Goal: Task Accomplishment & Management: Manage account settings

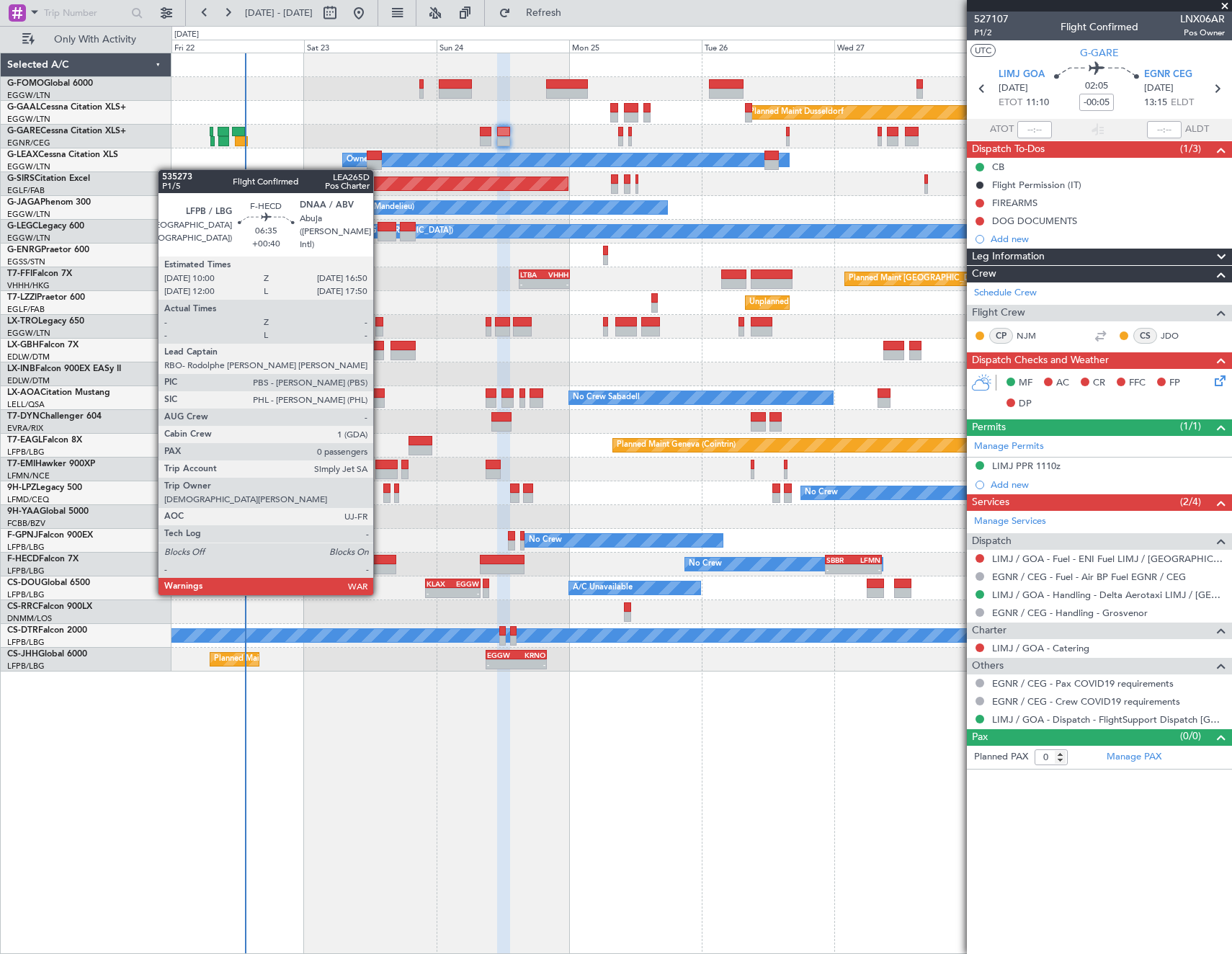
click at [380, 566] on div at bounding box center [378, 569] width 38 height 10
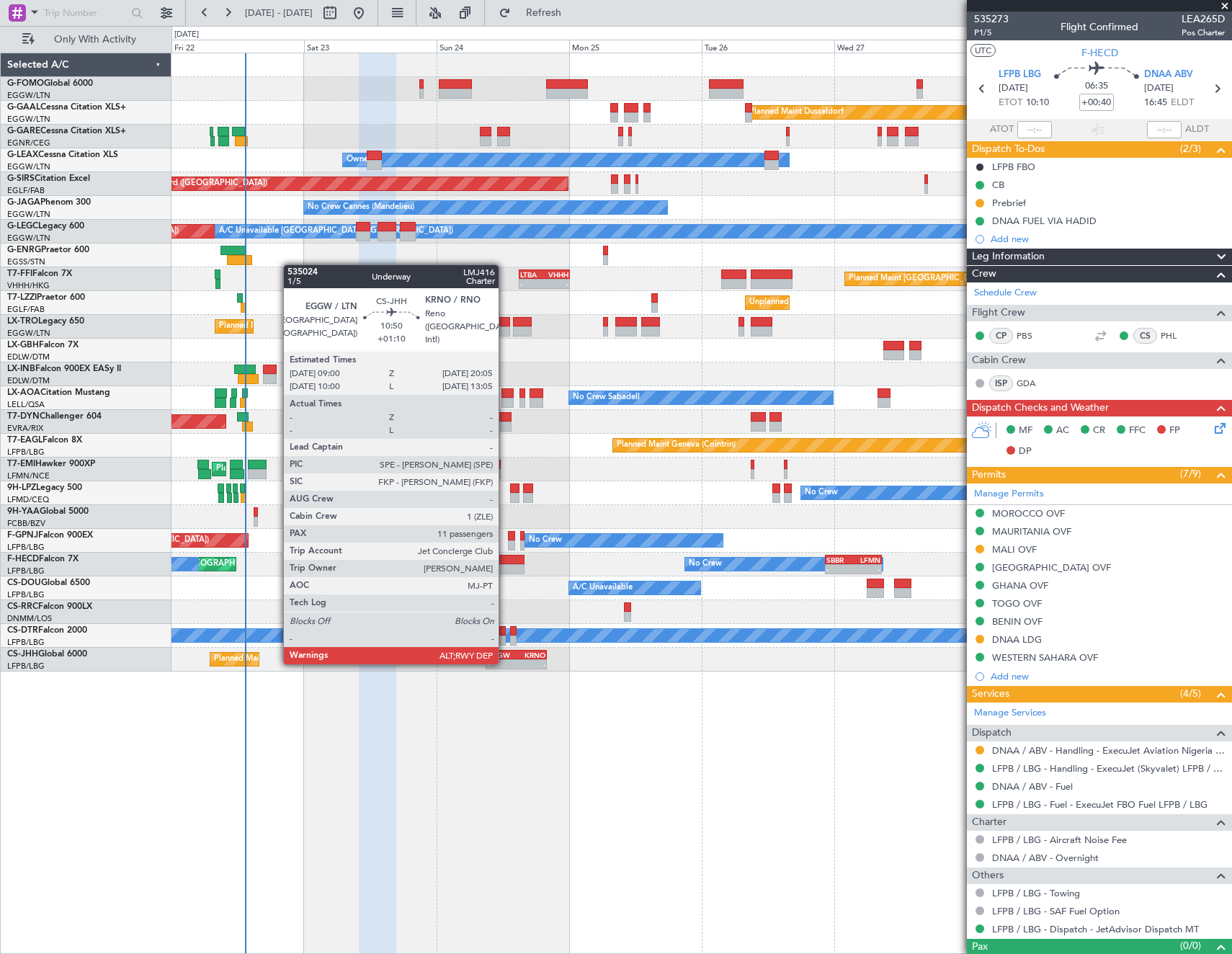
click at [505, 663] on div "-" at bounding box center [501, 665] width 30 height 9
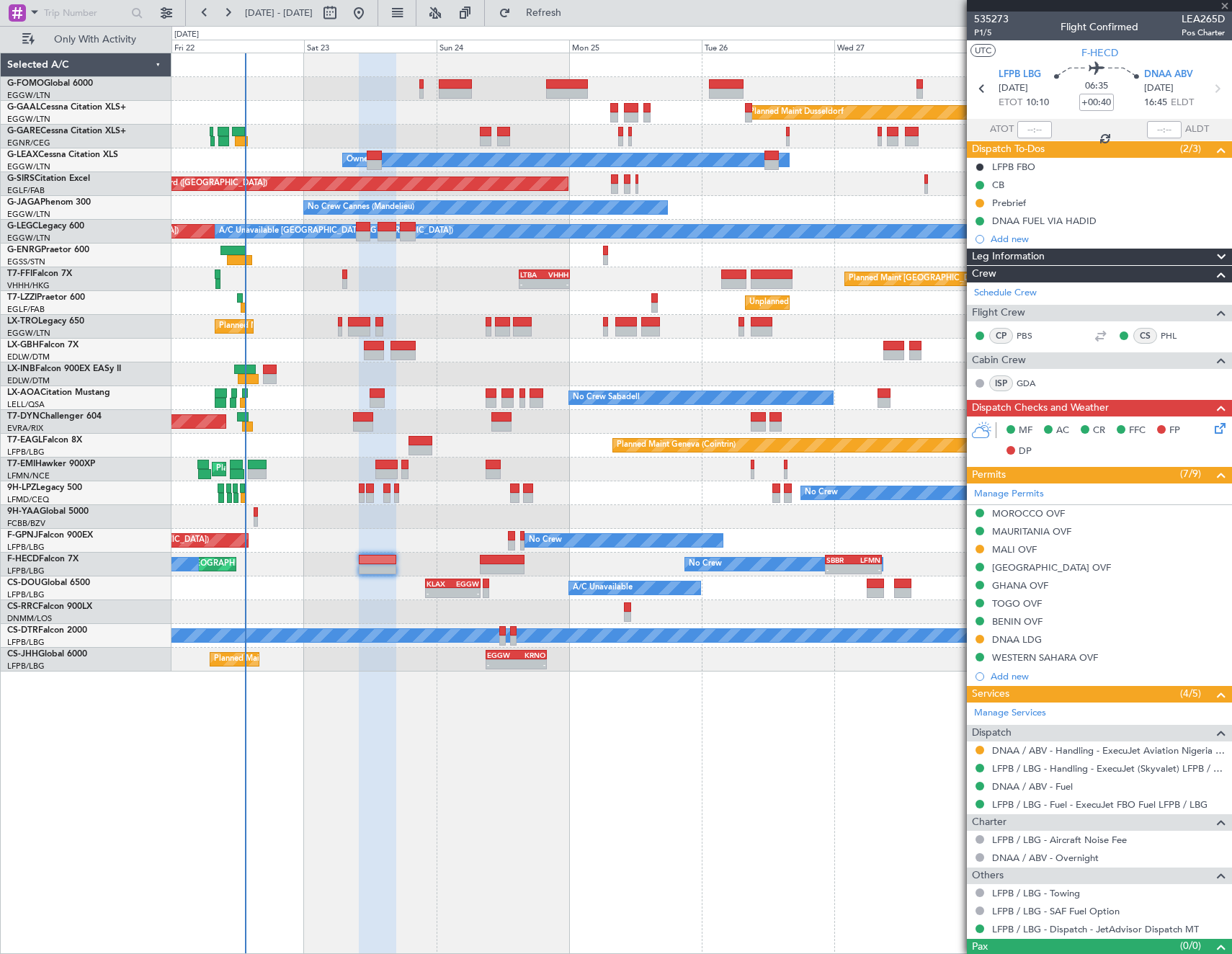
type input "+01:10"
type input "11"
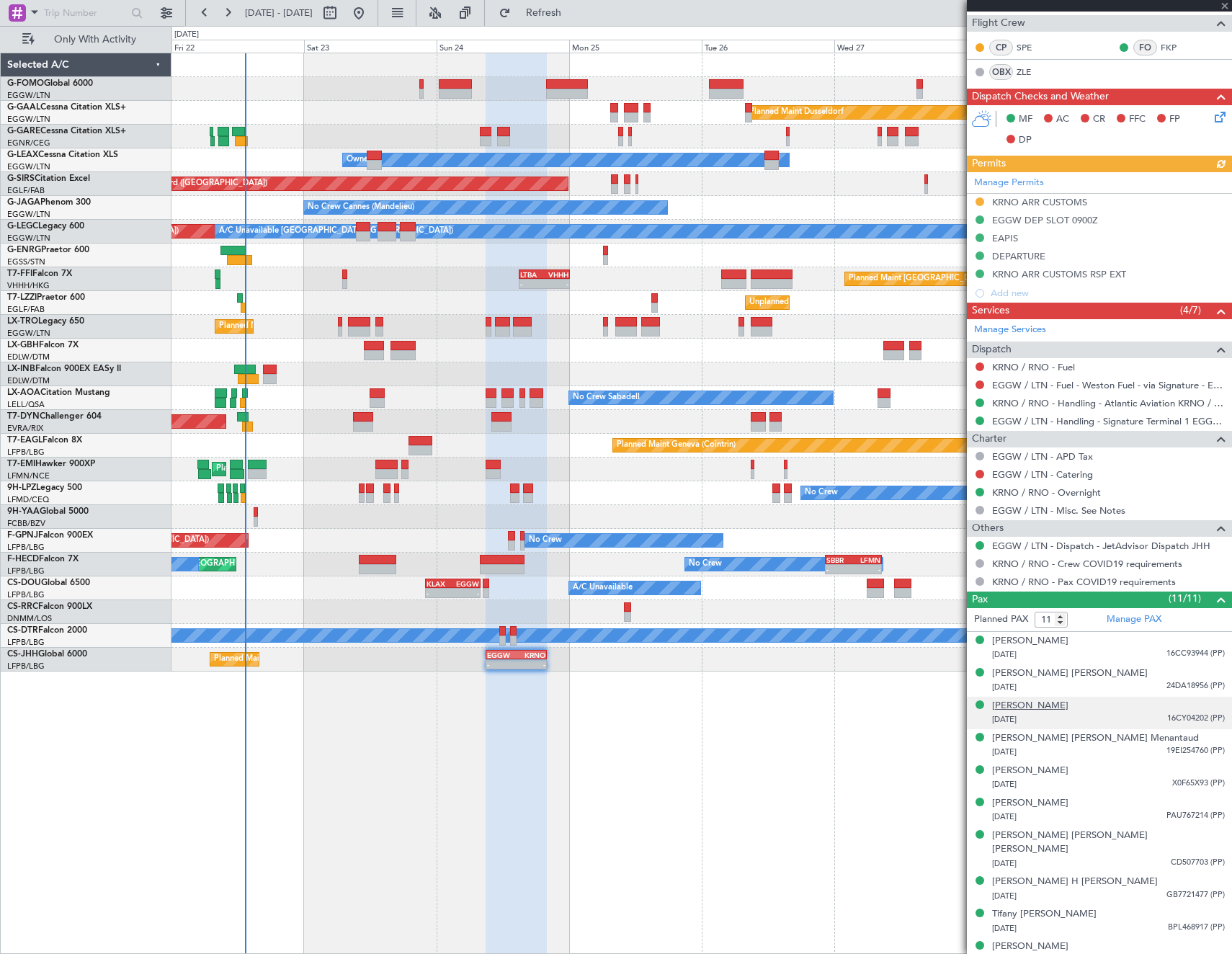
scroll to position [360, 0]
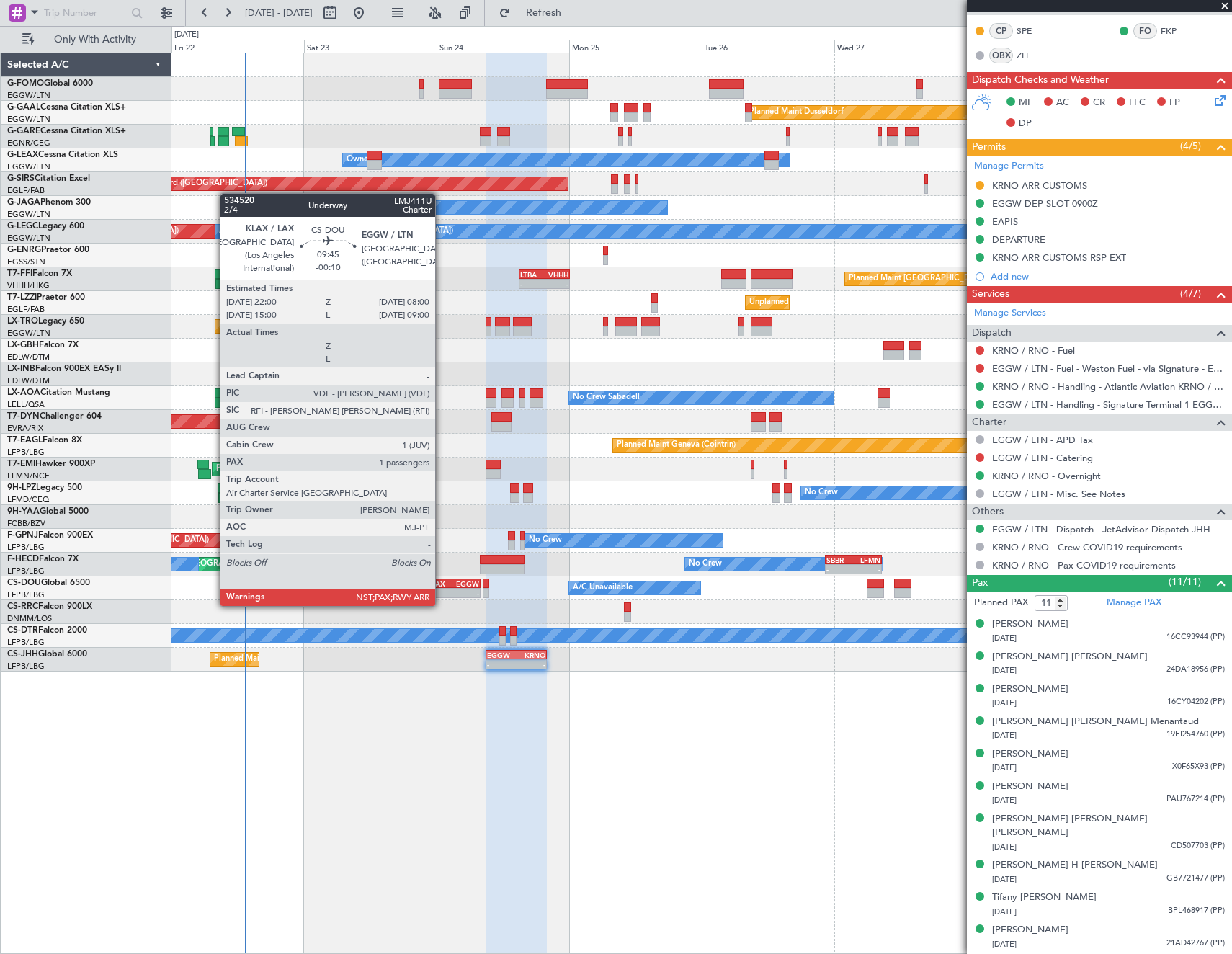
click at [441, 591] on div "-" at bounding box center [439, 593] width 26 height 9
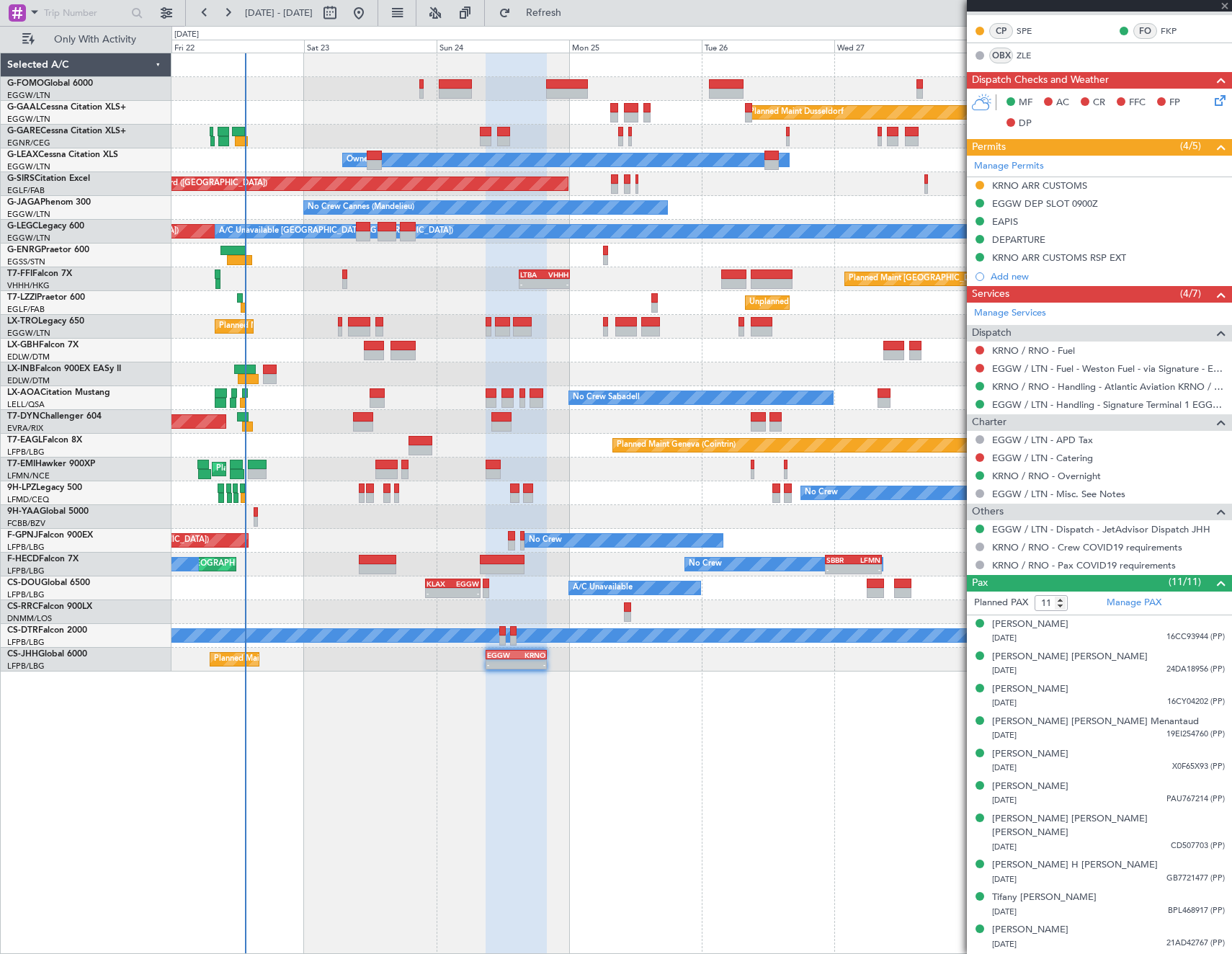
type input "-00:10"
type input "3"
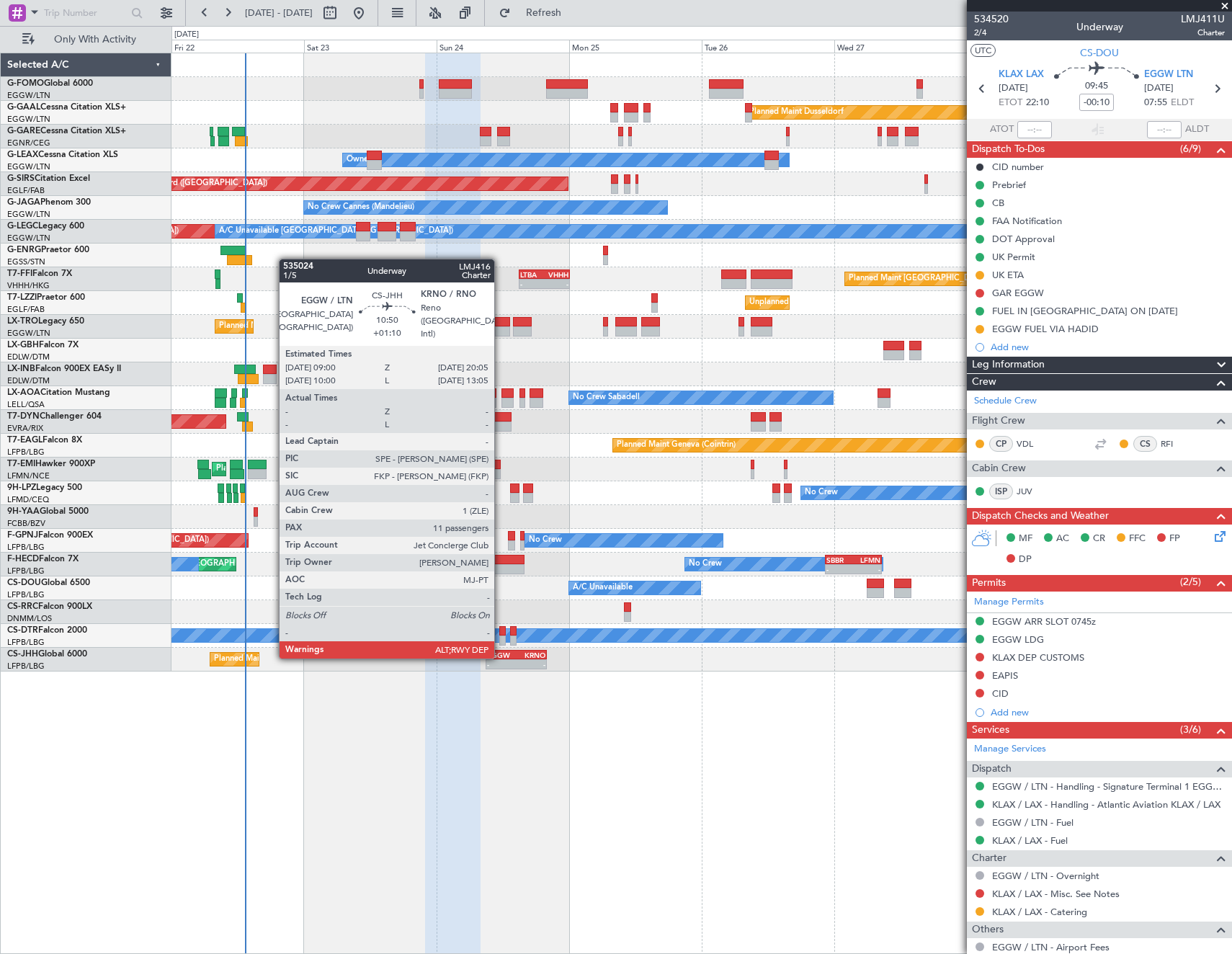
click at [500, 657] on div "EGGW" at bounding box center [501, 655] width 30 height 9
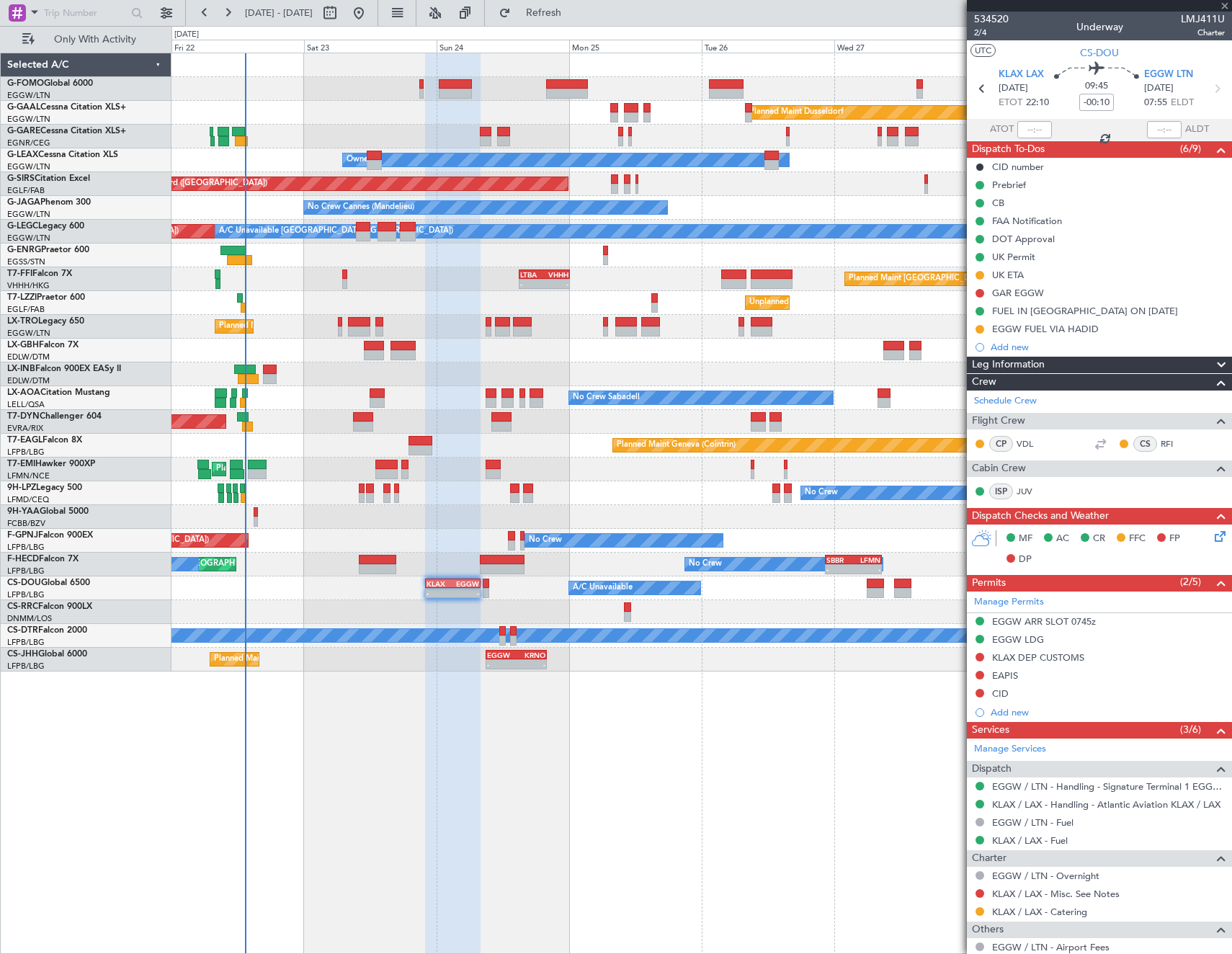
type input "+01:10"
type input "11"
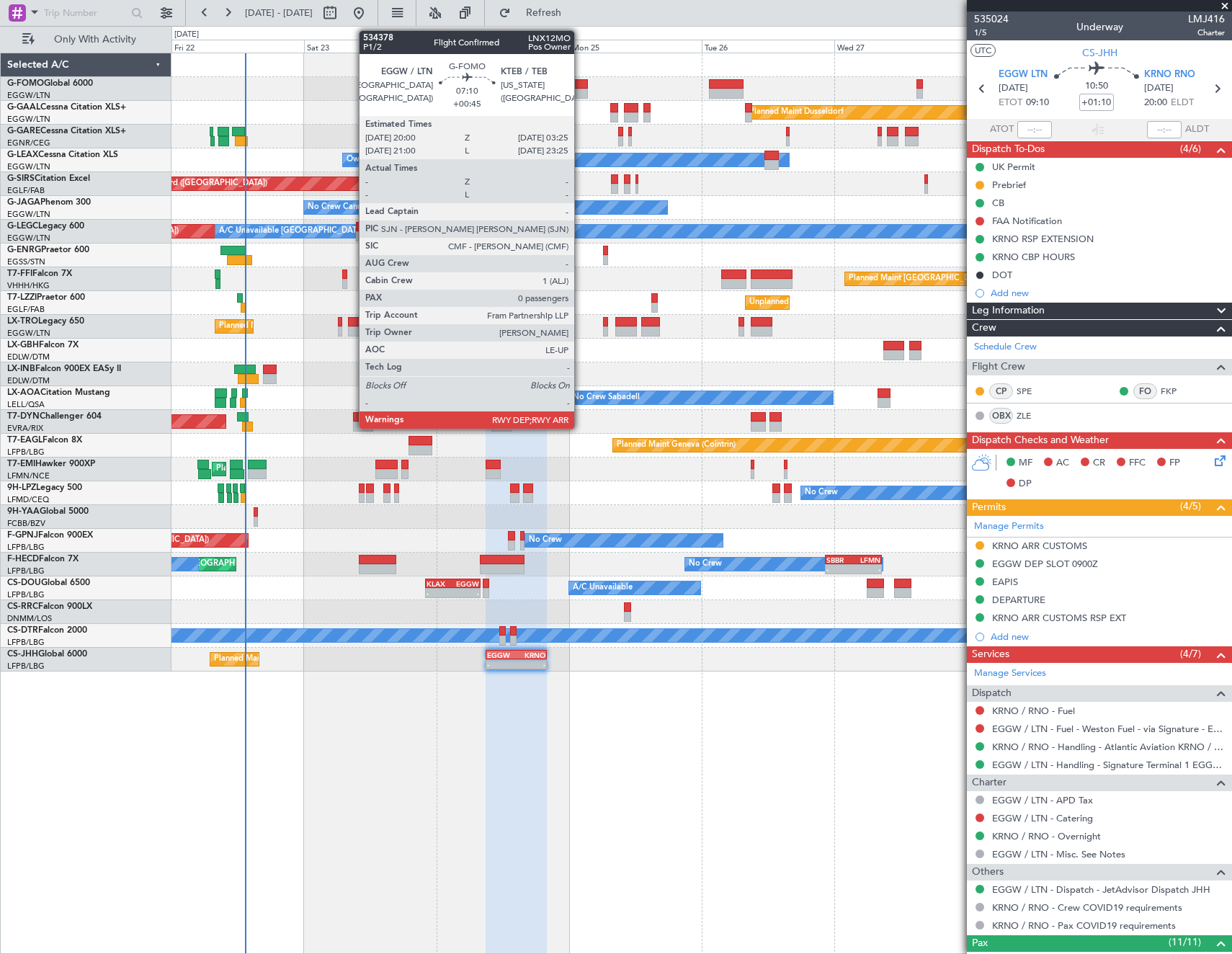
click at [580, 90] on div at bounding box center [566, 93] width 41 height 10
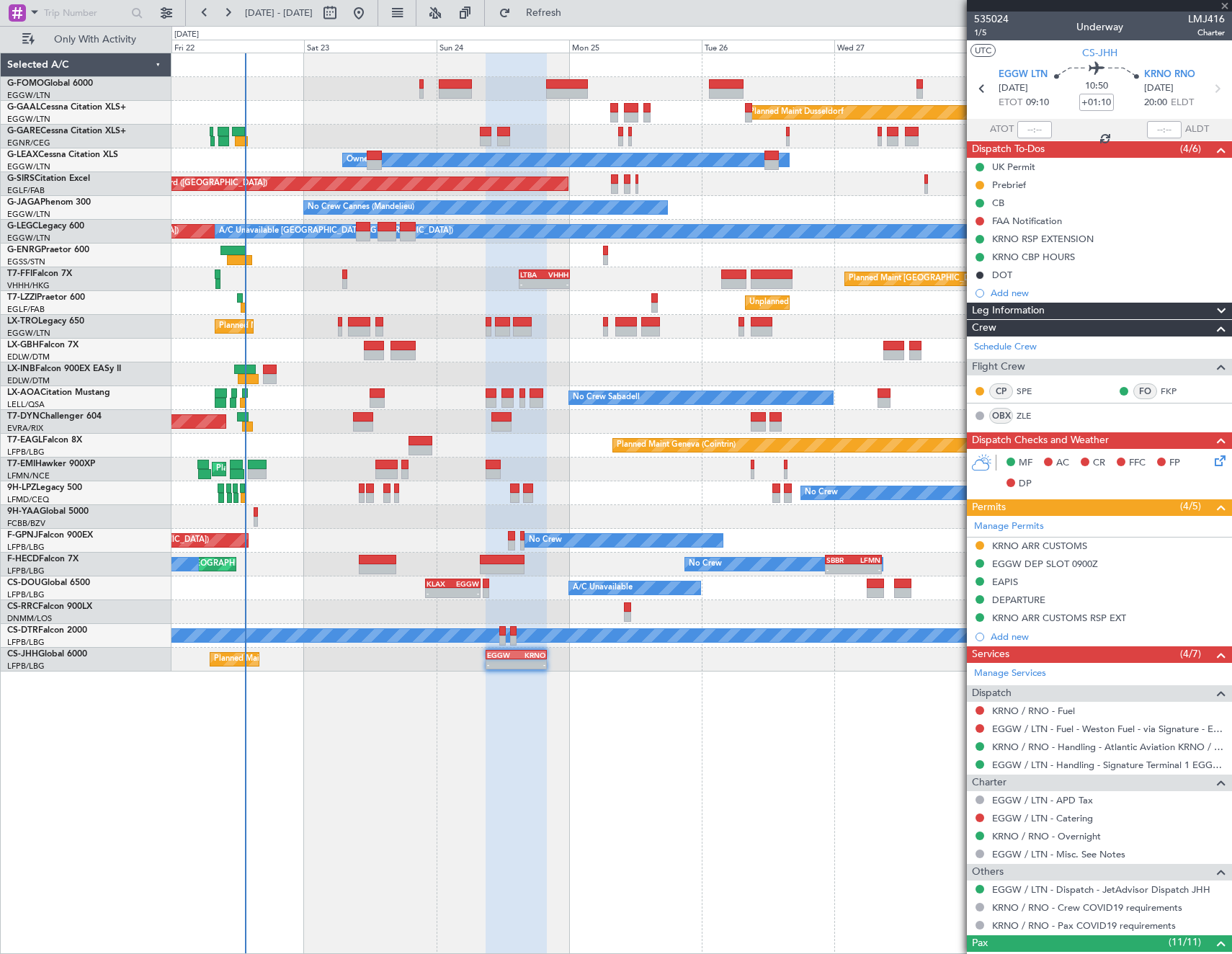
type input "+00:45"
type input "0"
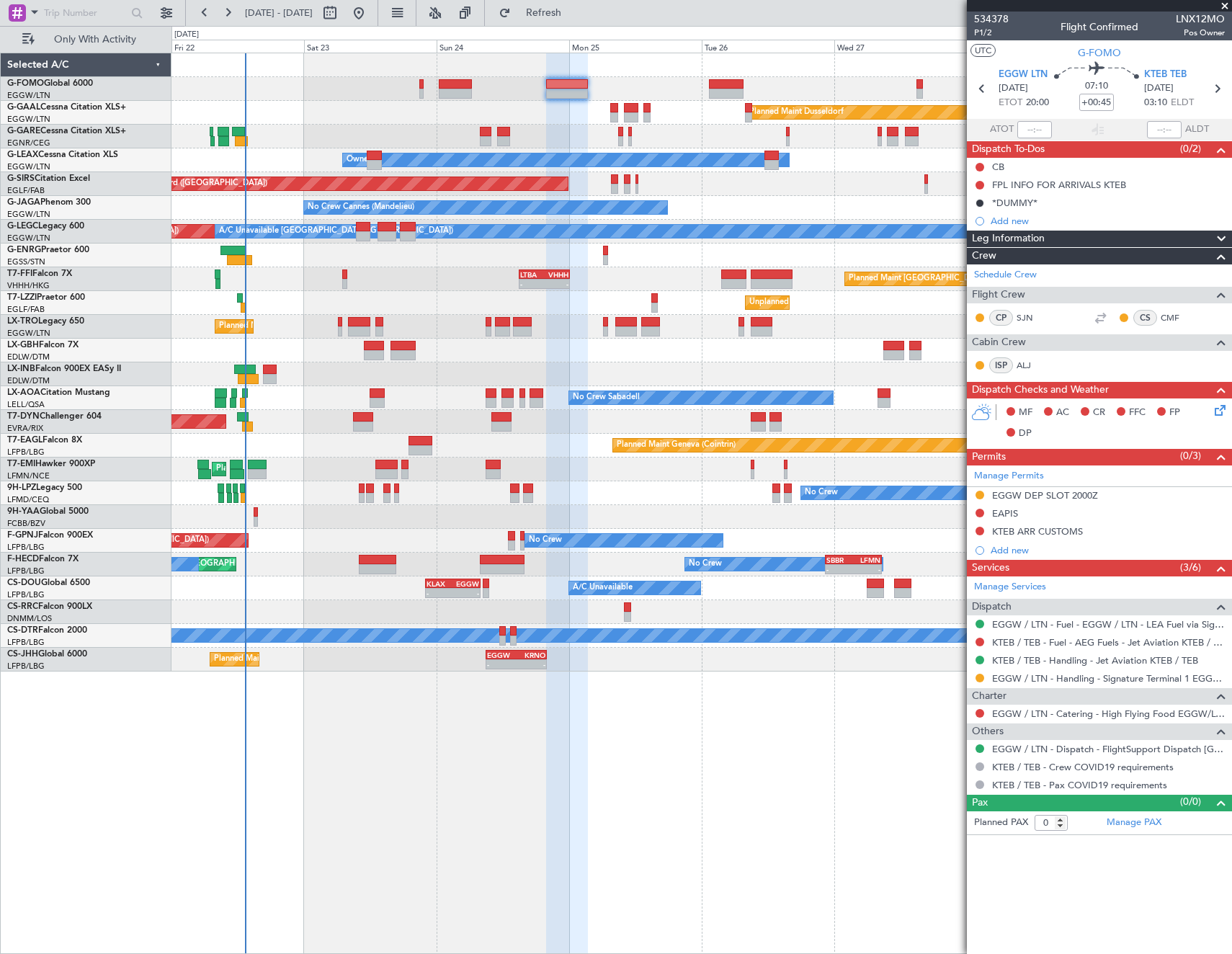
click at [0, 589] on html "[DATE] - [DATE] Refresh Quick Links Only With Activity Planned [GEOGRAPHIC_DATA…" at bounding box center [616, 477] width 1232 height 954
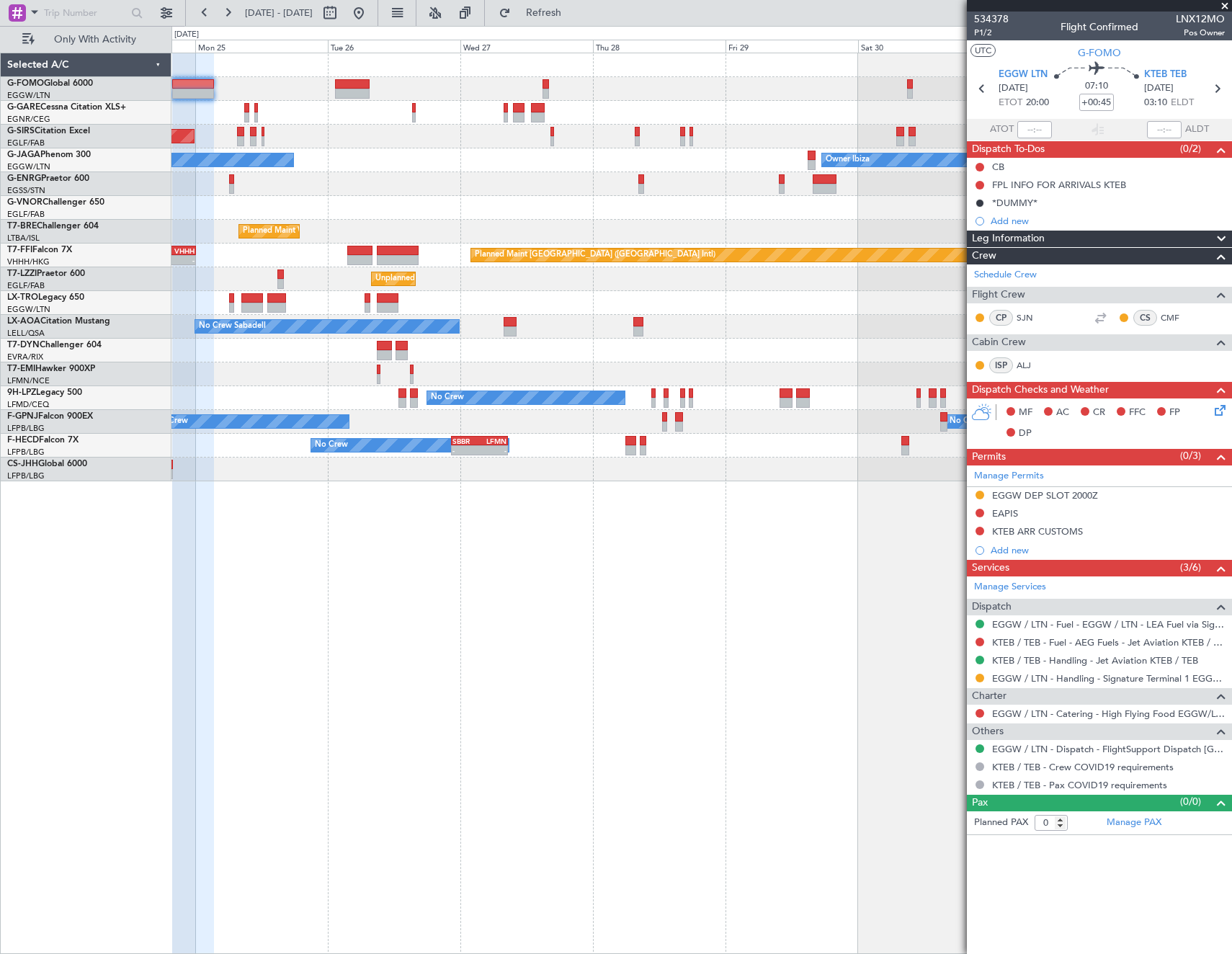
click at [1169, 511] on fb-app "[DATE] - [DATE] Refresh Quick Links Only With Activity Unplanned Maint [GEOGRAP…" at bounding box center [616, 482] width 1232 height 943
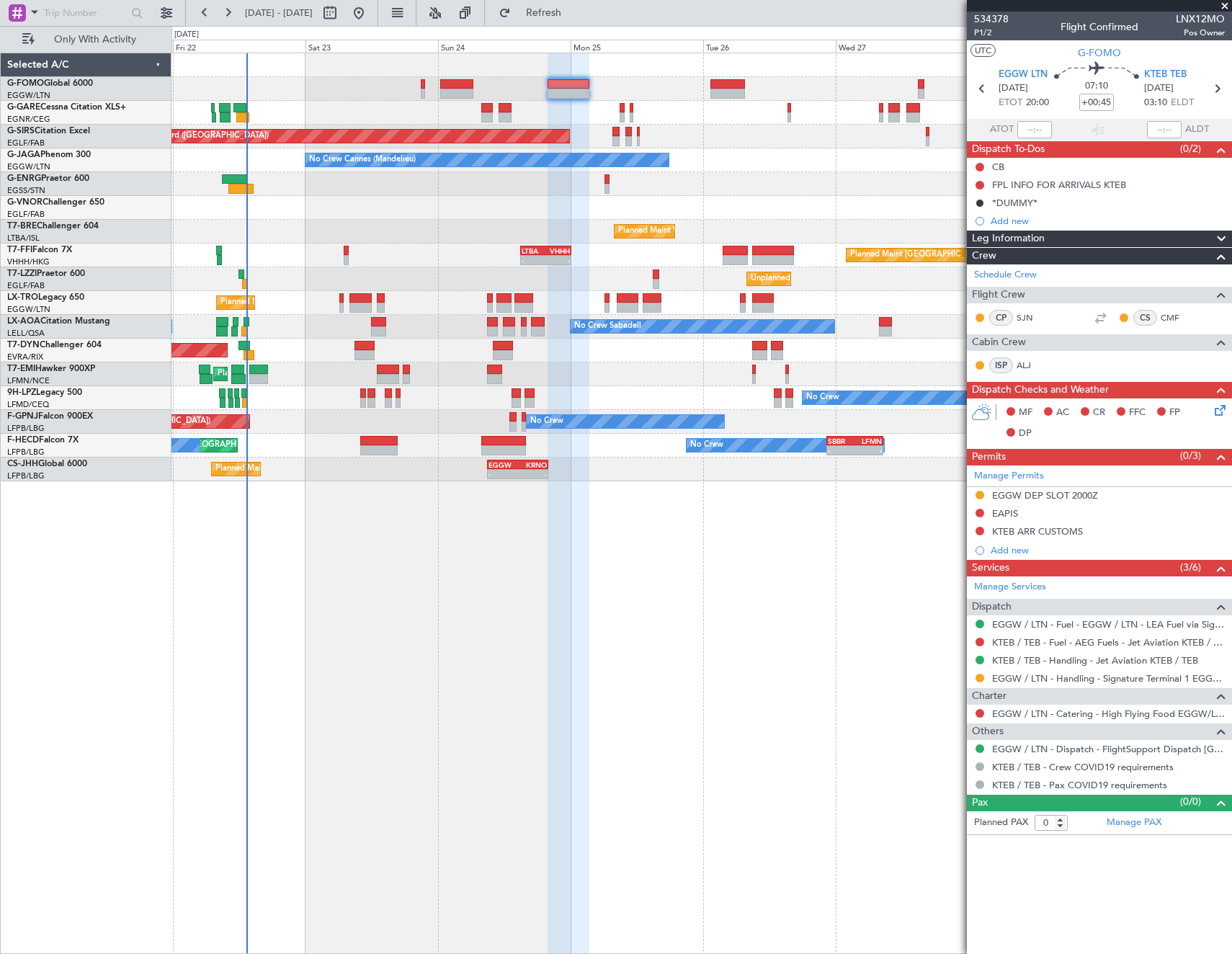
click at [762, 528] on div "Unplanned Maint [PERSON_NAME] Unplanned Maint [GEOGRAPHIC_DATA] ([GEOGRAPHIC_DA…" at bounding box center [702, 503] width 1061 height 901
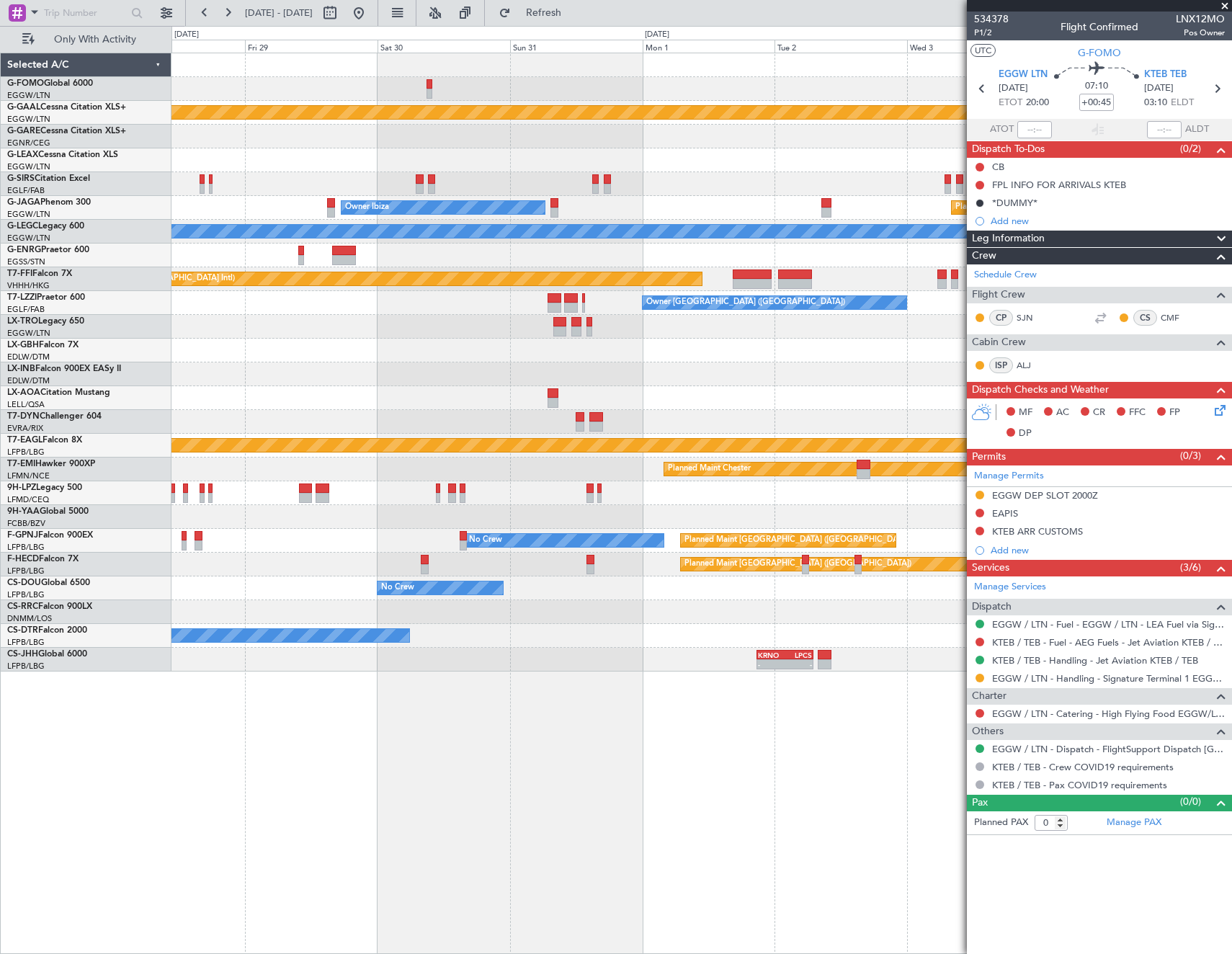
click at [43, 395] on div "Planned Maint Dusseldorf Owner Owner Ibiza Planned Maint [GEOGRAPHIC_DATA] ([GE…" at bounding box center [616, 490] width 1232 height 928
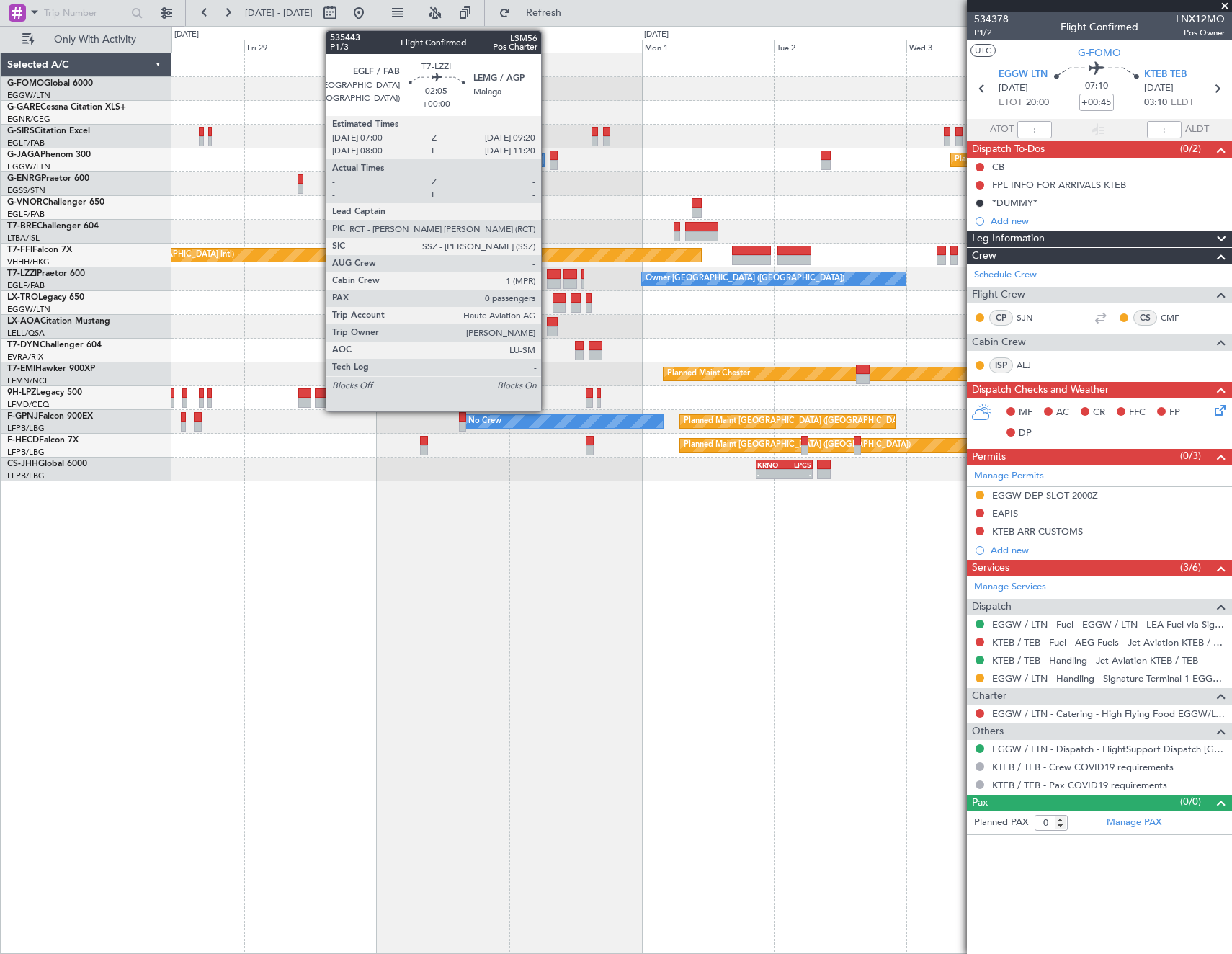
click at [548, 276] on div at bounding box center [553, 274] width 13 height 10
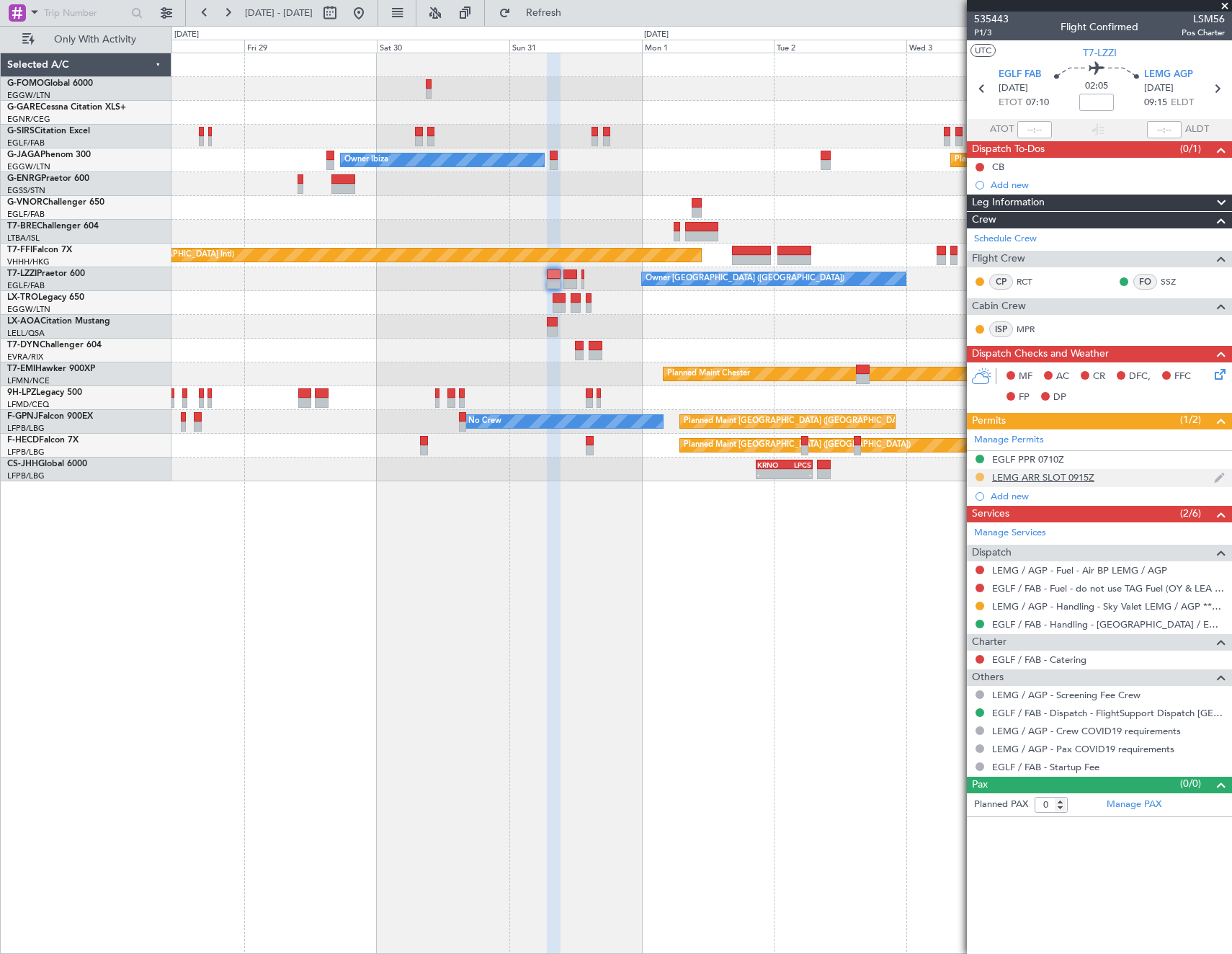
click at [980, 472] on button at bounding box center [980, 477] width 9 height 9
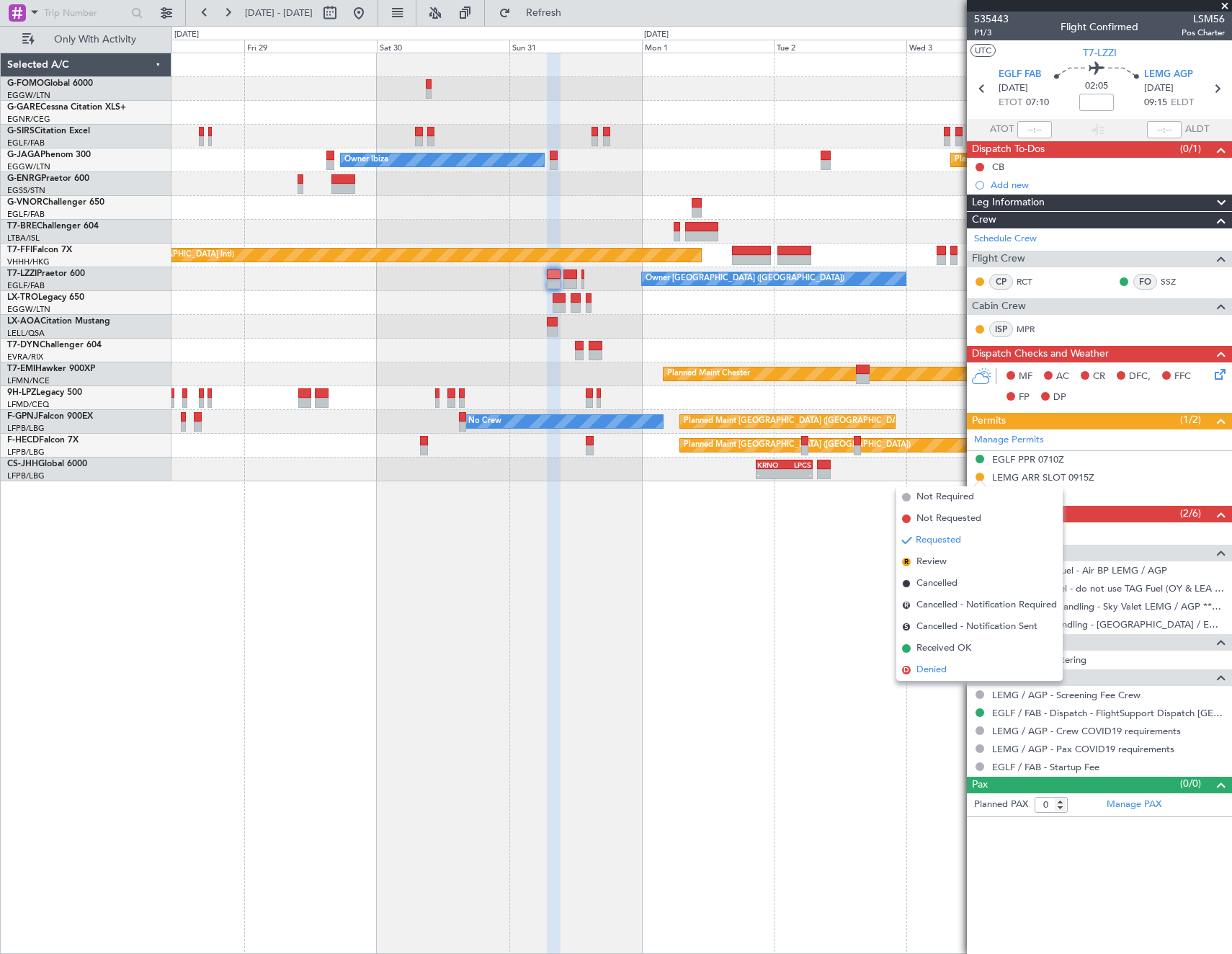
click at [954, 671] on li "D Denied" at bounding box center [979, 670] width 167 height 22
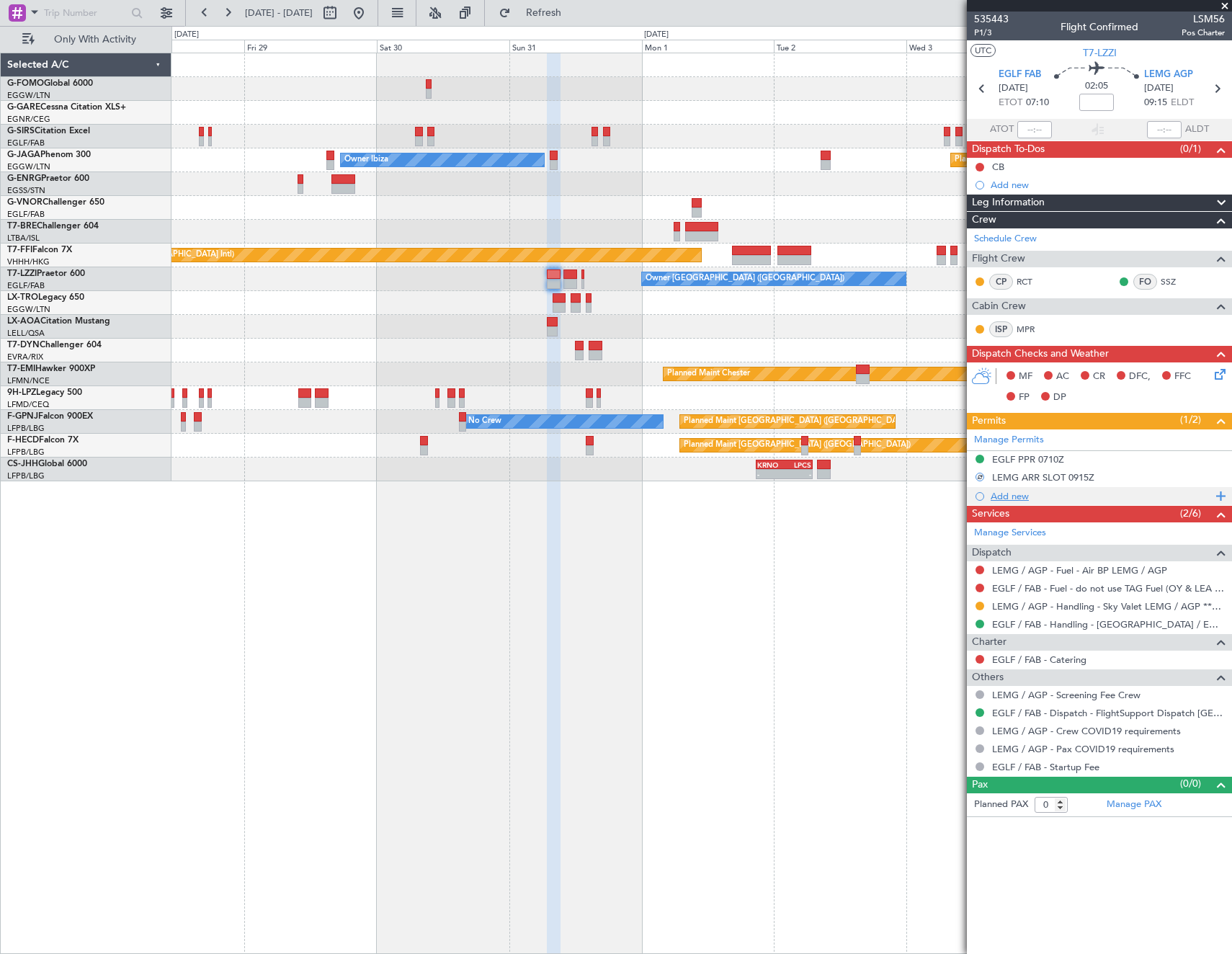
click at [1010, 497] on div "Add new" at bounding box center [1101, 496] width 221 height 13
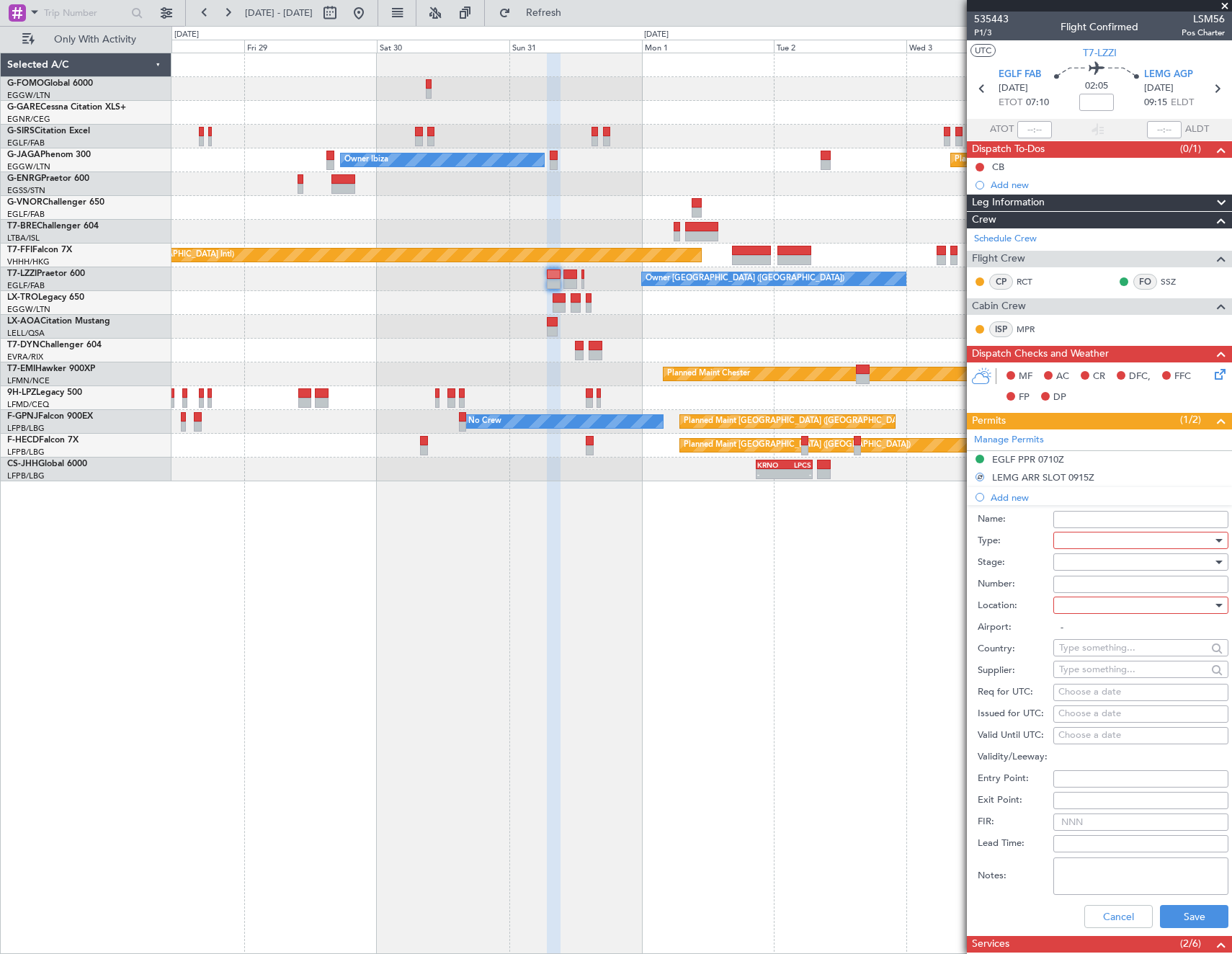
click at [1095, 541] on div at bounding box center [1135, 540] width 153 height 22
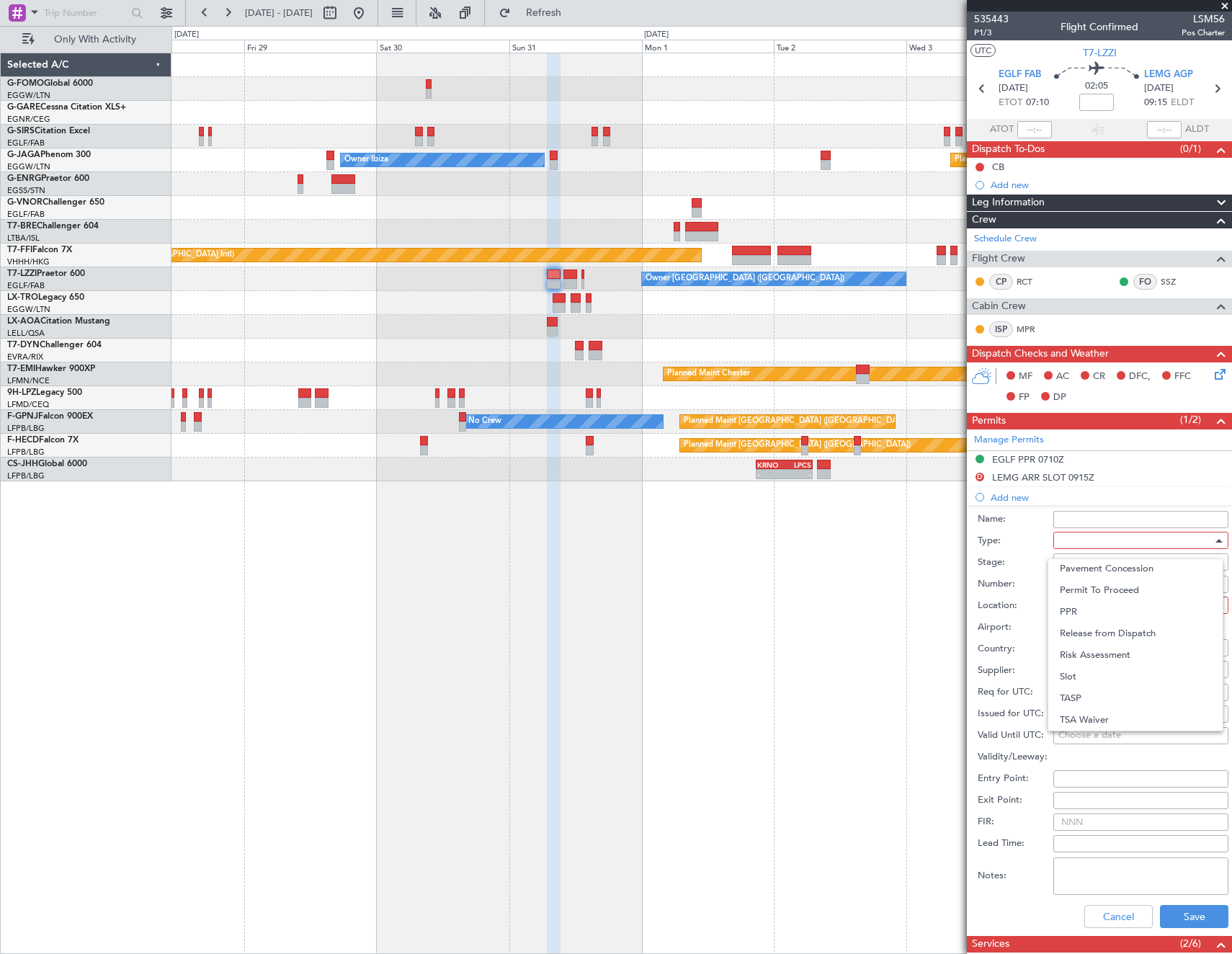
drag, startPoint x: 1078, startPoint y: 675, endPoint x: 1097, endPoint y: 601, distance: 76.4
click at [1078, 675] on span "Slot" at bounding box center [1135, 677] width 151 height 22
click at [1097, 561] on div at bounding box center [1135, 562] width 153 height 22
click at [1117, 675] on span "Received OK" at bounding box center [1135, 678] width 151 height 22
click at [1115, 618] on div "Airport: -" at bounding box center [1102, 628] width 250 height 22
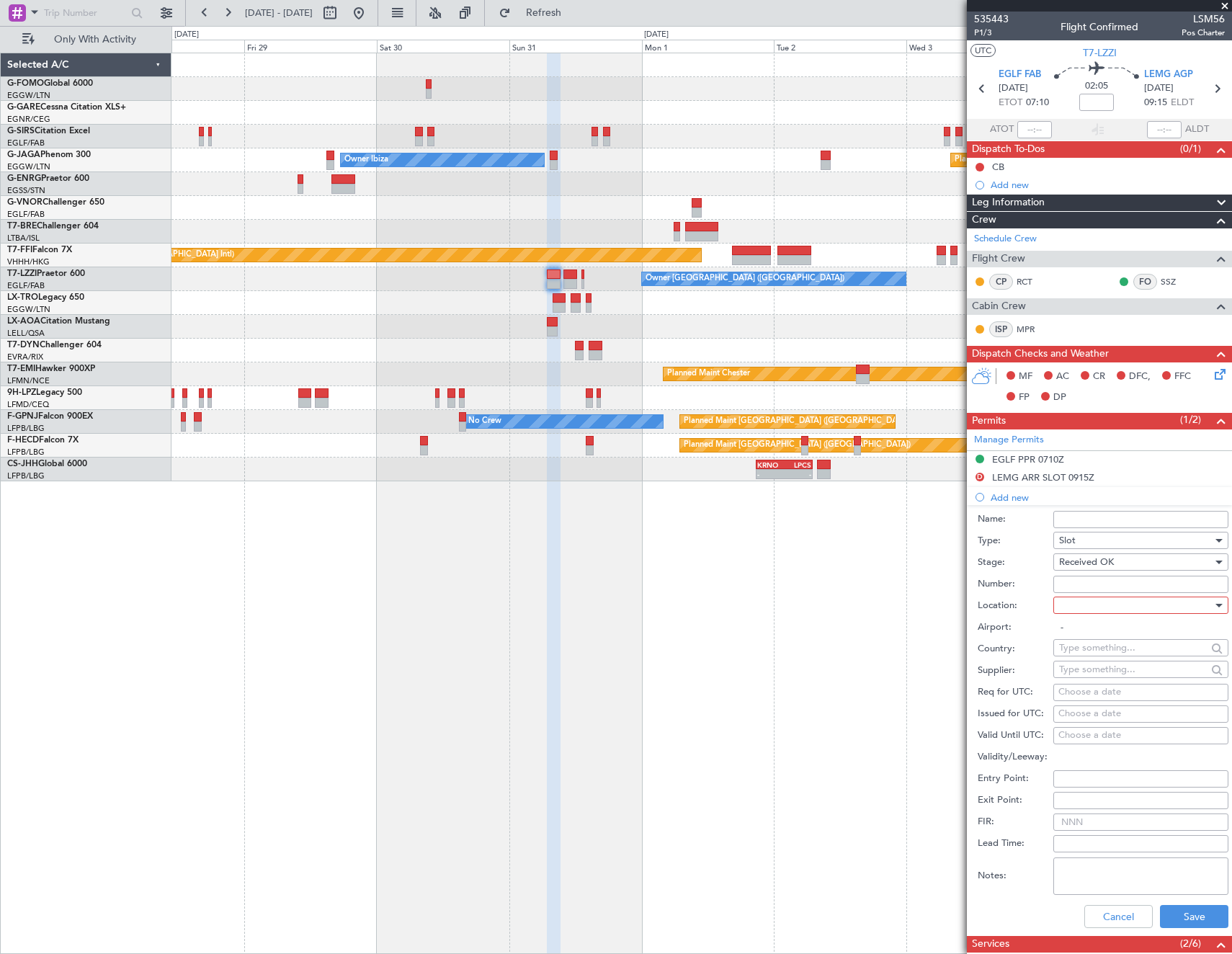
click at [1111, 604] on div at bounding box center [1135, 605] width 153 height 22
click at [1090, 675] on span "Arrival" at bounding box center [1135, 678] width 151 height 22
type input "LEMG / AGP"
click at [1183, 919] on button "Save" at bounding box center [1193, 916] width 68 height 23
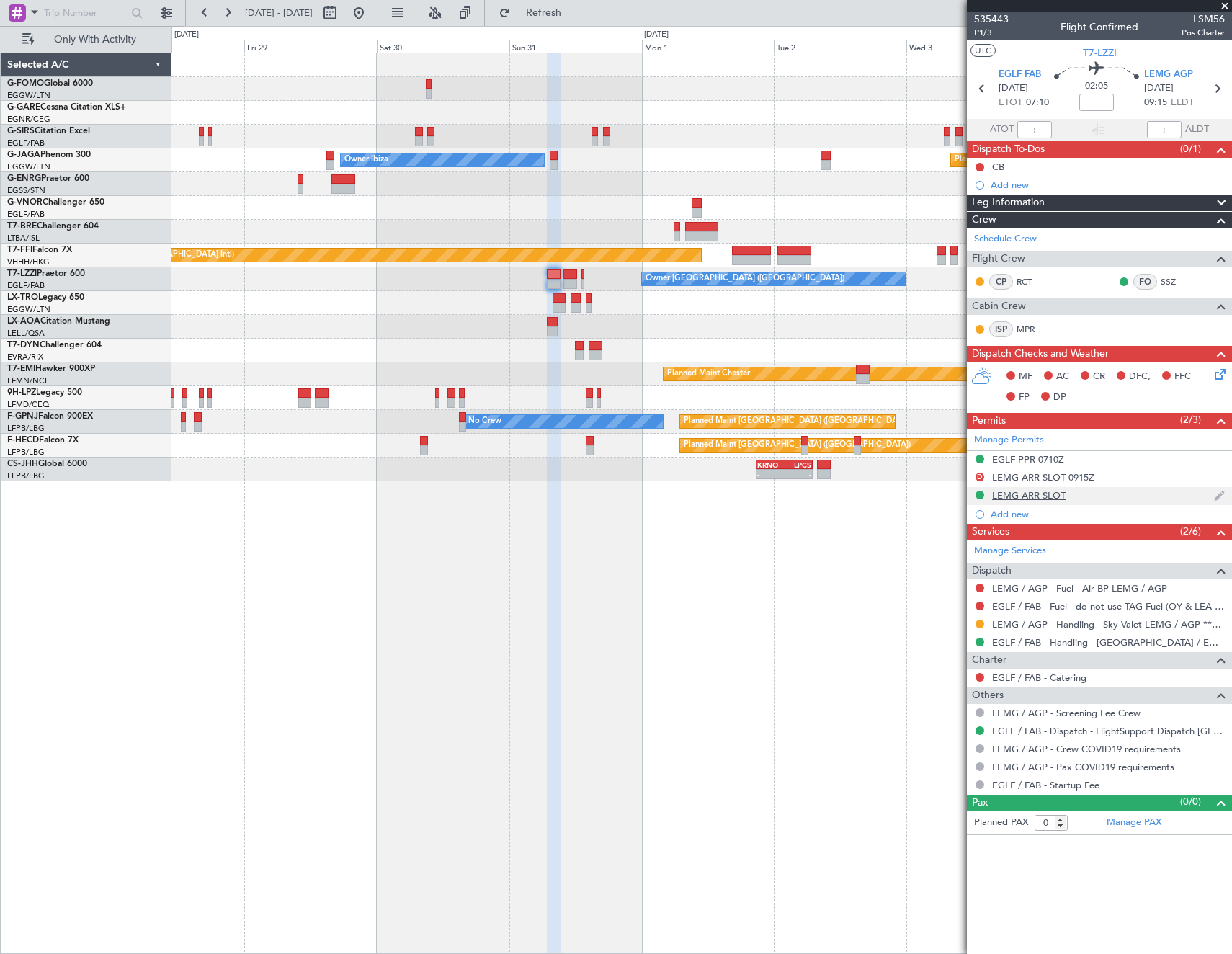
click at [1061, 498] on div "LEMG ARR SLOT" at bounding box center [1028, 495] width 73 height 13
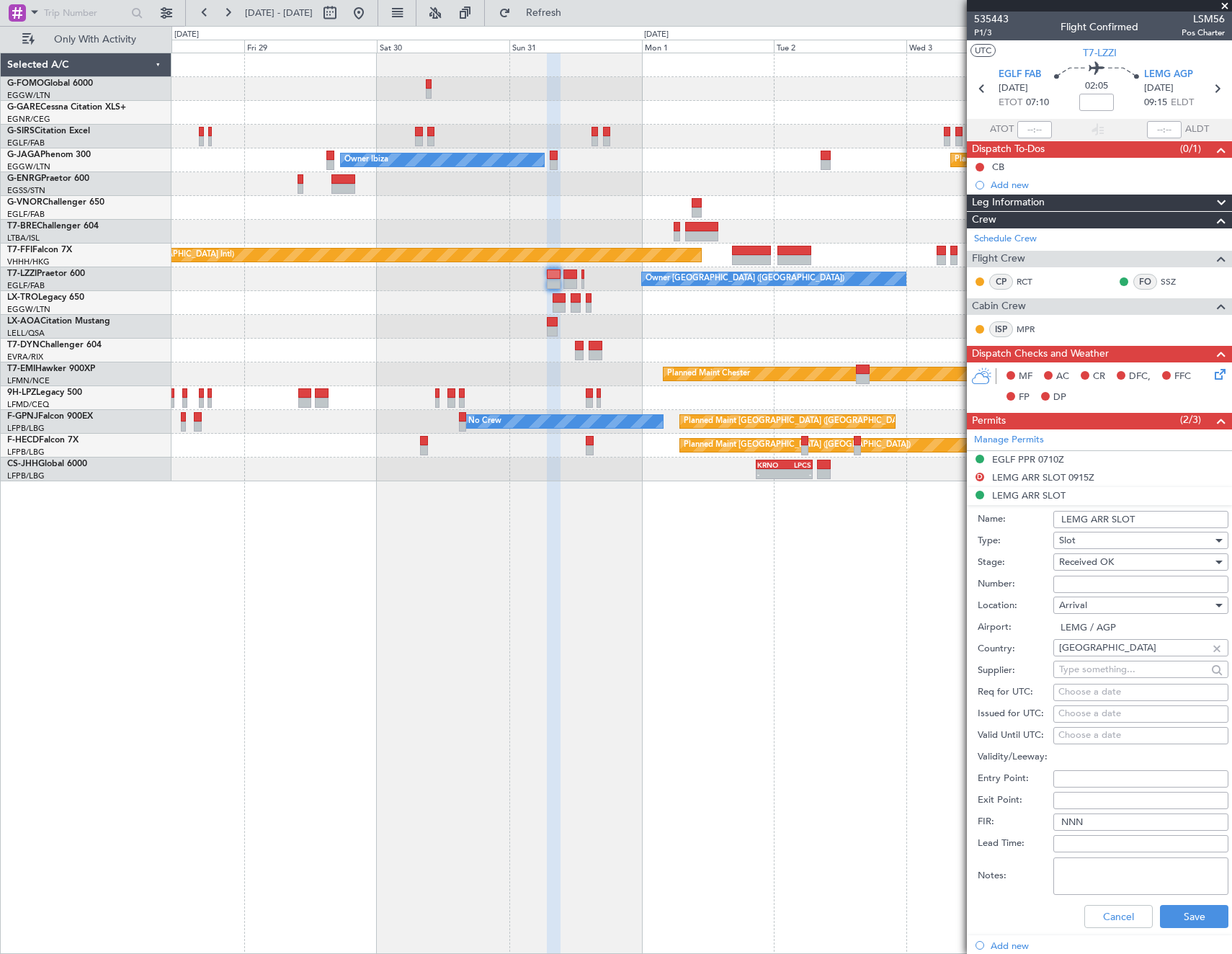
click at [1166, 517] on input "LEMG ARR SLOT" at bounding box center [1140, 519] width 175 height 17
type input "LEMG ARR SLOT 1120Z"
click at [1188, 906] on button "Save" at bounding box center [1193, 916] width 68 height 23
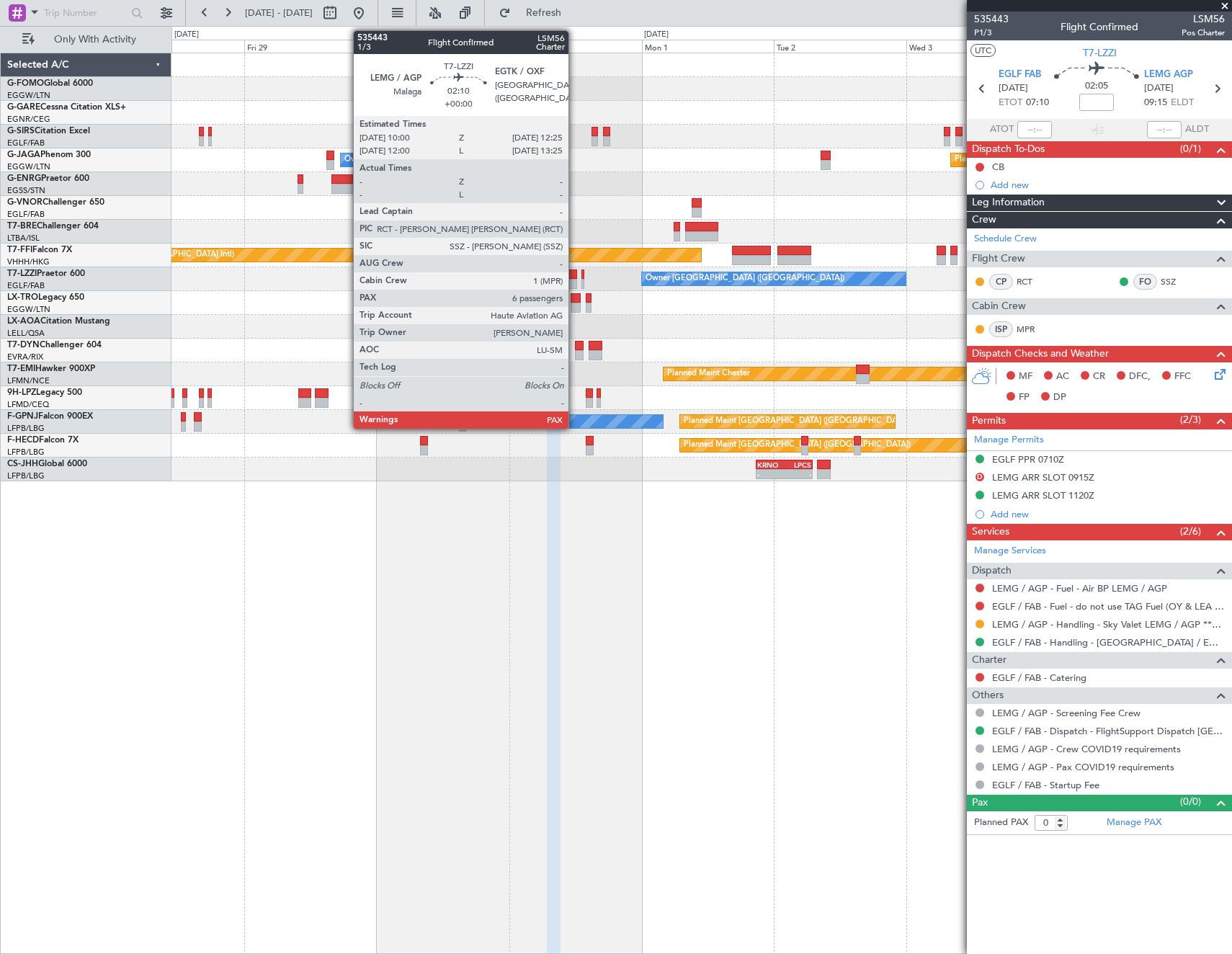
click at [572, 276] on div at bounding box center [569, 274] width 14 height 10
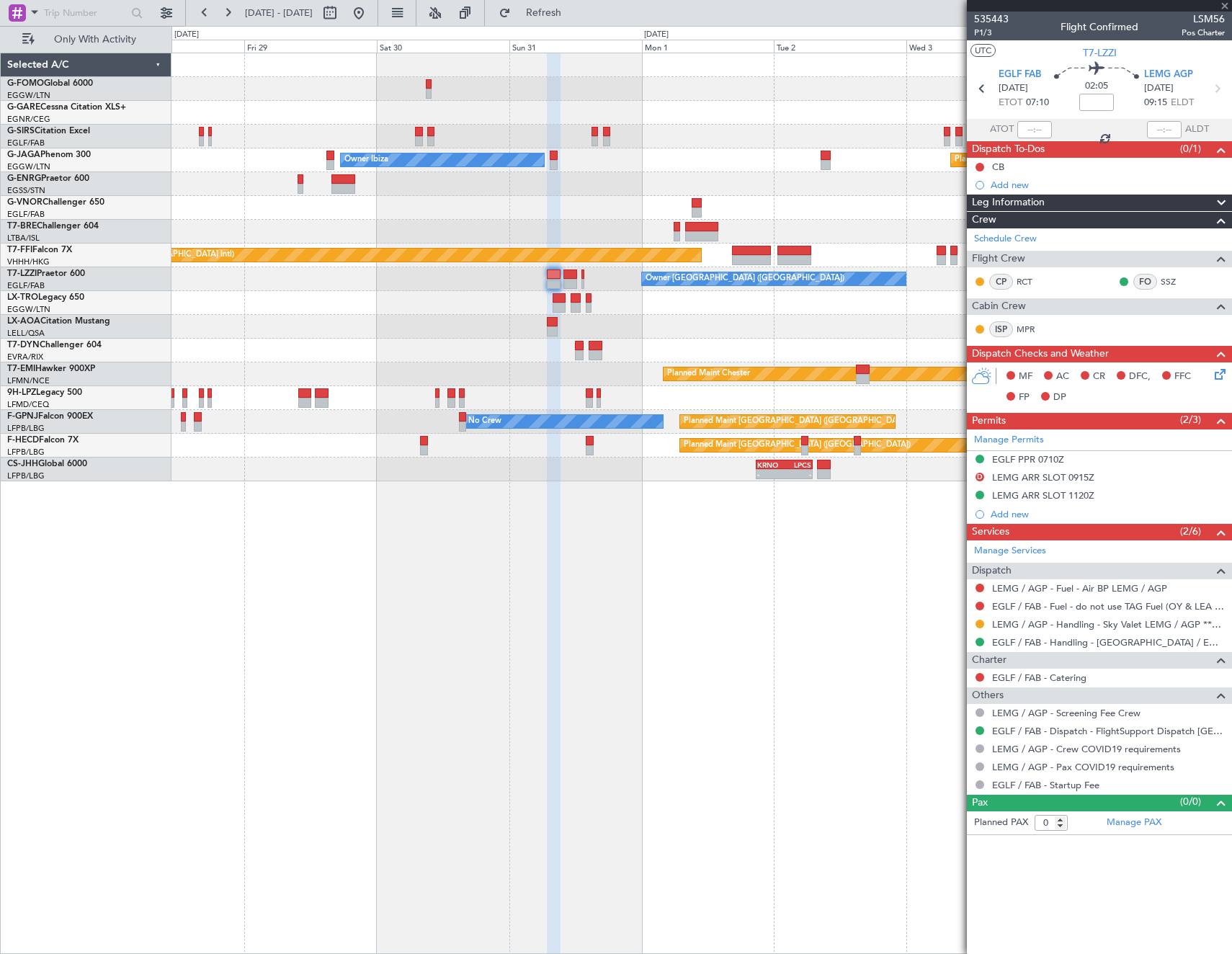
type input "6"
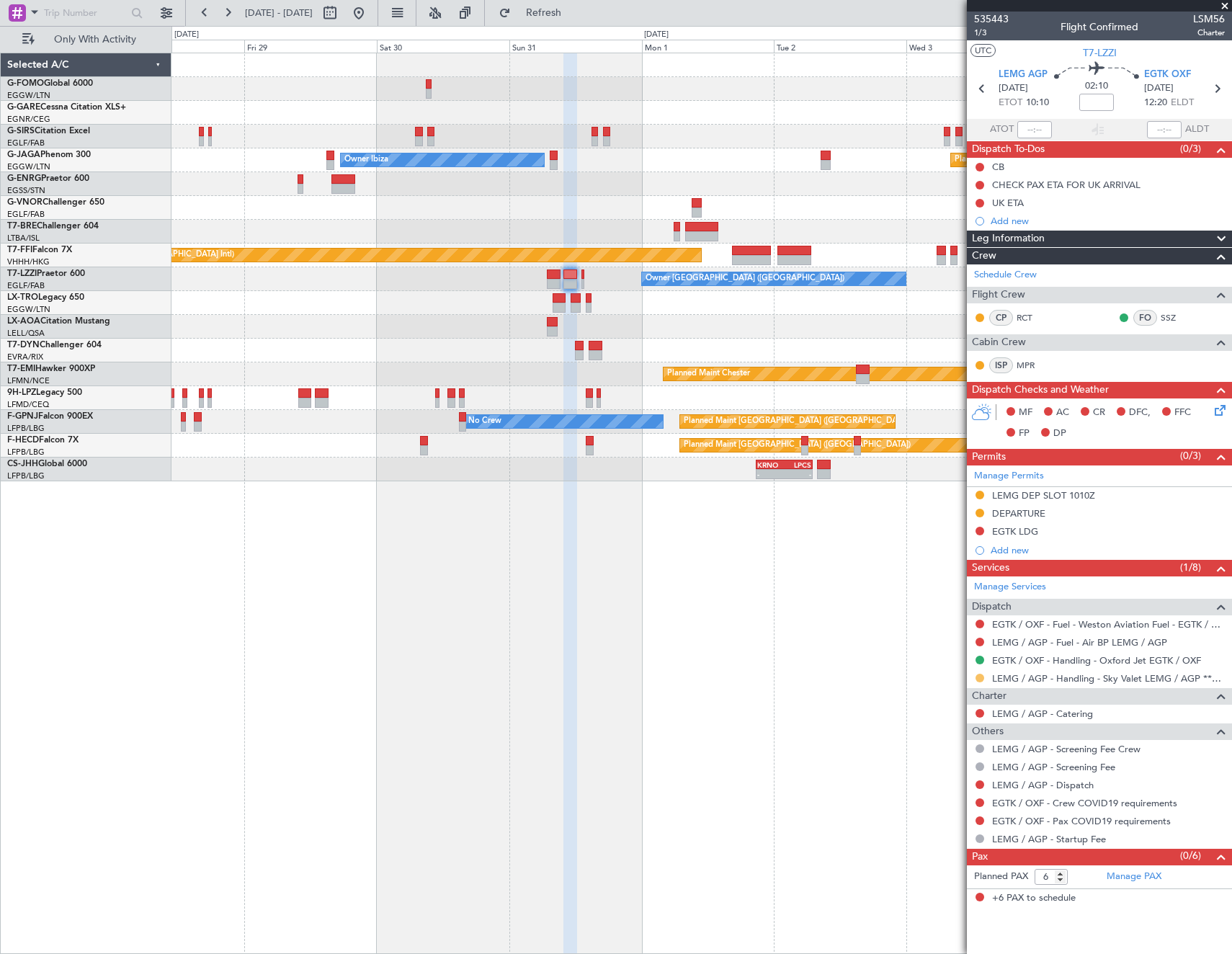
click at [980, 677] on button at bounding box center [980, 678] width 9 height 9
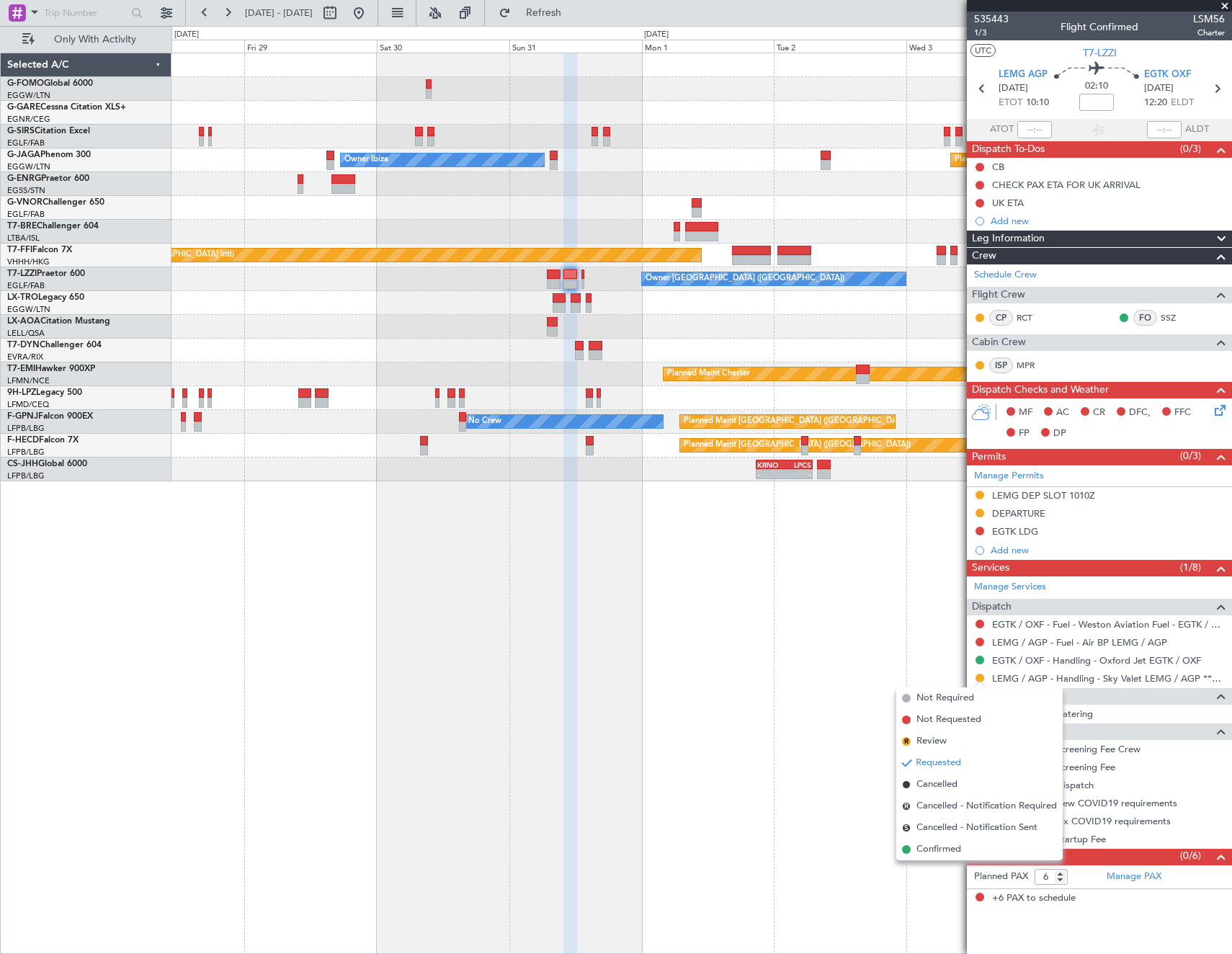
click at [933, 847] on span "Confirmed" at bounding box center [938, 850] width 44 height 15
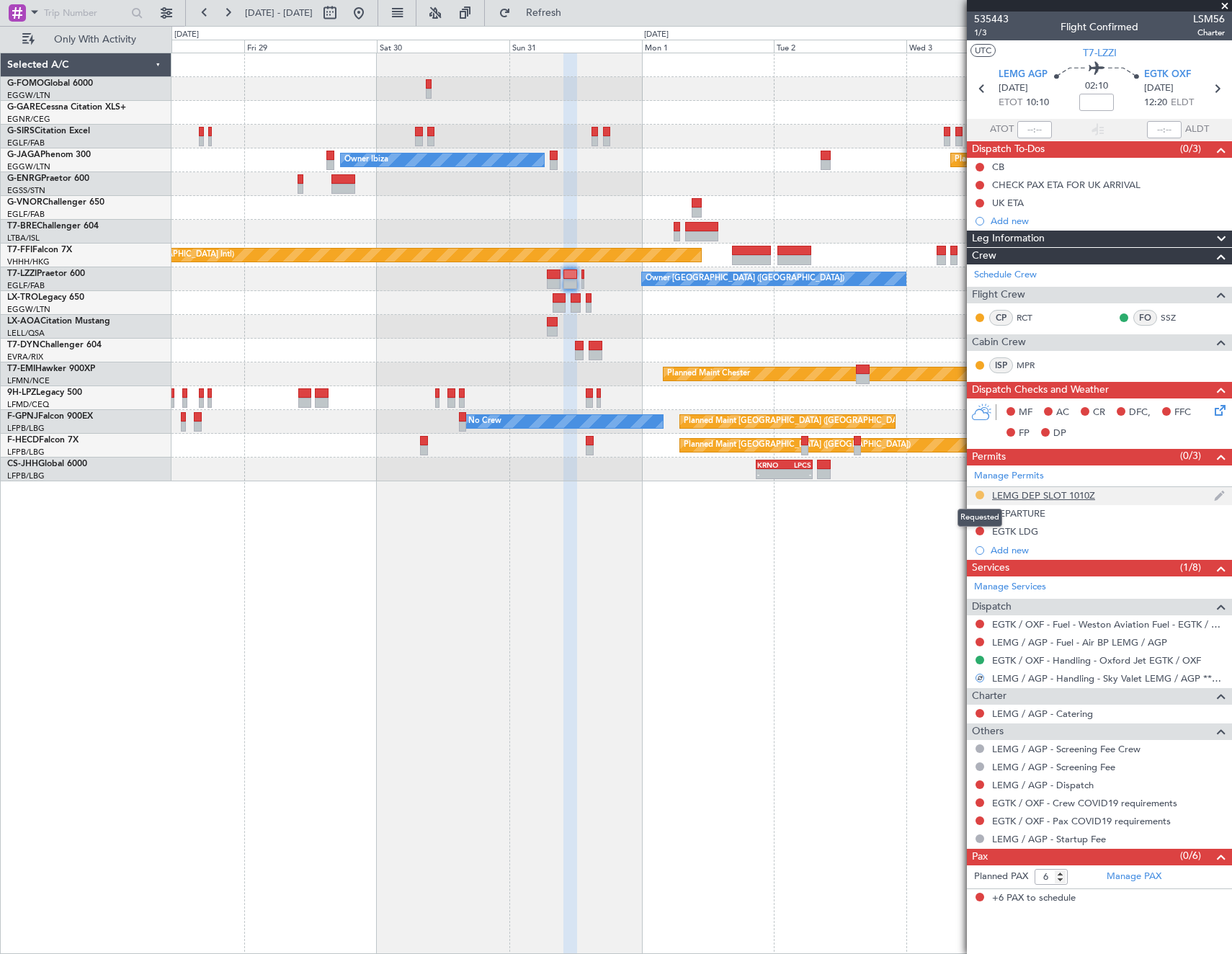
click at [977, 493] on button at bounding box center [980, 495] width 9 height 9
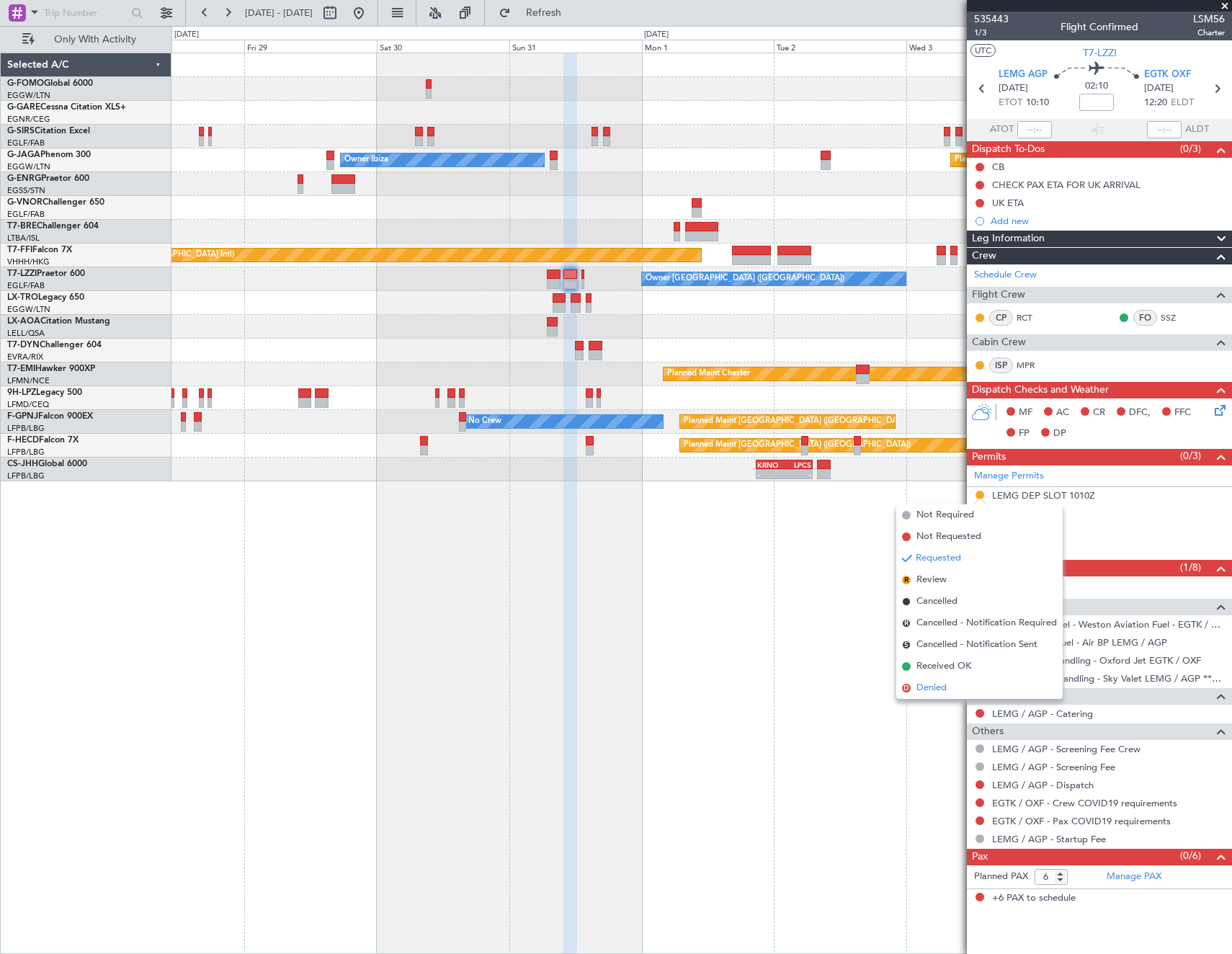
click at [940, 686] on span "Denied" at bounding box center [931, 688] width 30 height 15
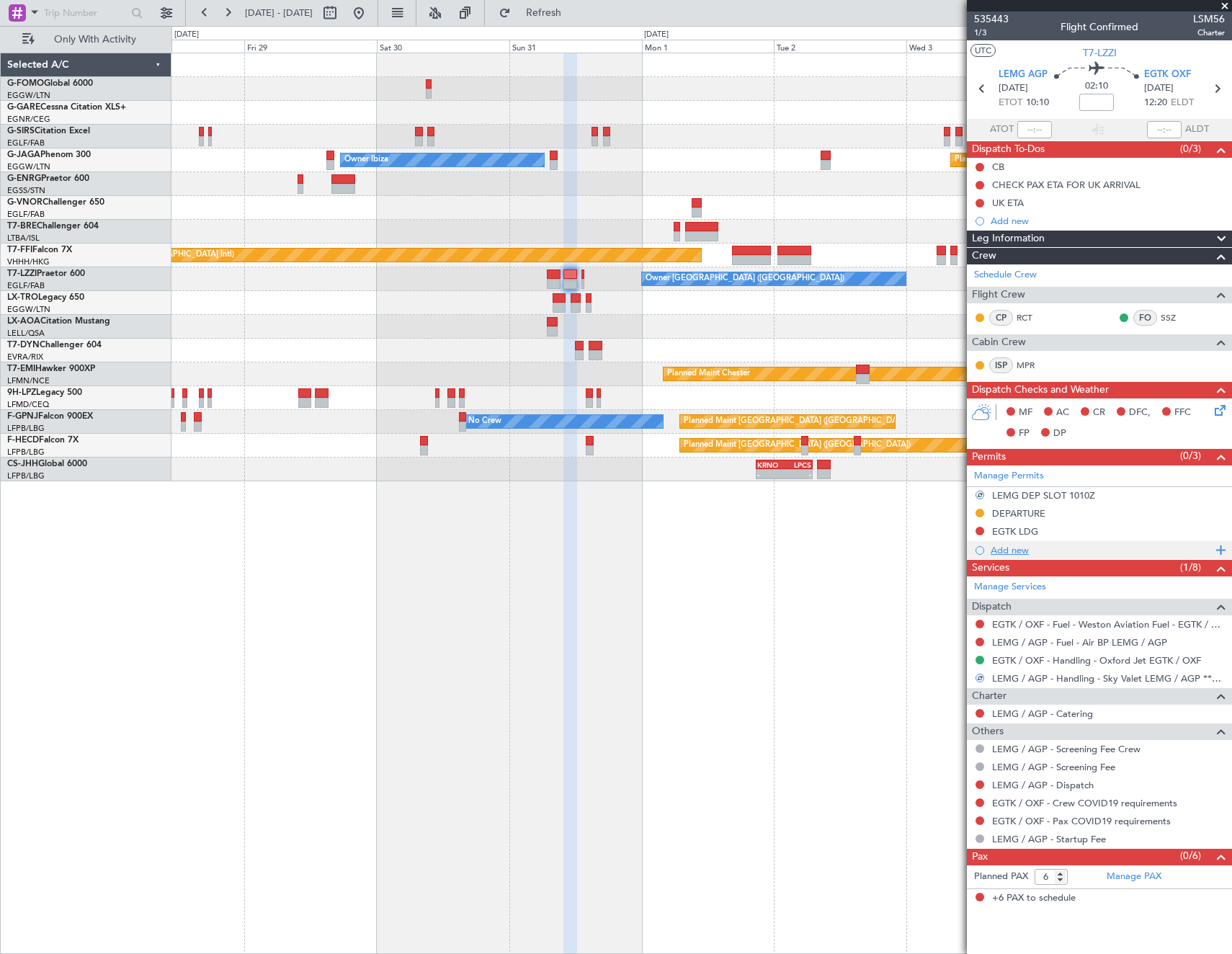
click at [1006, 551] on div "Add new" at bounding box center [1101, 550] width 221 height 13
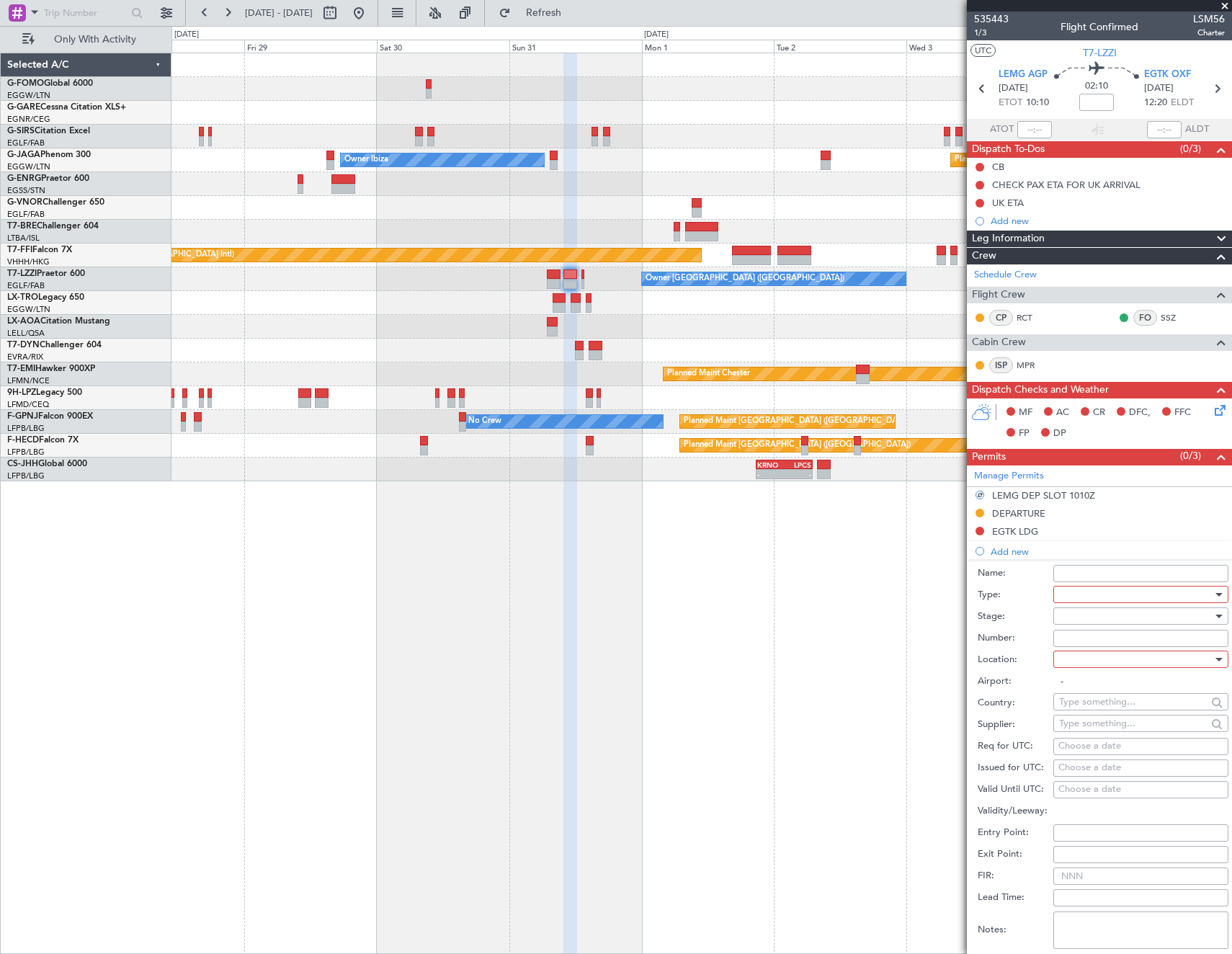
click at [1075, 594] on div at bounding box center [1135, 595] width 153 height 22
click at [1089, 731] on span "Slot" at bounding box center [1135, 731] width 151 height 22
click at [1089, 615] on div at bounding box center [1135, 616] width 153 height 22
click at [1114, 727] on span "Received OK" at bounding box center [1135, 732] width 151 height 22
click at [1111, 661] on div at bounding box center [1135, 659] width 153 height 22
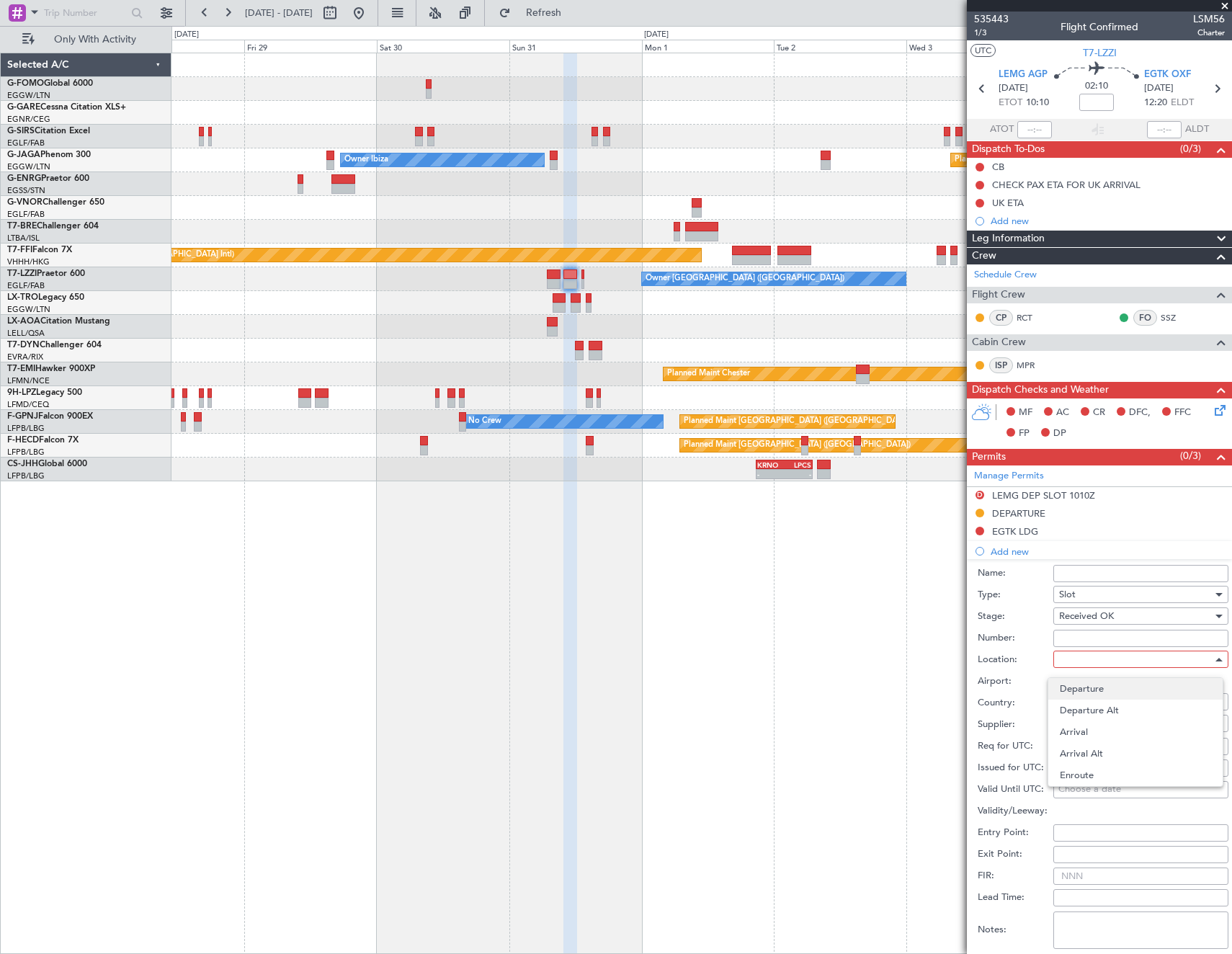
click at [1113, 682] on span "Departure" at bounding box center [1135, 689] width 151 height 22
type input "LEMG / AGP"
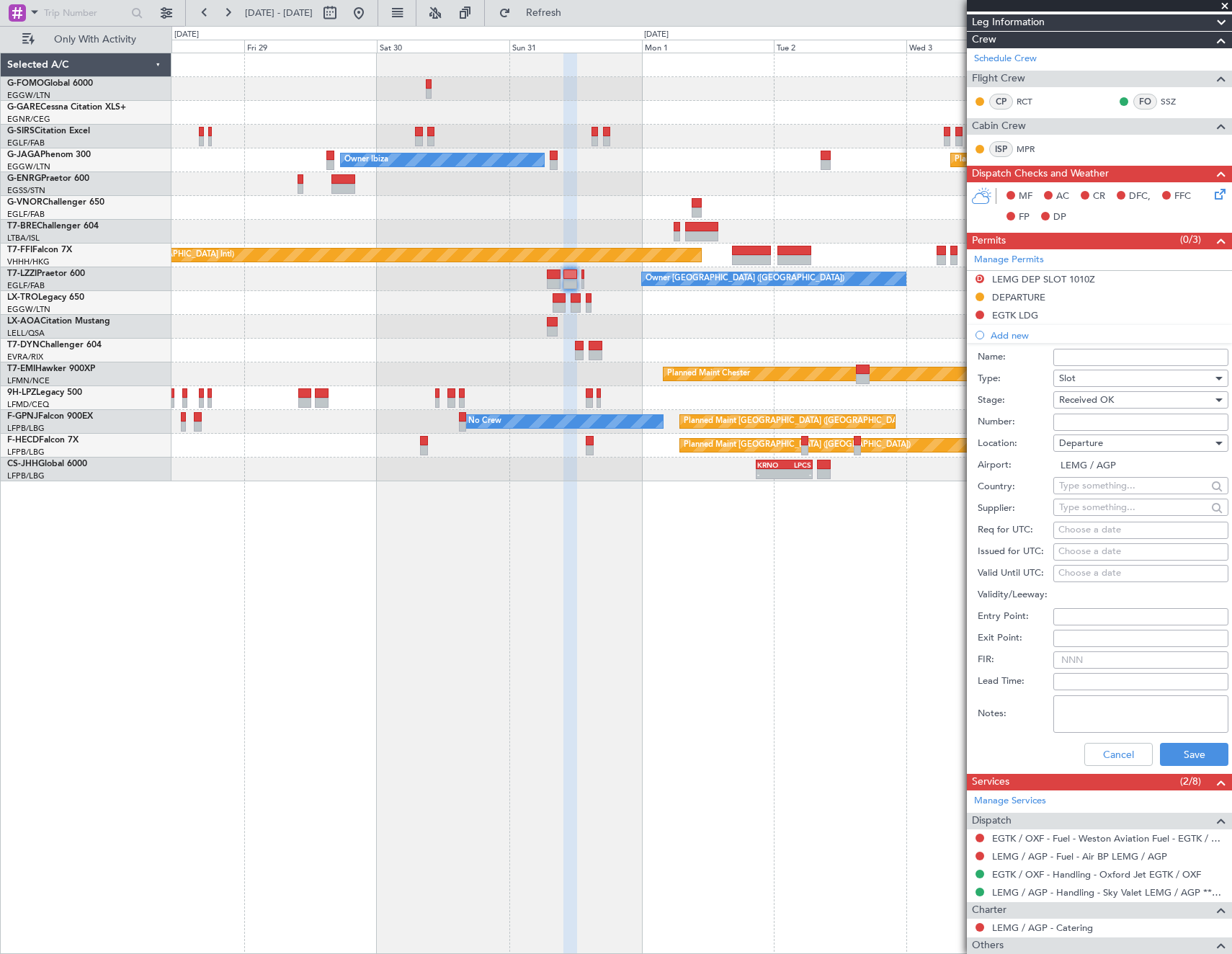
click at [1189, 742] on div "Cancel Save" at bounding box center [1102, 754] width 250 height 37
click at [1187, 752] on button "Save" at bounding box center [1193, 754] width 68 height 23
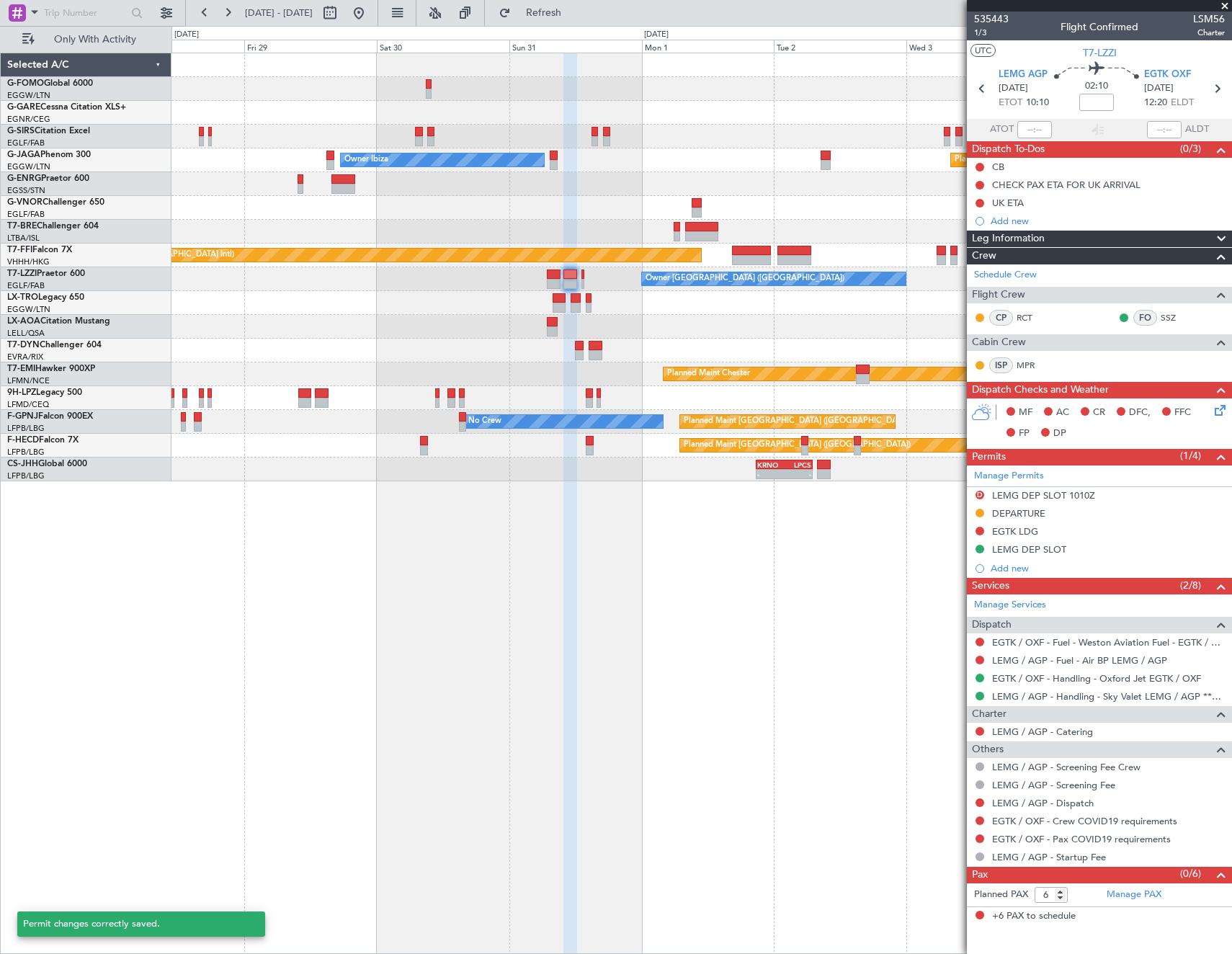
scroll to position [0, 0]
click at [1042, 547] on div "LEMG DEP SLOT" at bounding box center [1029, 550] width 74 height 13
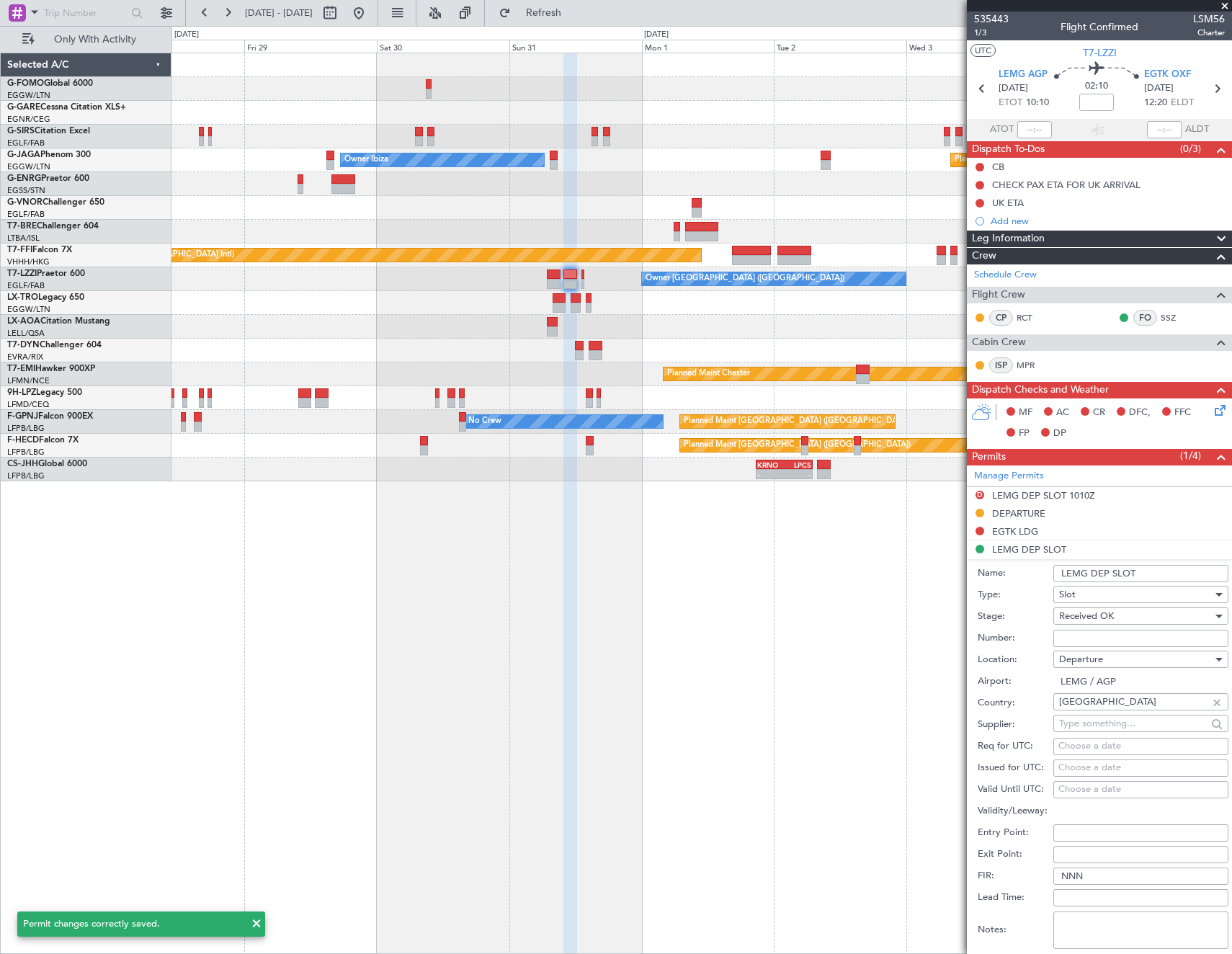
click at [1174, 575] on input "LEMG DEP SLOT" at bounding box center [1140, 573] width 175 height 17
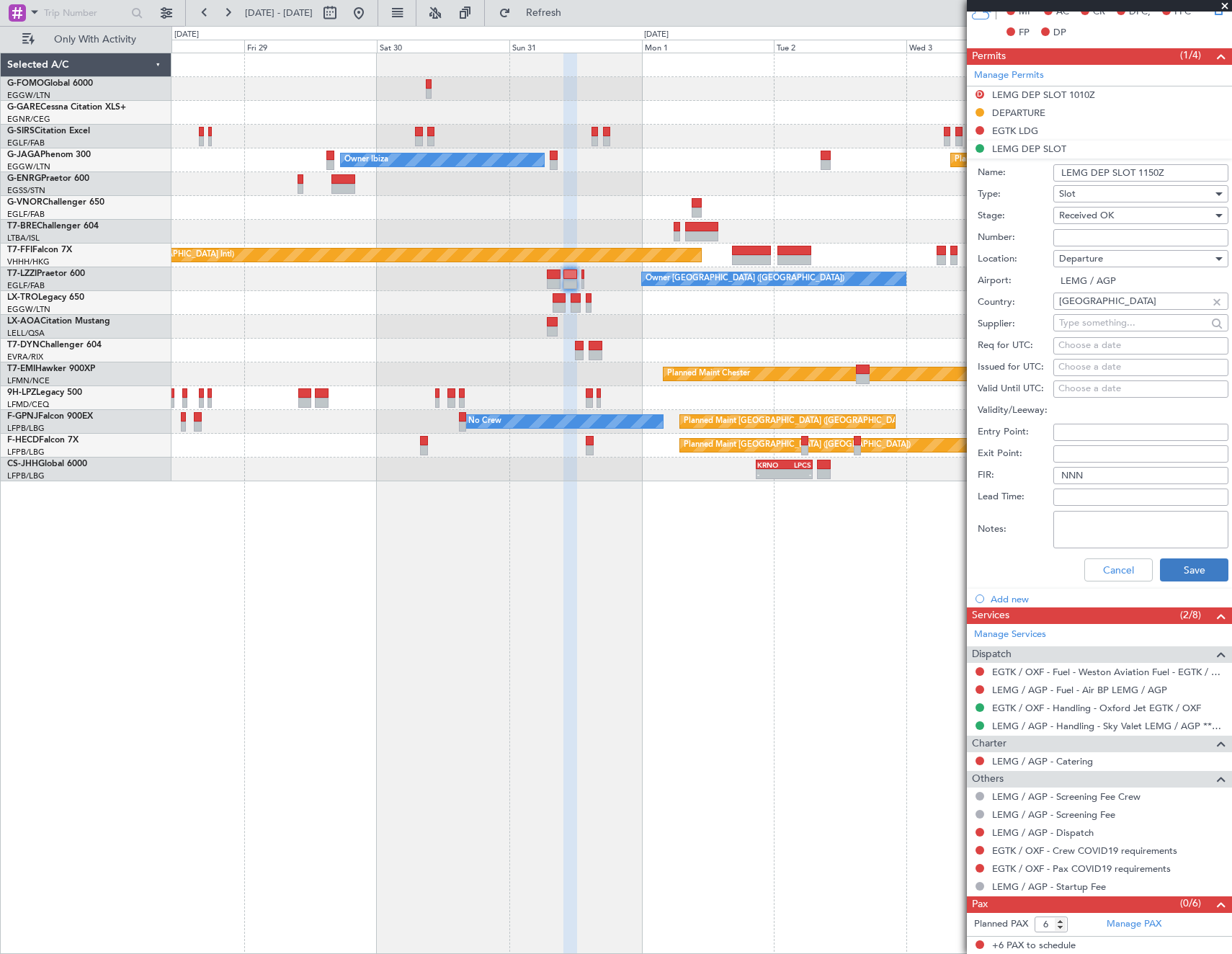
type input "LEMG DEP SLOT 1150Z"
click at [1170, 577] on button "Save" at bounding box center [1193, 569] width 68 height 23
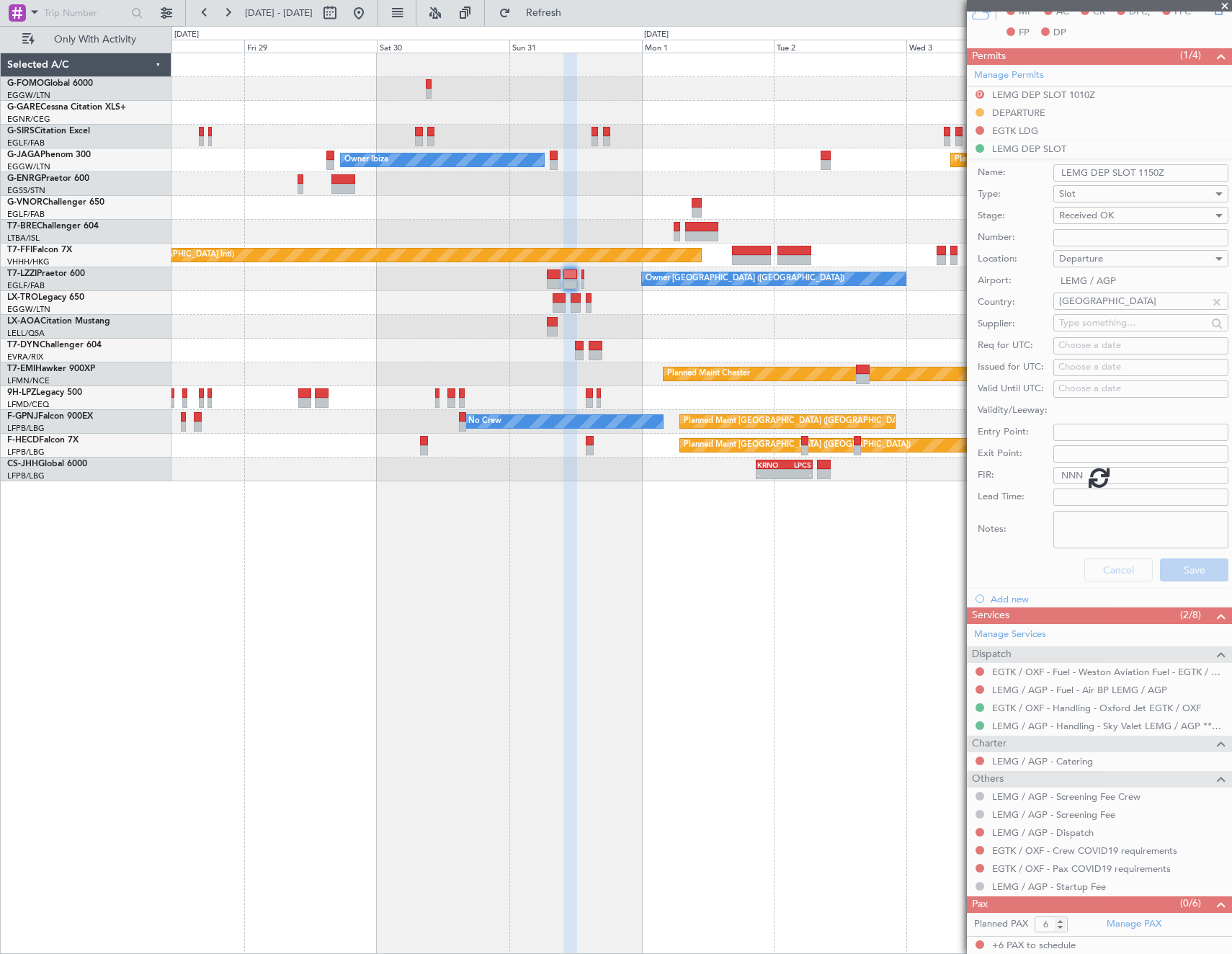
scroll to position [0, 0]
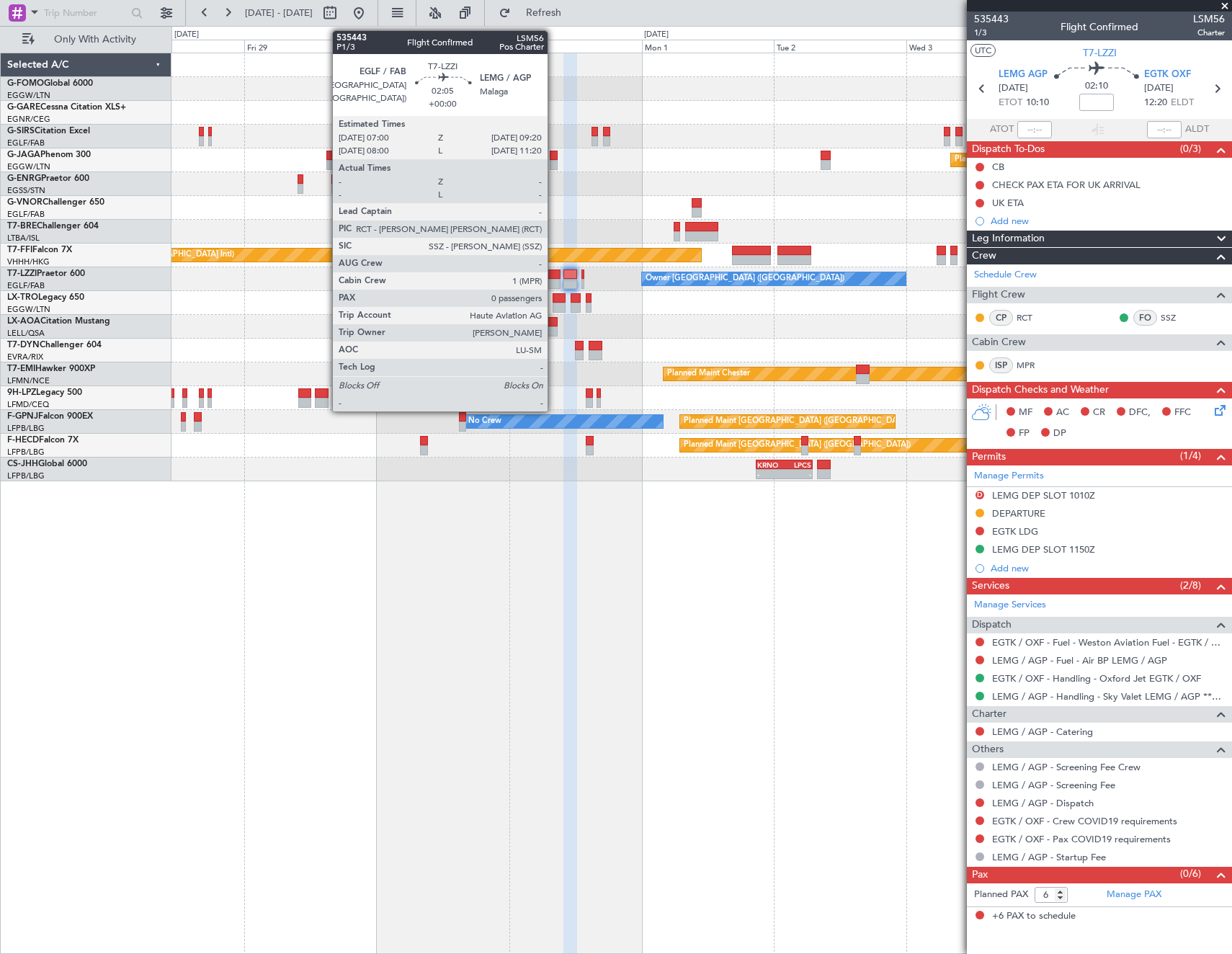
click at [552, 279] on div at bounding box center [553, 283] width 13 height 10
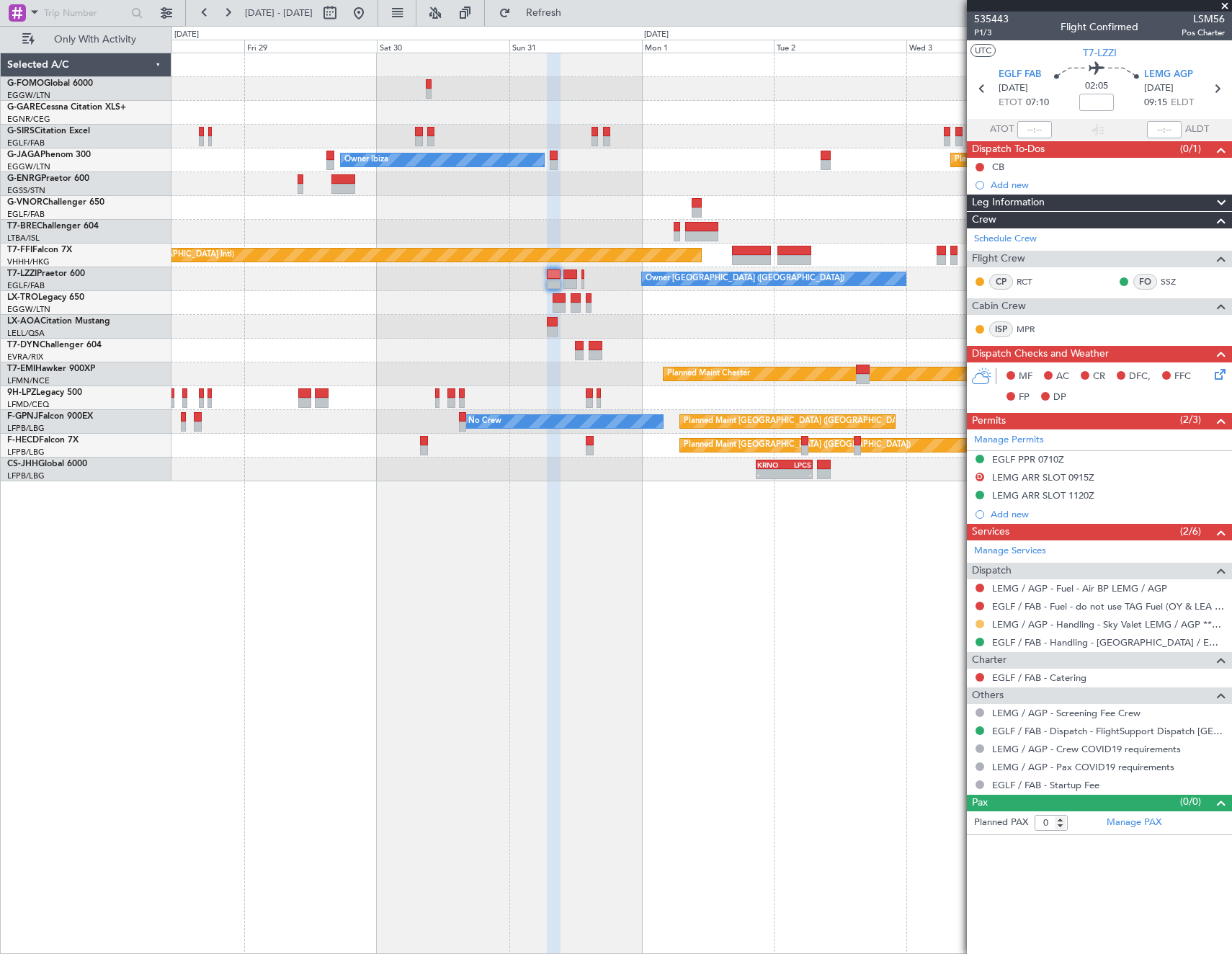
click at [979, 624] on button at bounding box center [980, 624] width 9 height 9
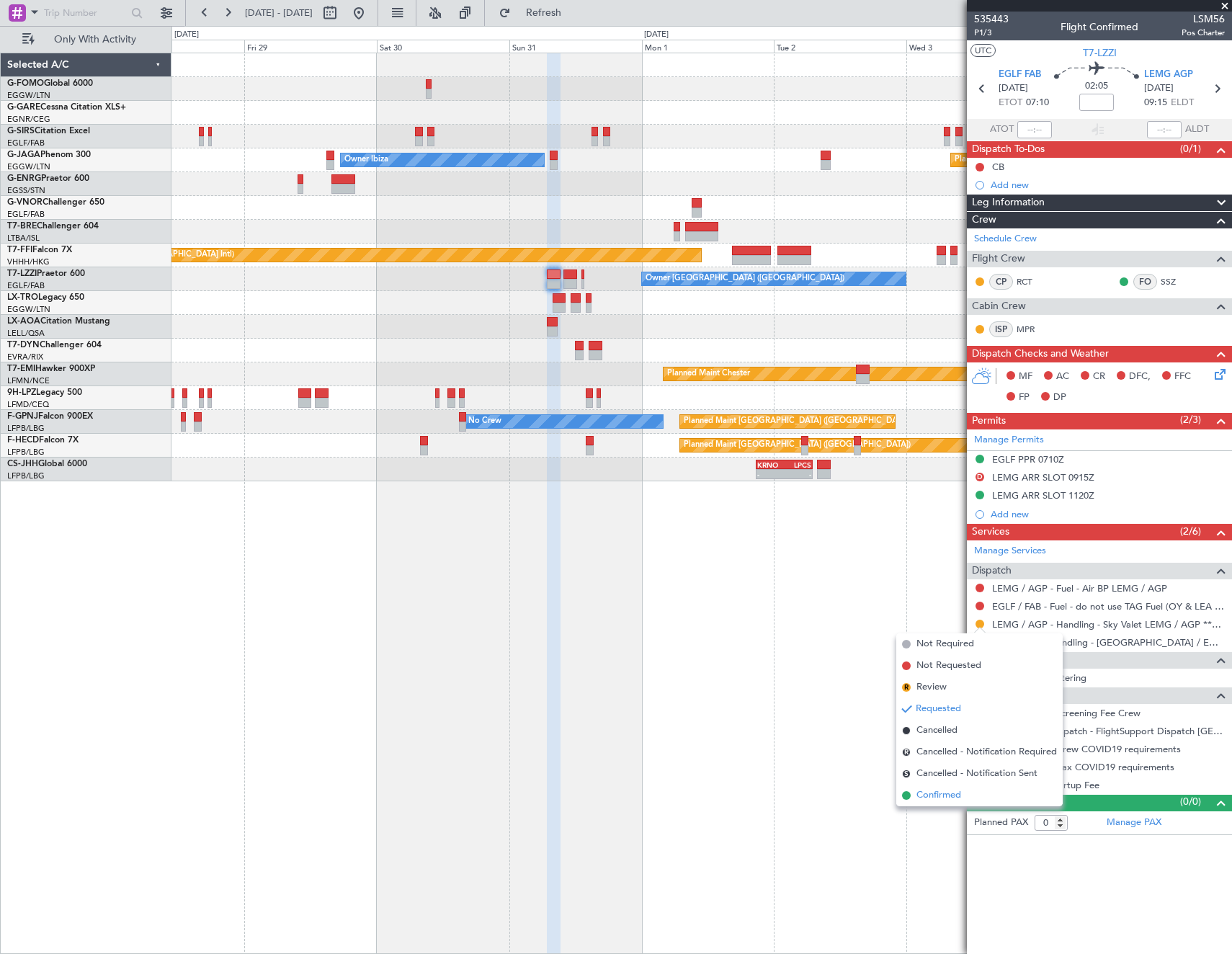
click at [944, 794] on span "Confirmed" at bounding box center [938, 795] width 44 height 15
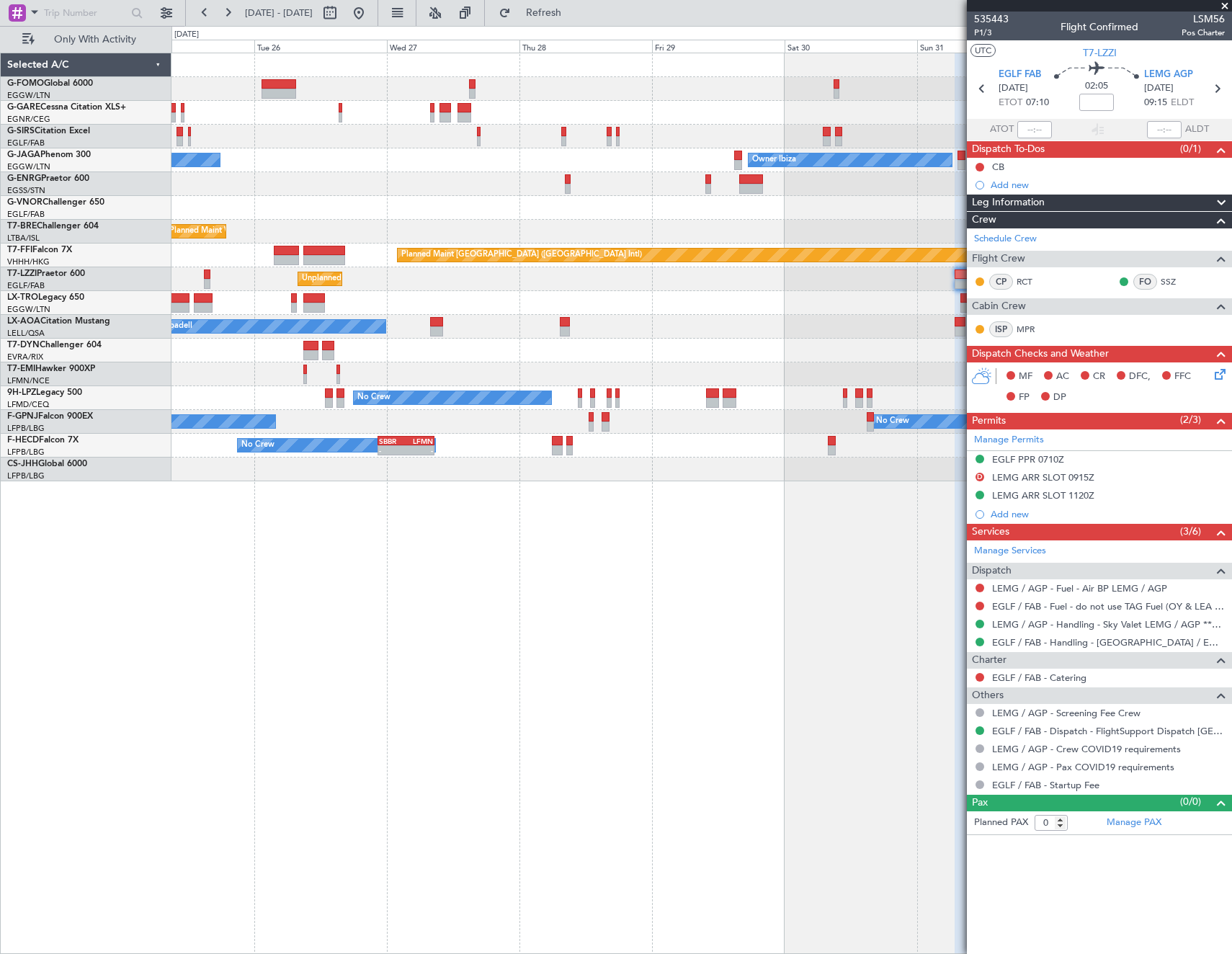
click at [864, 550] on div "Unplanned Maint Oxford ([GEOGRAPHIC_DATA]) Owner Ibiza No Crew Cannes ([GEOGRAP…" at bounding box center [702, 503] width 1061 height 901
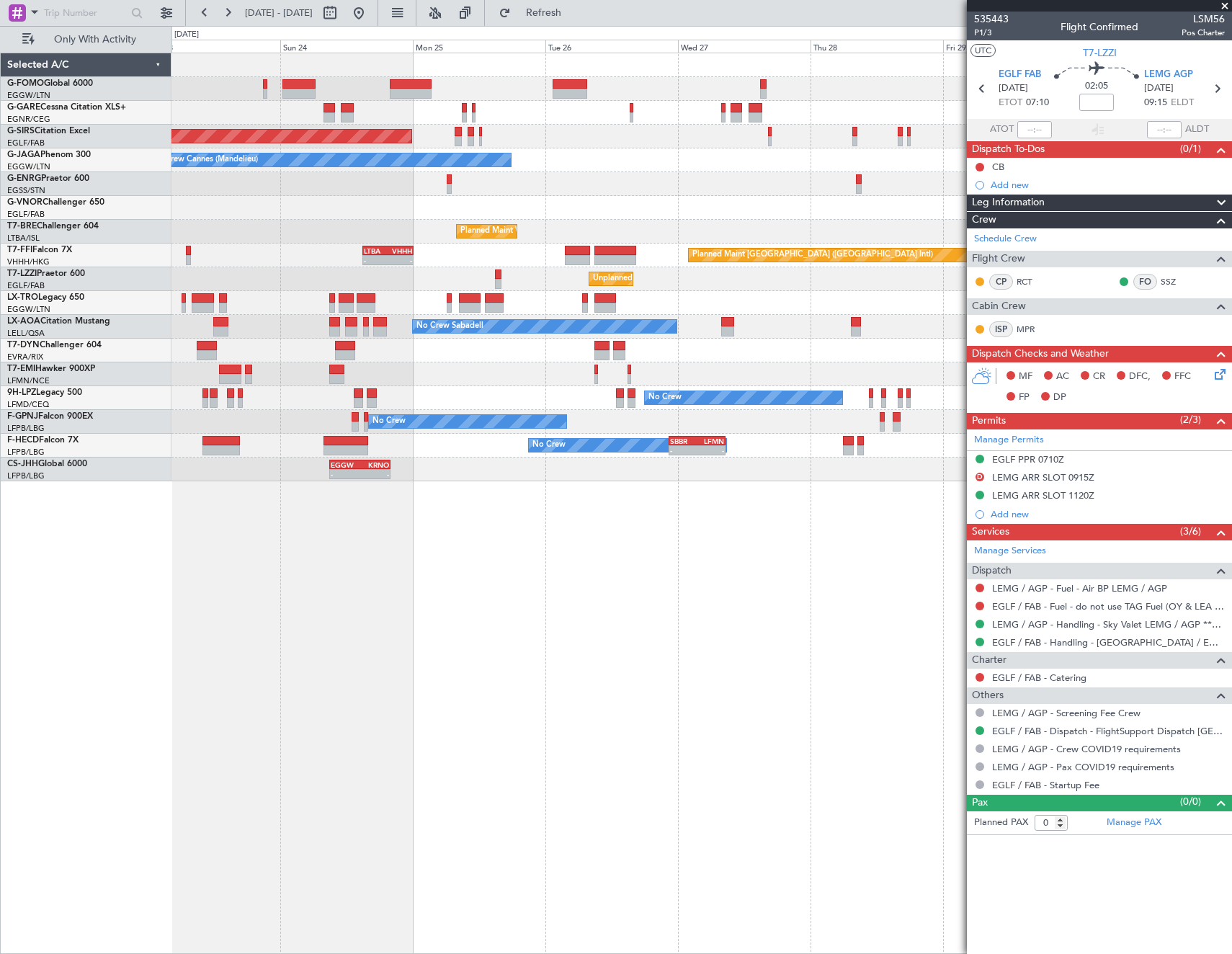
click at [973, 558] on fb-app "[DATE] - [DATE] Refresh Quick Links Only With Activity Unplanned Maint [GEOGRAP…" at bounding box center [616, 482] width 1232 height 943
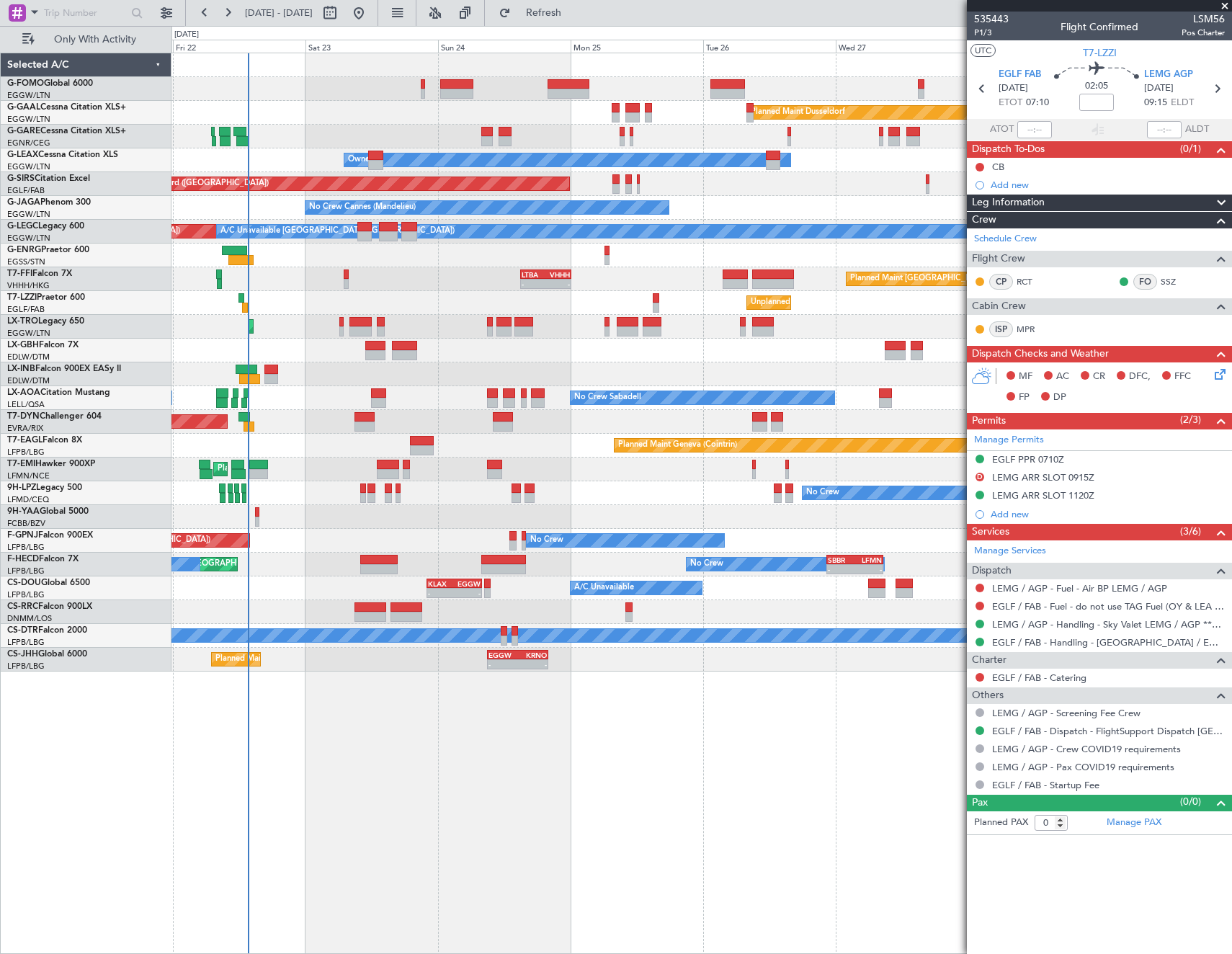
click at [367, 590] on div "Planned Maint Dusseldorf Unplanned Maint [PERSON_NAME] Owner Unplanned Maint [G…" at bounding box center [702, 503] width 1061 height 901
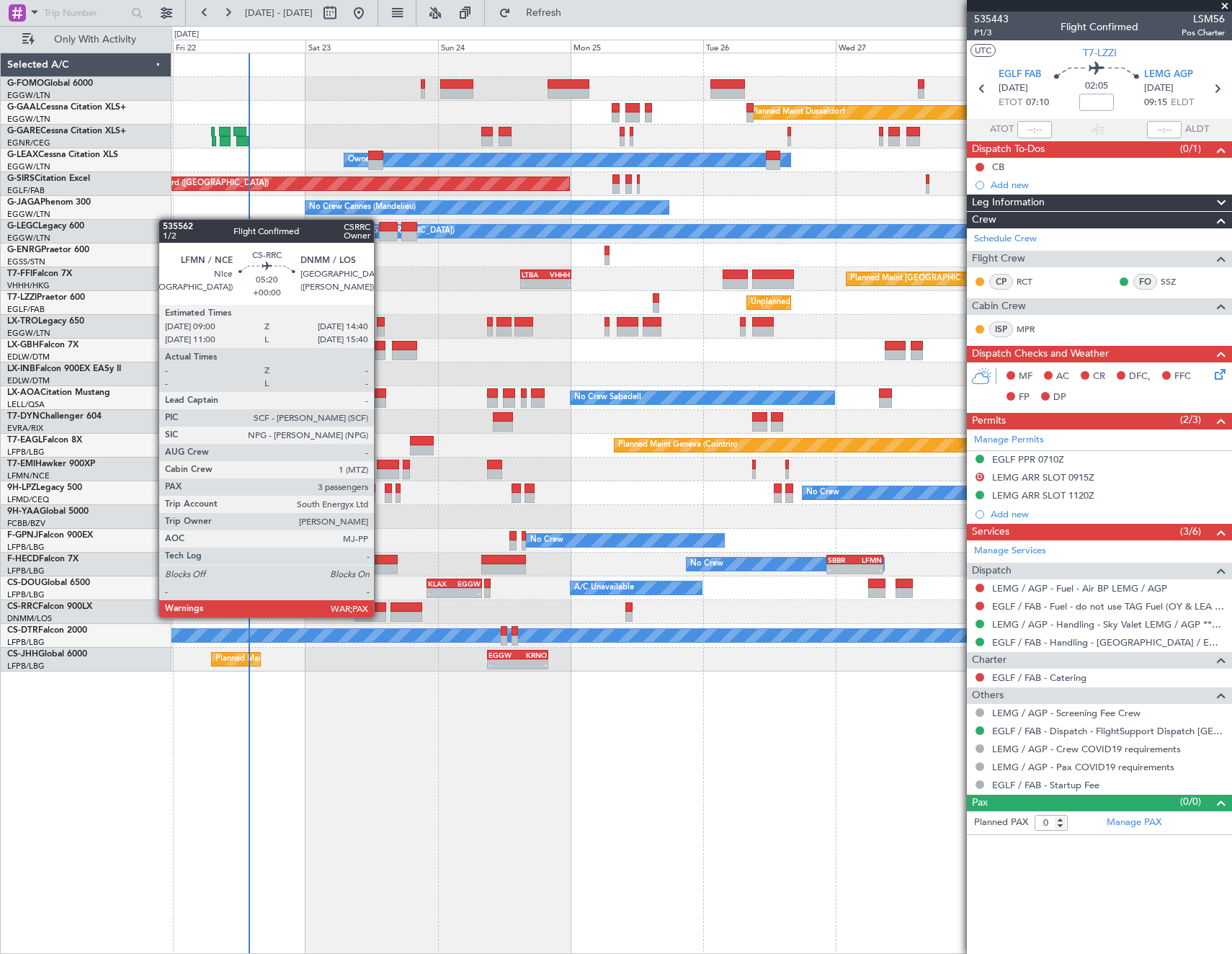
click at [381, 616] on div at bounding box center [370, 617] width 32 height 10
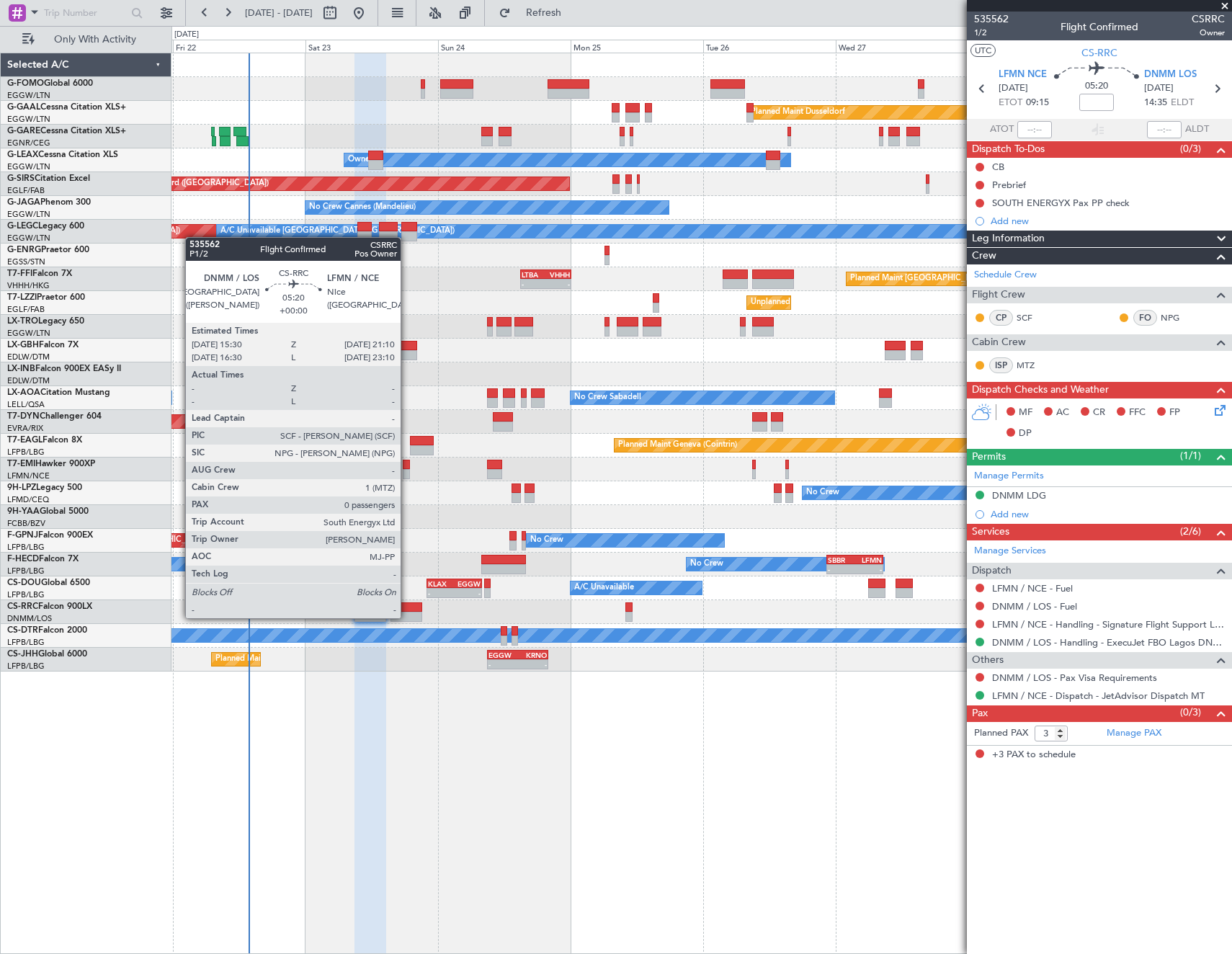
click at [407, 617] on div at bounding box center [406, 617] width 32 height 10
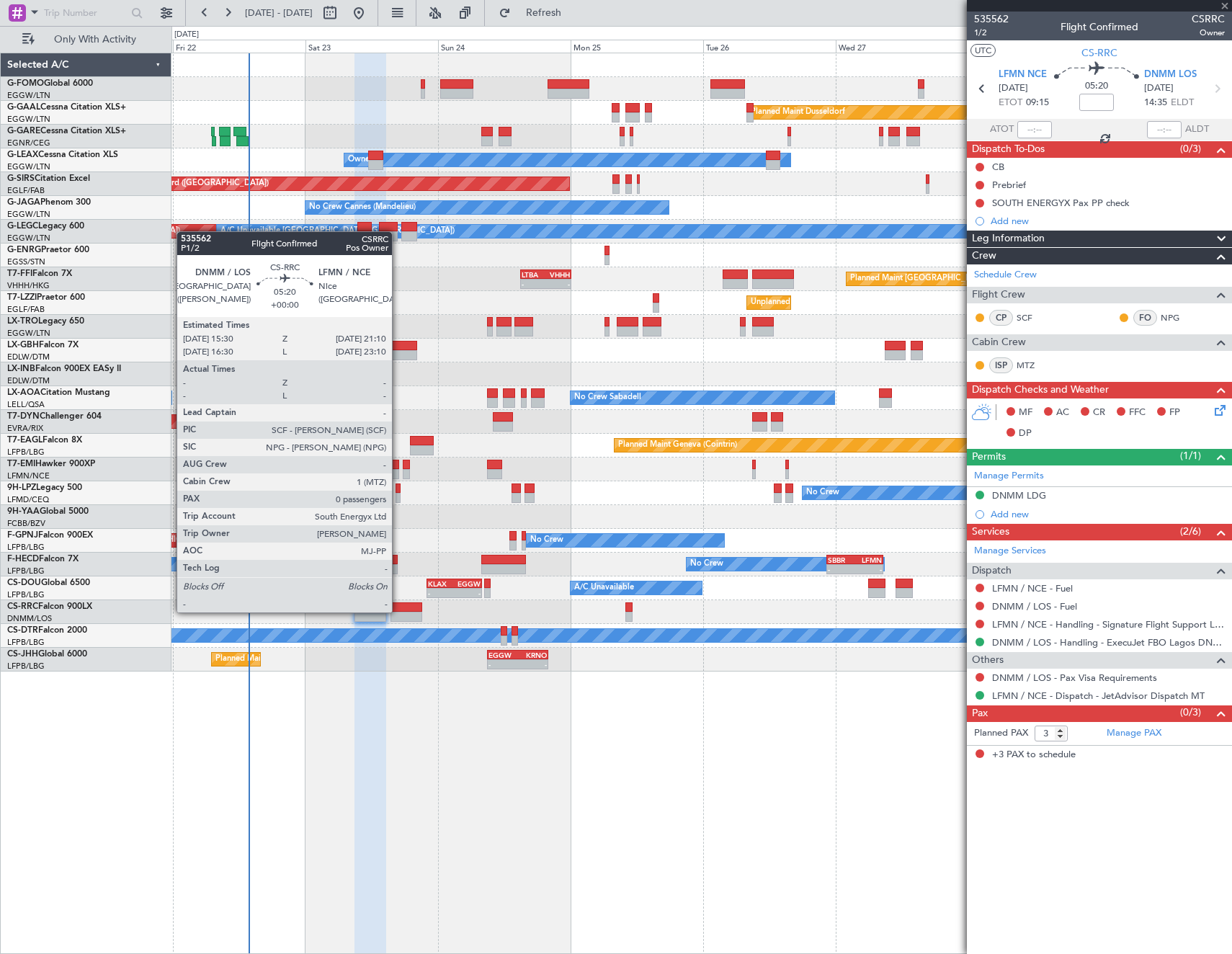
type input "0"
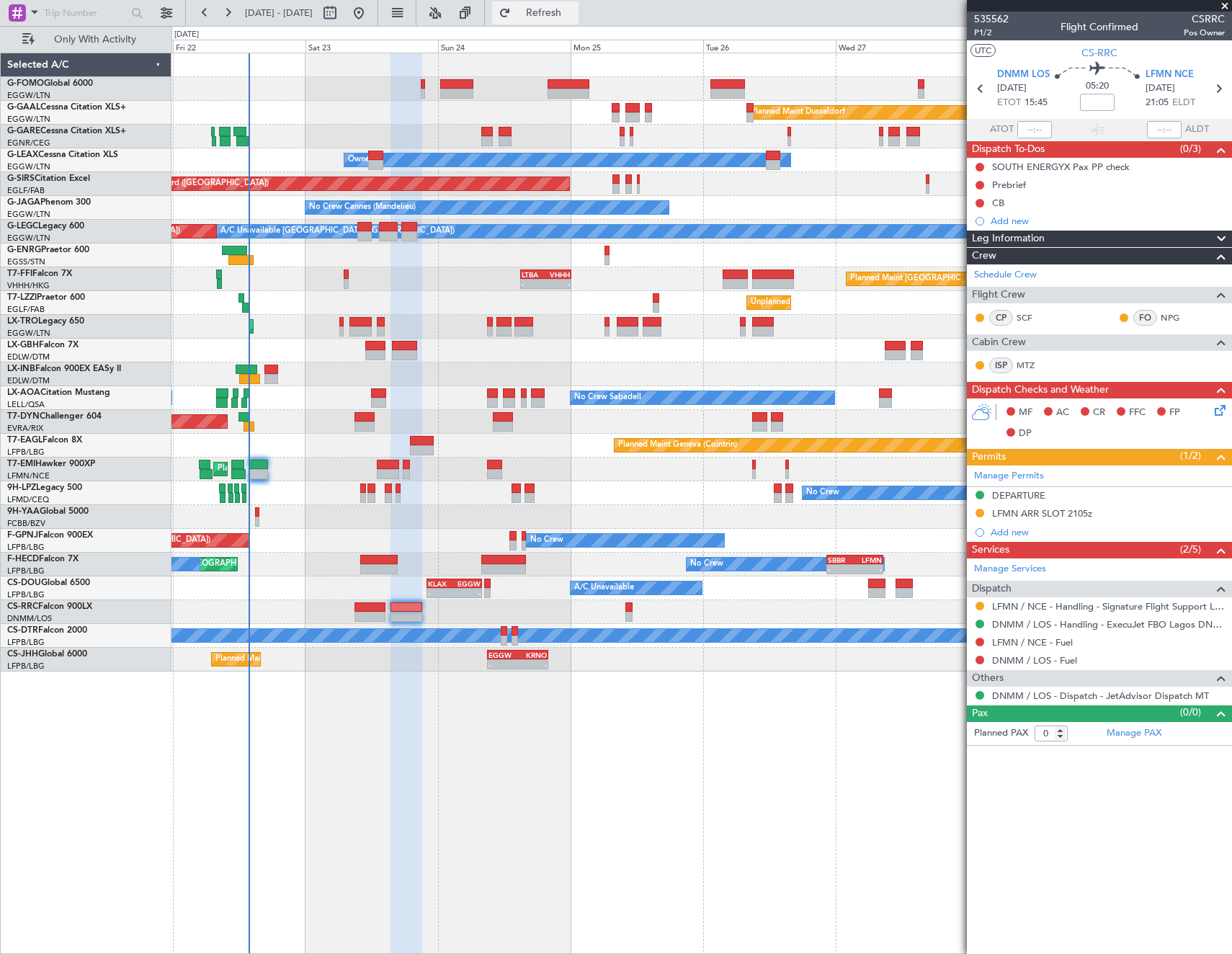
click at [578, 21] on button "Refresh" at bounding box center [535, 13] width 86 height 23
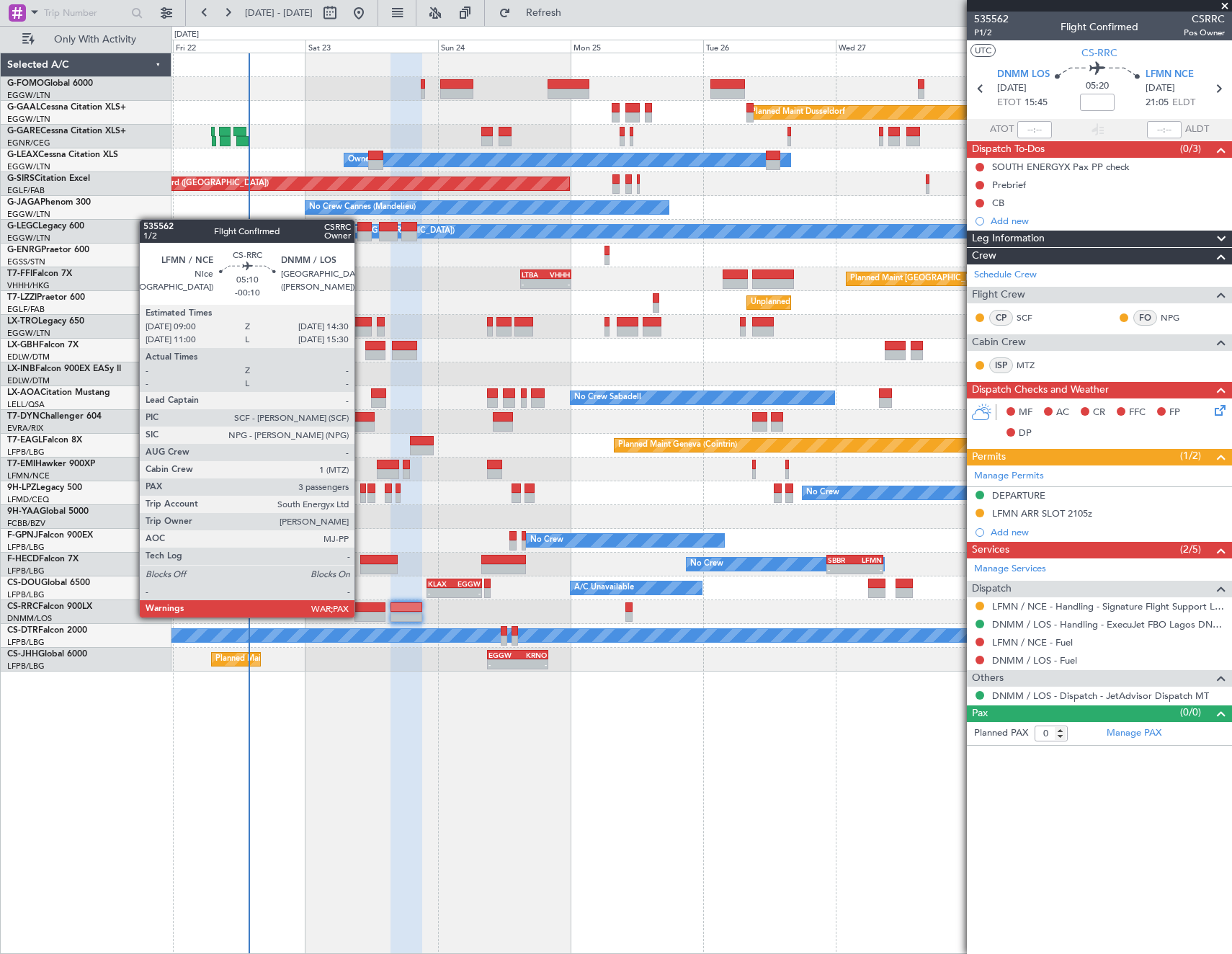
click at [361, 616] on div at bounding box center [370, 617] width 31 height 10
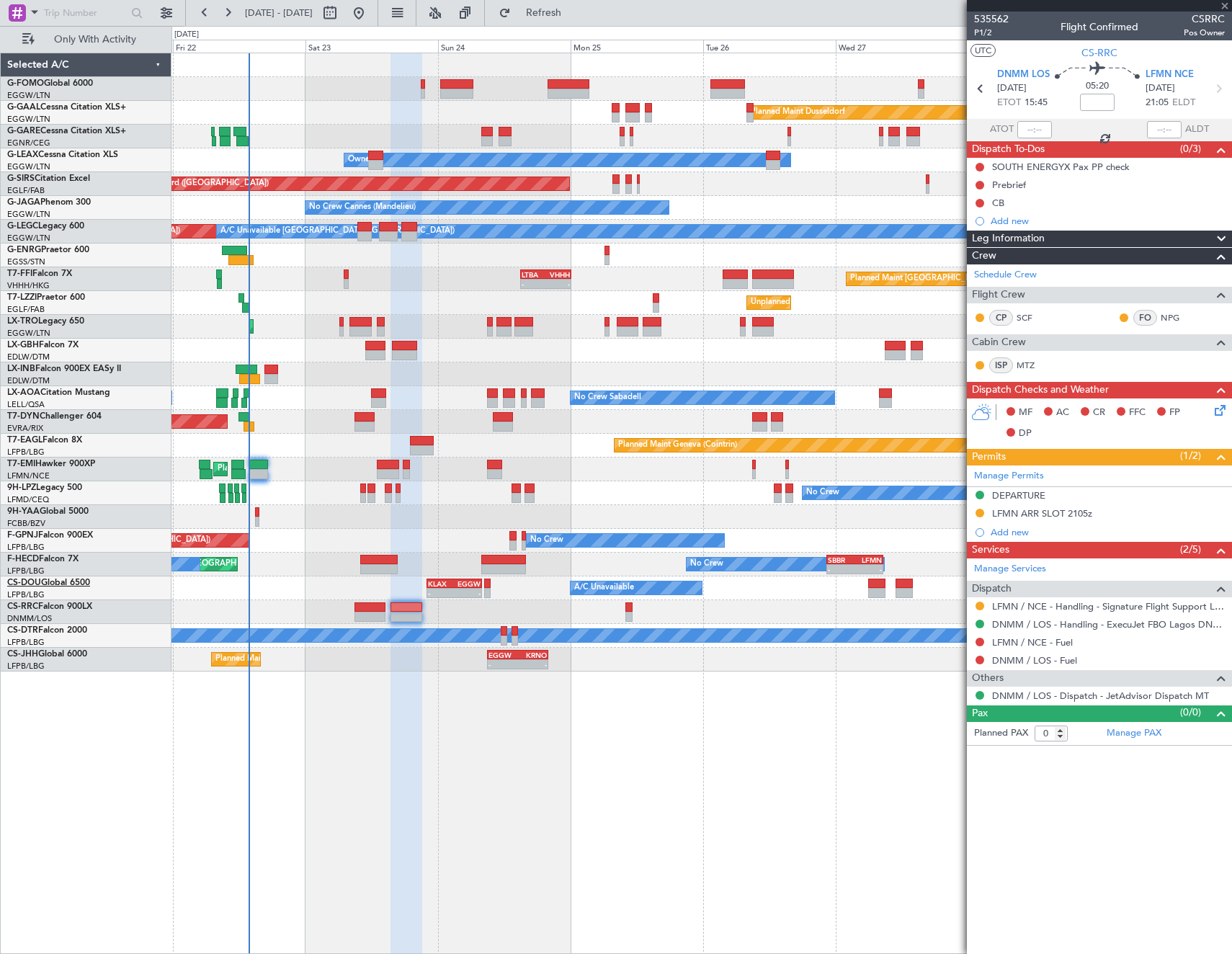
type input "-00:10"
type input "3"
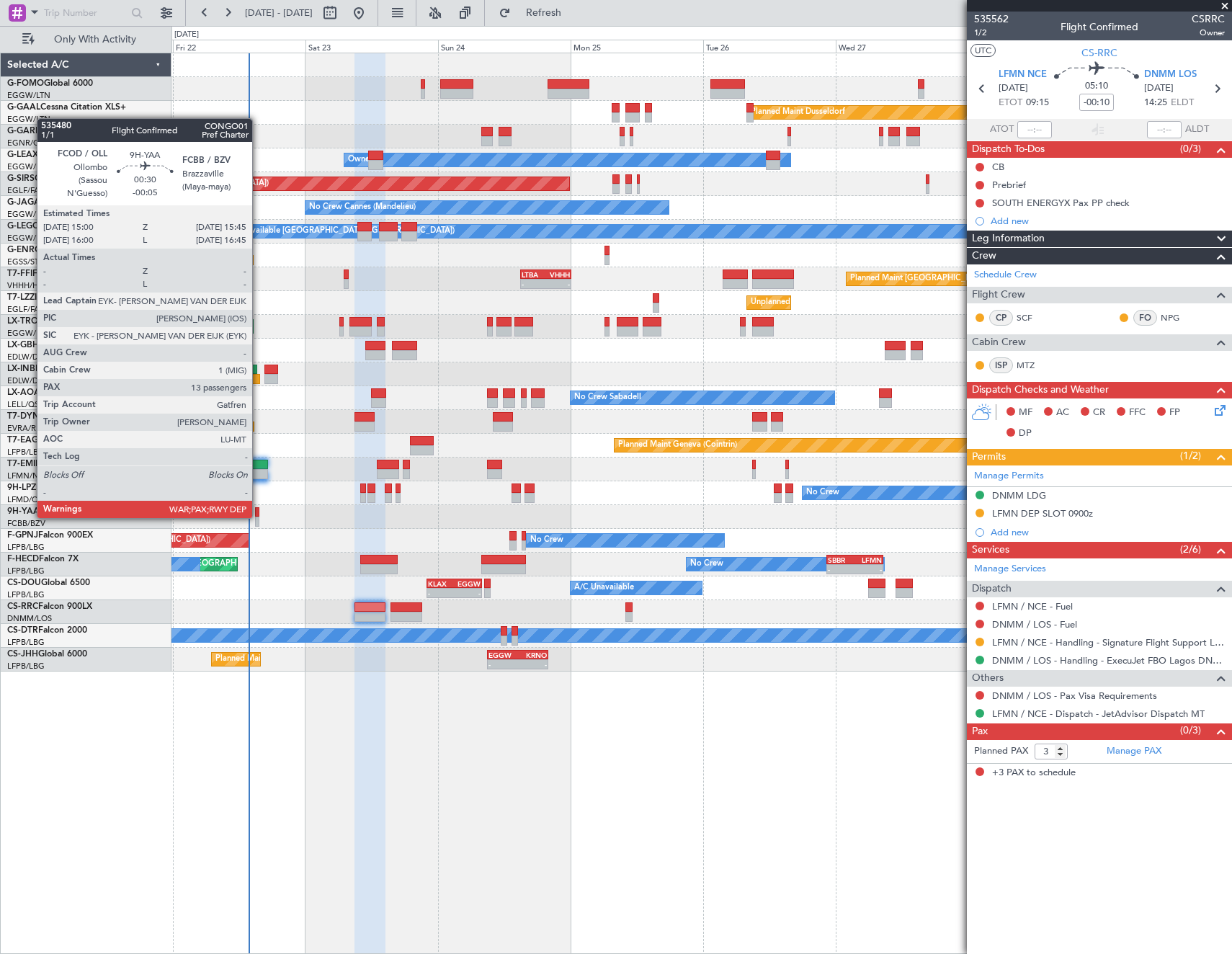
click at [258, 517] on div at bounding box center [257, 521] width 5 height 10
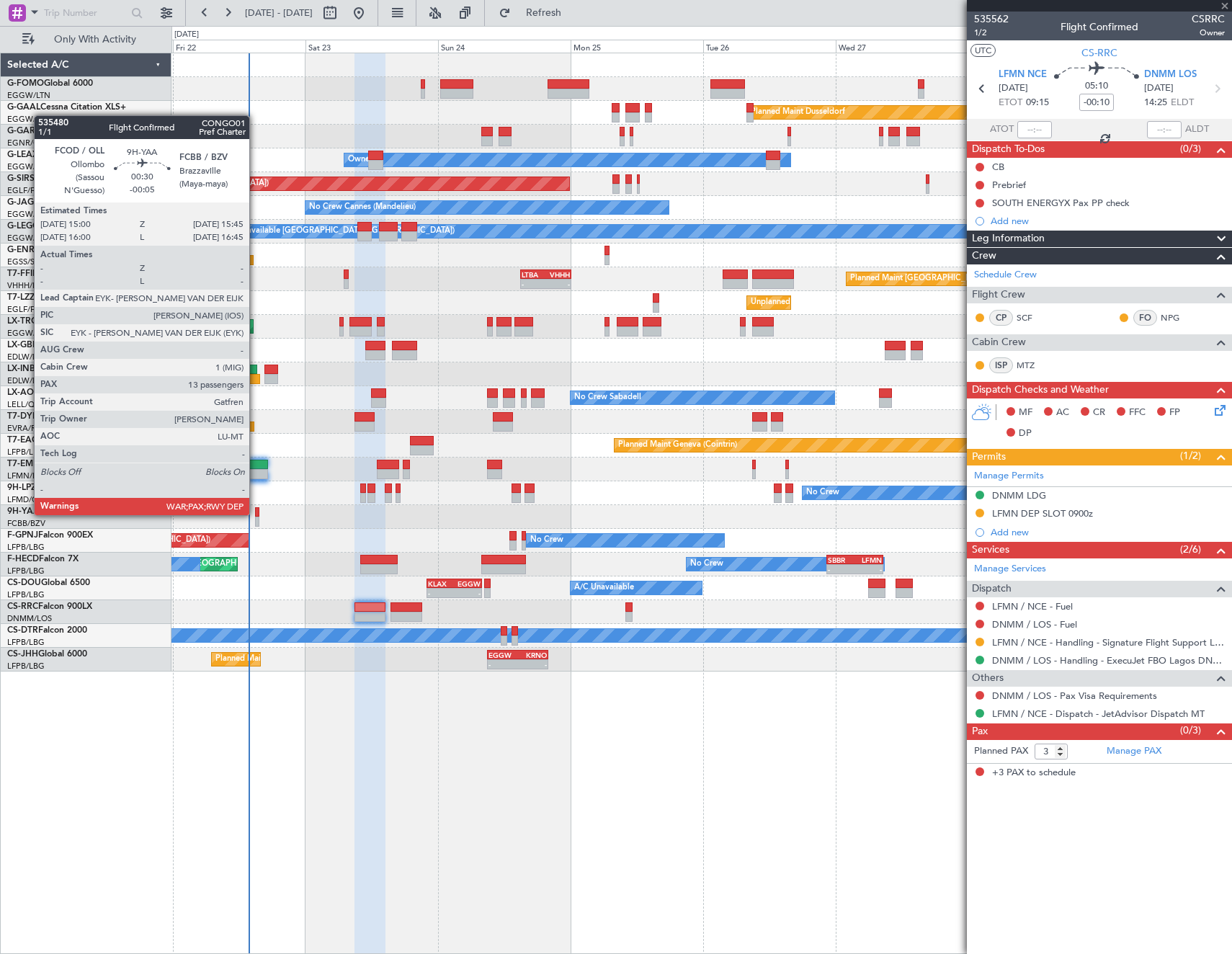
type input "-00:05"
type input "13"
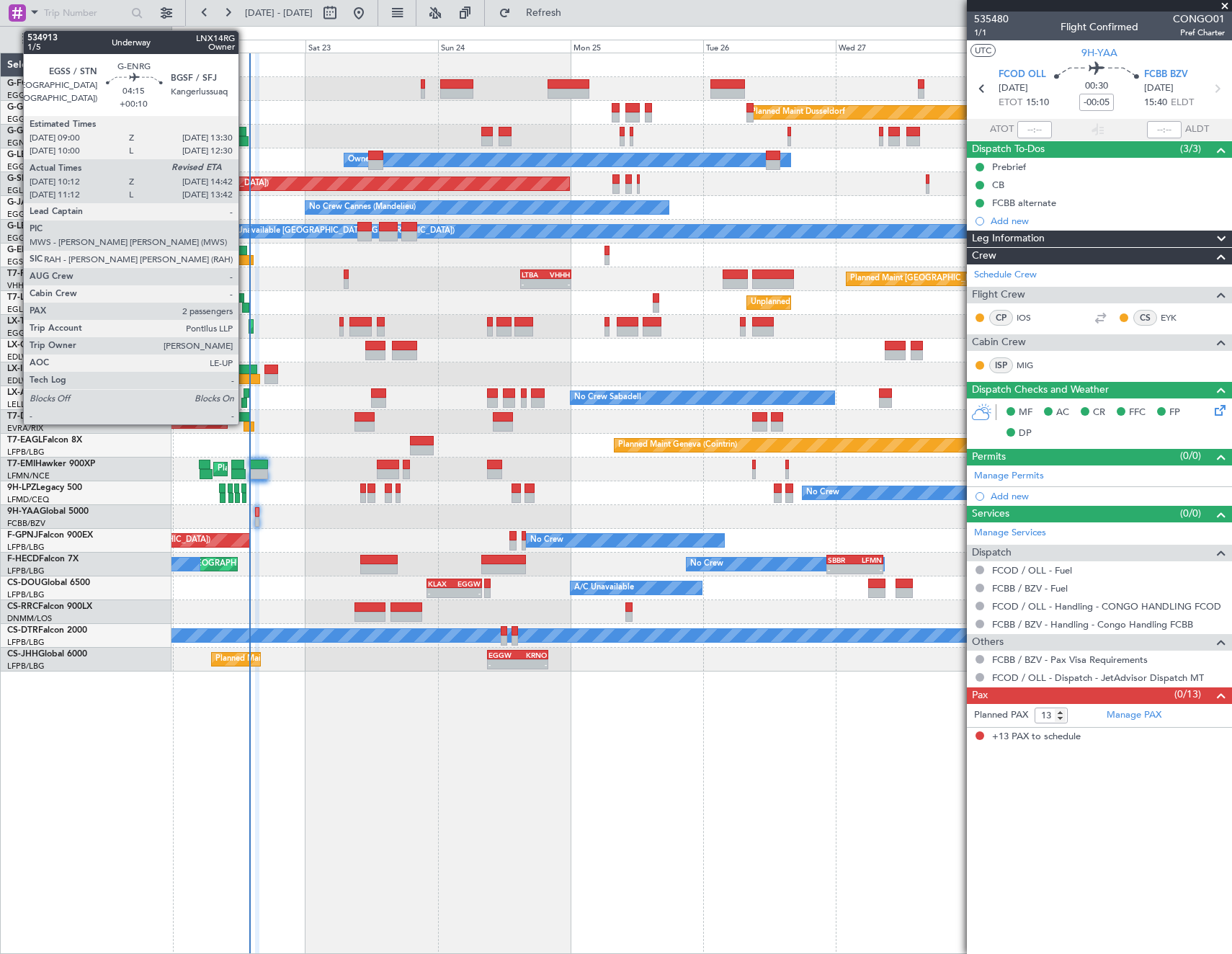
click at [245, 260] on div at bounding box center [241, 259] width 25 height 10
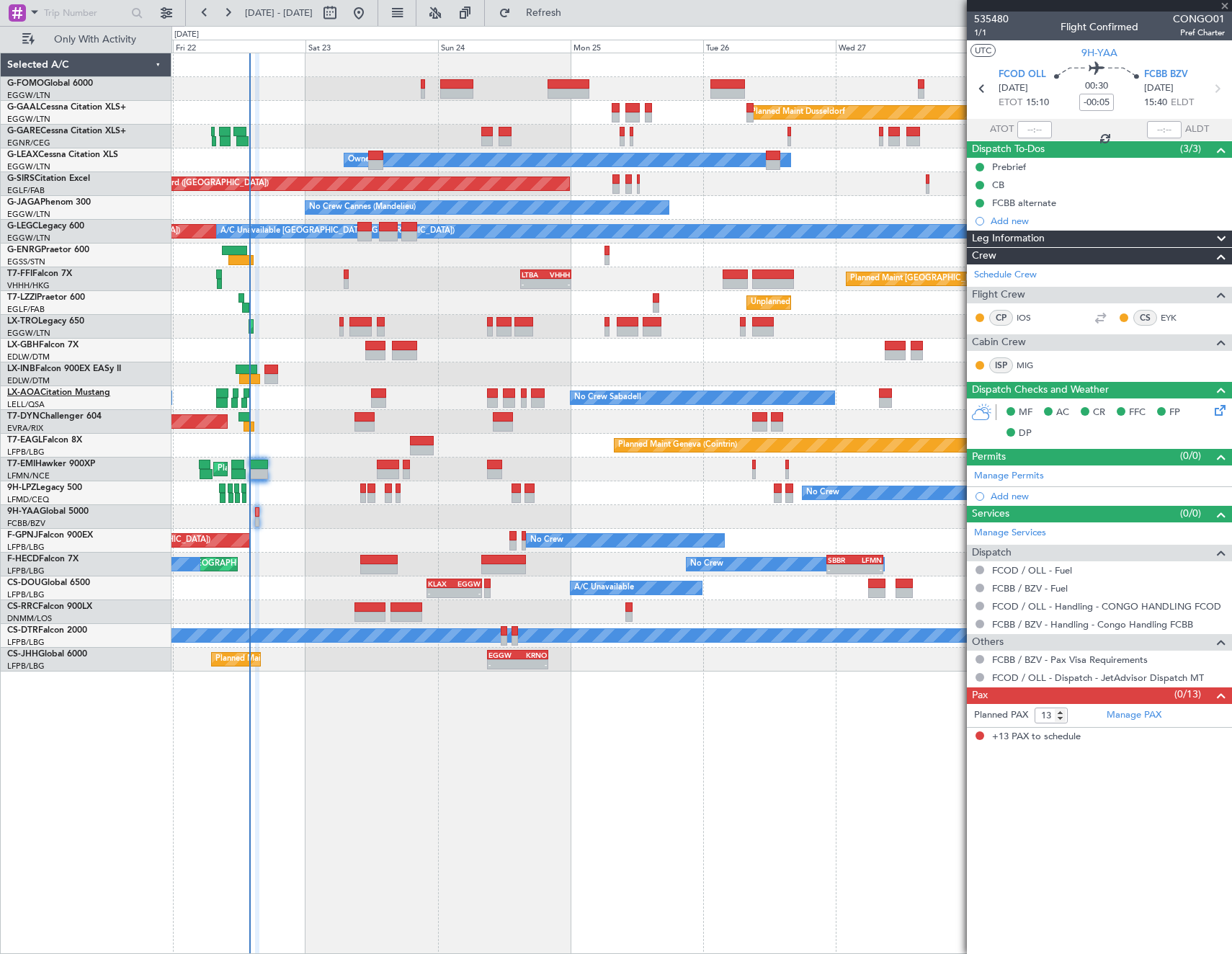
type input "+00:10"
type input "10:12"
type input "2"
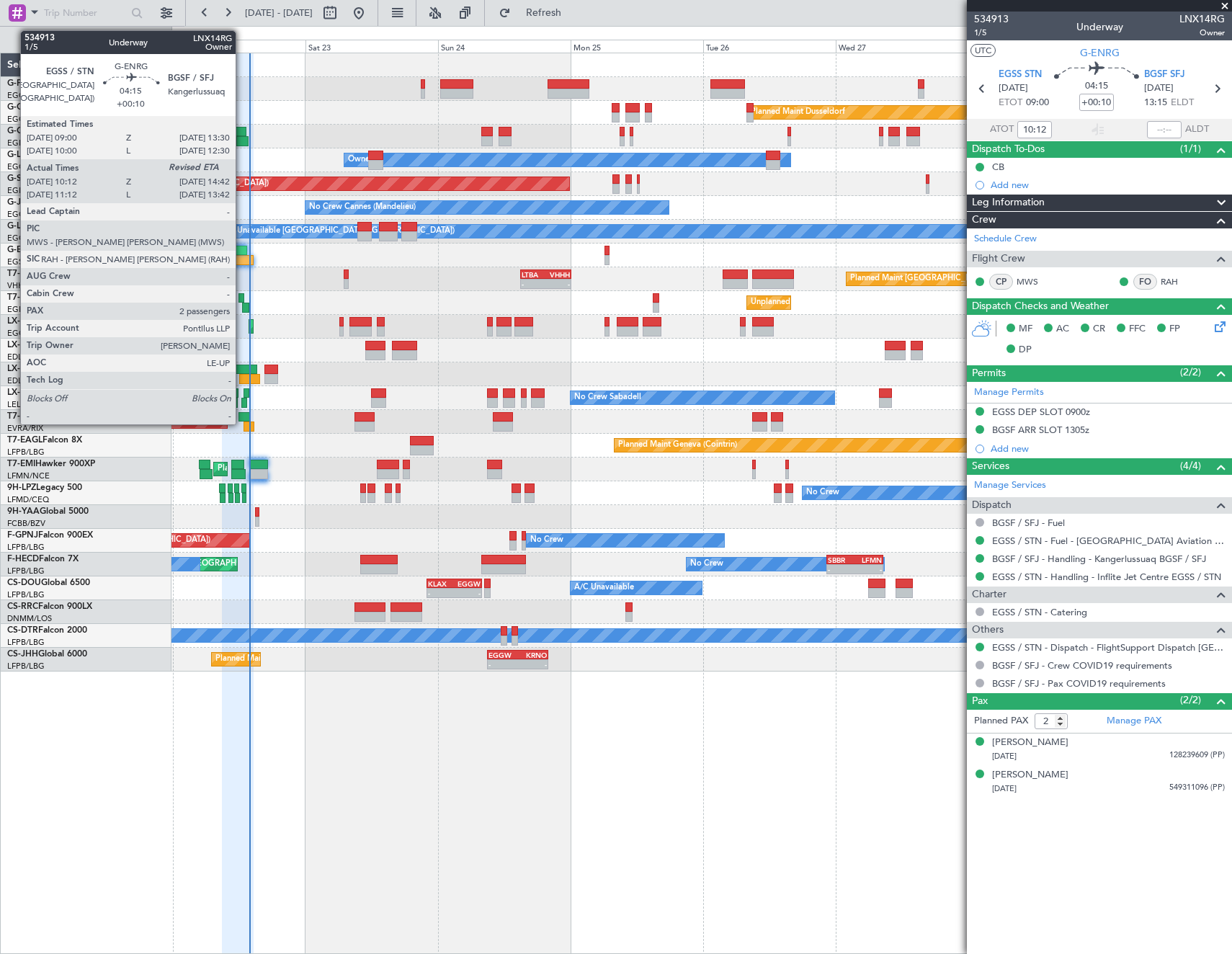
click at [242, 249] on div at bounding box center [235, 250] width 25 height 10
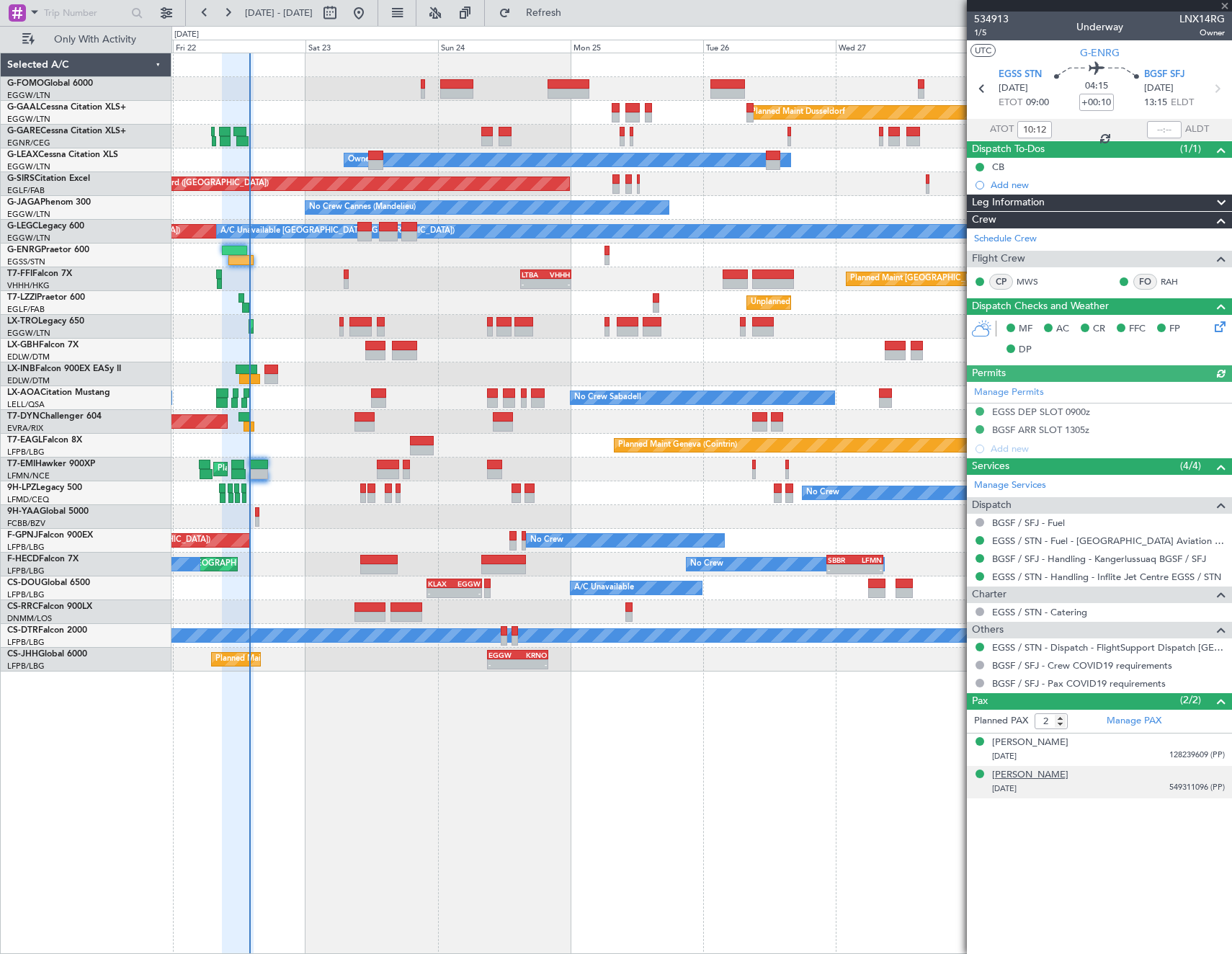
click at [1061, 776] on div "[PERSON_NAME]" at bounding box center [1030, 775] width 76 height 15
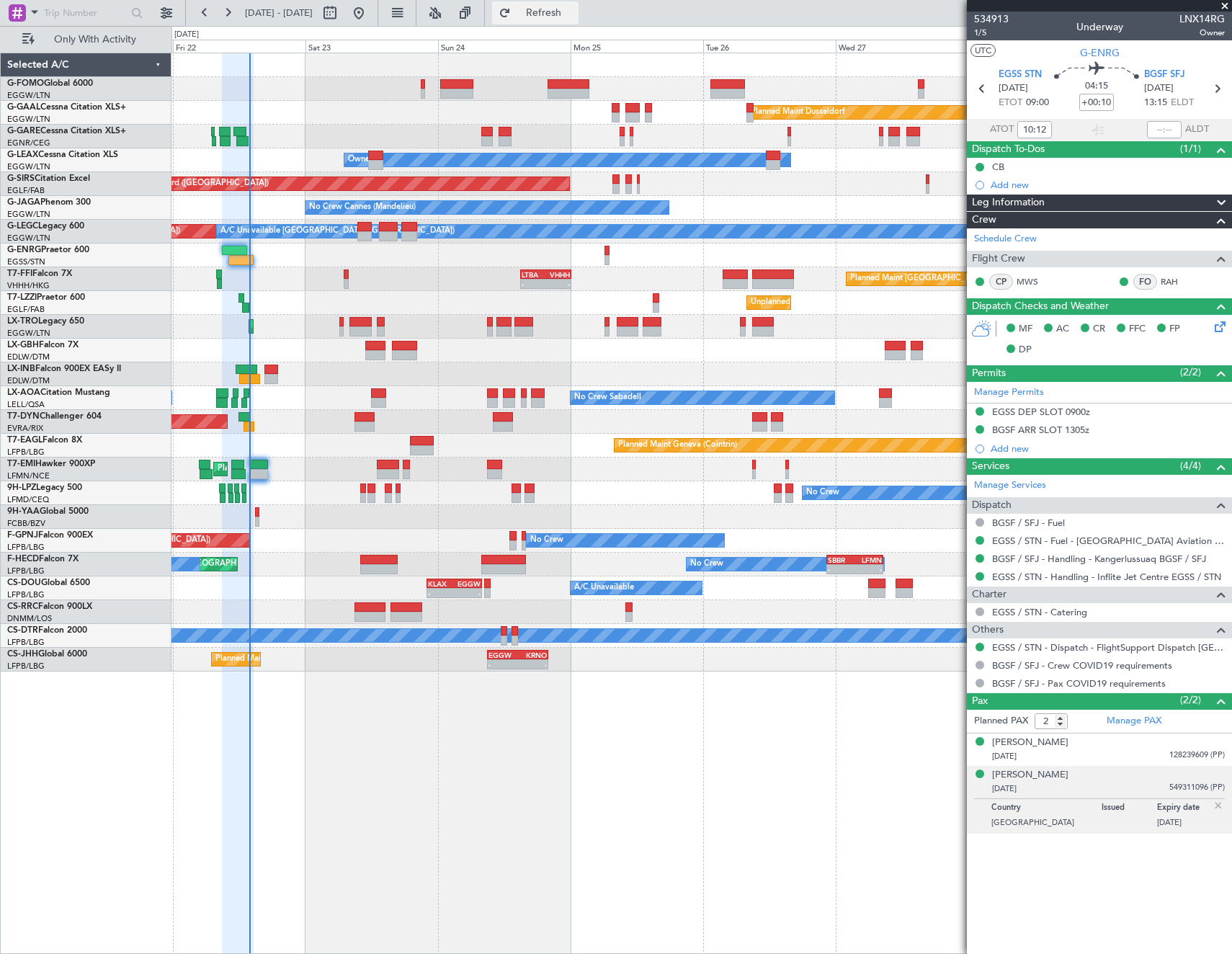
click at [578, 23] on button "Refresh" at bounding box center [535, 13] width 86 height 23
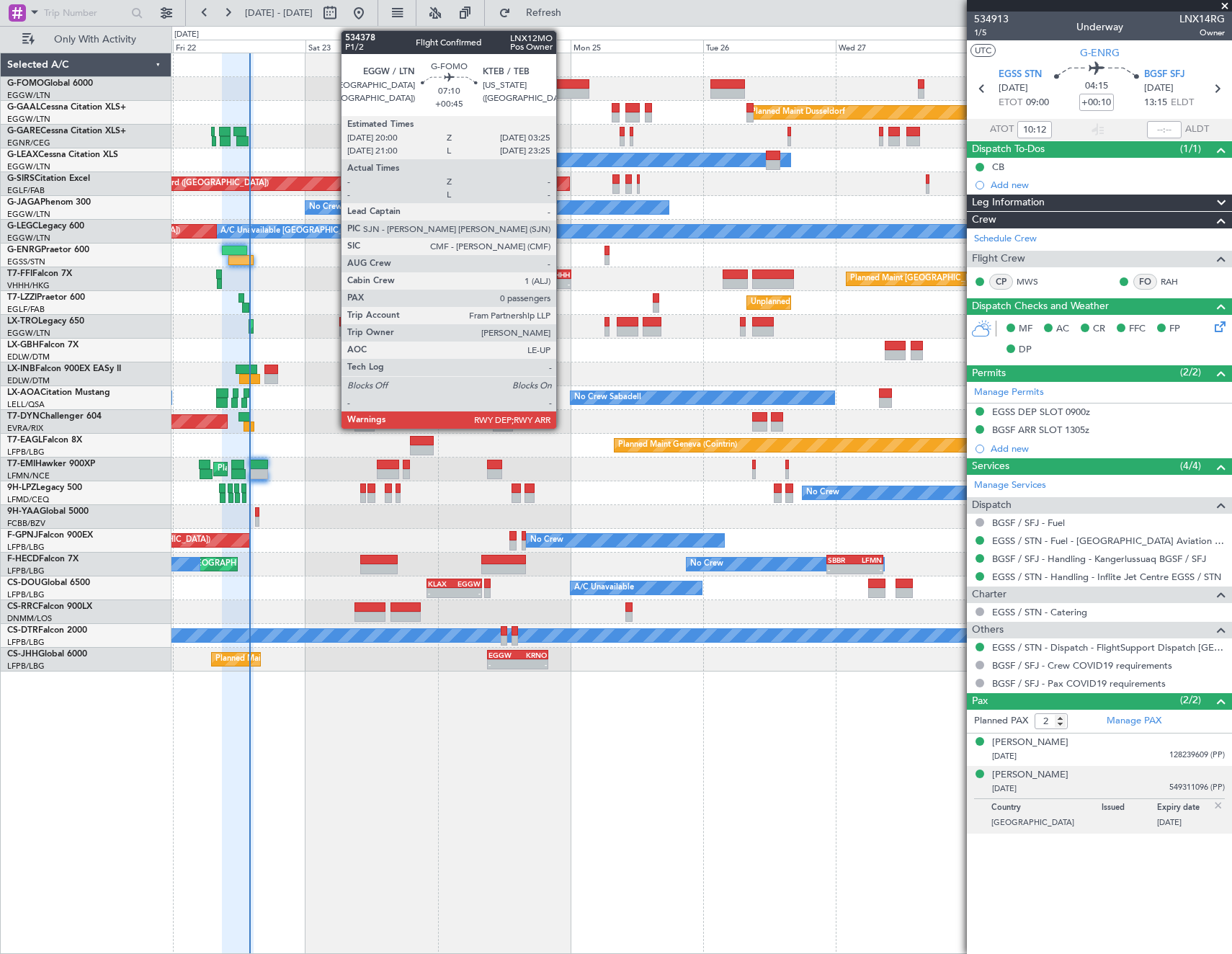
click at [563, 89] on div at bounding box center [567, 93] width 41 height 10
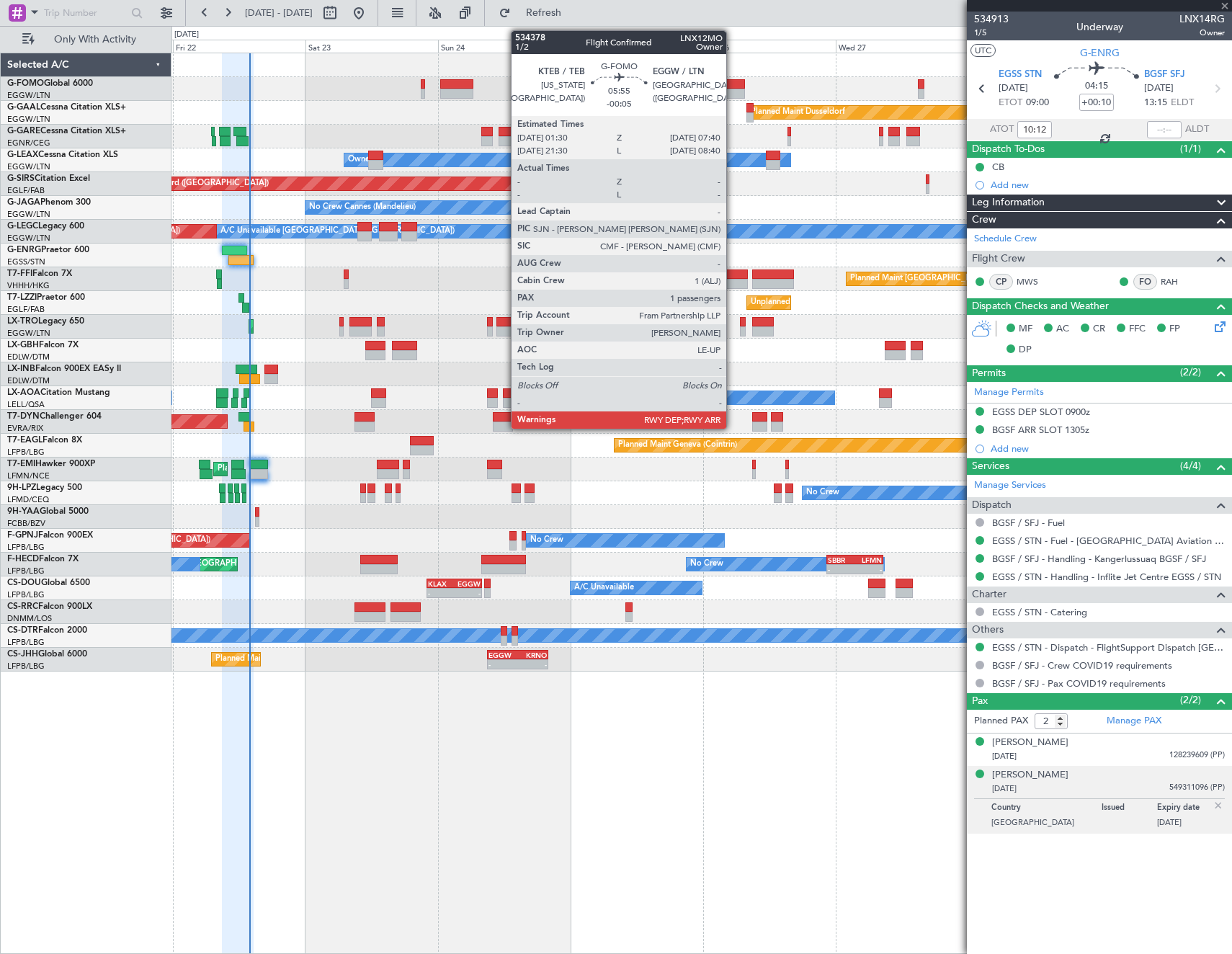
type input "+00:45"
type input "0"
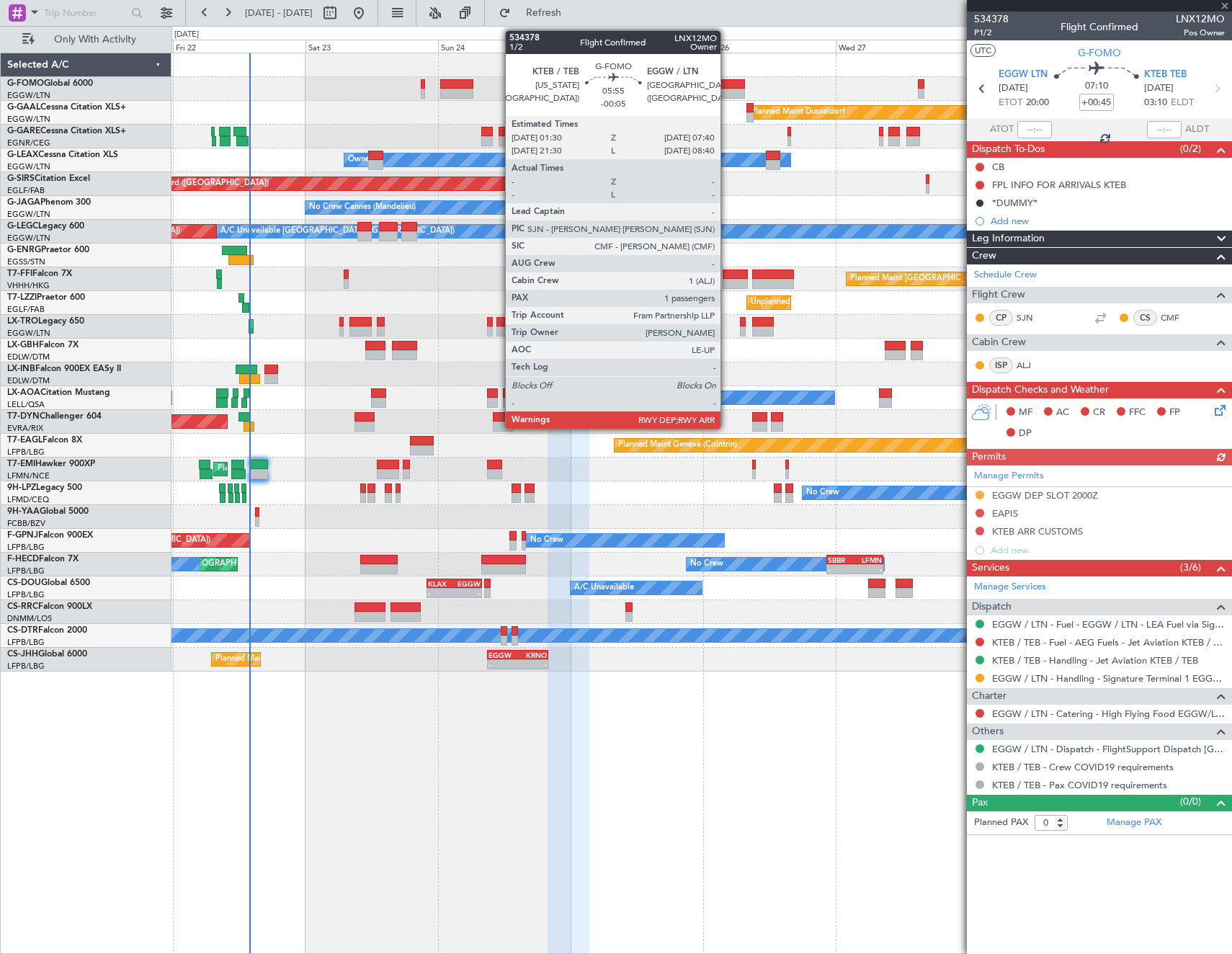
click at [727, 80] on div at bounding box center [727, 83] width 34 height 10
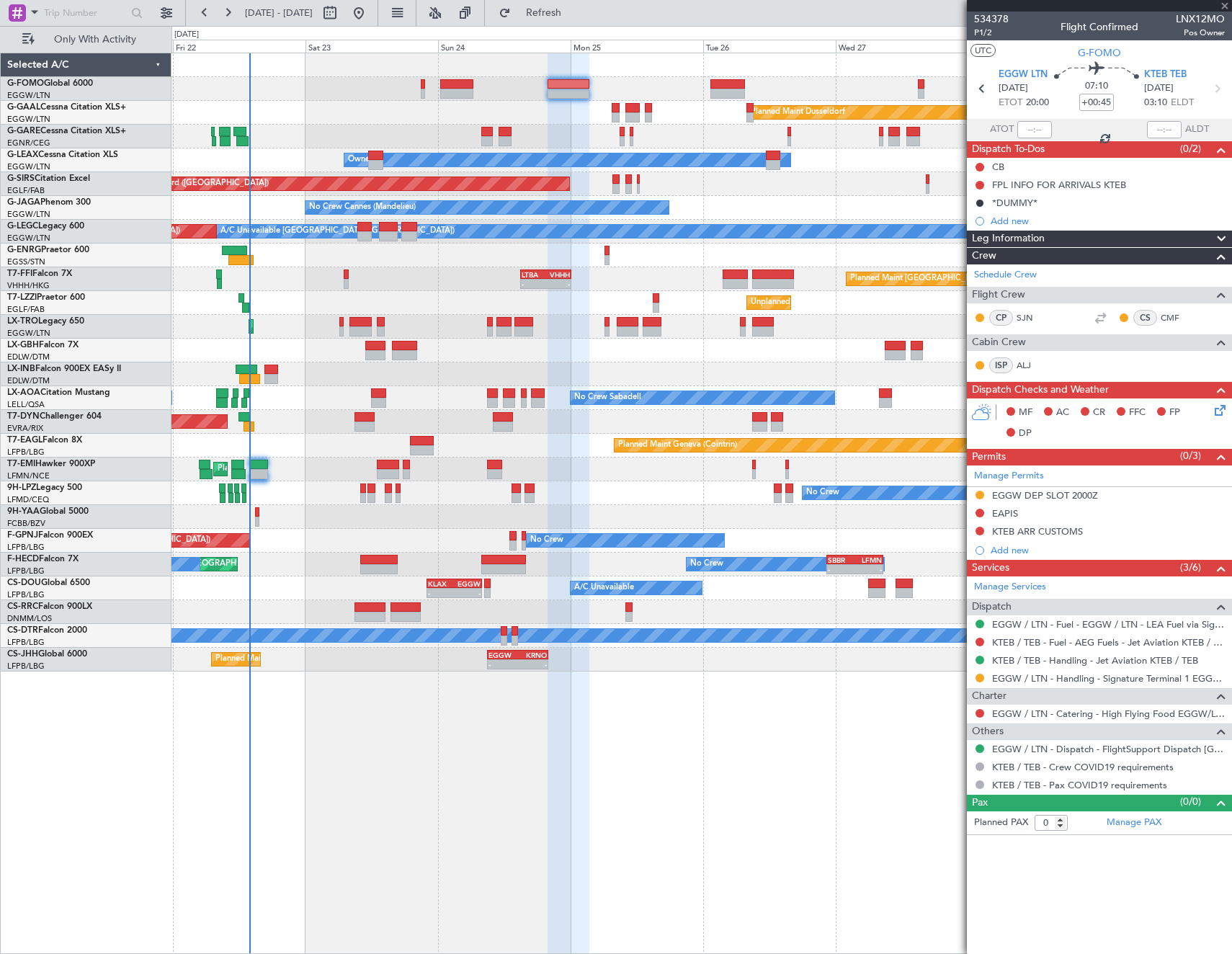
type input "-00:05"
type input "1"
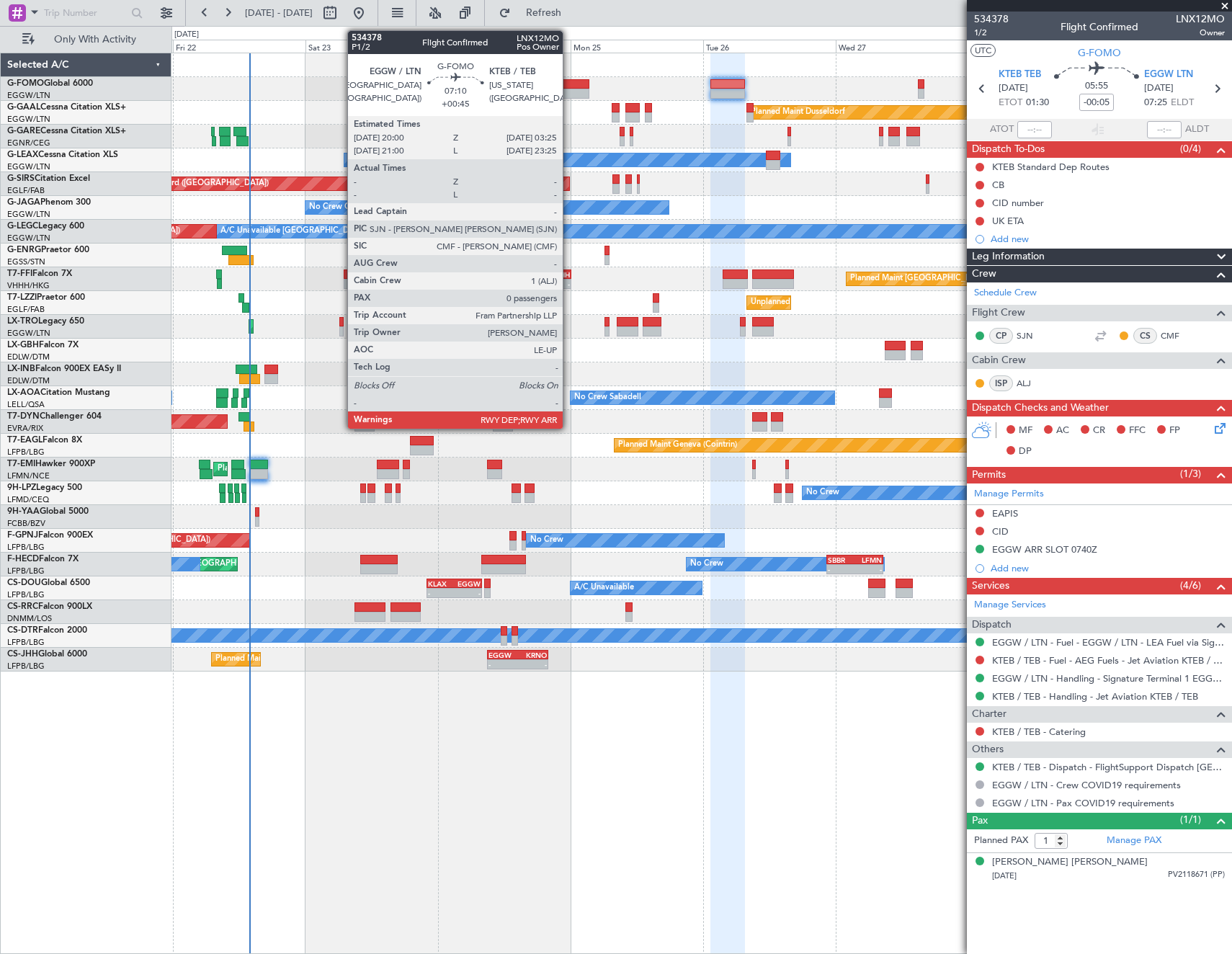
click at [569, 83] on div at bounding box center [567, 83] width 41 height 10
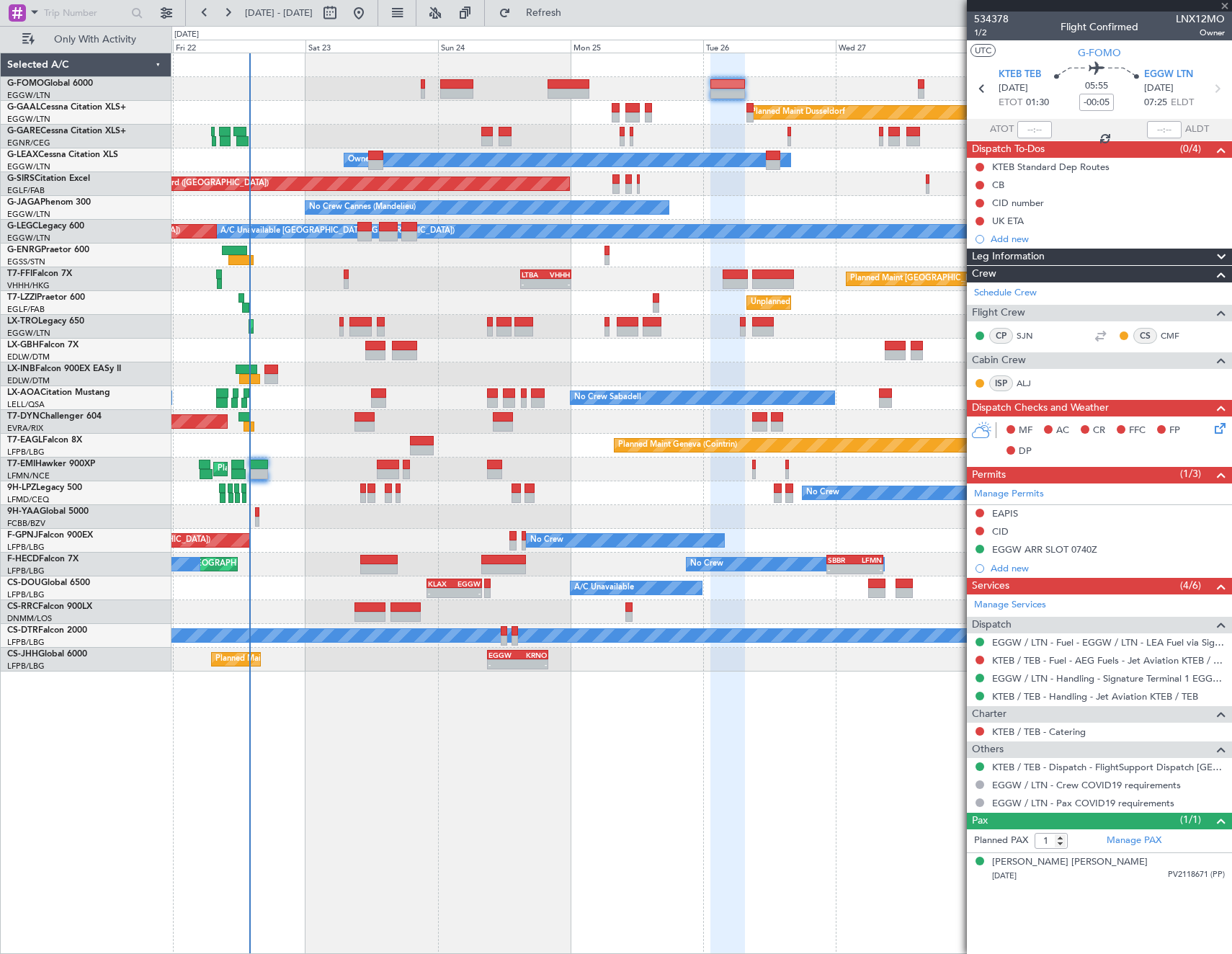
type input "+00:45"
type input "0"
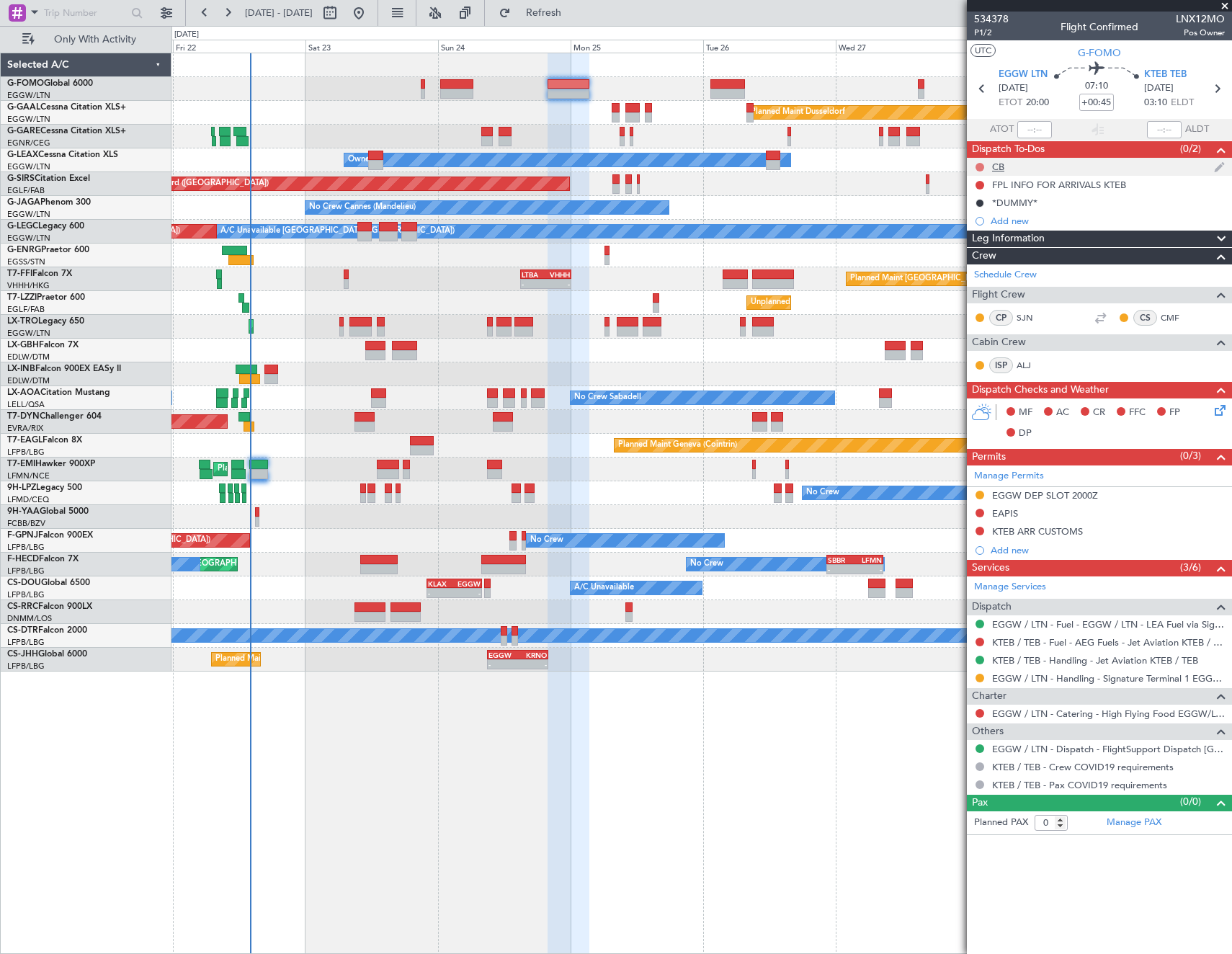
click at [981, 168] on button at bounding box center [980, 168] width 9 height 9
click at [980, 229] on span "Completed" at bounding box center [985, 230] width 47 height 15
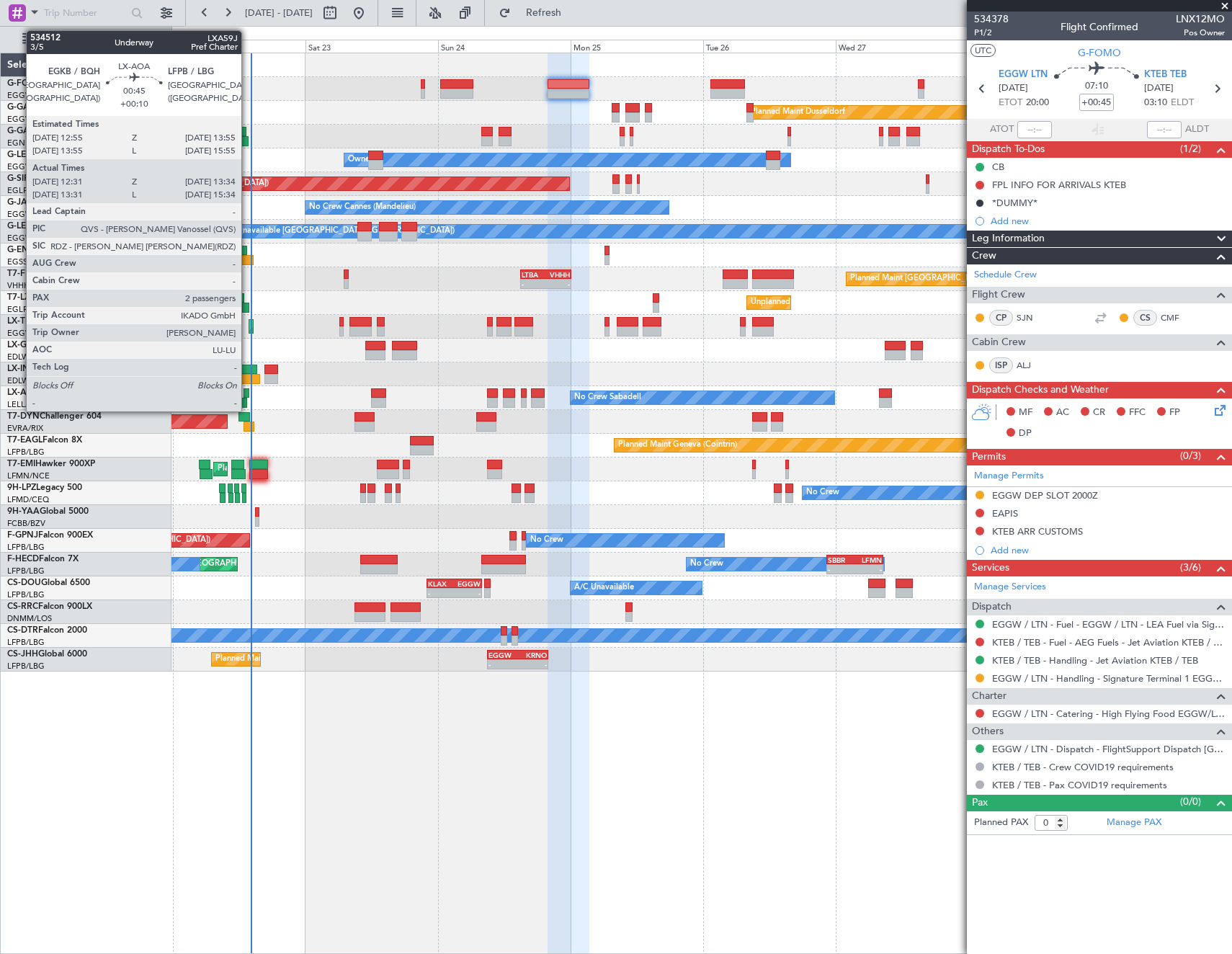
click at [247, 391] on div at bounding box center [247, 393] width 5 height 10
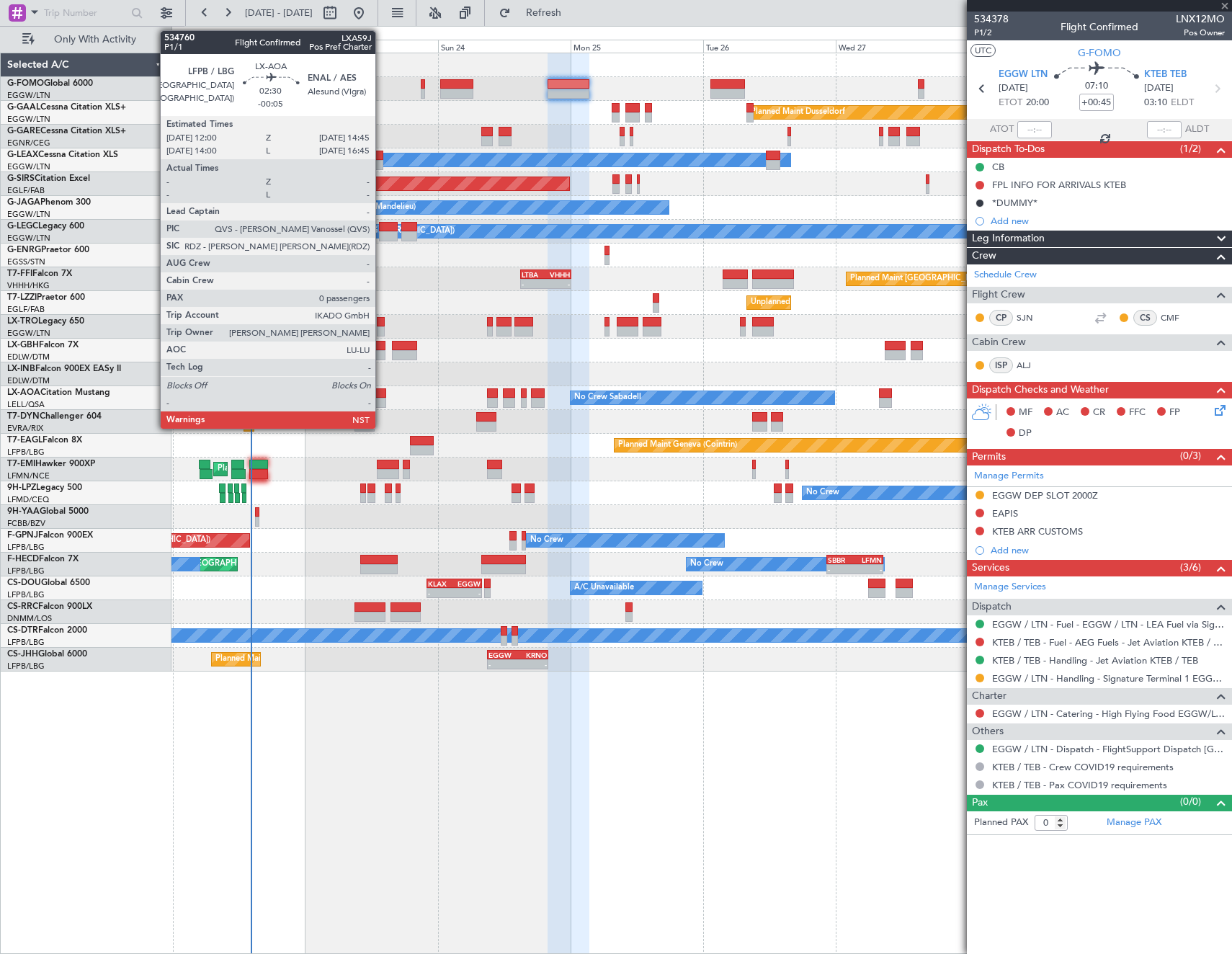
type input "+00:10"
type input "12:41"
type input "13:29"
type input "2"
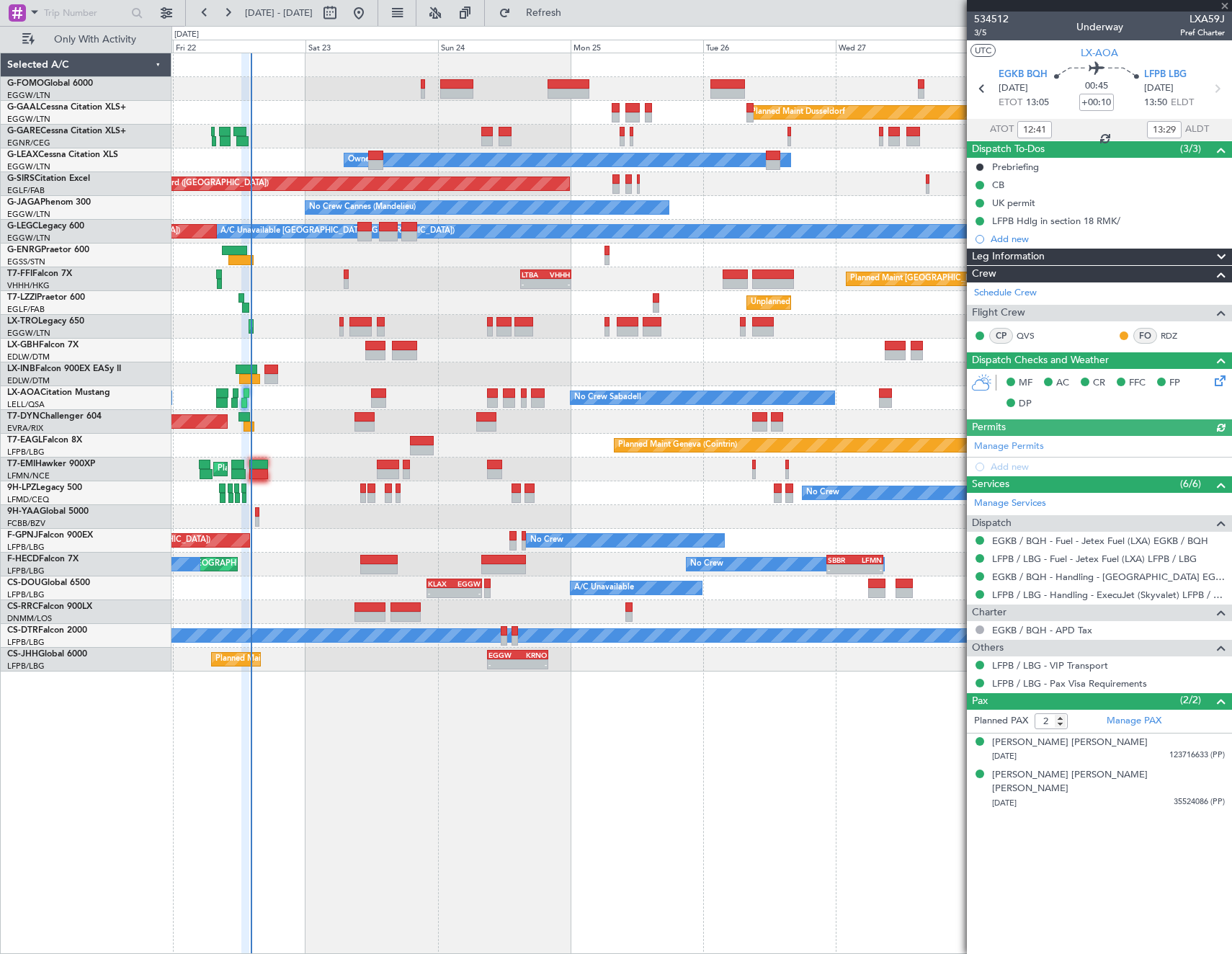
type input "13:41"
type input "15:29"
type input "12:41"
type input "13:29"
click at [979, 32] on span "3/5" at bounding box center [991, 33] width 34 height 13
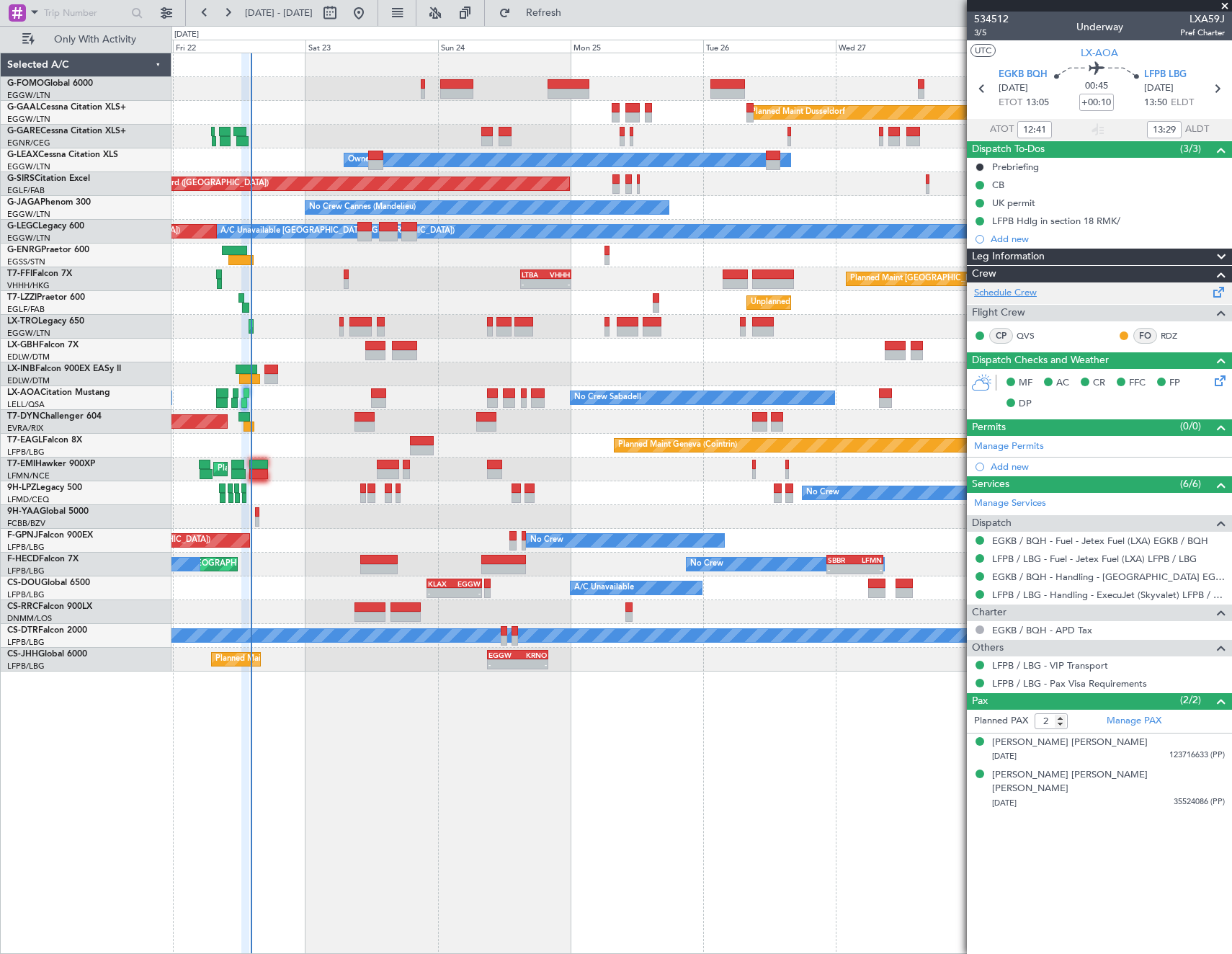
click at [1036, 294] on link "Schedule Crew" at bounding box center [1004, 293] width 63 height 15
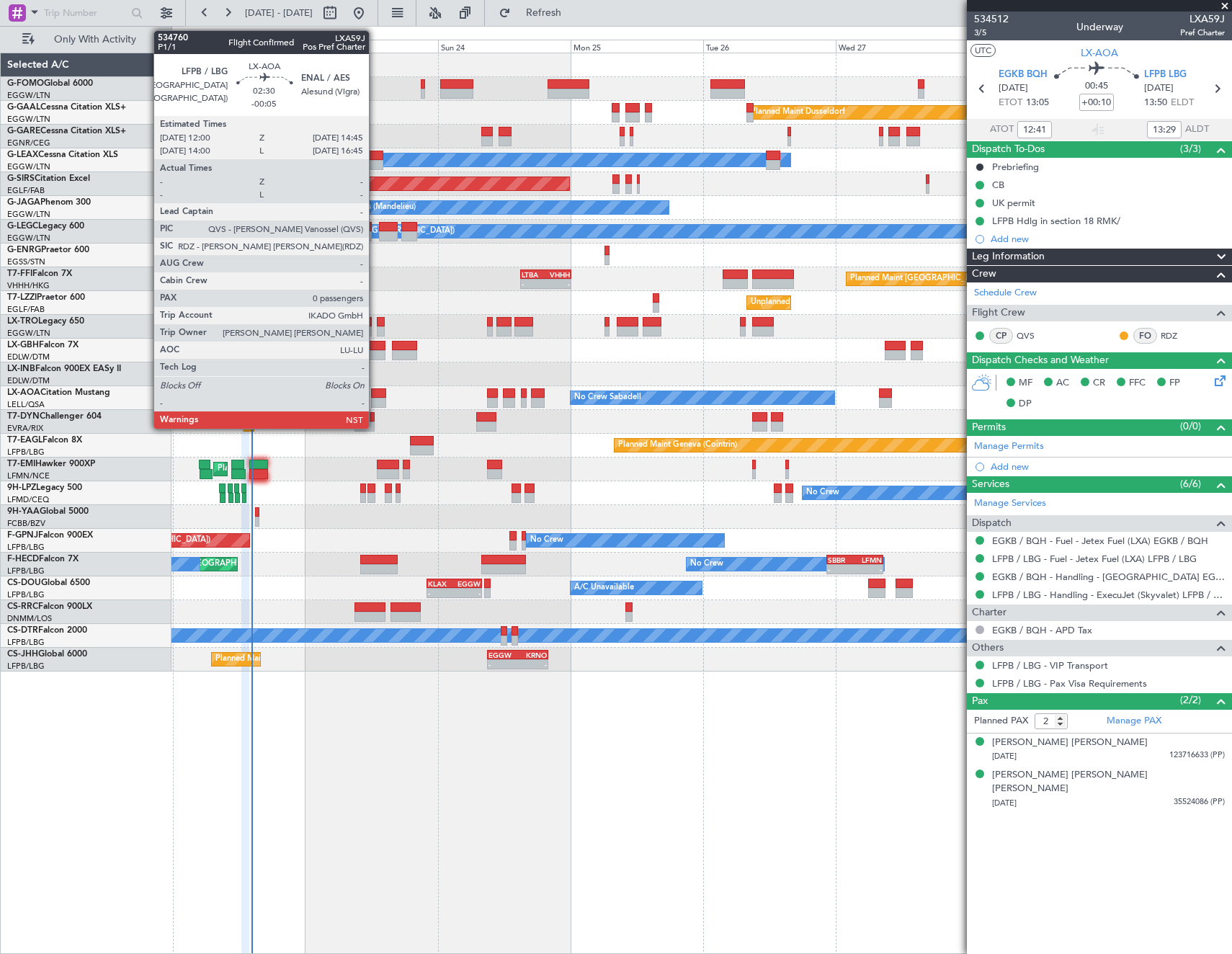
click at [375, 394] on div at bounding box center [378, 393] width 15 height 10
type input "-00:05"
type input "0"
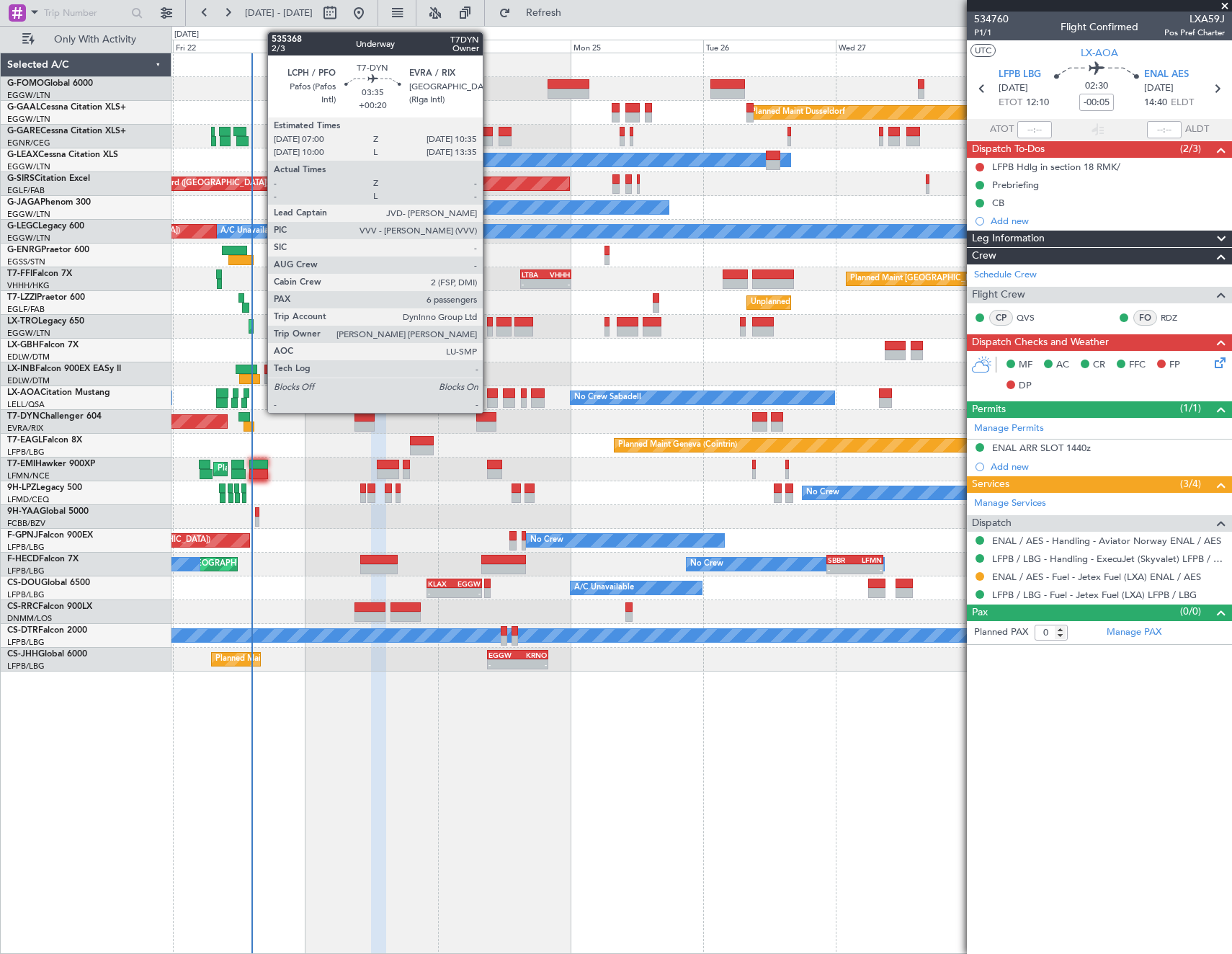
click at [489, 424] on div at bounding box center [486, 426] width 20 height 10
type input "+00:20"
type input "6"
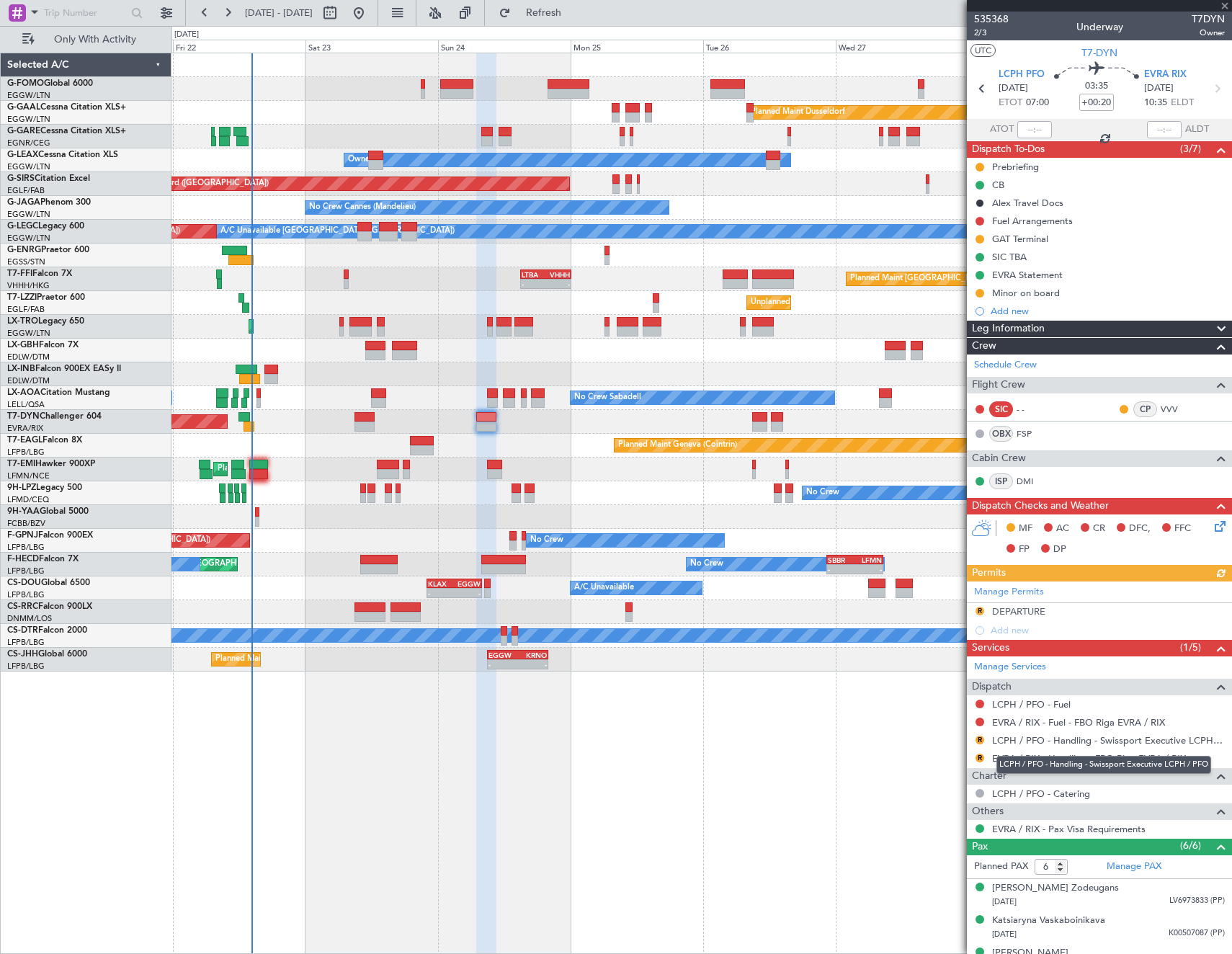
click at [1039, 744] on link "LCPH / PFO - Handling - Swissport Executive LCPH / PFO" at bounding box center [1108, 741] width 233 height 13
click at [980, 609] on button "R" at bounding box center [980, 611] width 9 height 9
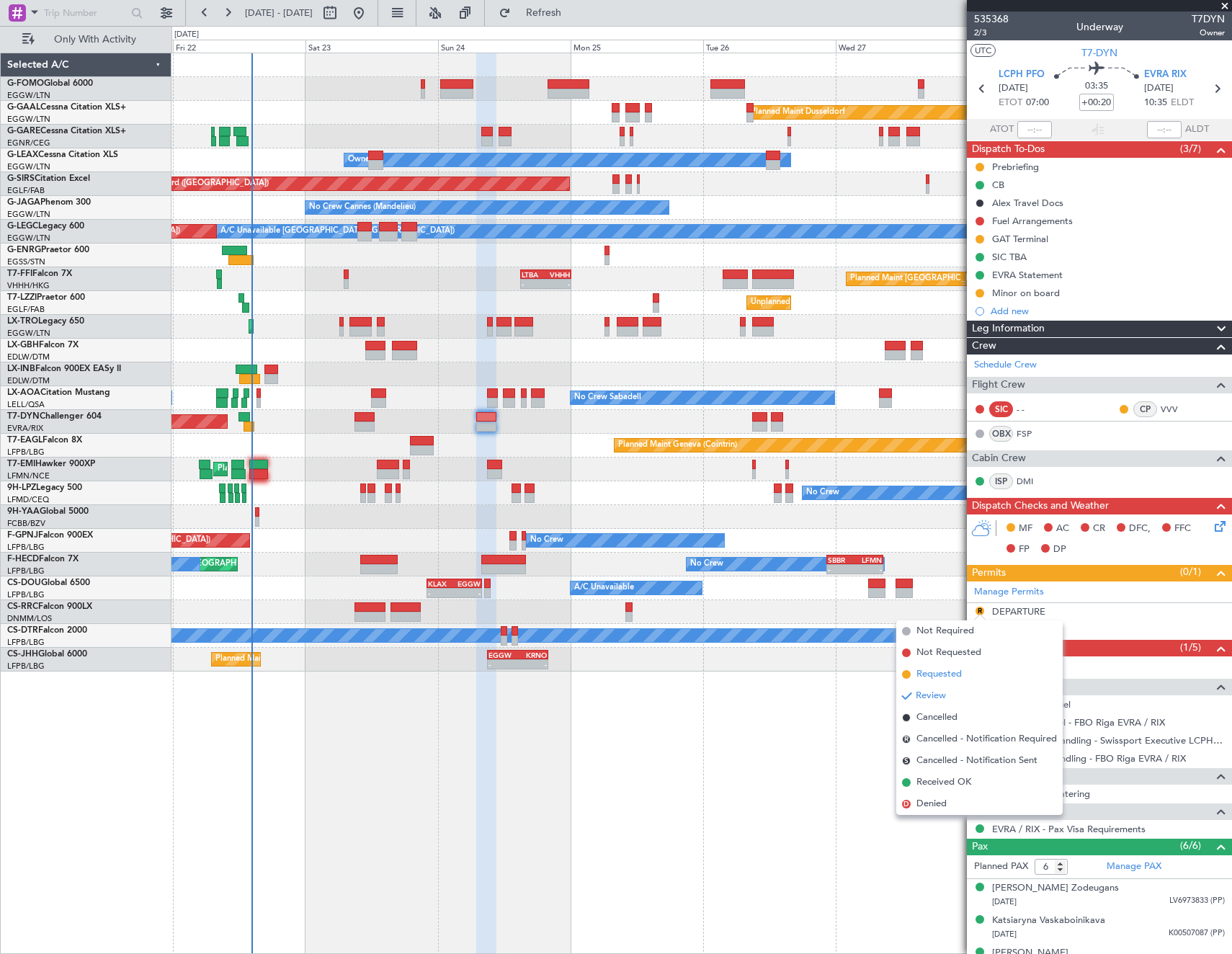
click at [966, 671] on li "Requested" at bounding box center [979, 675] width 167 height 22
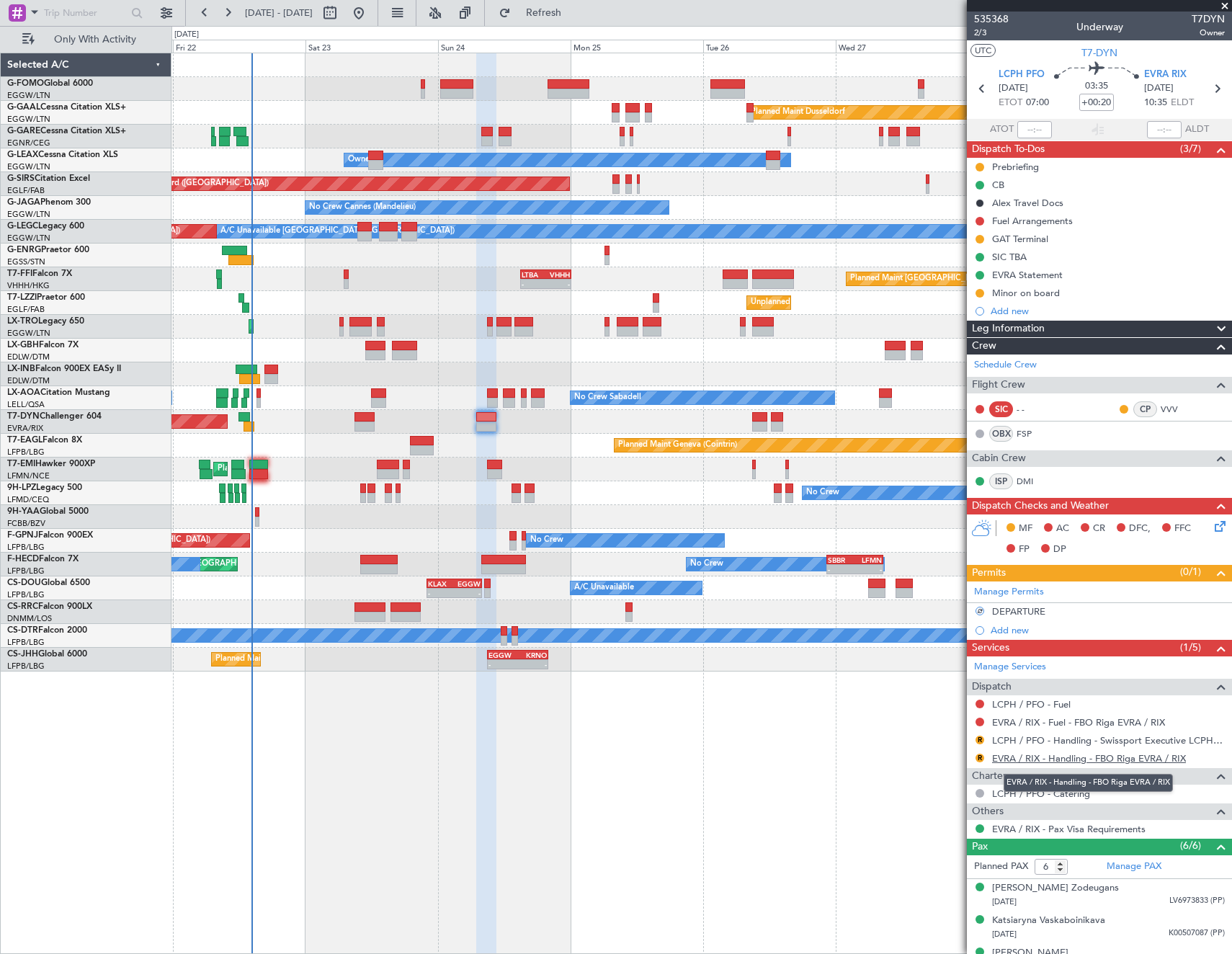
click at [1049, 757] on link "EVRA / RIX - Handling - FBO Riga EVRA / RIX" at bounding box center [1089, 758] width 194 height 13
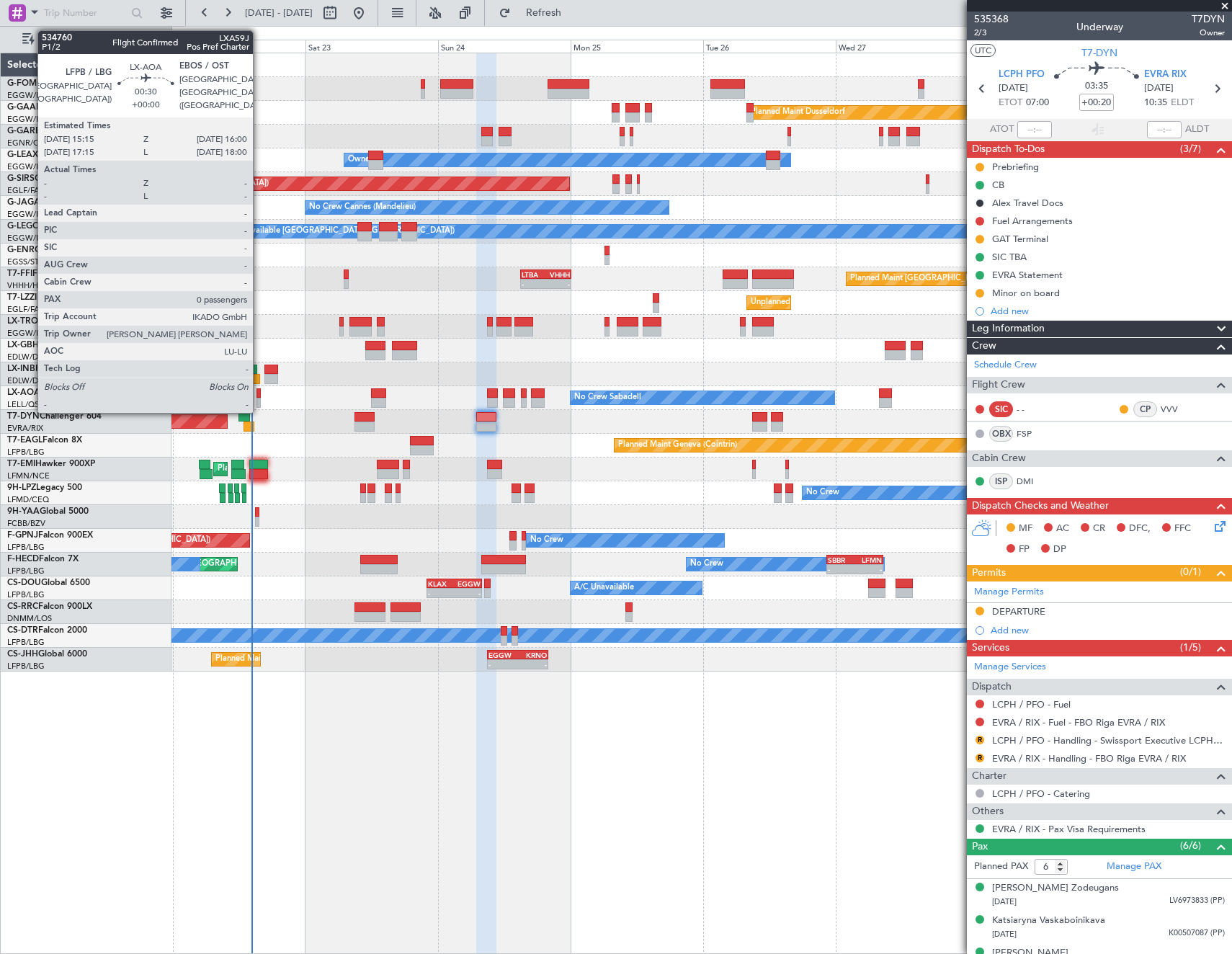
click at [259, 391] on div at bounding box center [258, 393] width 5 height 10
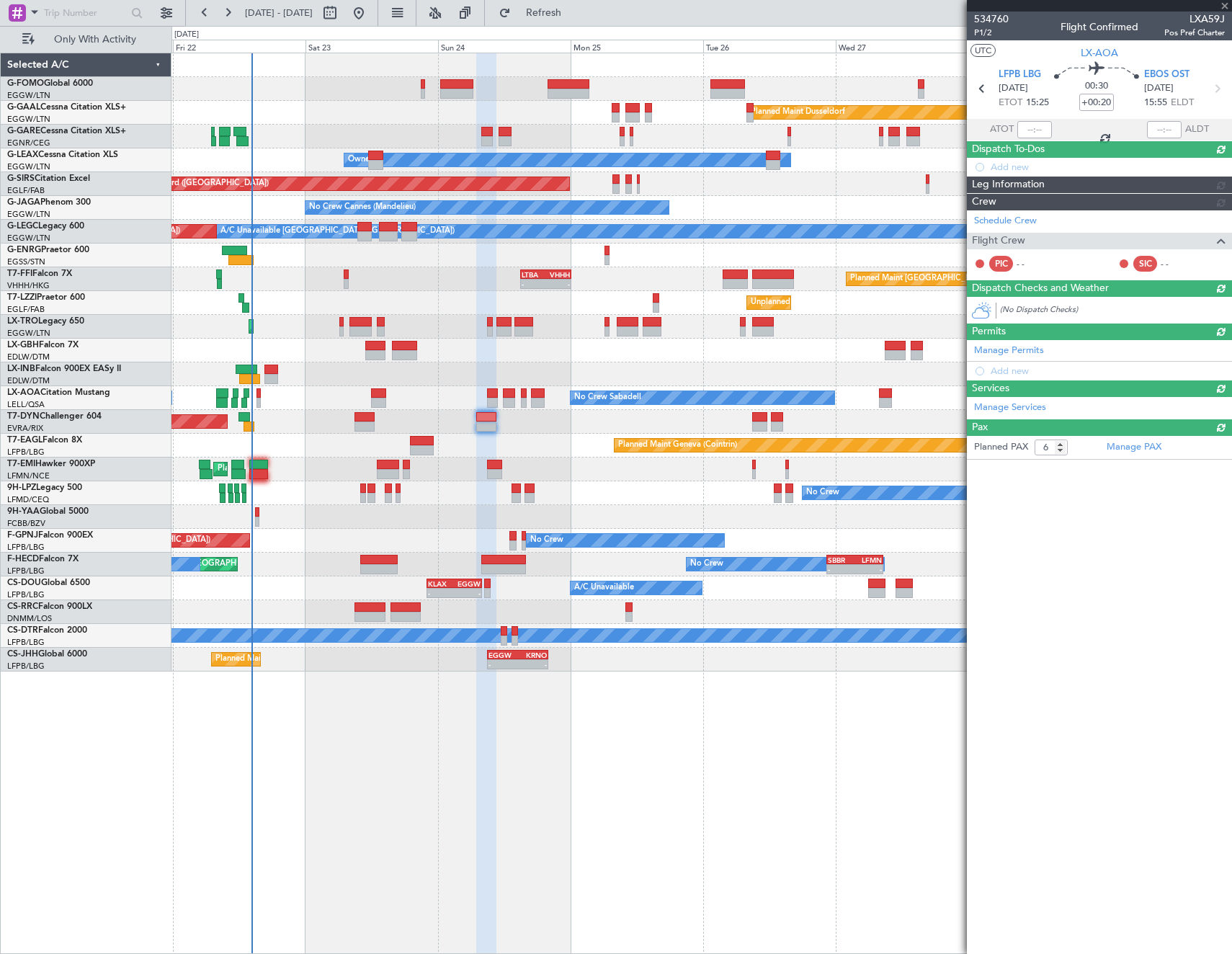
type input "0"
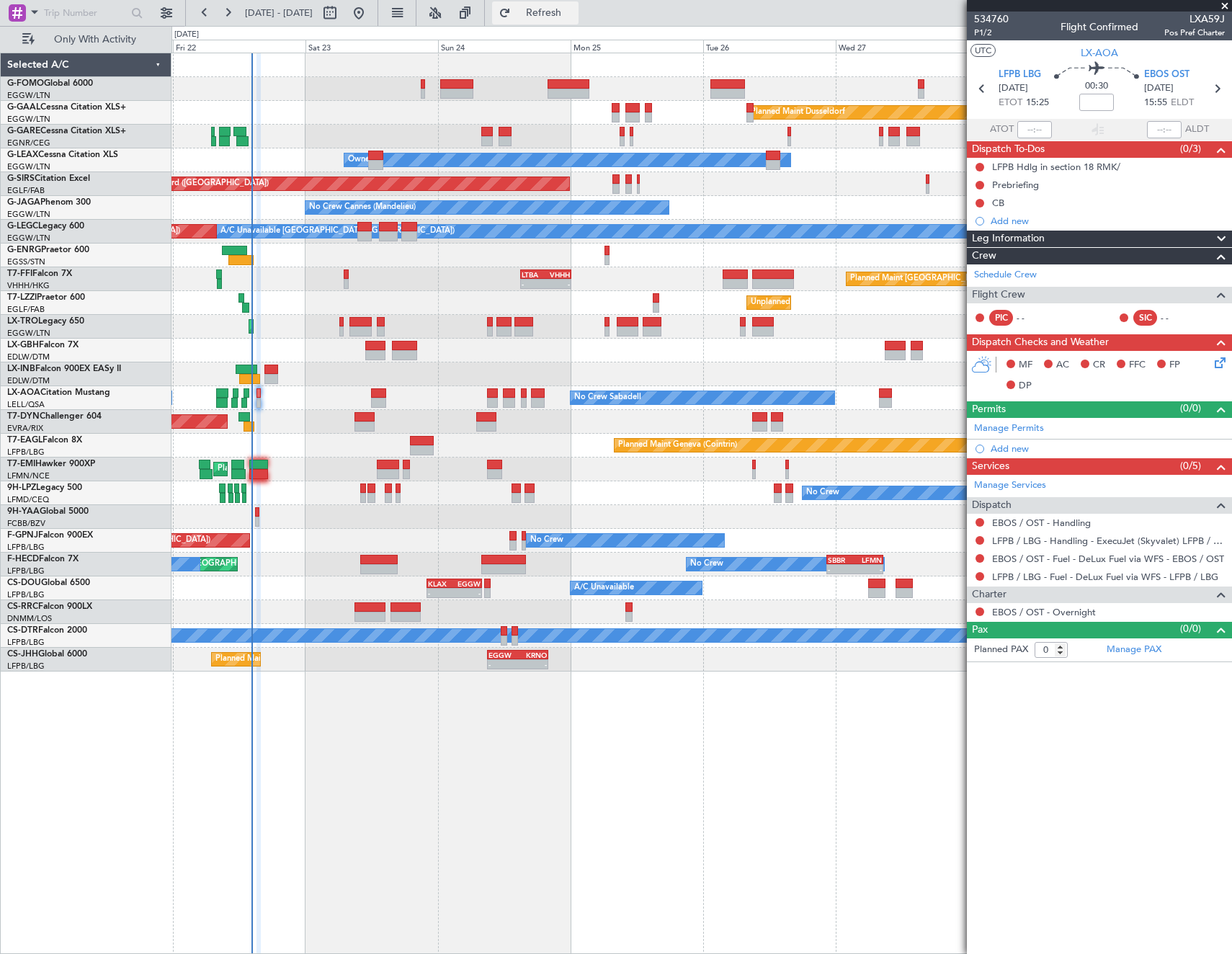
click at [574, 16] on span "Refresh" at bounding box center [543, 13] width 61 height 10
click at [980, 184] on button at bounding box center [980, 185] width 9 height 9
drag, startPoint x: 973, startPoint y: 265, endPoint x: 977, endPoint y: 244, distance: 21.4
click at [973, 264] on span "Cancelled" at bounding box center [982, 270] width 41 height 15
click at [574, 15] on span "Refresh" at bounding box center [543, 13] width 61 height 10
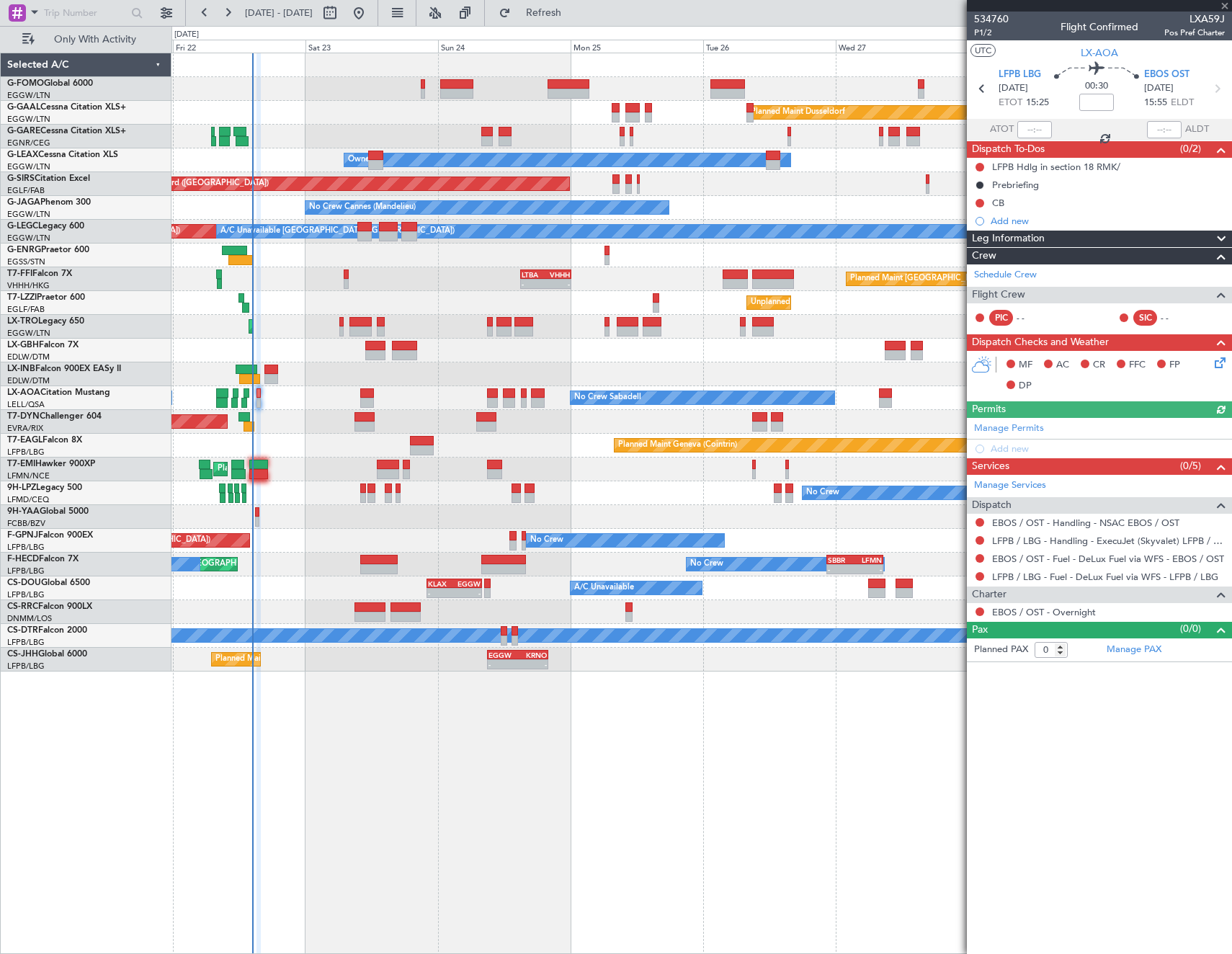
click at [983, 514] on div "EBOS / OST - Handling - NSAC EBOS / OST" at bounding box center [1099, 522] width 265 height 18
click at [982, 521] on button at bounding box center [980, 522] width 9 height 9
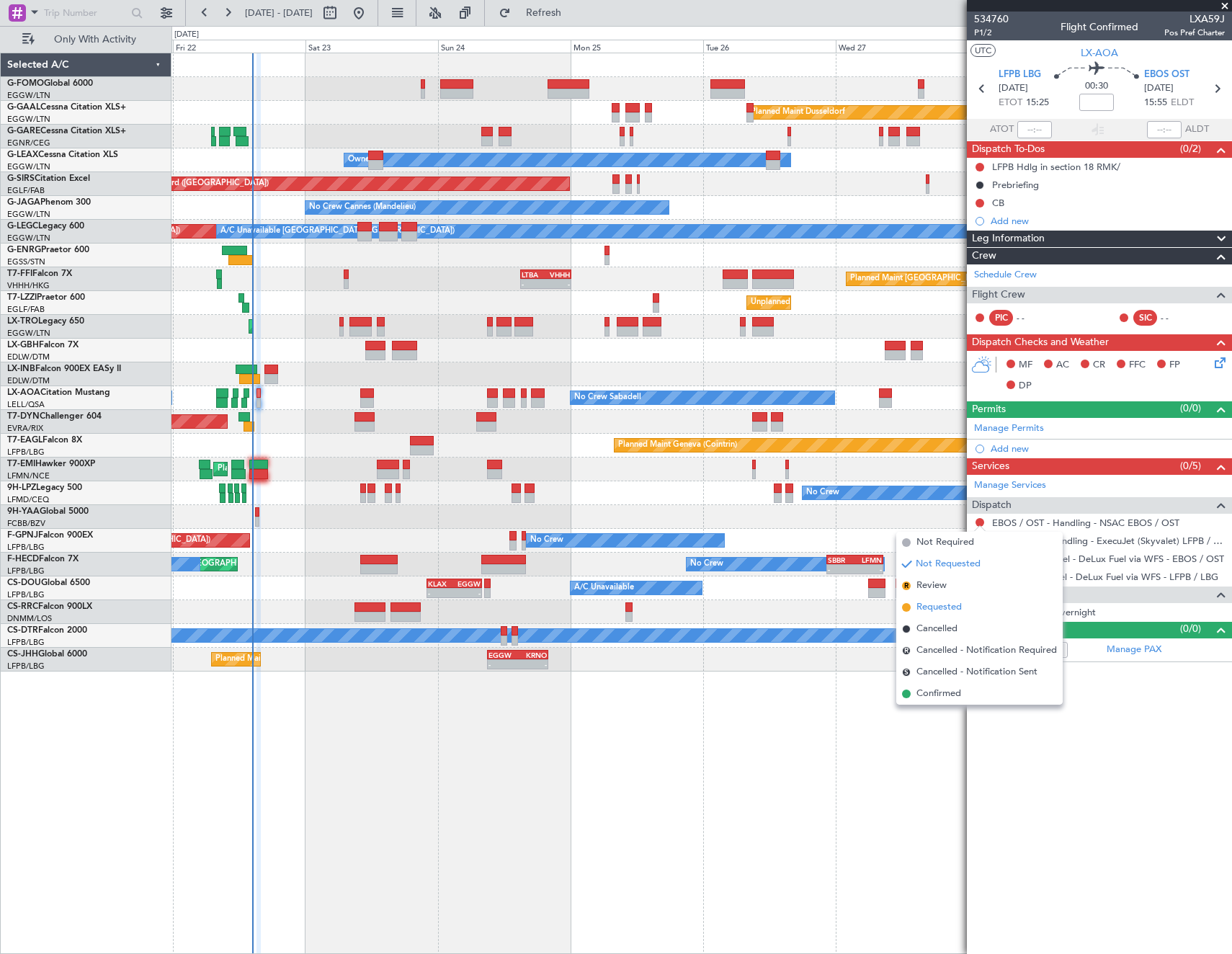
click at [938, 608] on span "Requested" at bounding box center [939, 608] width 45 height 15
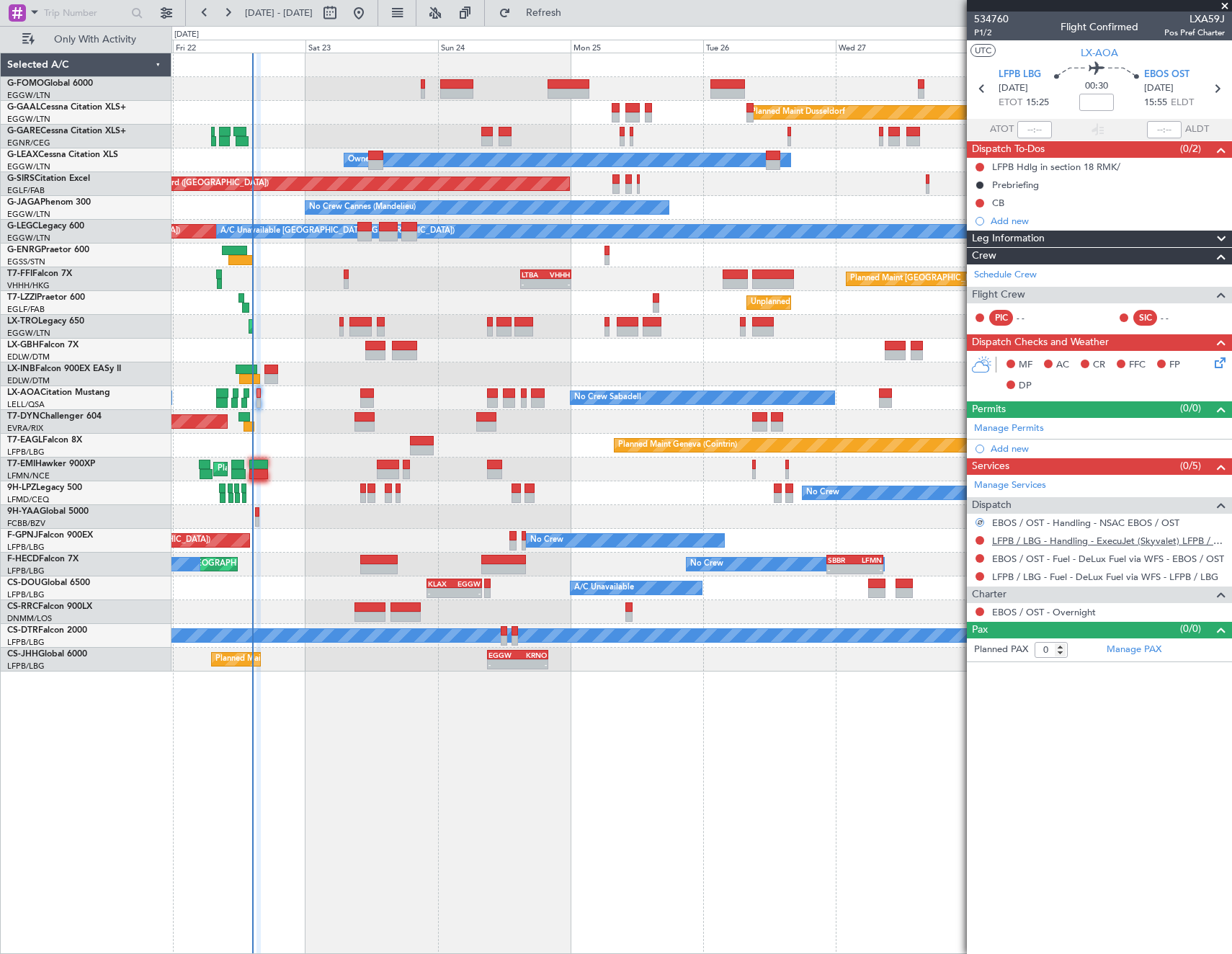
click at [1074, 538] on link "LFPB / LBG - Handling - ExecuJet (Skyvalet) LFPB / LBG" at bounding box center [1108, 541] width 233 height 13
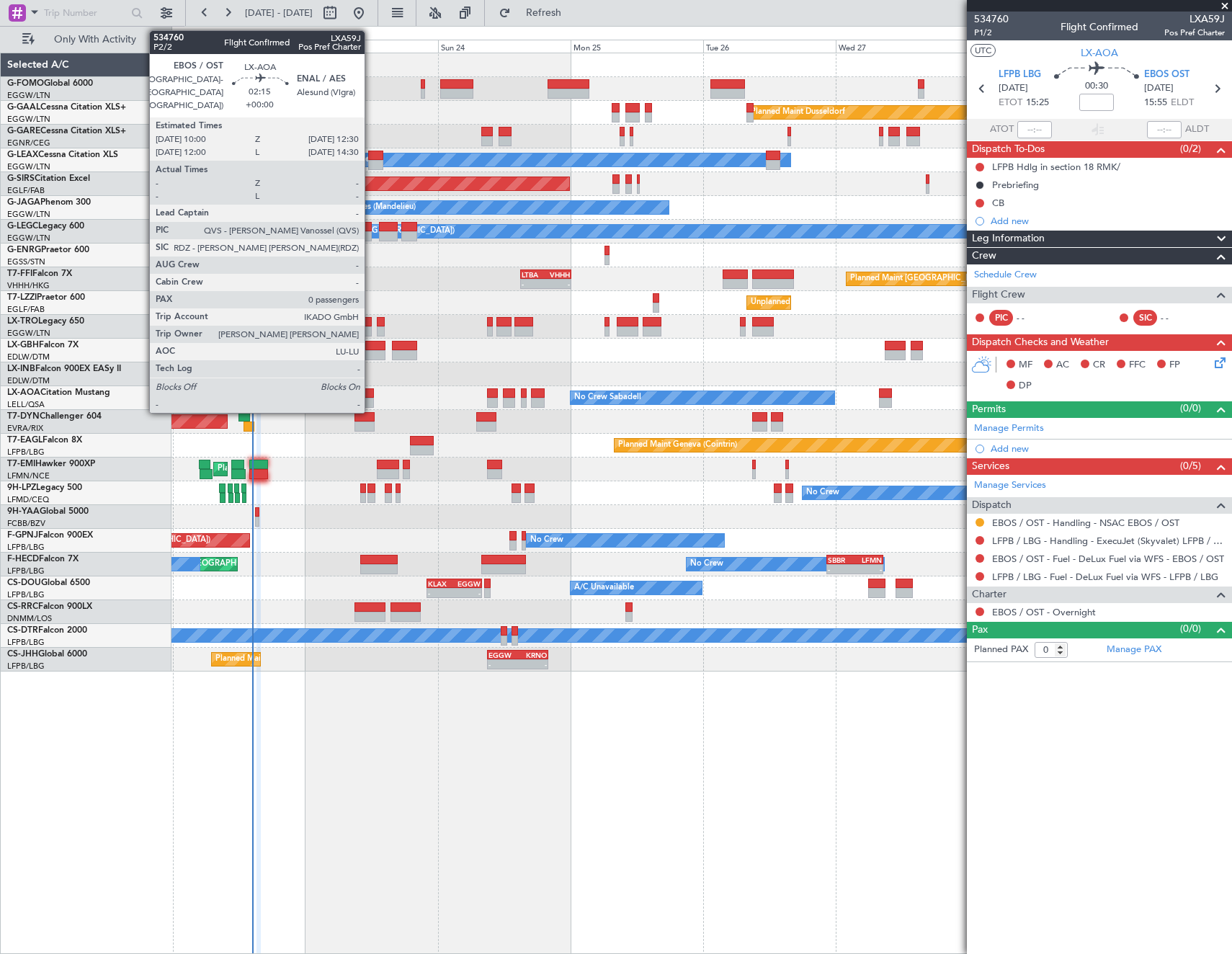
click at [371, 402] on div at bounding box center [367, 403] width 15 height 10
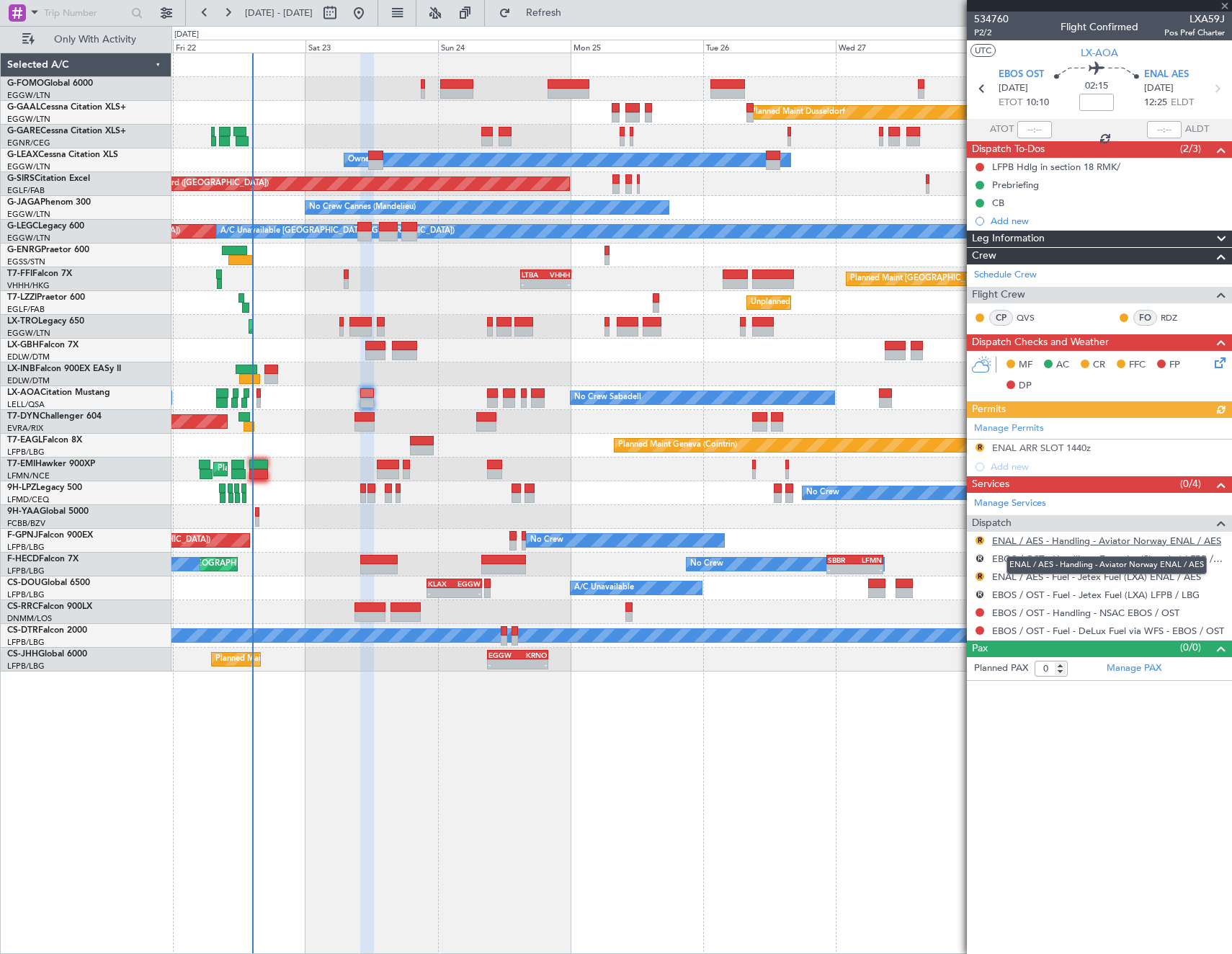
click at [1074, 537] on link "ENAL / AES - Handling - Aviator Norway ENAL / AES" at bounding box center [1106, 541] width 229 height 13
click at [1102, 99] on input at bounding box center [1096, 102] width 34 height 17
type input "+00:45"
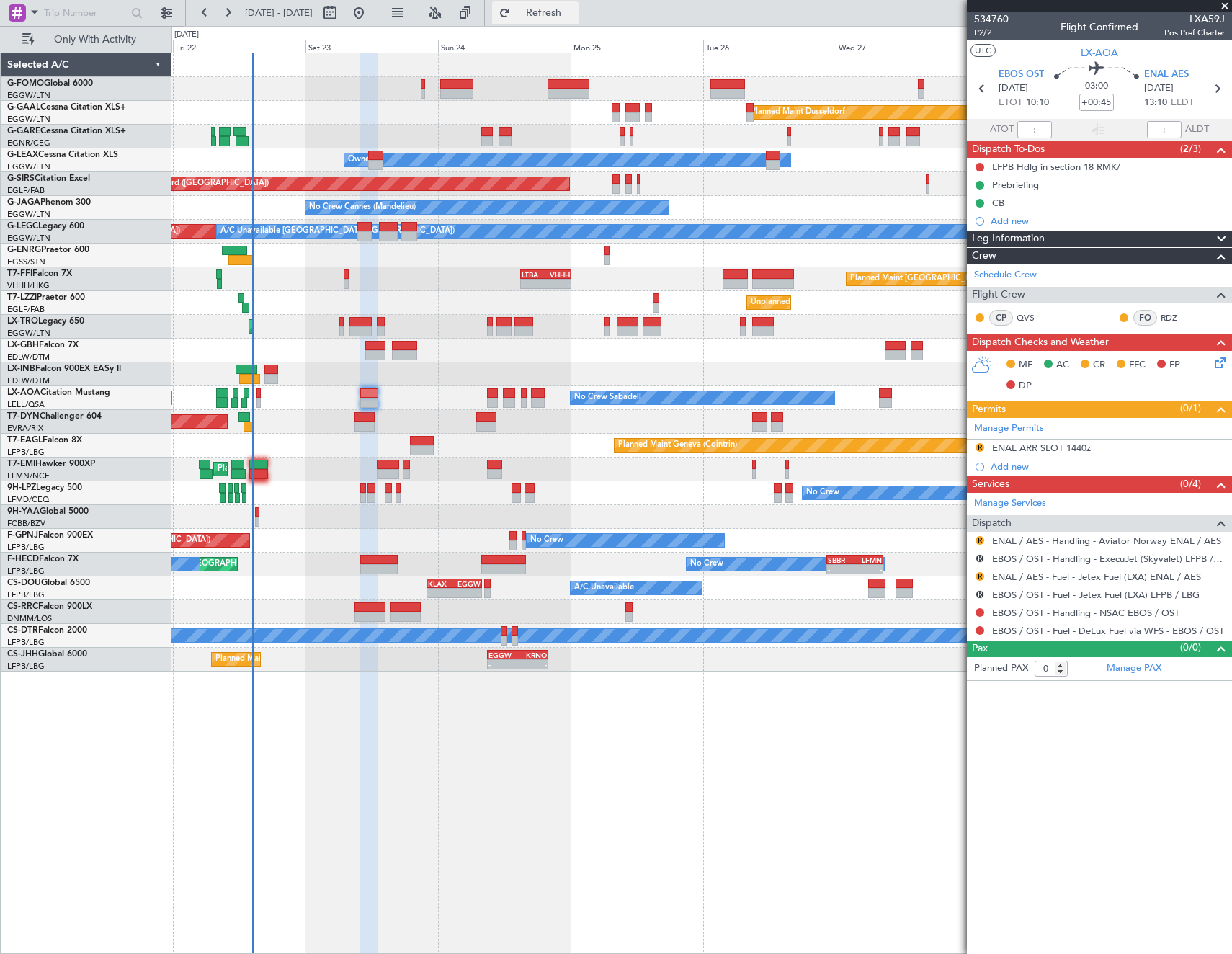
click at [560, 5] on button "Refresh" at bounding box center [535, 13] width 86 height 23
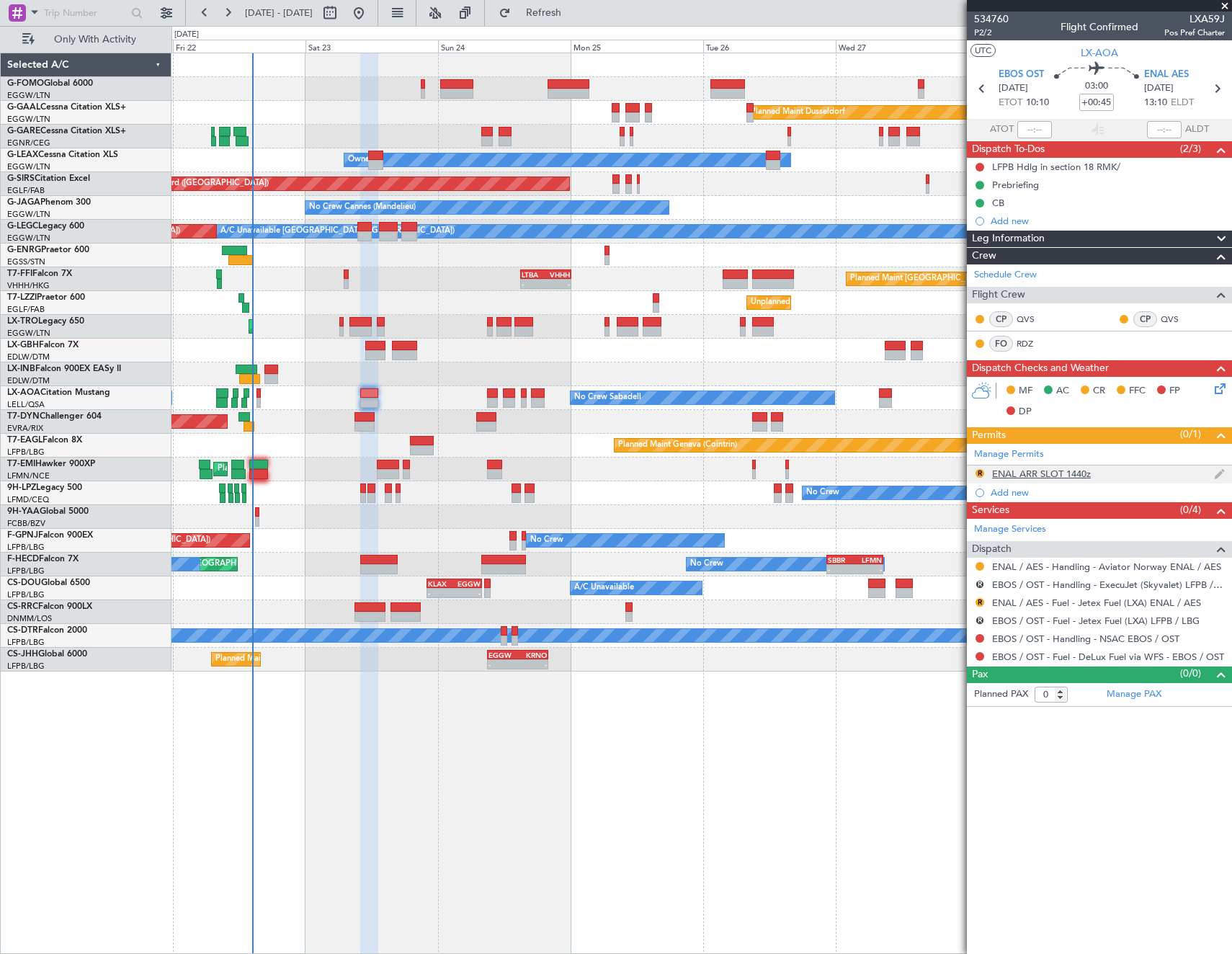
click at [1057, 472] on div "ENAL ARR SLOT 1440z" at bounding box center [1041, 474] width 99 height 13
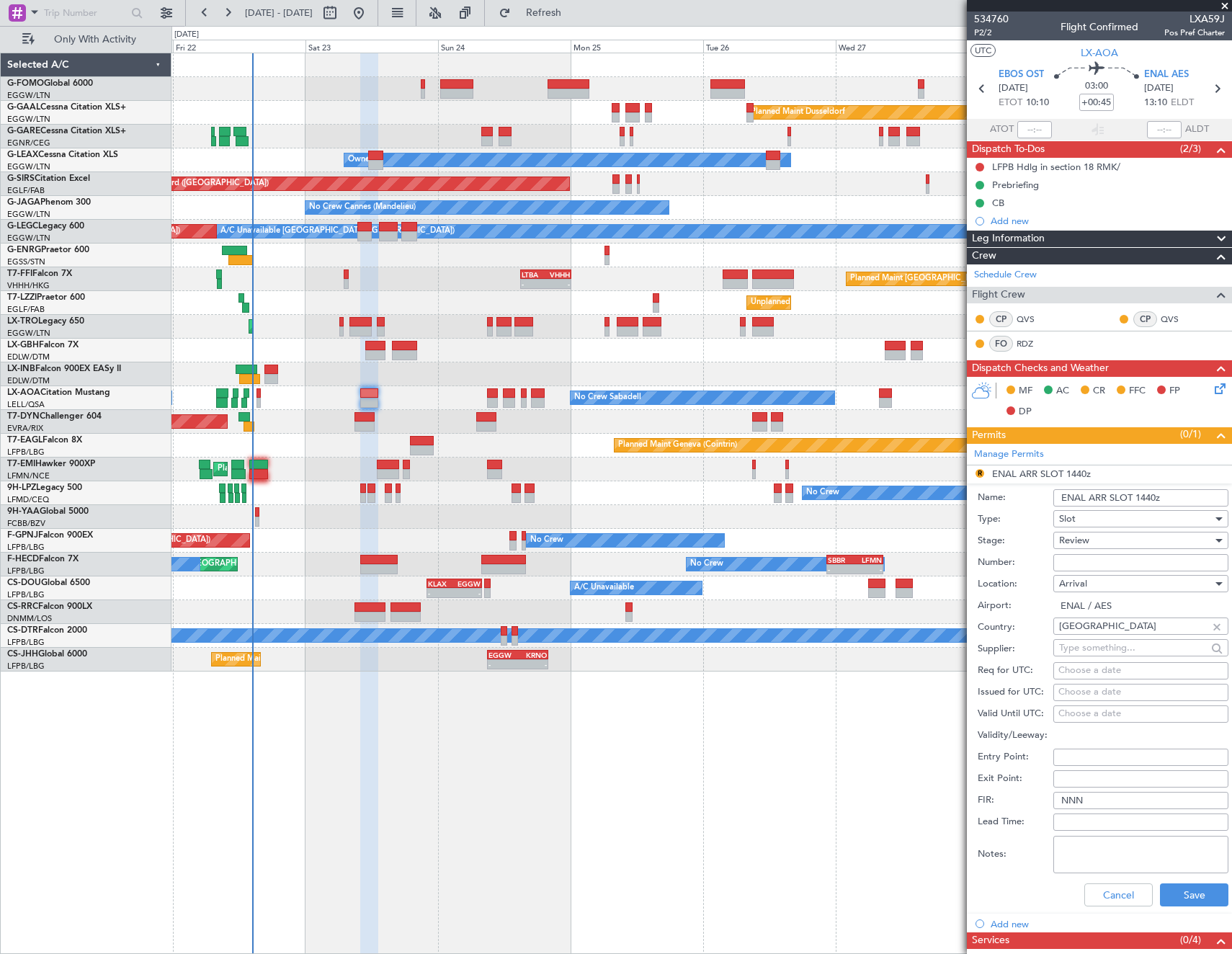
click at [1151, 496] on input "ENAL ARR SLOT 1440z" at bounding box center [1140, 497] width 175 height 17
type input "ENAL ARR SLOT 1310Z"
click at [1105, 540] on div "Review" at bounding box center [1135, 540] width 153 height 22
click at [1104, 634] on span "Requested" at bounding box center [1135, 635] width 151 height 22
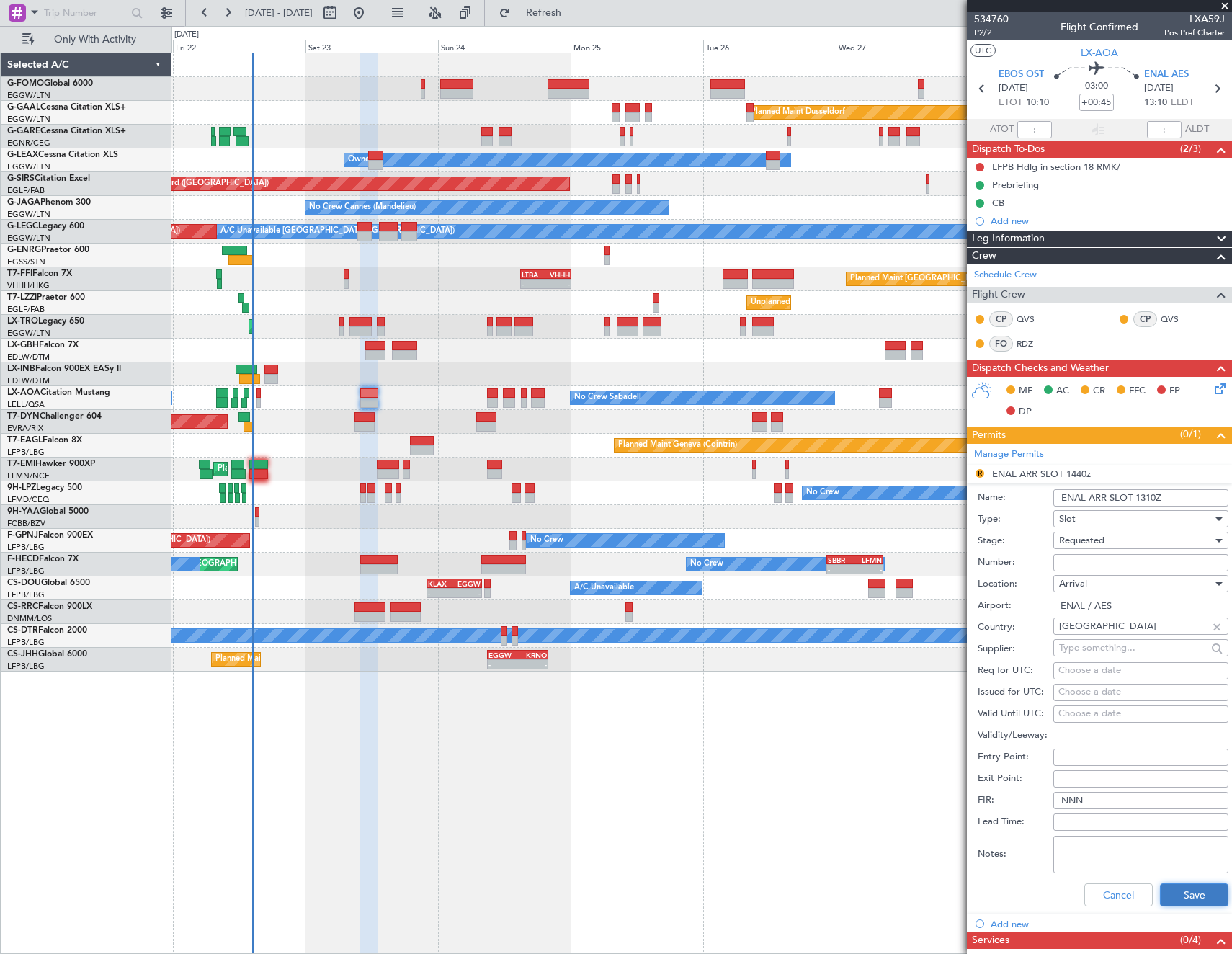
click at [1195, 900] on button "Save" at bounding box center [1193, 894] width 68 height 23
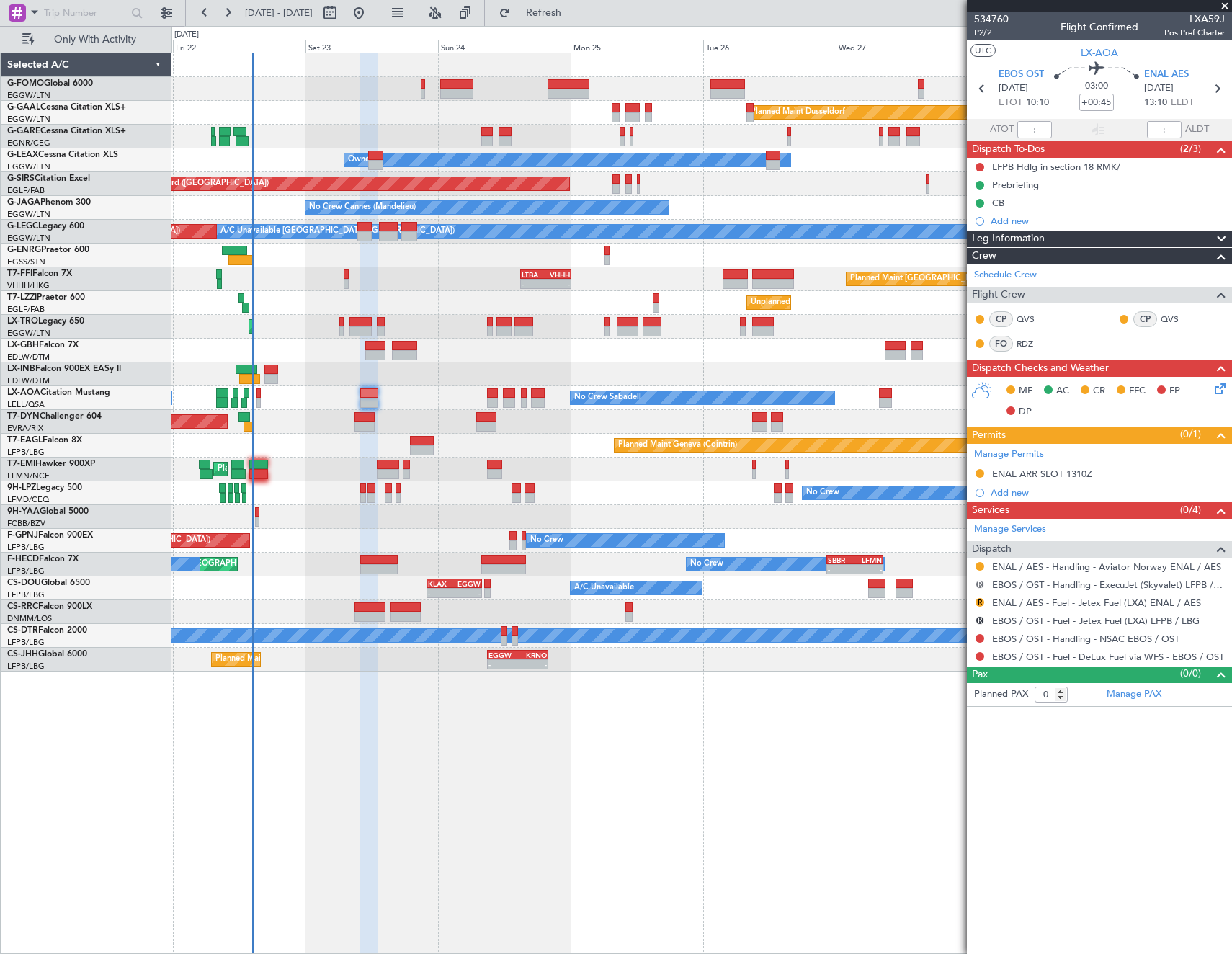
click at [980, 584] on button "R" at bounding box center [980, 585] width 9 height 9
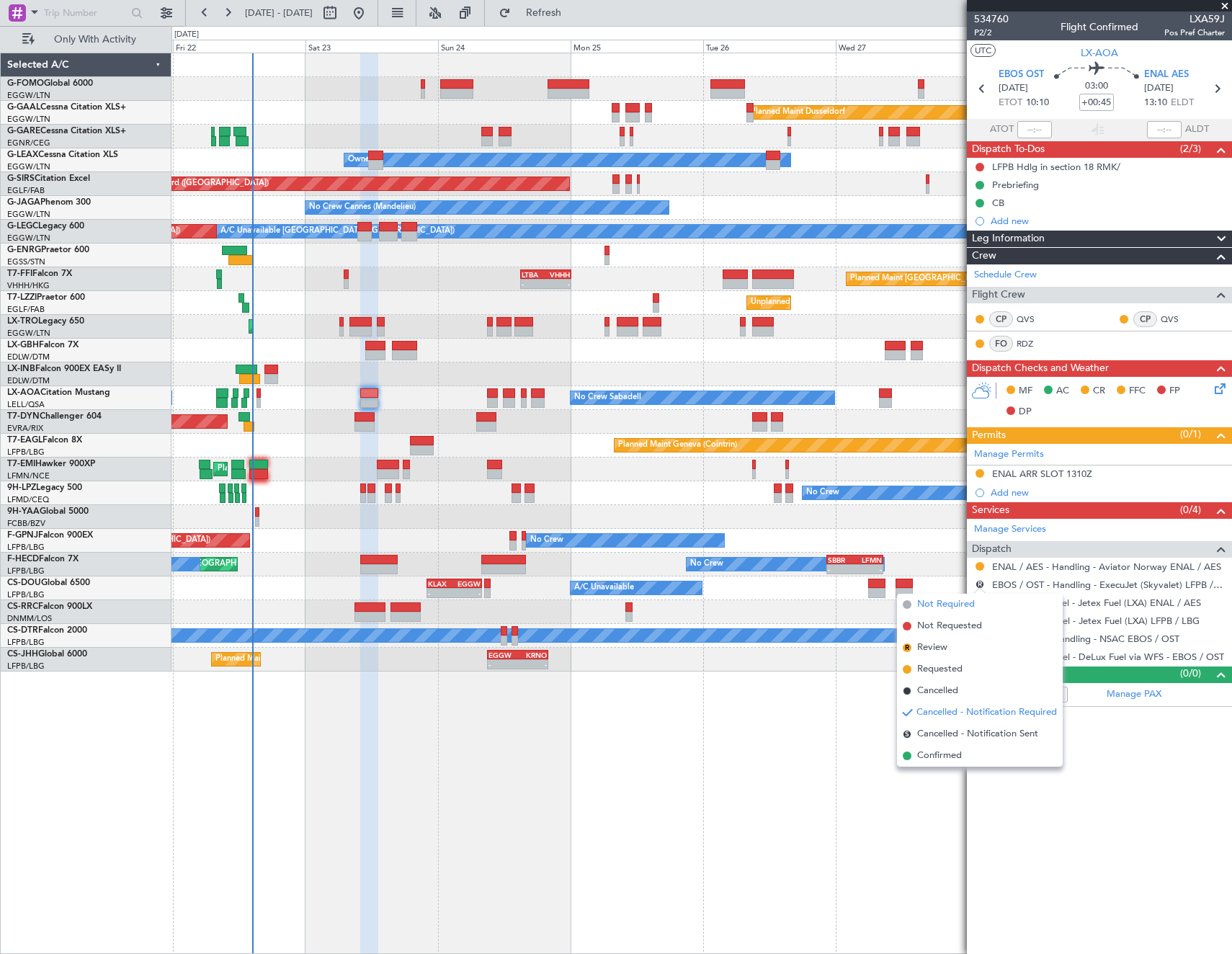
click at [952, 603] on span "Not Required" at bounding box center [946, 605] width 58 height 15
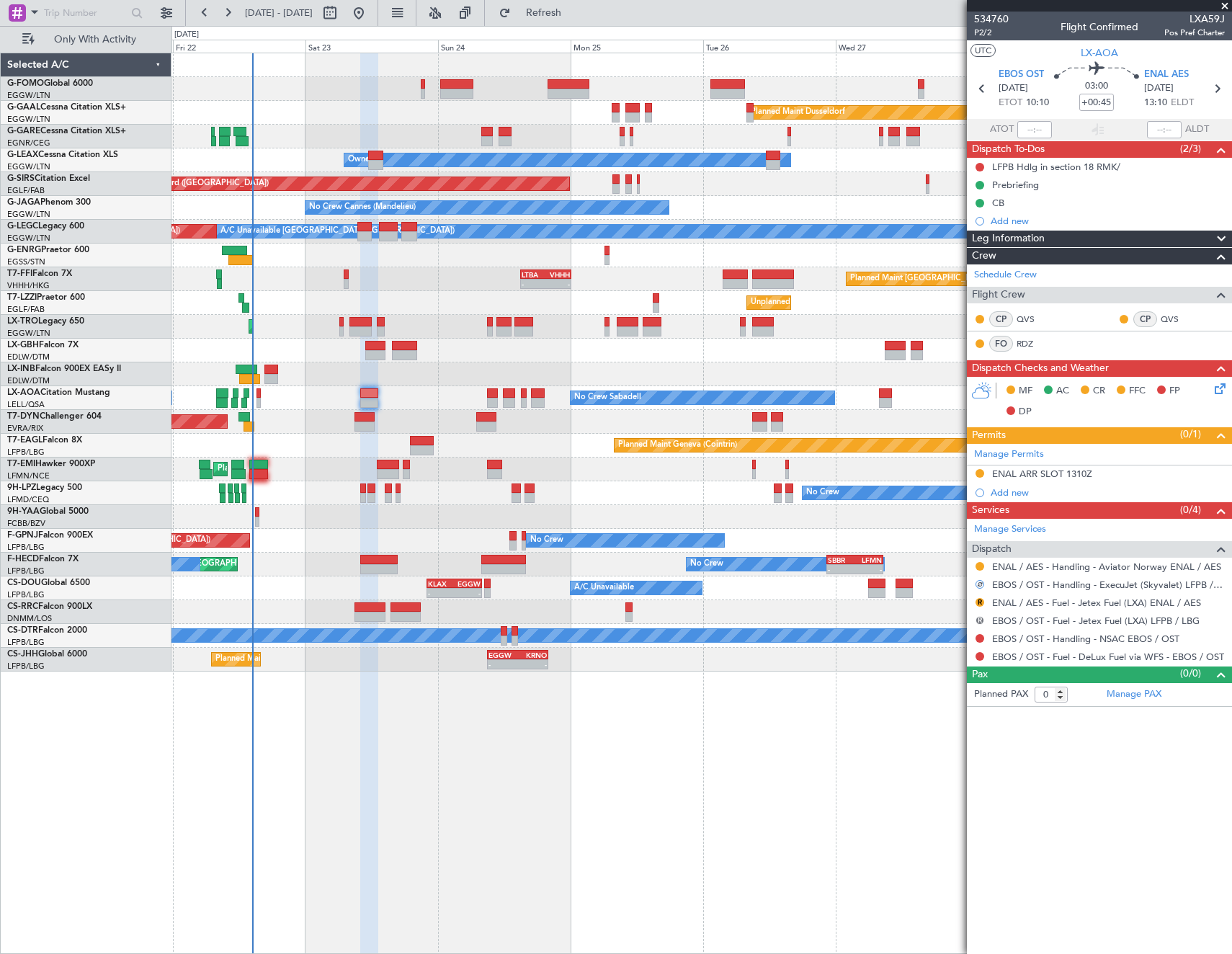
click at [979, 618] on button "R" at bounding box center [980, 620] width 9 height 9
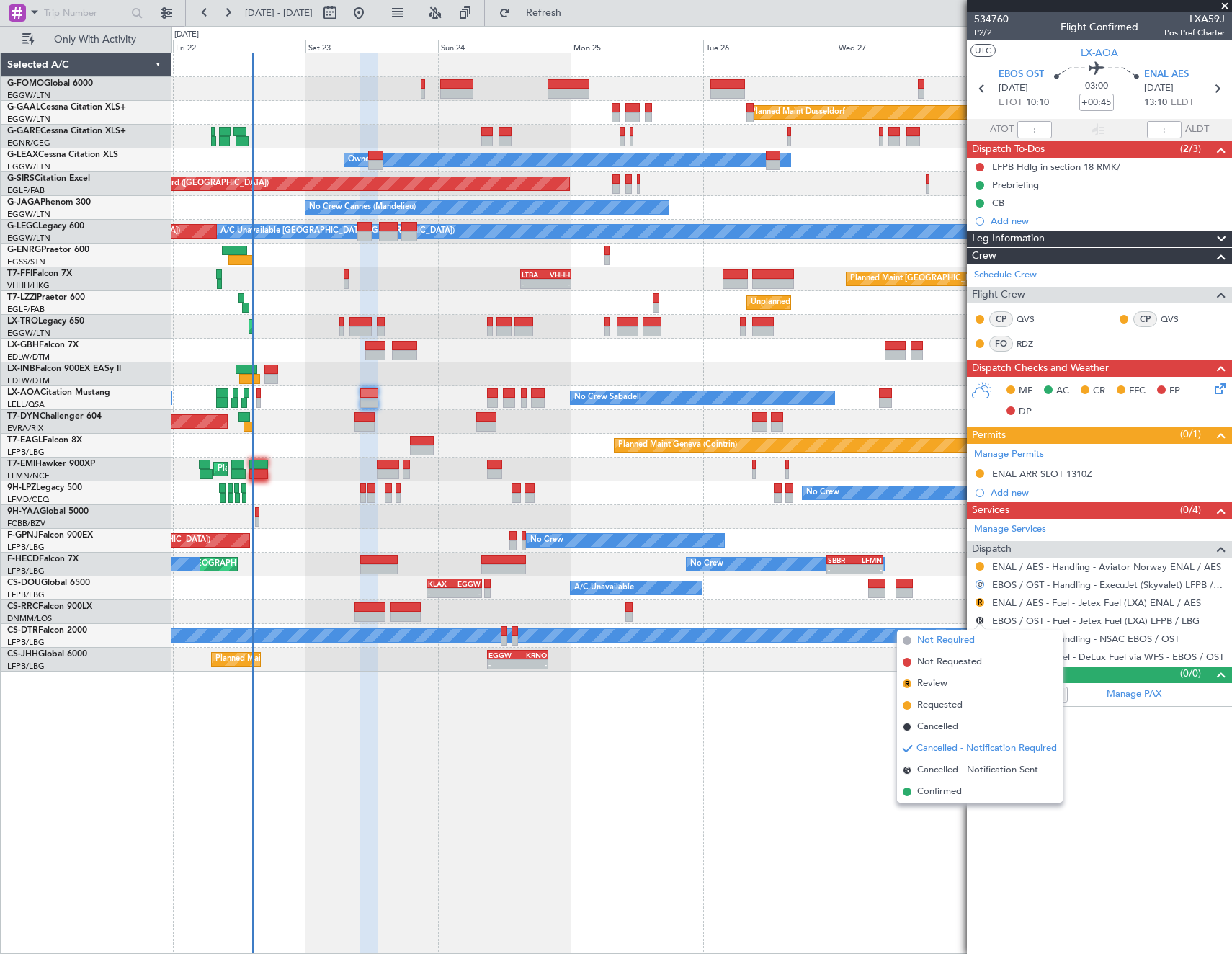
click at [919, 641] on span "Not Required" at bounding box center [946, 640] width 58 height 15
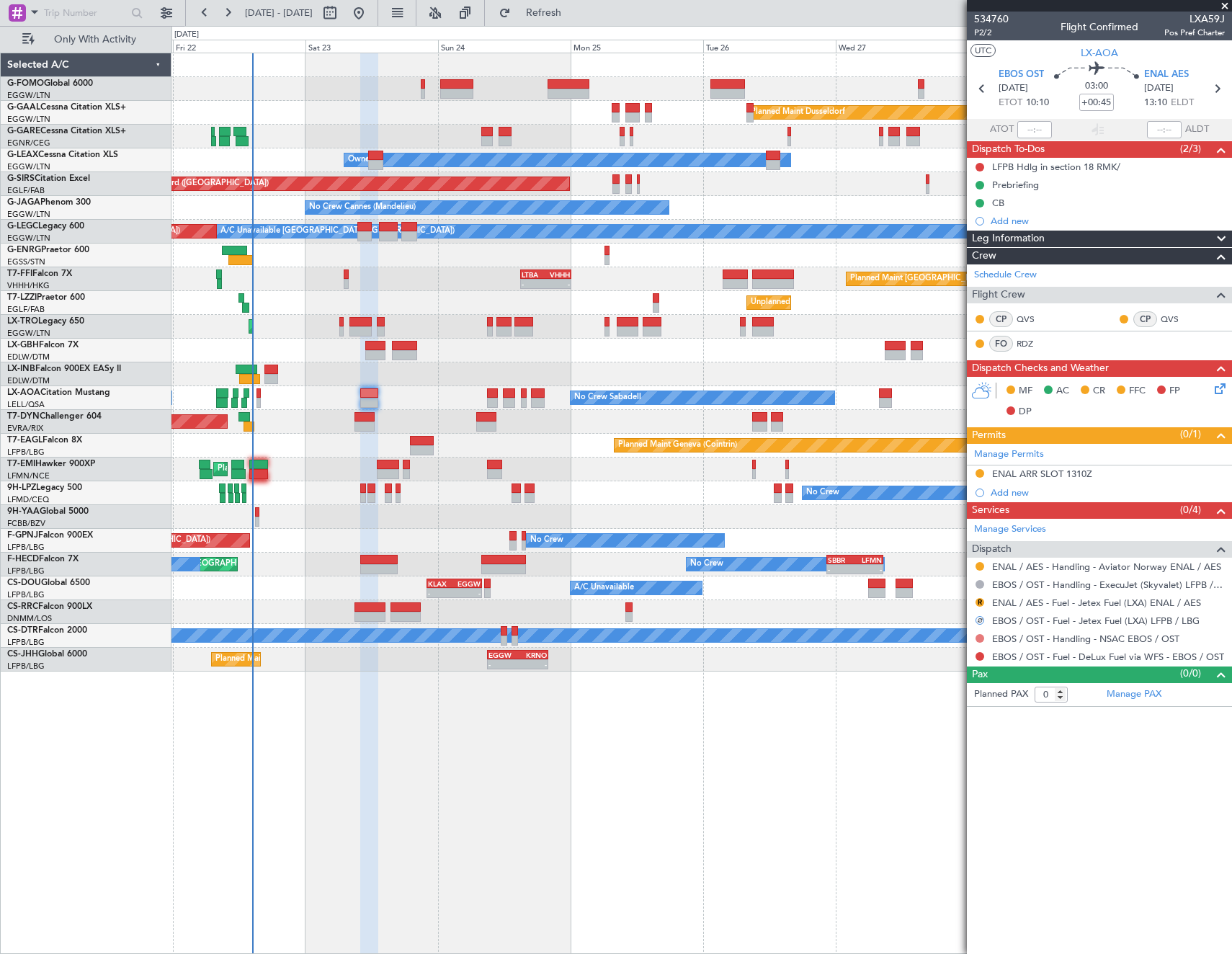
click at [978, 637] on button at bounding box center [980, 638] width 9 height 9
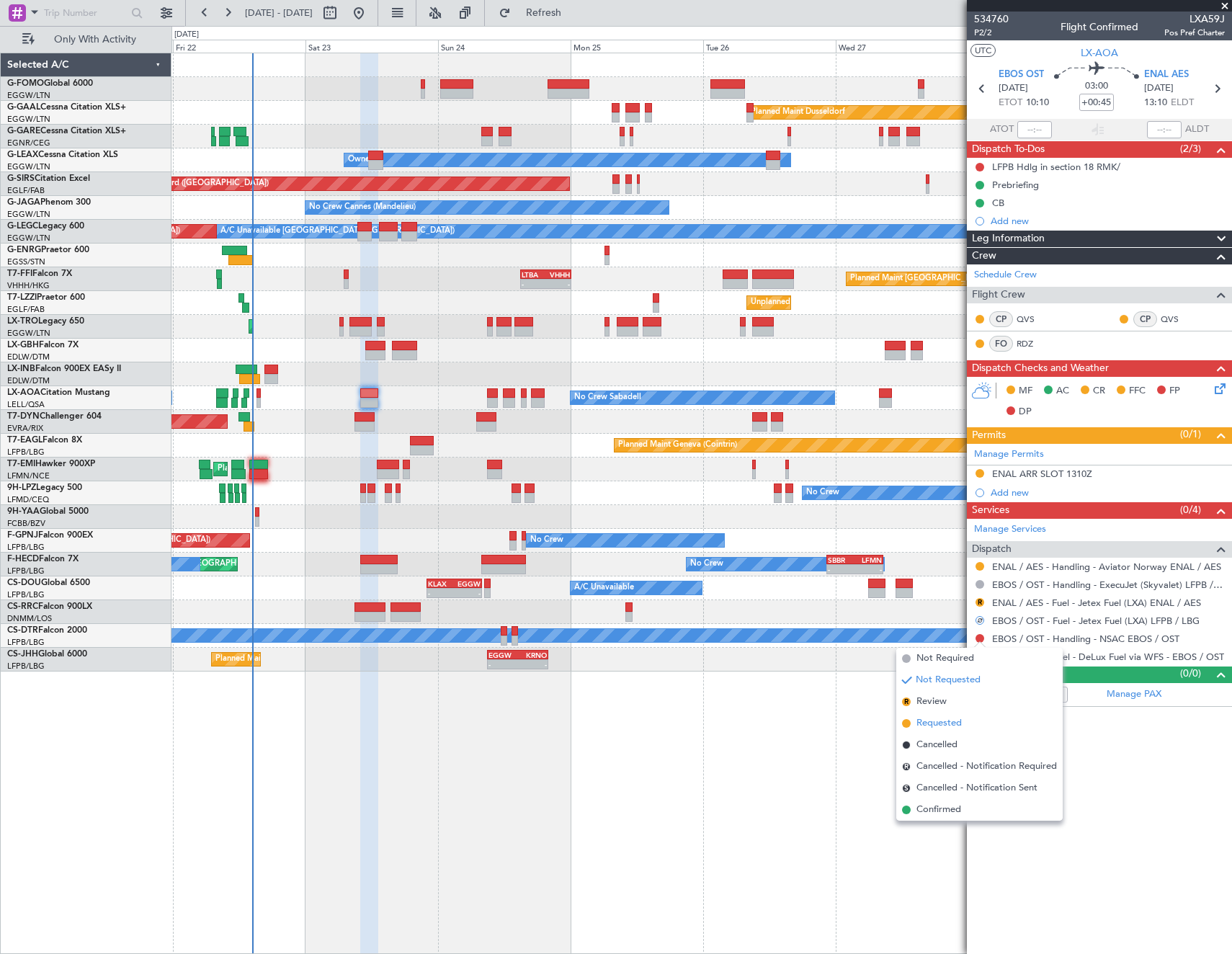
click at [952, 723] on span "Requested" at bounding box center [939, 724] width 45 height 15
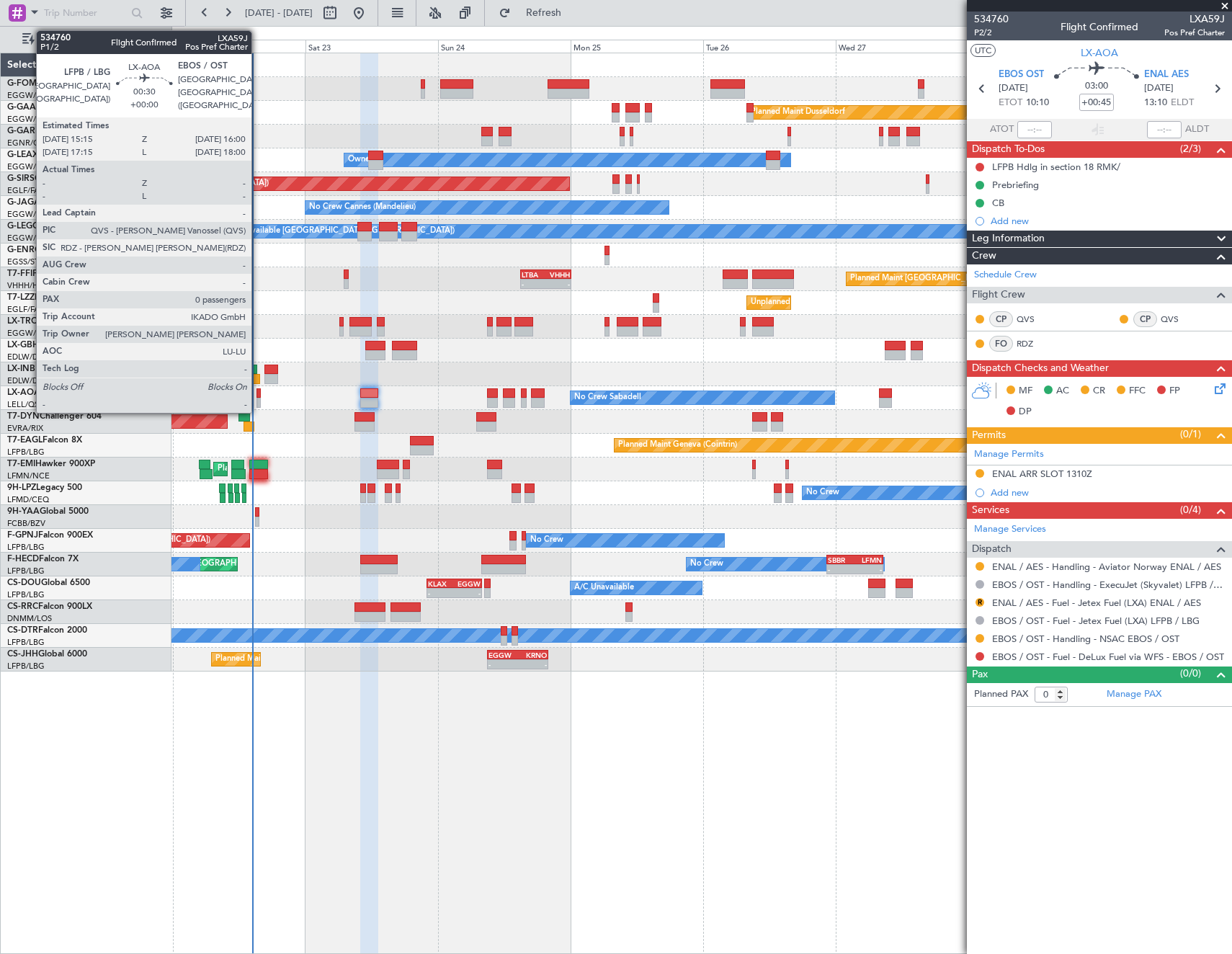
click at [257, 396] on div at bounding box center [258, 393] width 5 height 10
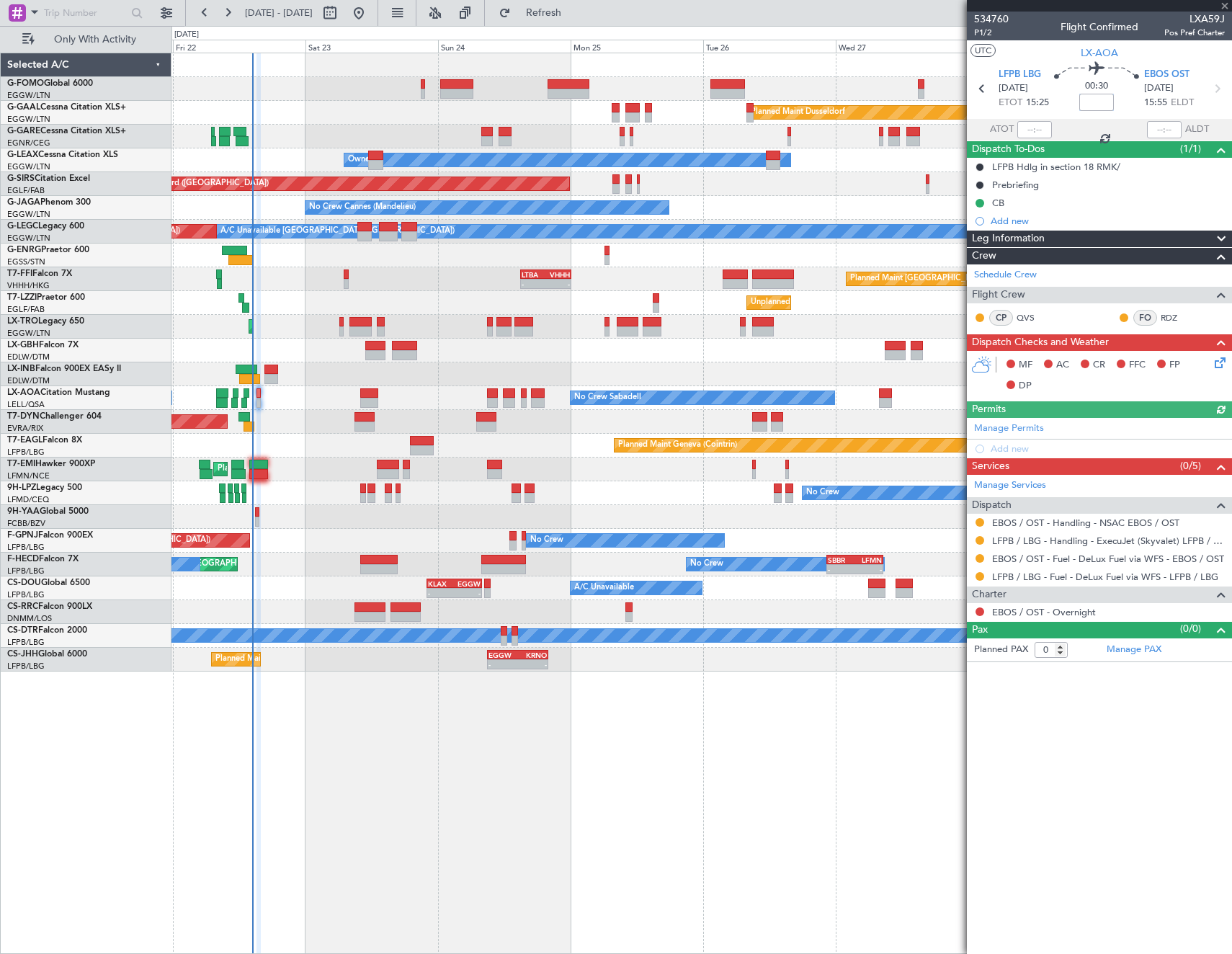
click at [1101, 100] on input at bounding box center [1096, 102] width 34 height 17
type input "+00:15"
click at [979, 609] on button at bounding box center [980, 612] width 9 height 9
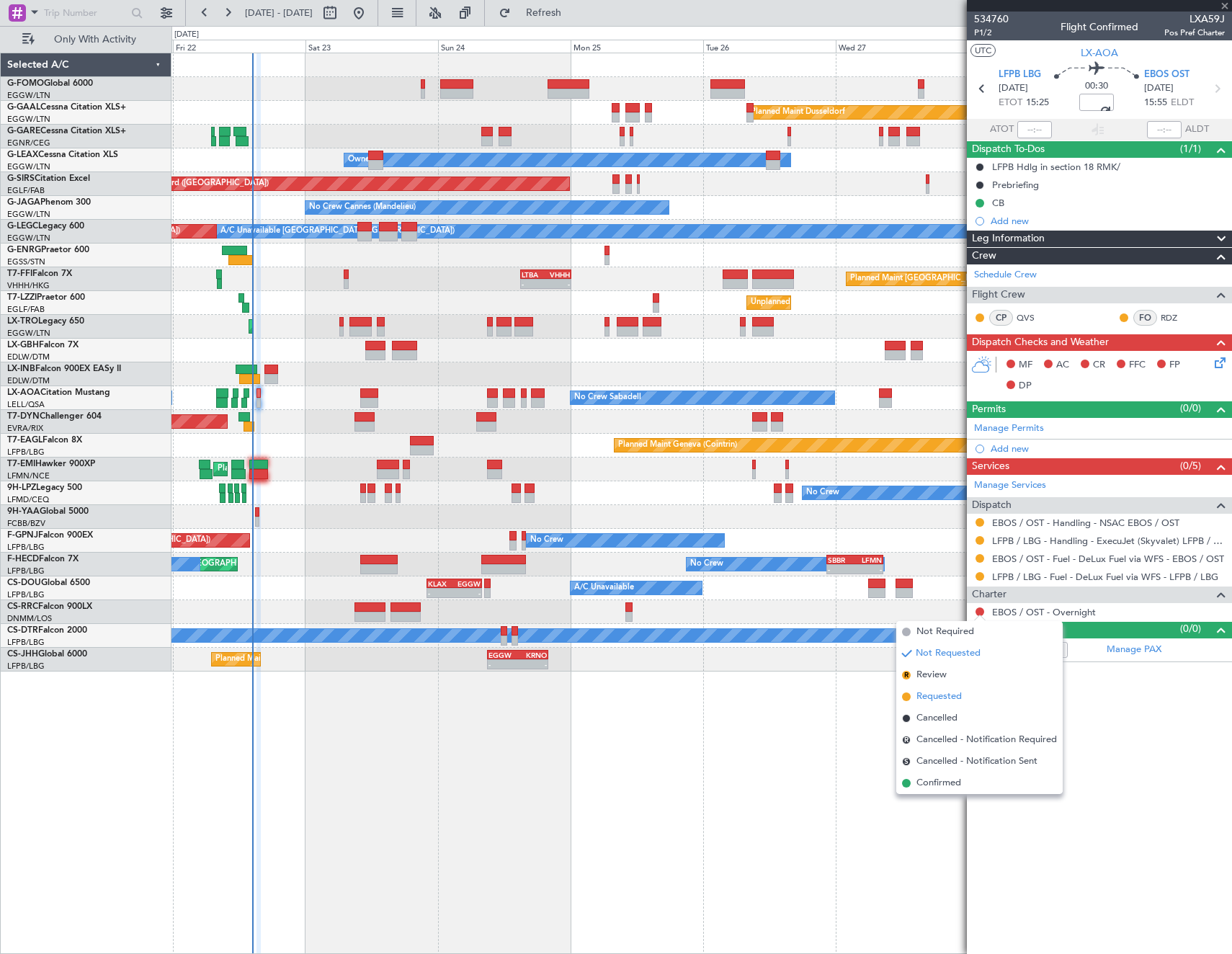
click at [944, 693] on span "Requested" at bounding box center [939, 696] width 45 height 15
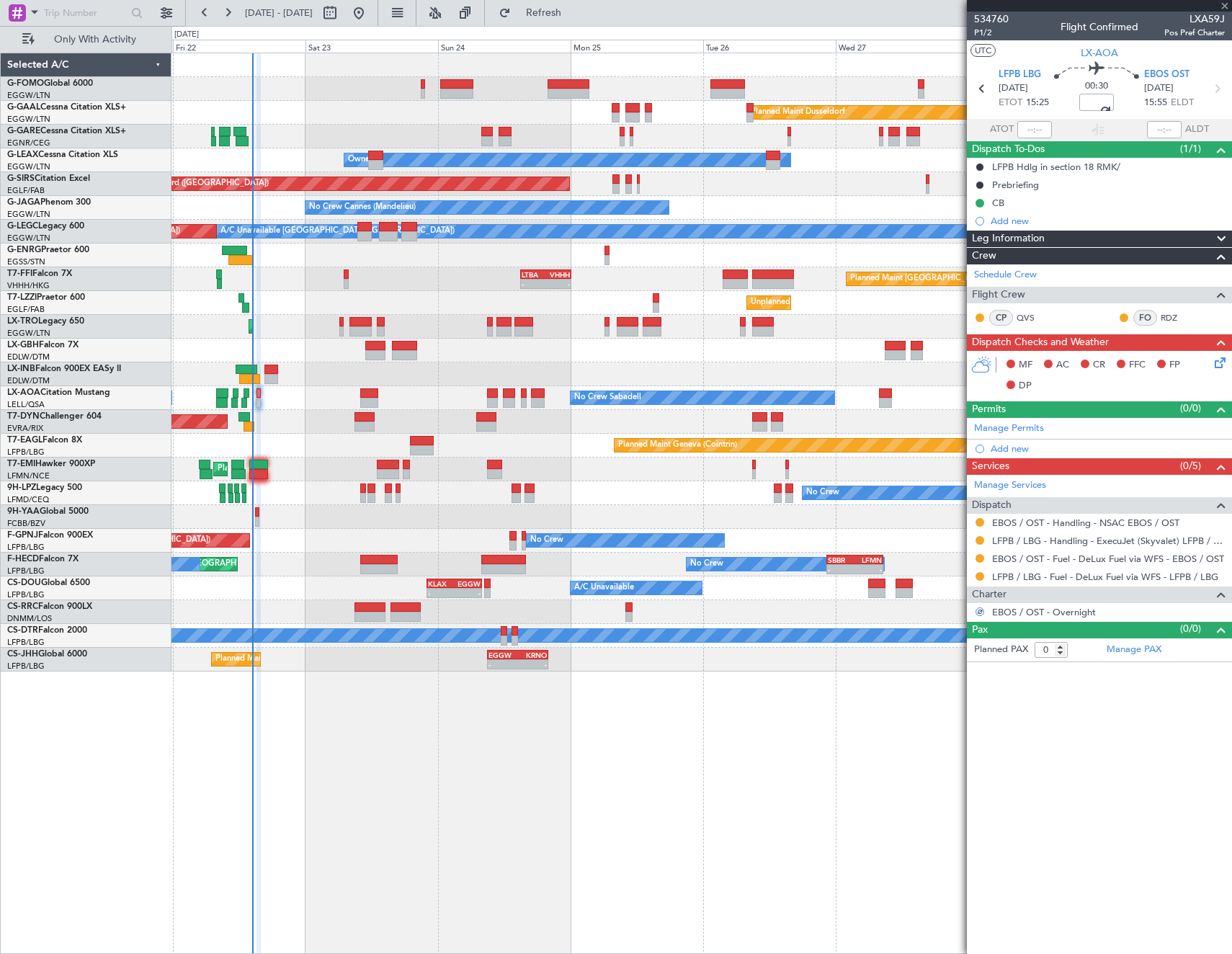
click at [1212, 362] on icon at bounding box center [1217, 360] width 12 height 12
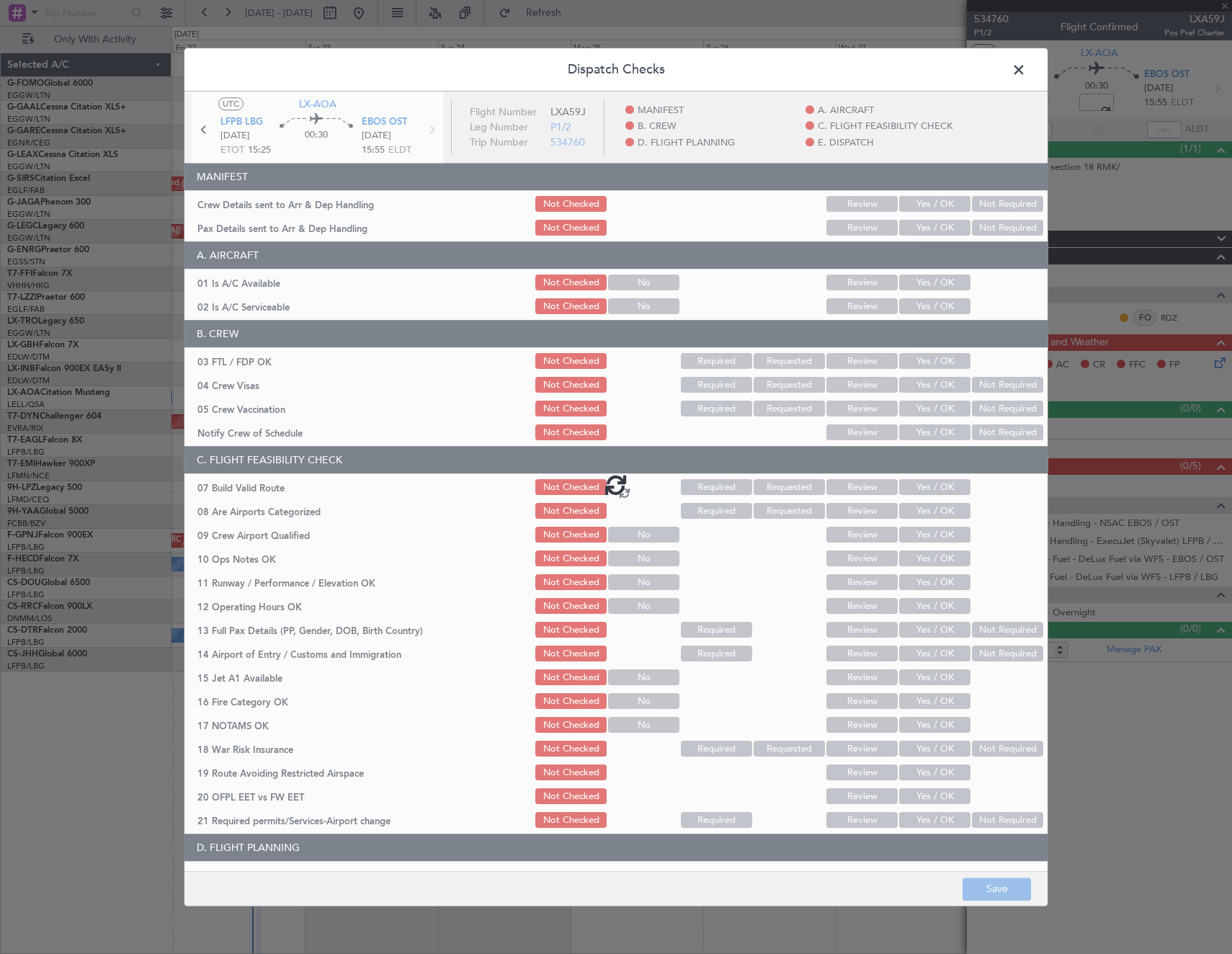
drag, startPoint x: 932, startPoint y: 285, endPoint x: 931, endPoint y: 293, distance: 8.1
click at [931, 285] on div at bounding box center [616, 484] width 863 height 785
type input "+00:15"
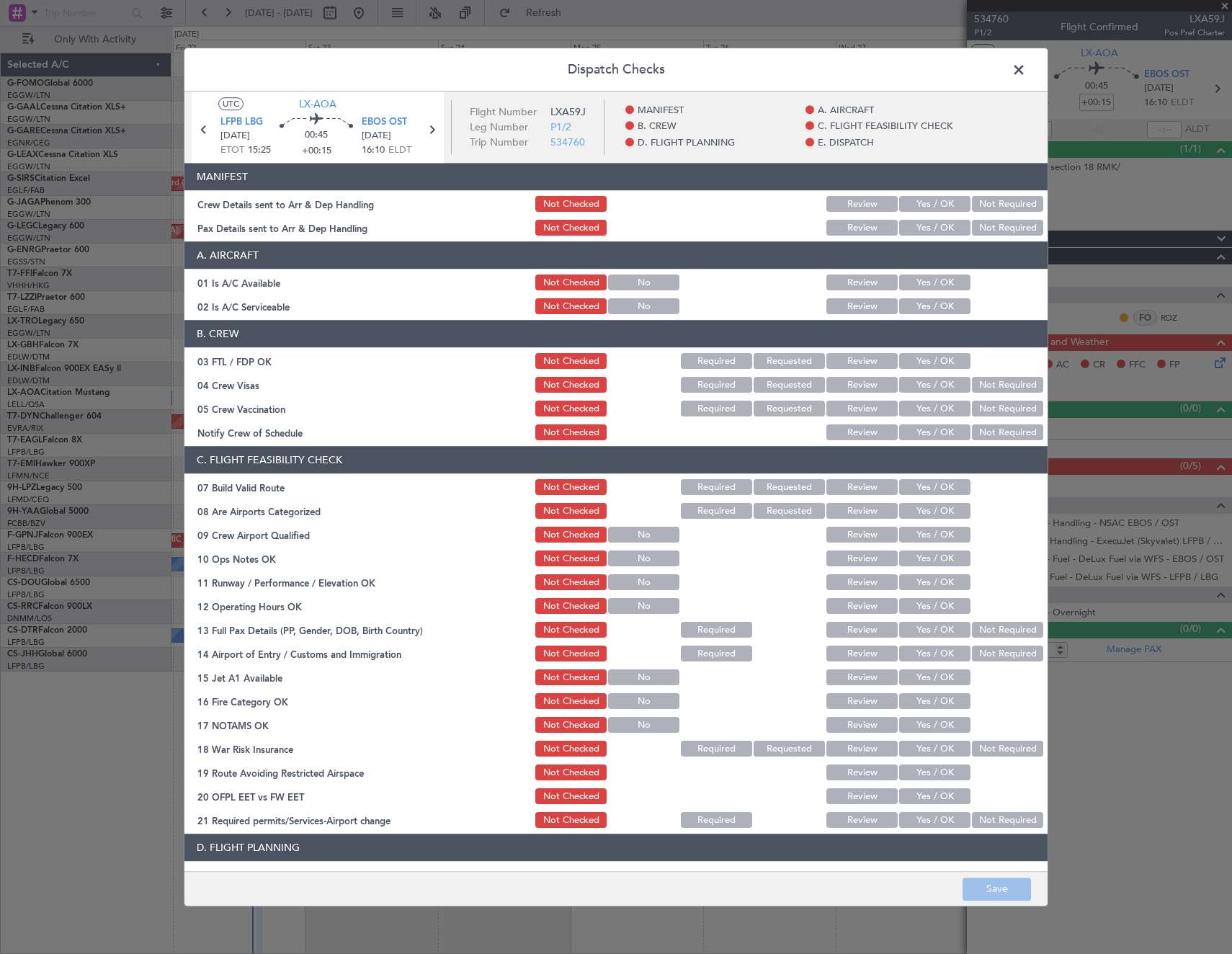
click at [931, 285] on button "Yes / OK" at bounding box center [935, 283] width 72 height 15
click at [933, 309] on button "Yes / OK" at bounding box center [935, 307] width 72 height 15
drag, startPoint x: 930, startPoint y: 359, endPoint x: 964, endPoint y: 380, distance: 40.0
click at [931, 360] on button "Yes / OK" at bounding box center [935, 361] width 72 height 15
click at [994, 394] on div "Not Required" at bounding box center [1005, 385] width 73 height 20
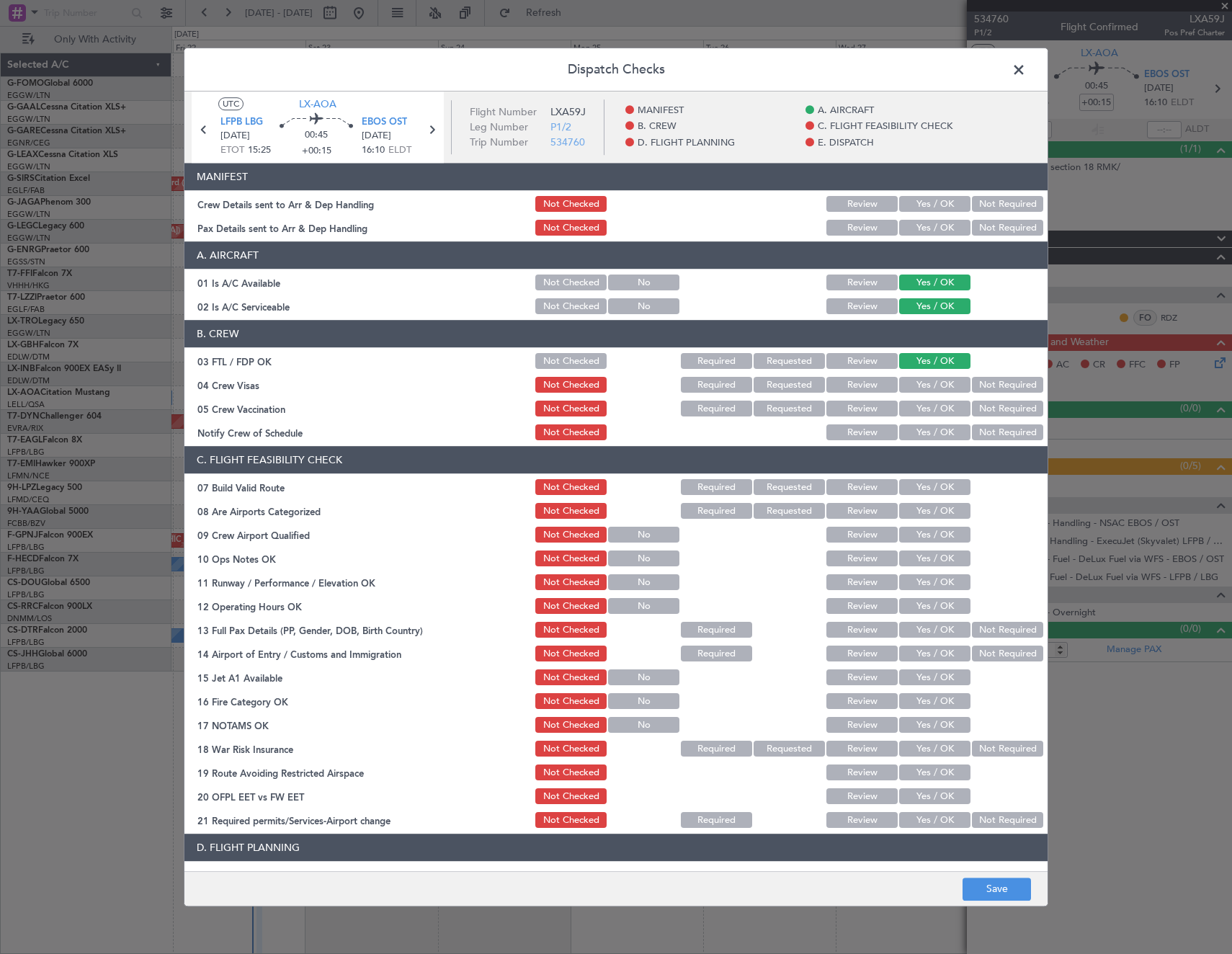
drag, startPoint x: 972, startPoint y: 379, endPoint x: 980, endPoint y: 408, distance: 30.1
click at [972, 380] on button "Not Required" at bounding box center [1007, 385] width 72 height 15
click at [980, 408] on button "Not Required" at bounding box center [1007, 409] width 72 height 15
click at [913, 436] on button "Yes / OK" at bounding box center [935, 433] width 72 height 15
click at [933, 486] on button "Yes / OK" at bounding box center [935, 487] width 72 height 15
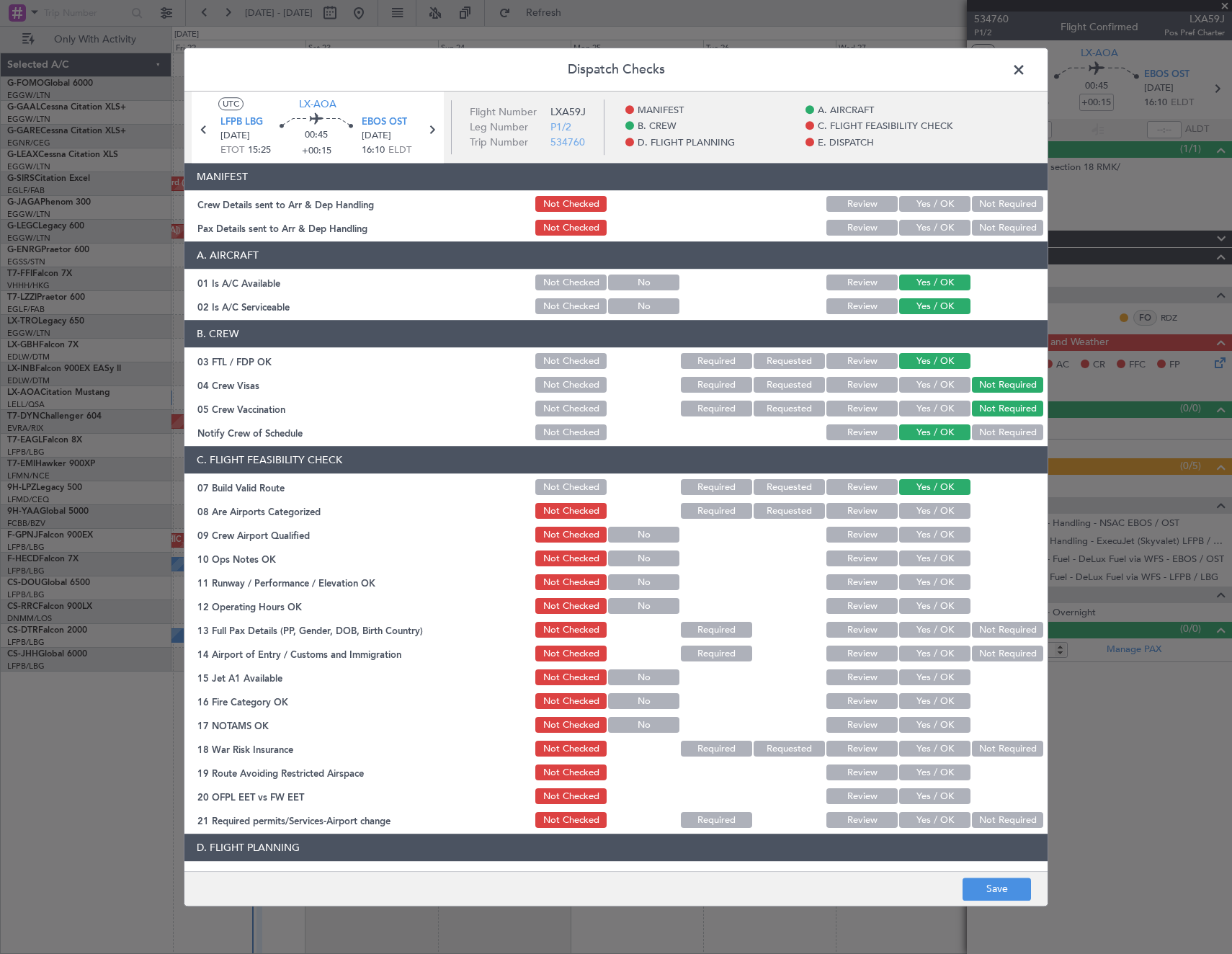
click at [931, 514] on button "Yes / OK" at bounding box center [935, 511] width 72 height 15
click at [926, 537] on button "Yes / OK" at bounding box center [935, 535] width 72 height 15
click at [930, 563] on button "Yes / OK" at bounding box center [935, 559] width 72 height 15
drag, startPoint x: 931, startPoint y: 585, endPoint x: 934, endPoint y: 605, distance: 20.2
click at [932, 585] on button "Yes / OK" at bounding box center [935, 582] width 72 height 15
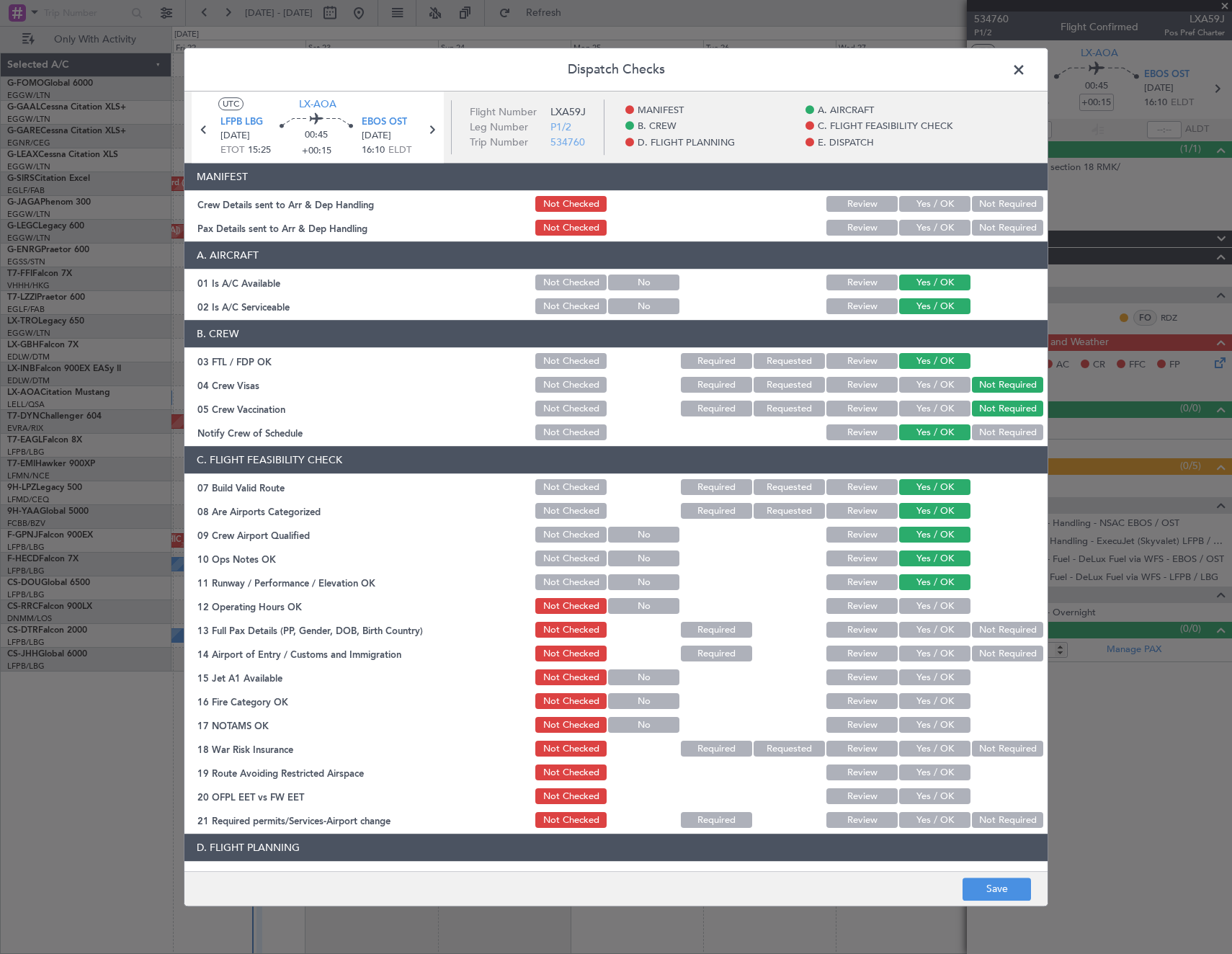
click at [936, 609] on button "Yes / OK" at bounding box center [935, 606] width 72 height 15
click at [976, 636] on button "Not Required" at bounding box center [1007, 629] width 72 height 15
click at [977, 650] on button "Not Required" at bounding box center [1007, 654] width 72 height 15
drag, startPoint x: 949, startPoint y: 673, endPoint x: 938, endPoint y: 696, distance: 25.5
click at [946, 678] on button "Yes / OK" at bounding box center [935, 677] width 72 height 15
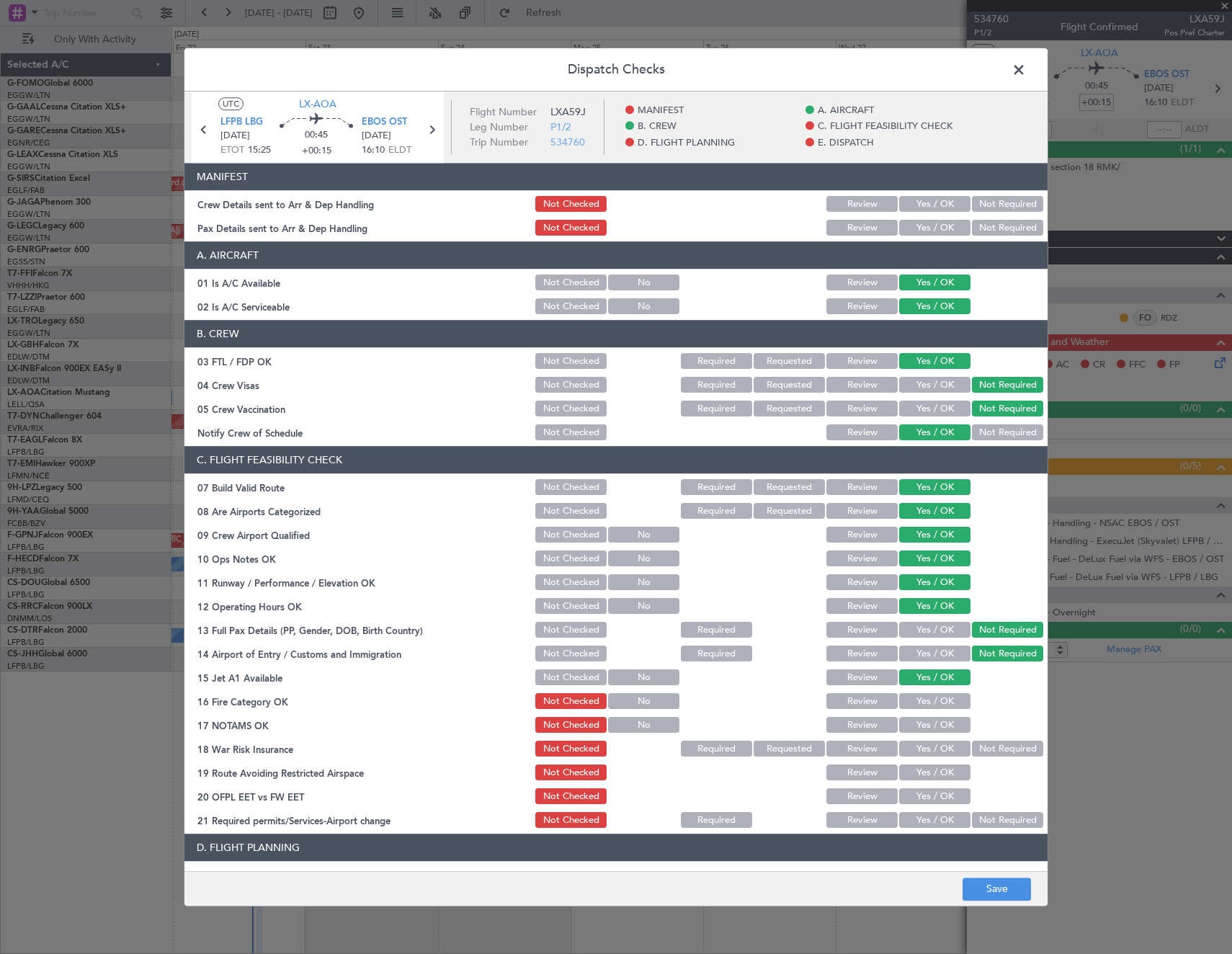
click at [938, 700] on button "Yes / OK" at bounding box center [935, 701] width 72 height 15
drag, startPoint x: 938, startPoint y: 717, endPoint x: 981, endPoint y: 745, distance: 51.3
click at [940, 721] on button "Yes / OK" at bounding box center [935, 725] width 72 height 15
drag, startPoint x: 981, startPoint y: 745, endPoint x: 938, endPoint y: 764, distance: 47.0
click at [980, 747] on button "Not Required" at bounding box center [1007, 749] width 72 height 15
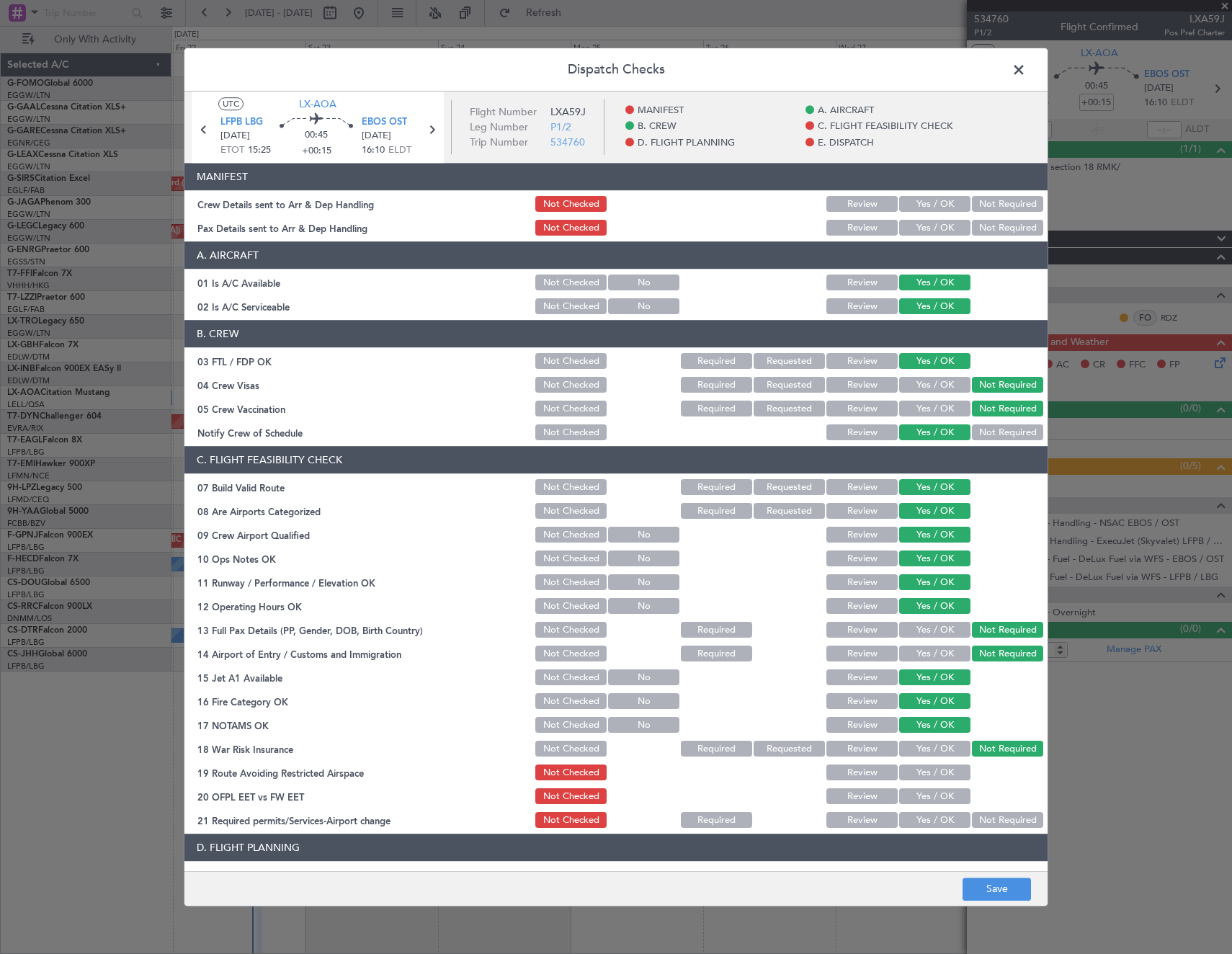
click at [933, 773] on button "Yes / OK" at bounding box center [935, 773] width 72 height 15
drag, startPoint x: 926, startPoint y: 794, endPoint x: 927, endPoint y: 817, distance: 23.0
click at [926, 799] on button "Yes / OK" at bounding box center [935, 796] width 72 height 15
click at [929, 825] on button "Yes / OK" at bounding box center [935, 820] width 72 height 15
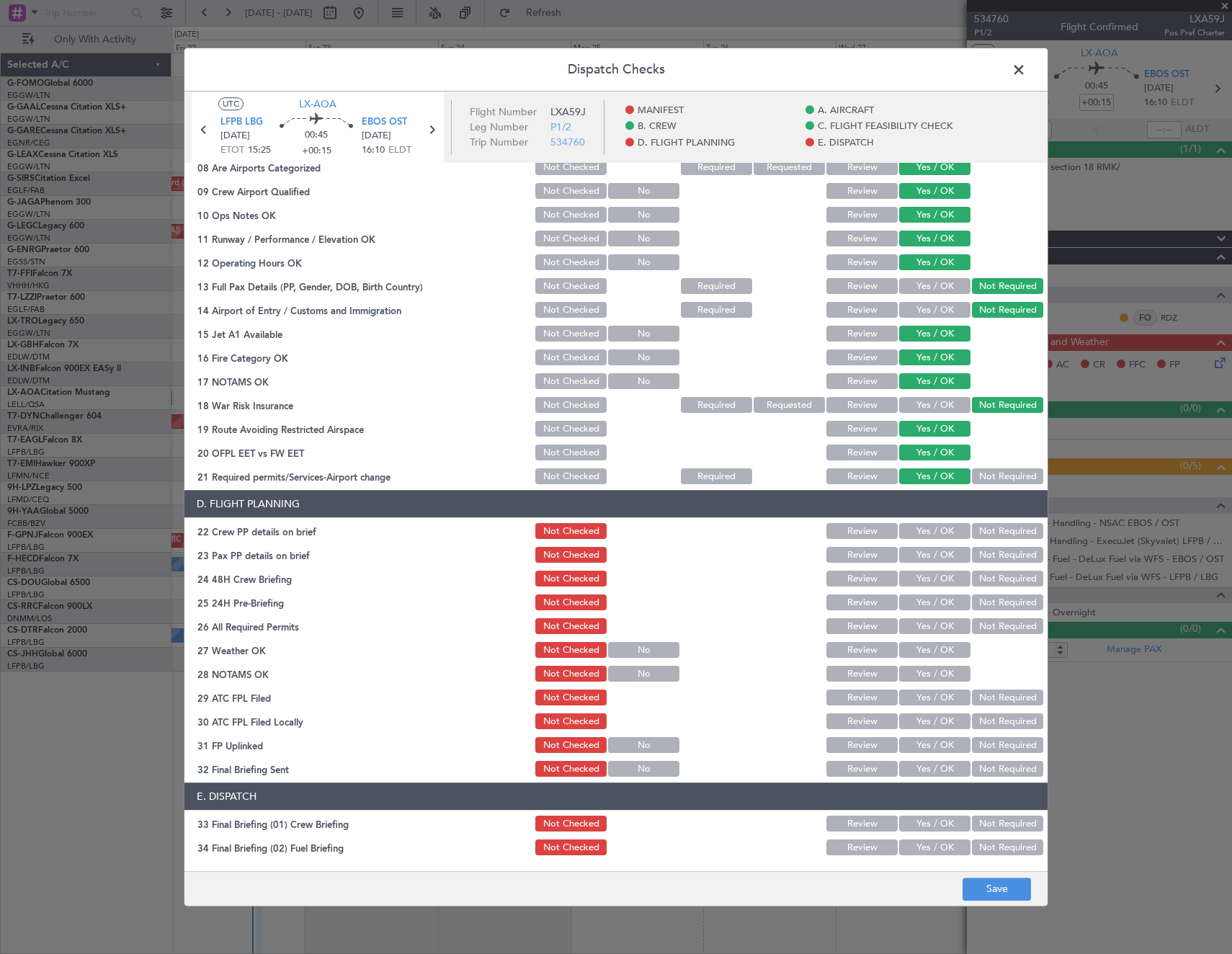
scroll to position [360, 0]
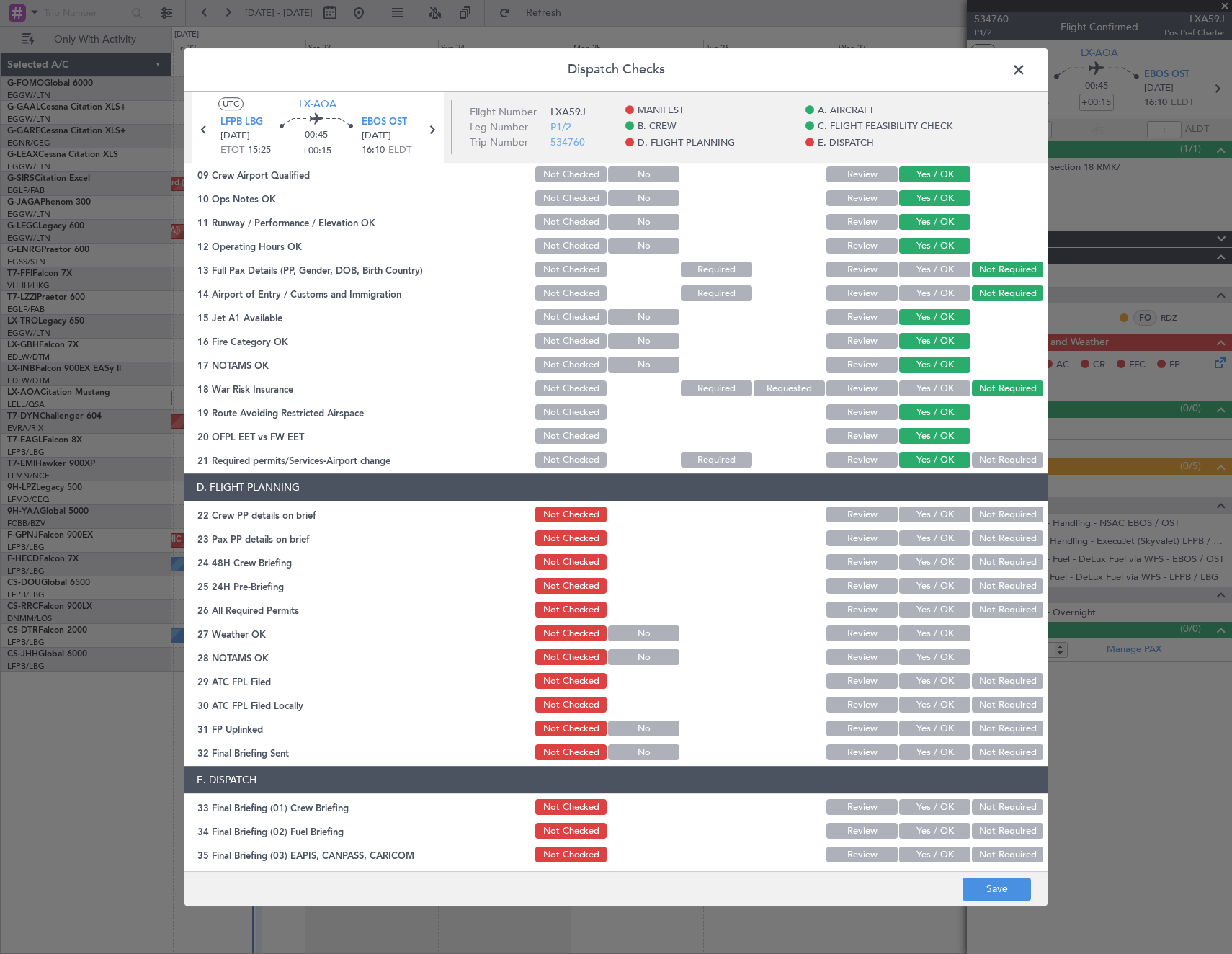
drag, startPoint x: 924, startPoint y: 520, endPoint x: 962, endPoint y: 535, distance: 40.9
click at [929, 521] on button "Yes / OK" at bounding box center [935, 514] width 72 height 15
click at [988, 543] on button "Not Required" at bounding box center [1007, 539] width 72 height 15
click at [929, 569] on button "Yes / OK" at bounding box center [935, 562] width 72 height 15
click at [924, 593] on button "Yes / OK" at bounding box center [935, 586] width 72 height 15
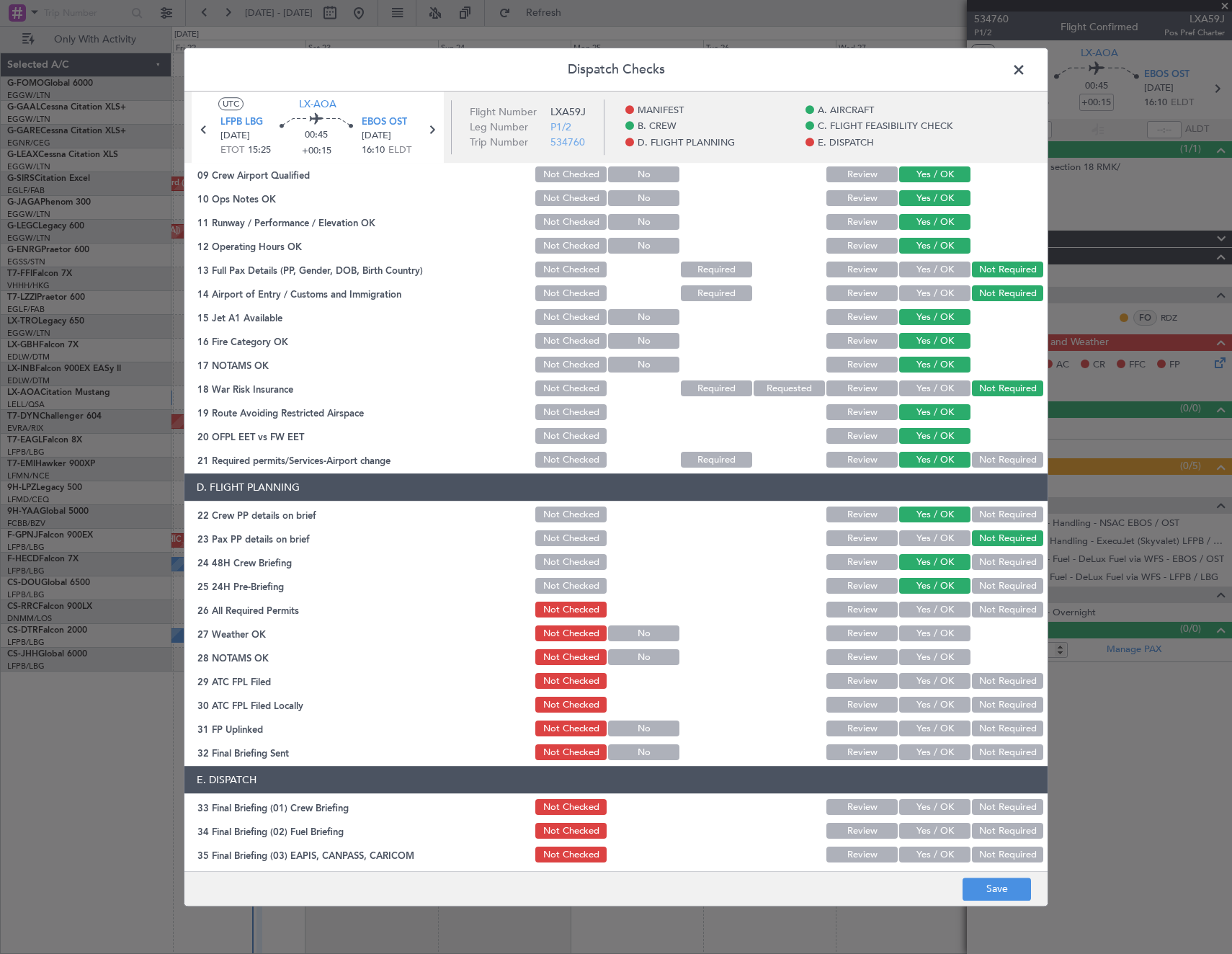
click at [927, 609] on button "Yes / OK" at bounding box center [935, 609] width 72 height 15
click at [929, 647] on div "Yes / OK" at bounding box center [933, 657] width 73 height 20
drag, startPoint x: 930, startPoint y: 634, endPoint x: 931, endPoint y: 659, distance: 25.0
click at [931, 644] on div "Yes / OK" at bounding box center [933, 634] width 73 height 20
drag, startPoint x: 931, startPoint y: 660, endPoint x: 928, endPoint y: 677, distance: 17.3
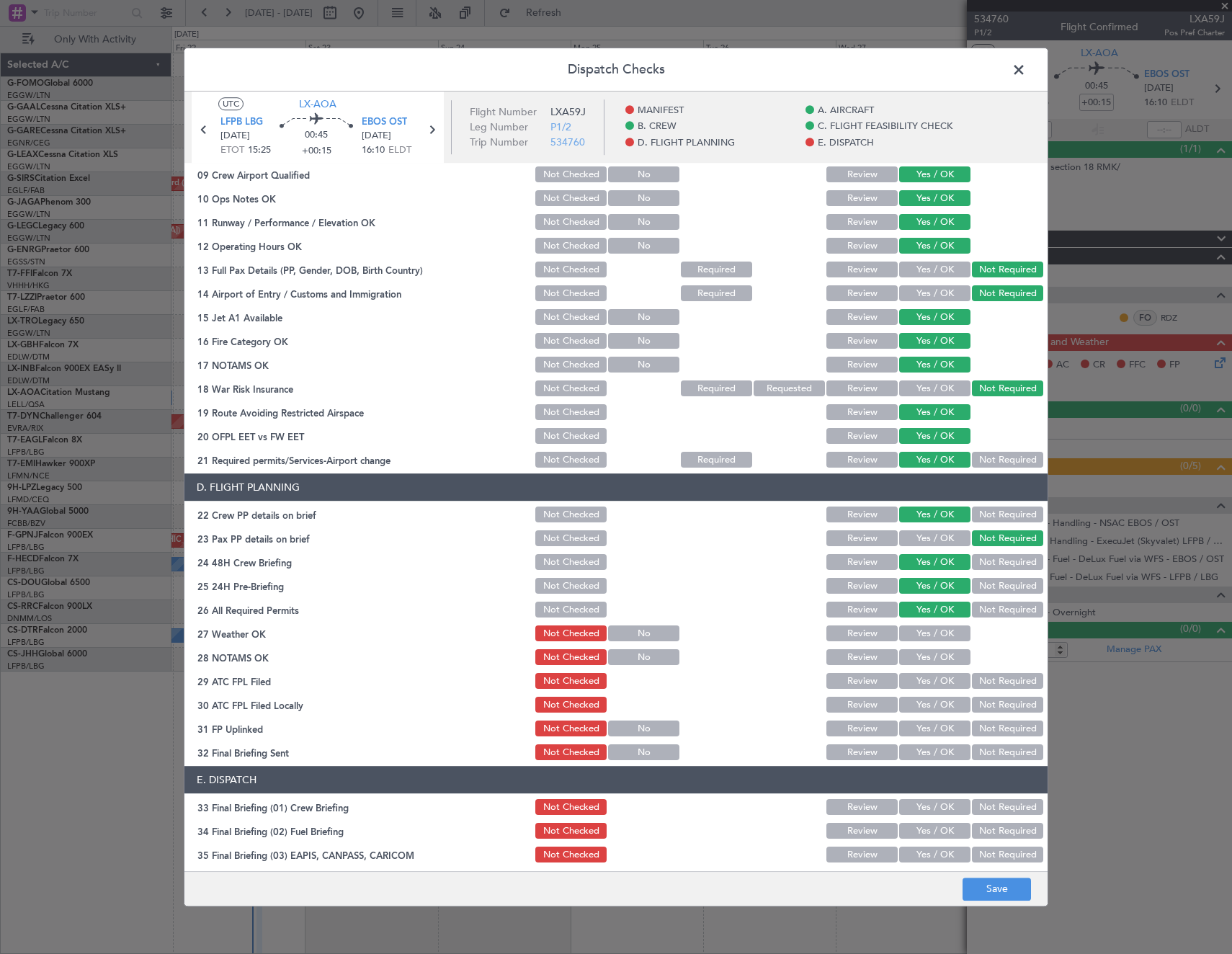
click at [931, 664] on button "Yes / OK" at bounding box center [935, 657] width 72 height 15
click at [927, 686] on button "Yes / OK" at bounding box center [935, 681] width 72 height 15
click at [924, 633] on button "Yes / OK" at bounding box center [935, 633] width 72 height 15
click at [548, 682] on button "Not Checked" at bounding box center [570, 681] width 72 height 15
click at [1006, 894] on button "Save" at bounding box center [995, 889] width 68 height 23
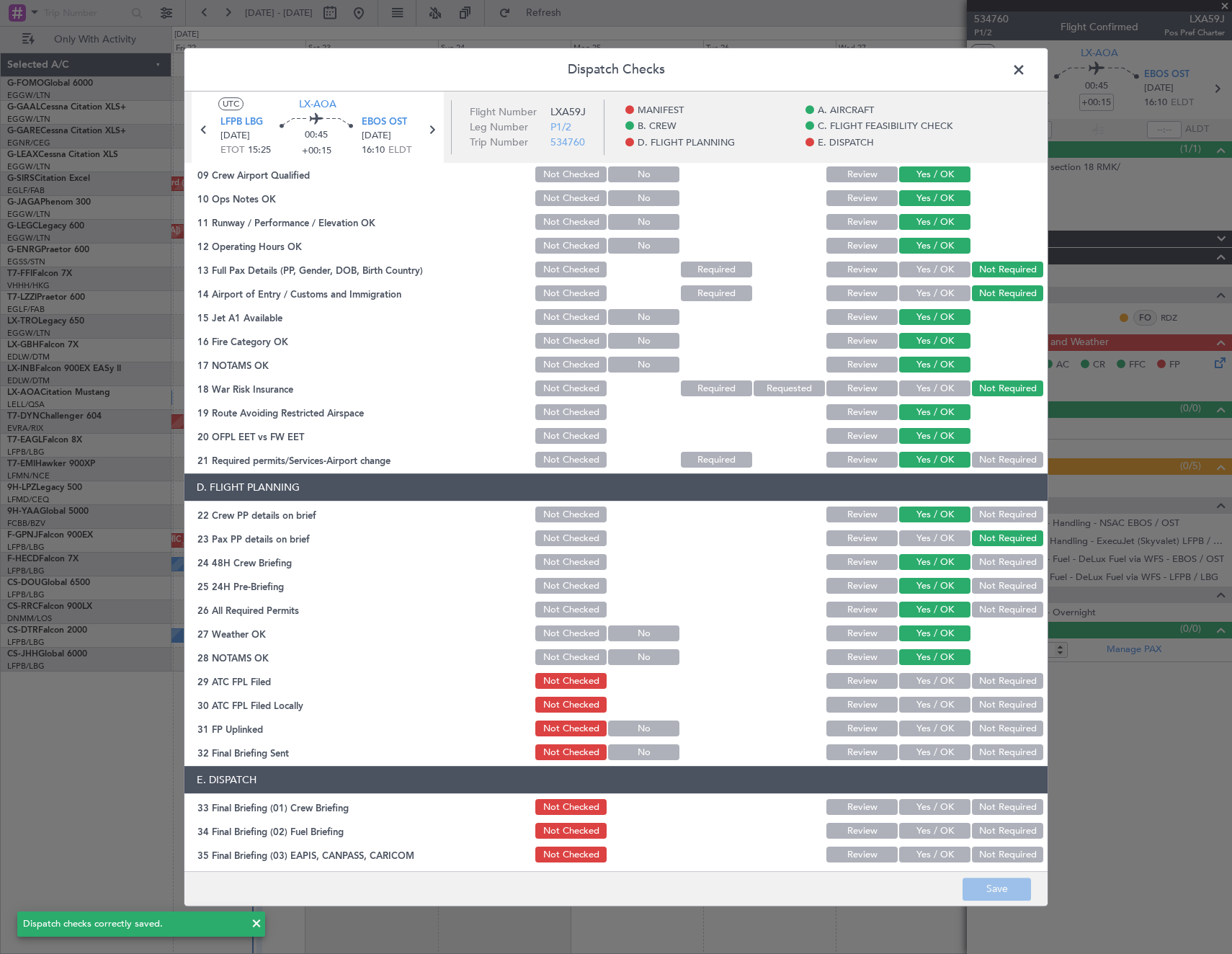
click at [1025, 73] on span at bounding box center [1025, 73] width 0 height 29
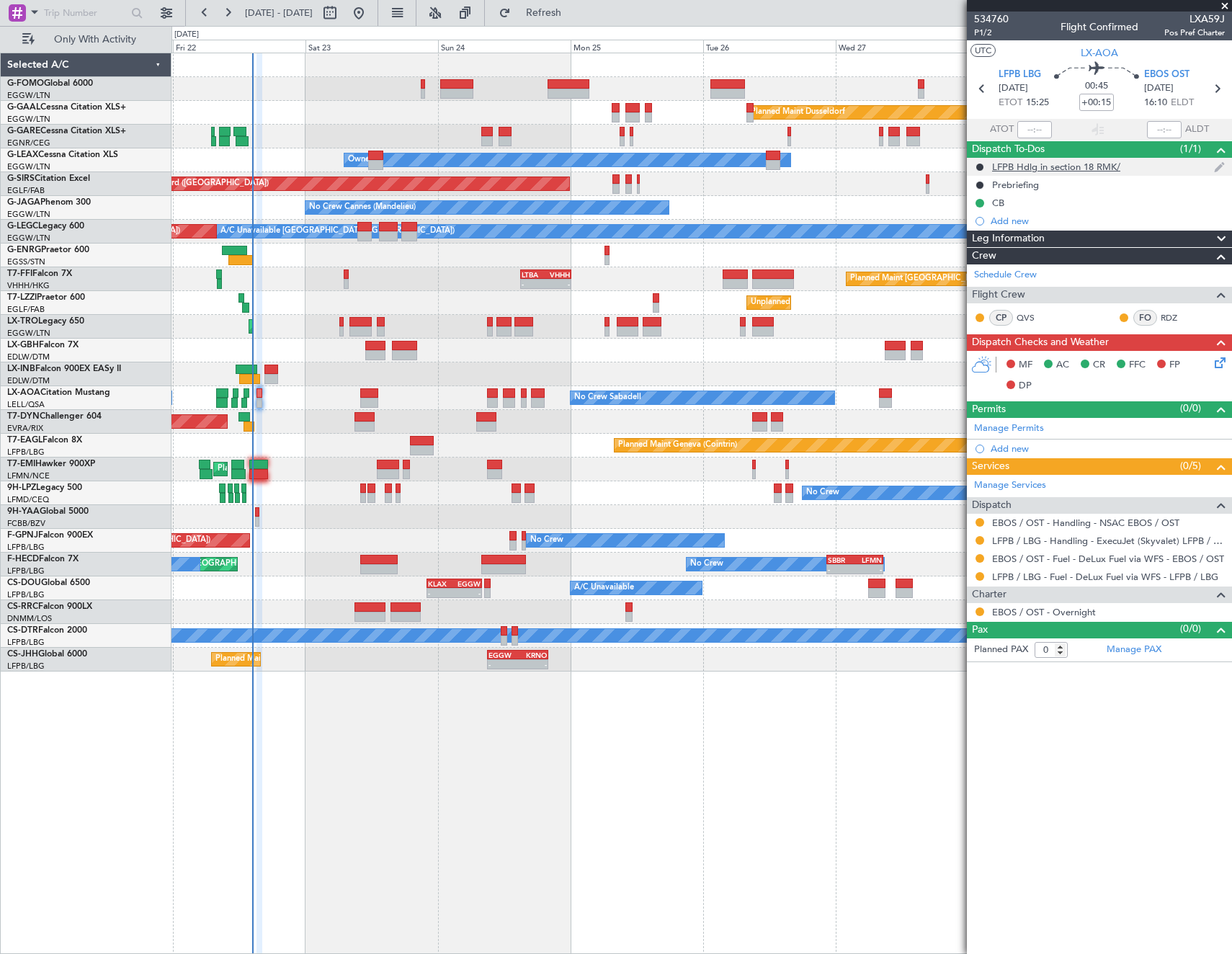
click at [1033, 173] on div "LFPB Hdlg in section 18 RMK/" at bounding box center [1099, 167] width 265 height 18
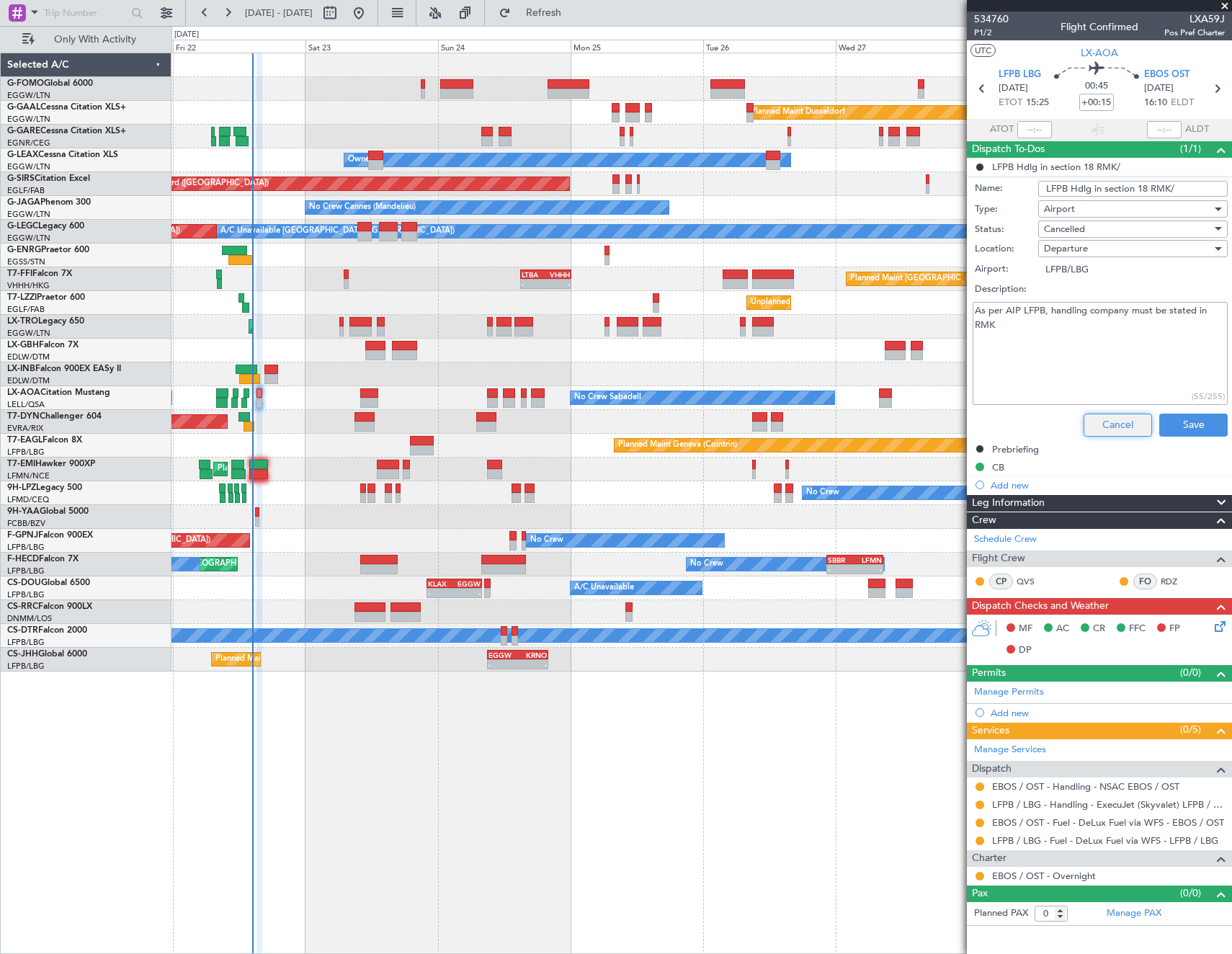
click at [1133, 429] on button "Cancel" at bounding box center [1117, 424] width 68 height 23
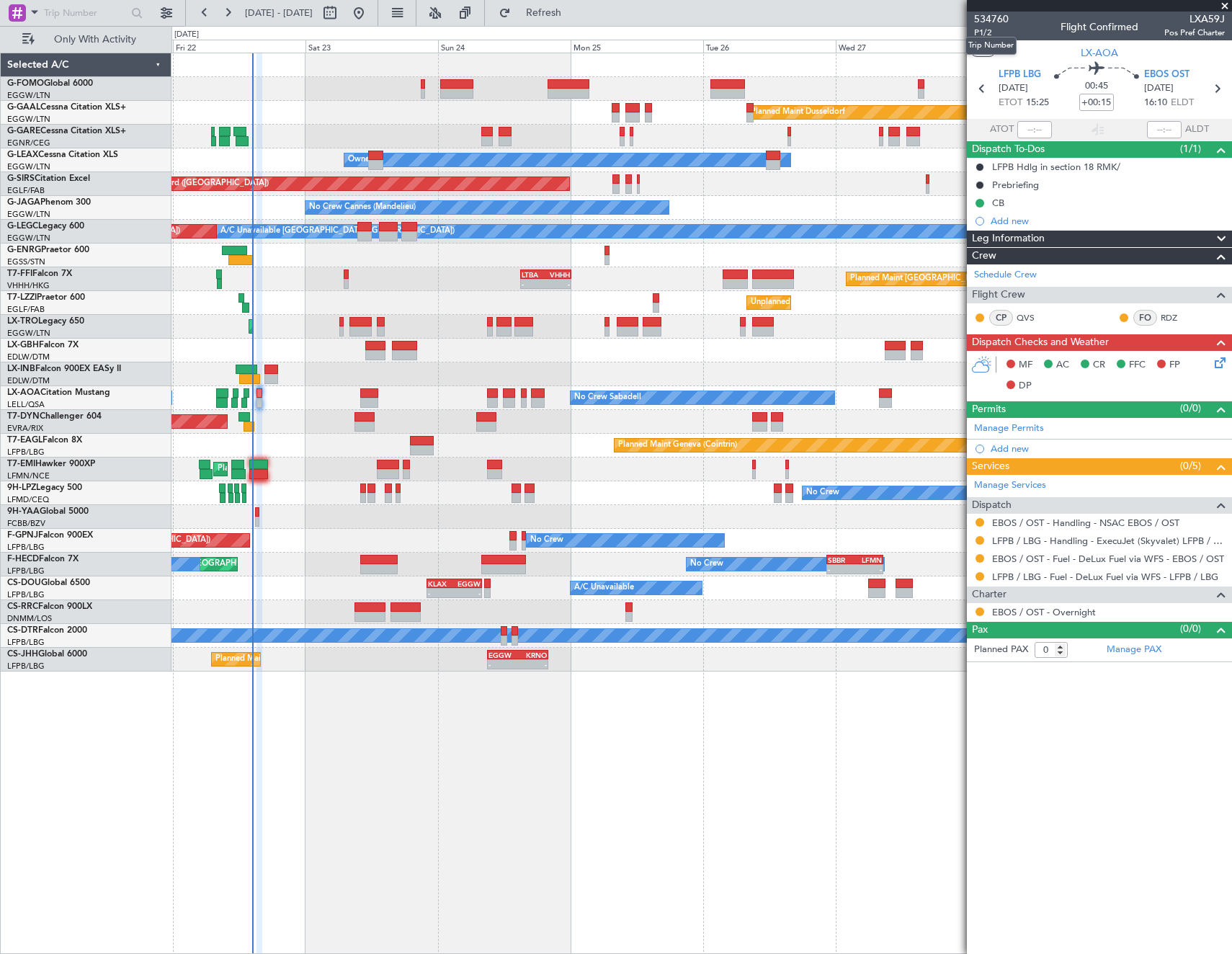
click at [986, 32] on mat-tooltip-component "Trip Number" at bounding box center [991, 45] width 72 height 38
click at [978, 32] on span "P1/2" at bounding box center [991, 33] width 34 height 13
click at [574, 17] on span "Refresh" at bounding box center [543, 13] width 61 height 10
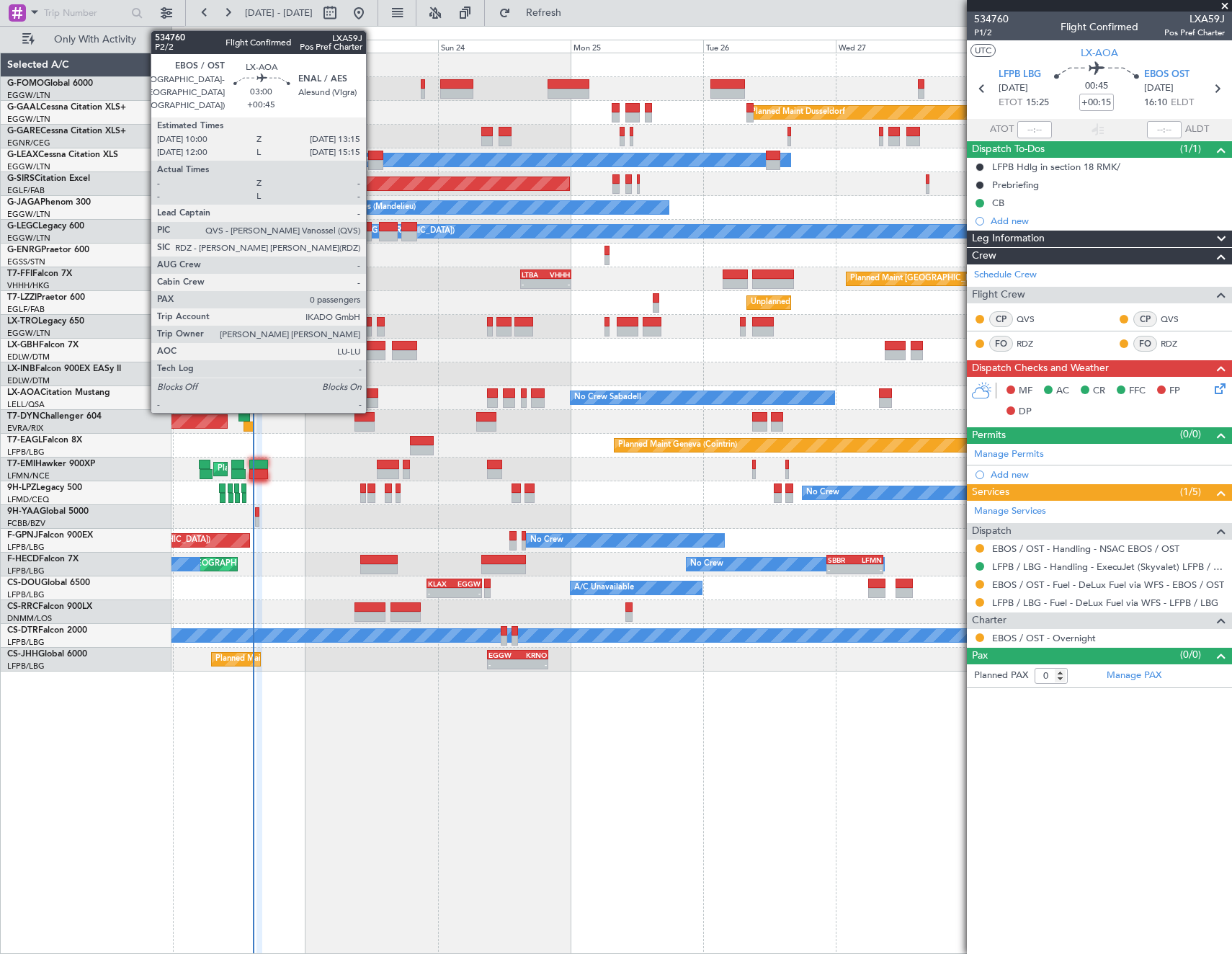
click at [373, 397] on div at bounding box center [369, 393] width 18 height 10
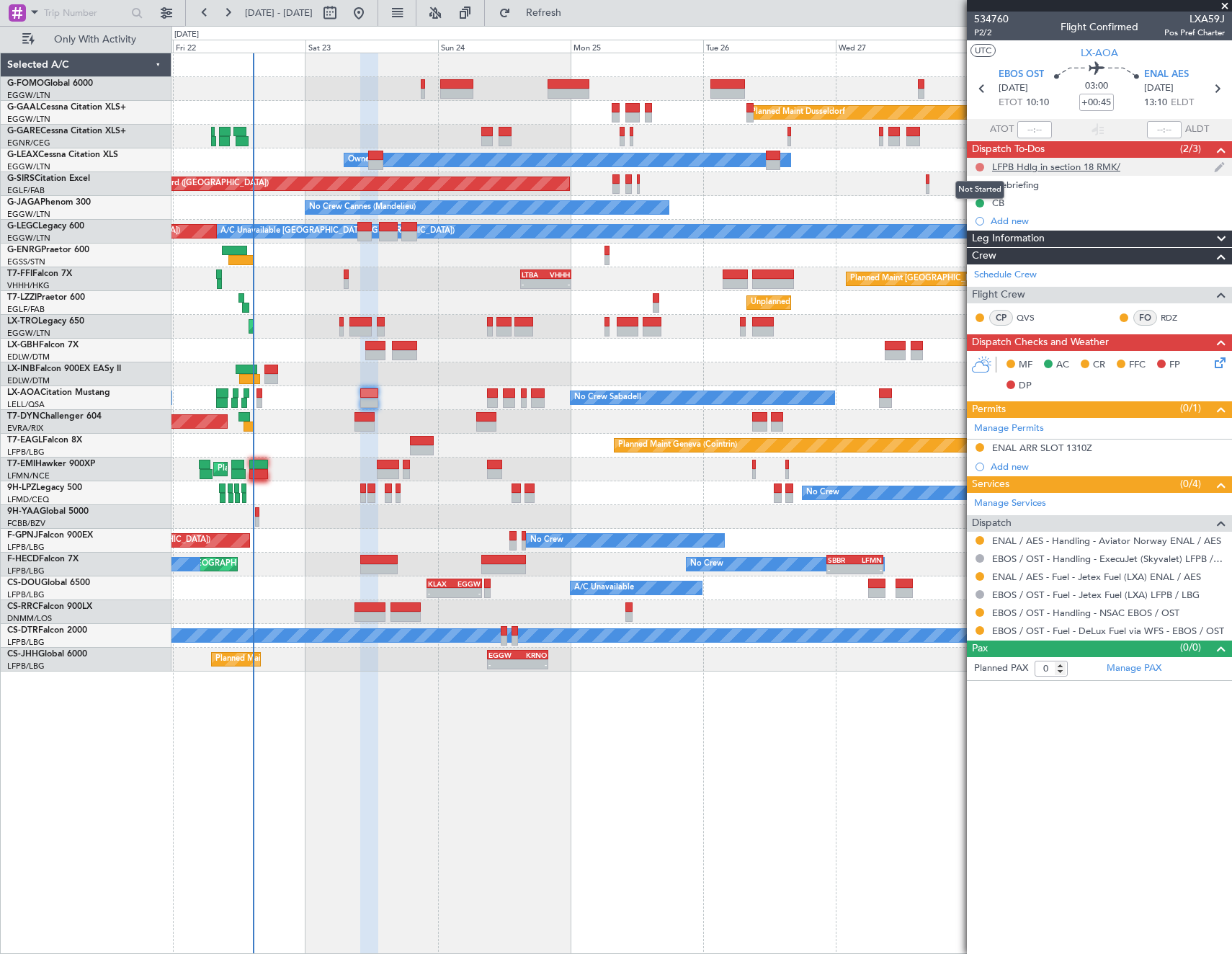
click at [978, 167] on button at bounding box center [980, 168] width 9 height 9
click at [987, 250] on span "Cancelled" at bounding box center [982, 252] width 41 height 15
click at [1012, 182] on div "Prebriefing" at bounding box center [1015, 185] width 47 height 13
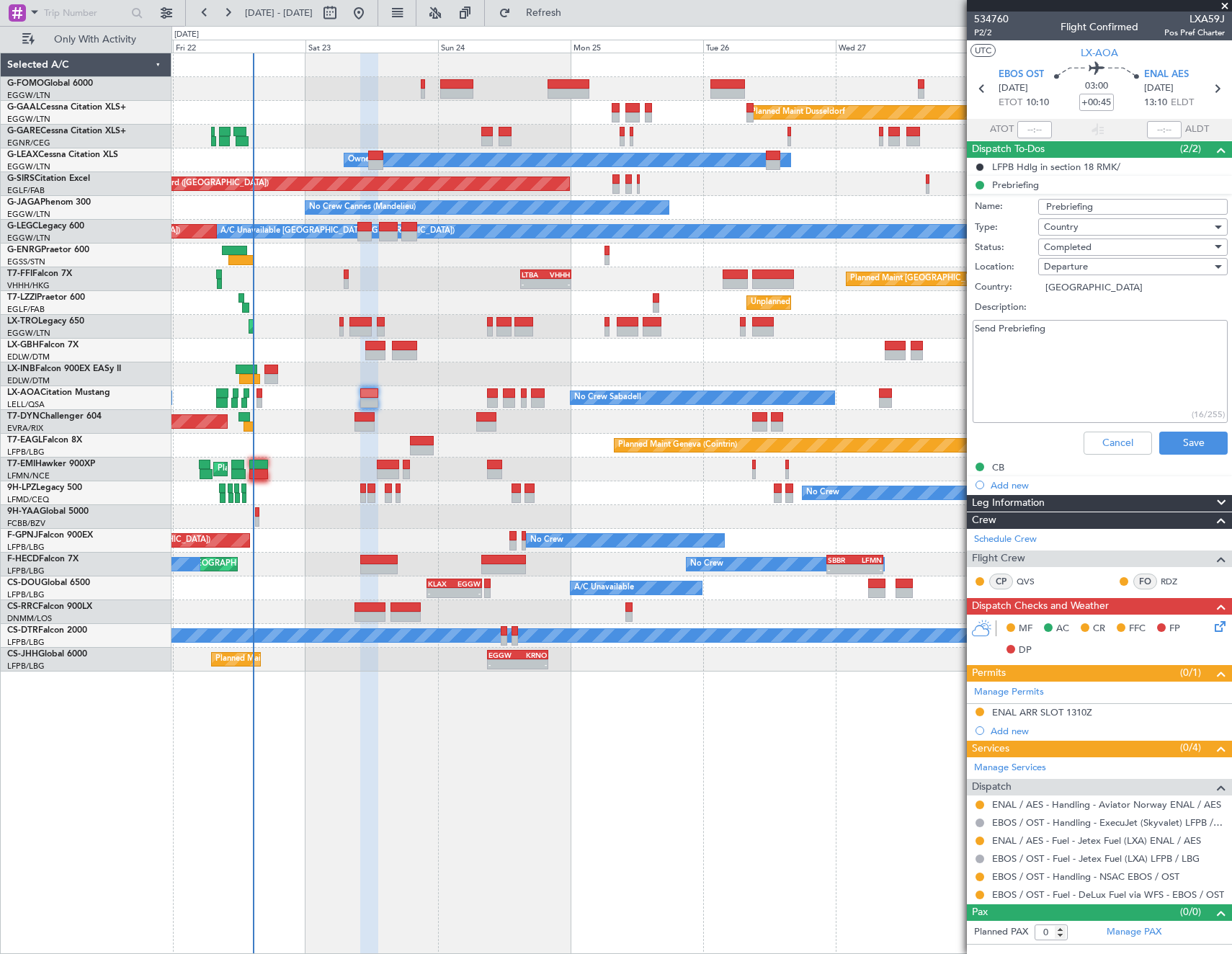
click at [1095, 244] on div "Completed" at bounding box center [1127, 248] width 168 height 22
drag, startPoint x: 1095, startPoint y: 335, endPoint x: 1196, endPoint y: 452, distance: 154.6
click at [1095, 337] on span "Cancelled" at bounding box center [1125, 341] width 177 height 22
click at [1194, 446] on button "Save" at bounding box center [1192, 443] width 68 height 23
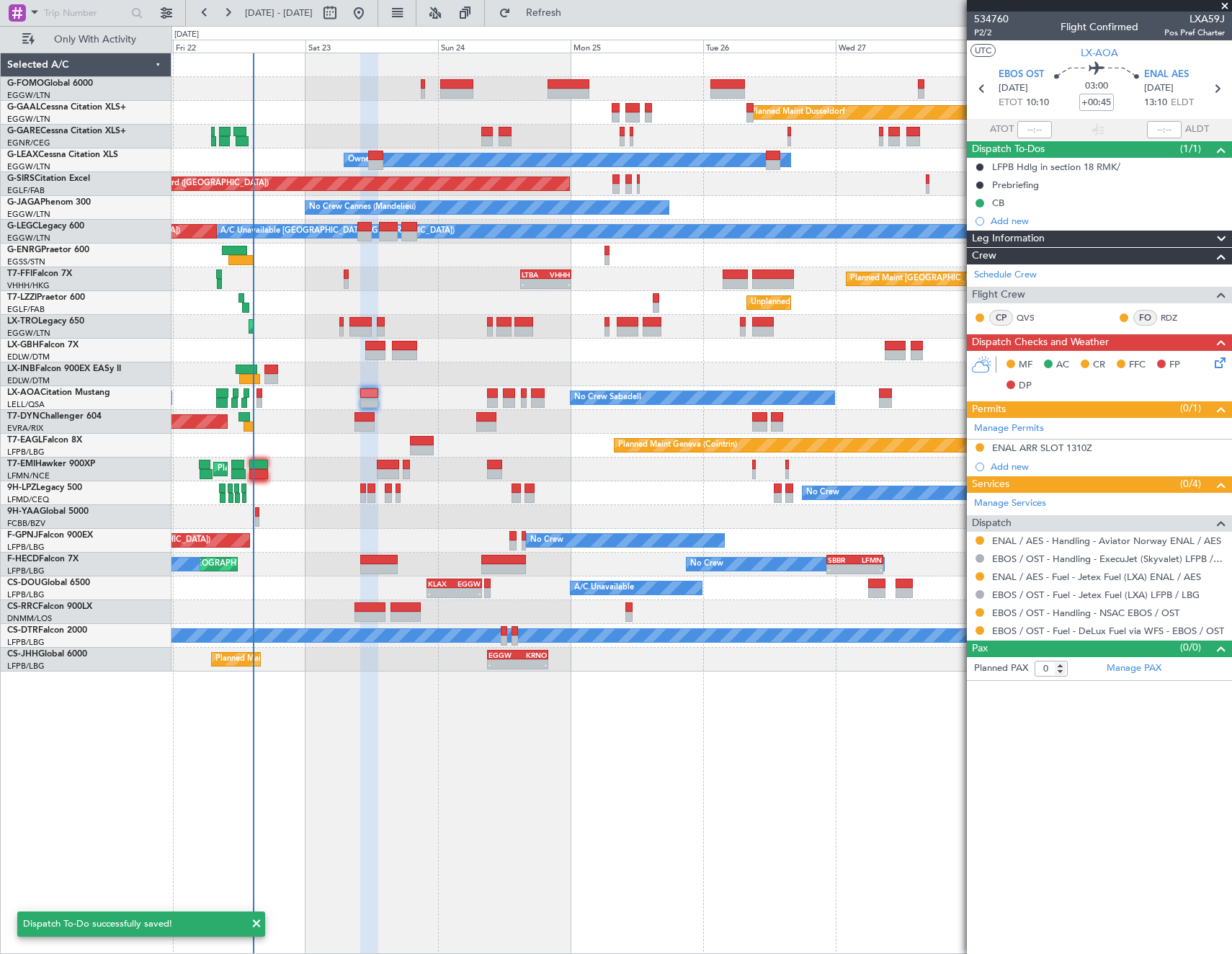
click at [1220, 364] on icon at bounding box center [1217, 360] width 12 height 12
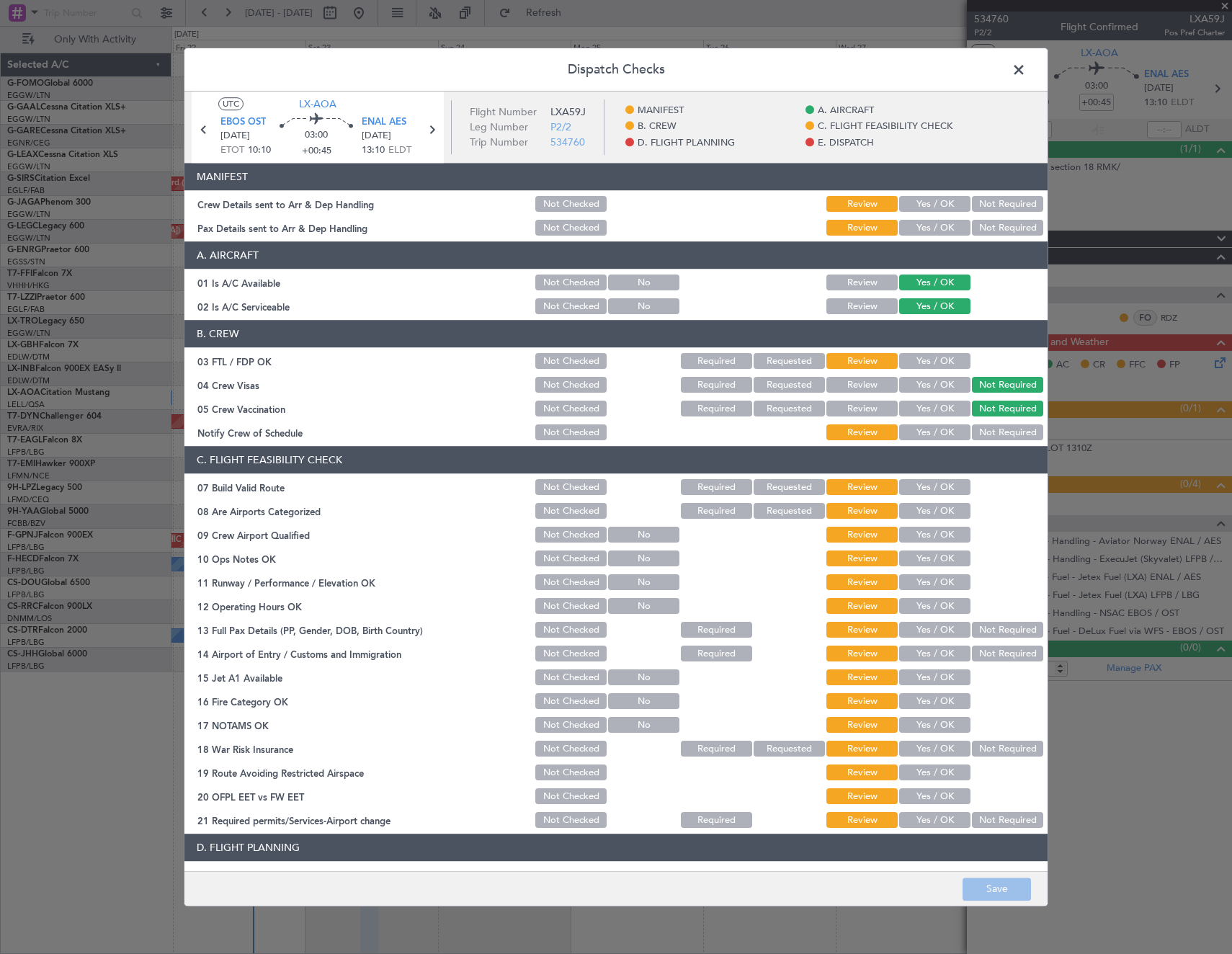
click at [939, 365] on button "Yes / OK" at bounding box center [935, 361] width 72 height 15
click at [930, 429] on button "Yes / OK" at bounding box center [935, 433] width 72 height 15
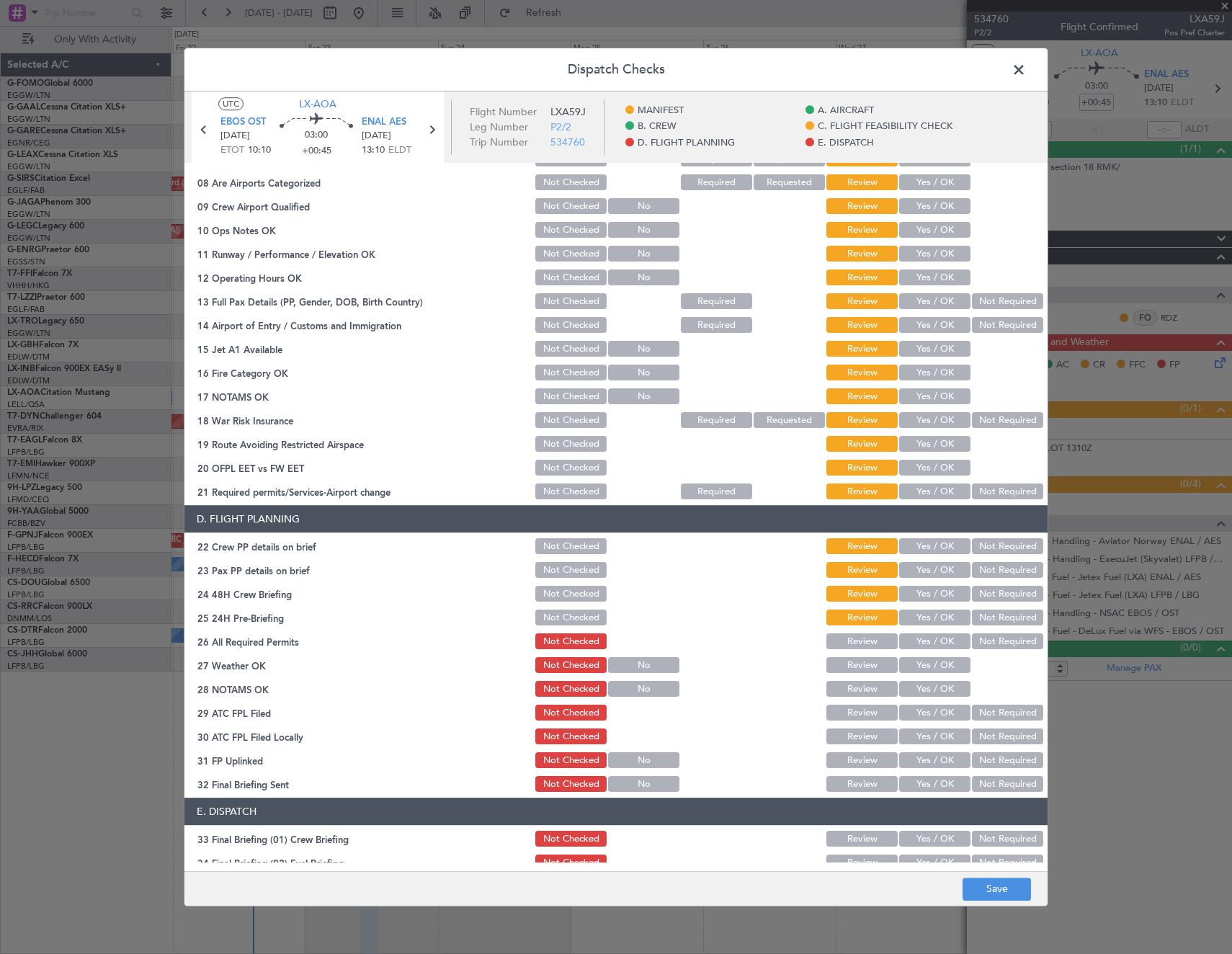
scroll to position [433, 0]
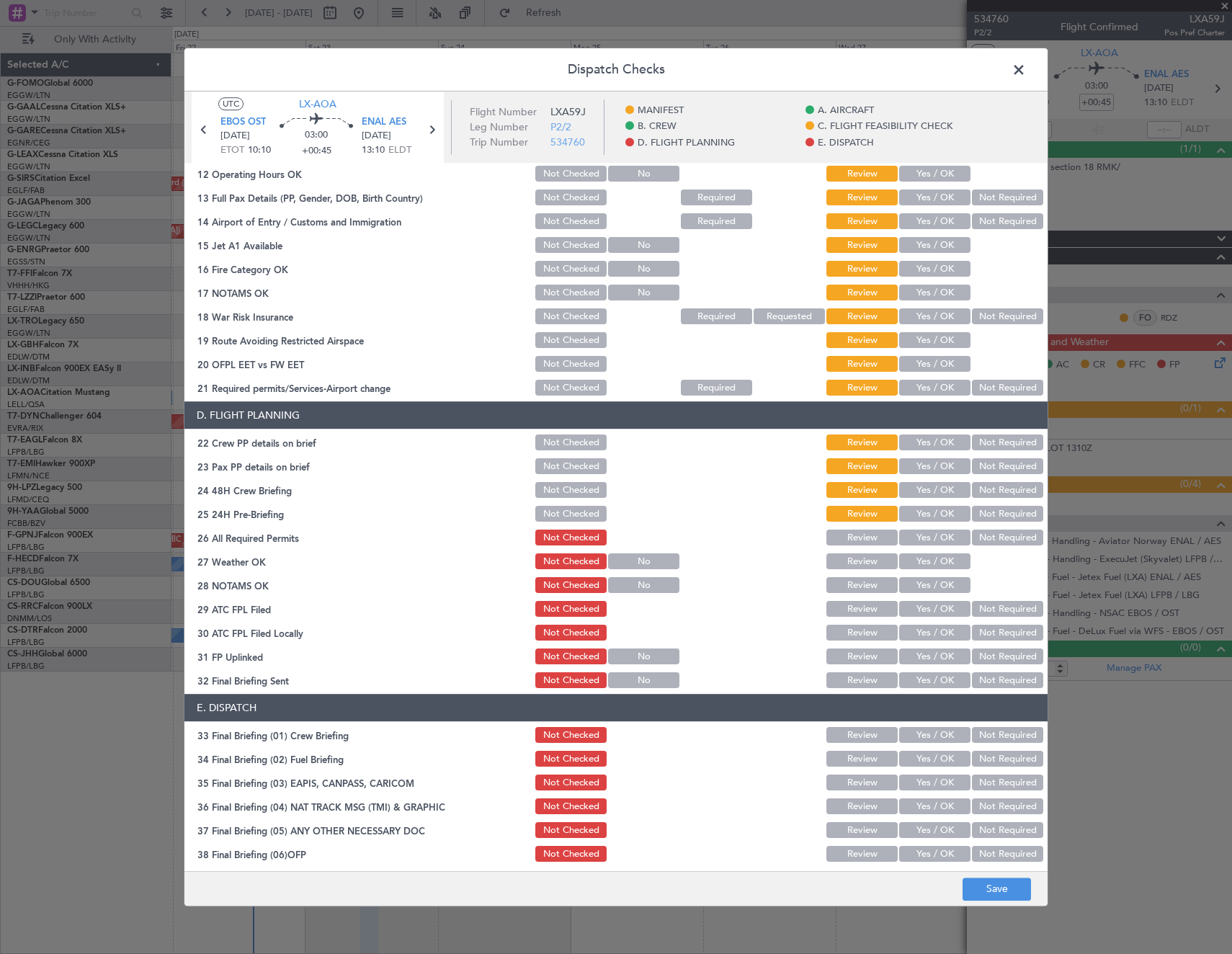
drag, startPoint x: 913, startPoint y: 536, endPoint x: 917, endPoint y: 513, distance: 23.3
click at [913, 535] on button "Yes / OK" at bounding box center [935, 538] width 72 height 15
drag, startPoint x: 917, startPoint y: 513, endPoint x: 917, endPoint y: 503, distance: 10.0
click at [917, 511] on button "Yes / OK" at bounding box center [935, 514] width 72 height 15
click at [917, 491] on button "Yes / OK" at bounding box center [935, 490] width 72 height 15
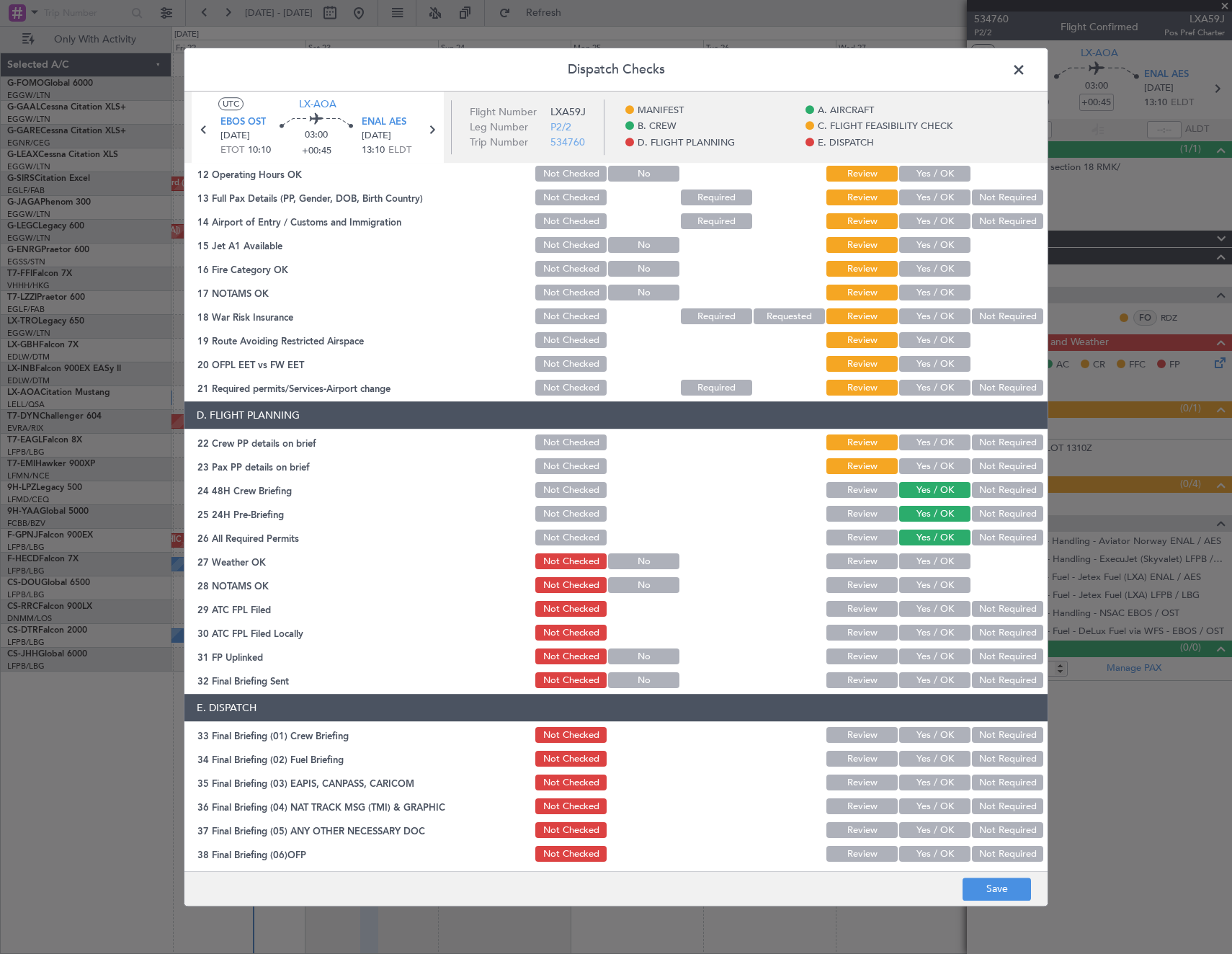
drag, startPoint x: 919, startPoint y: 466, endPoint x: 921, endPoint y: 448, distance: 18.1
click at [919, 464] on button "Yes / OK" at bounding box center [935, 466] width 72 height 15
click at [921, 446] on button "Yes / OK" at bounding box center [935, 443] width 72 height 15
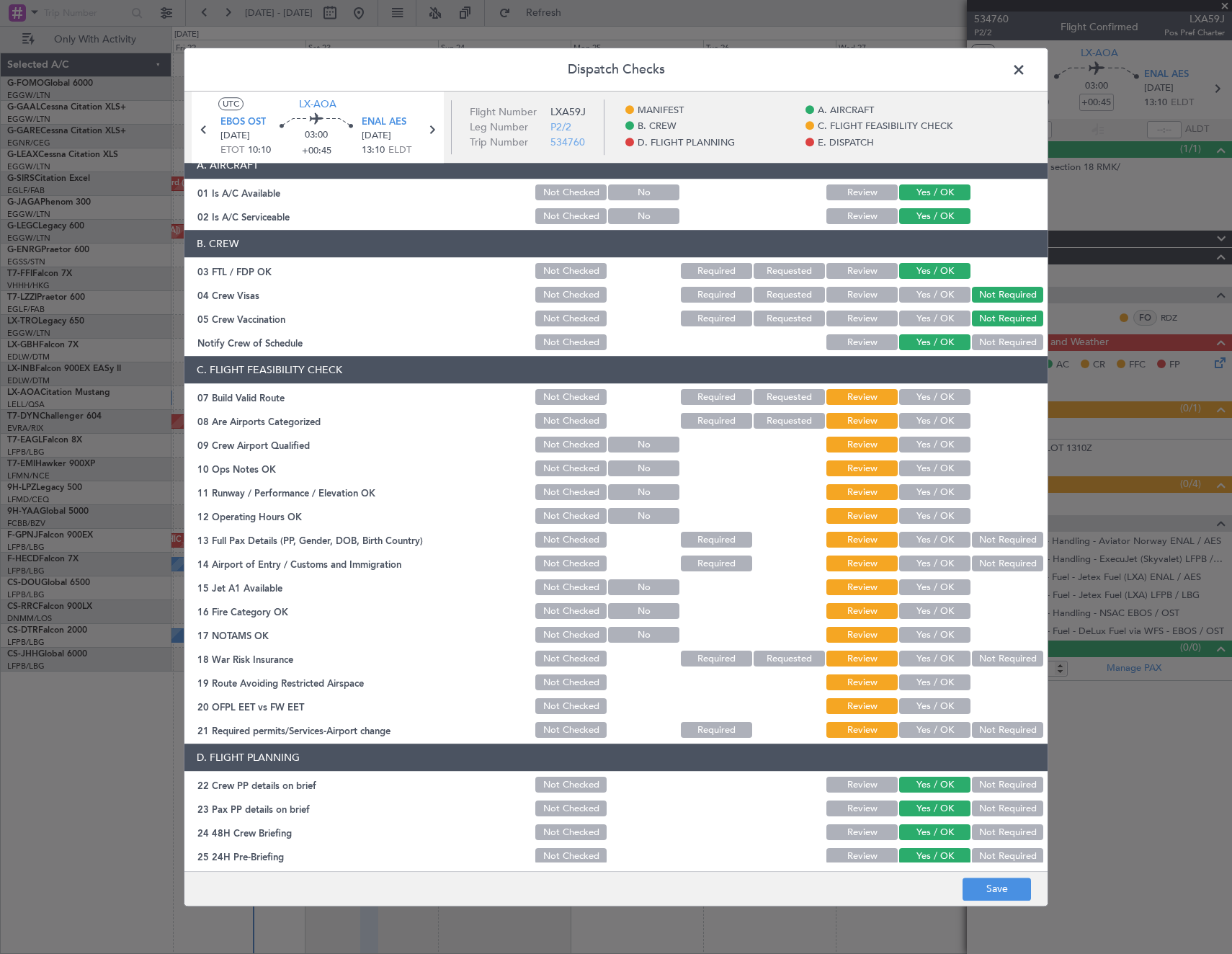
scroll to position [72, 0]
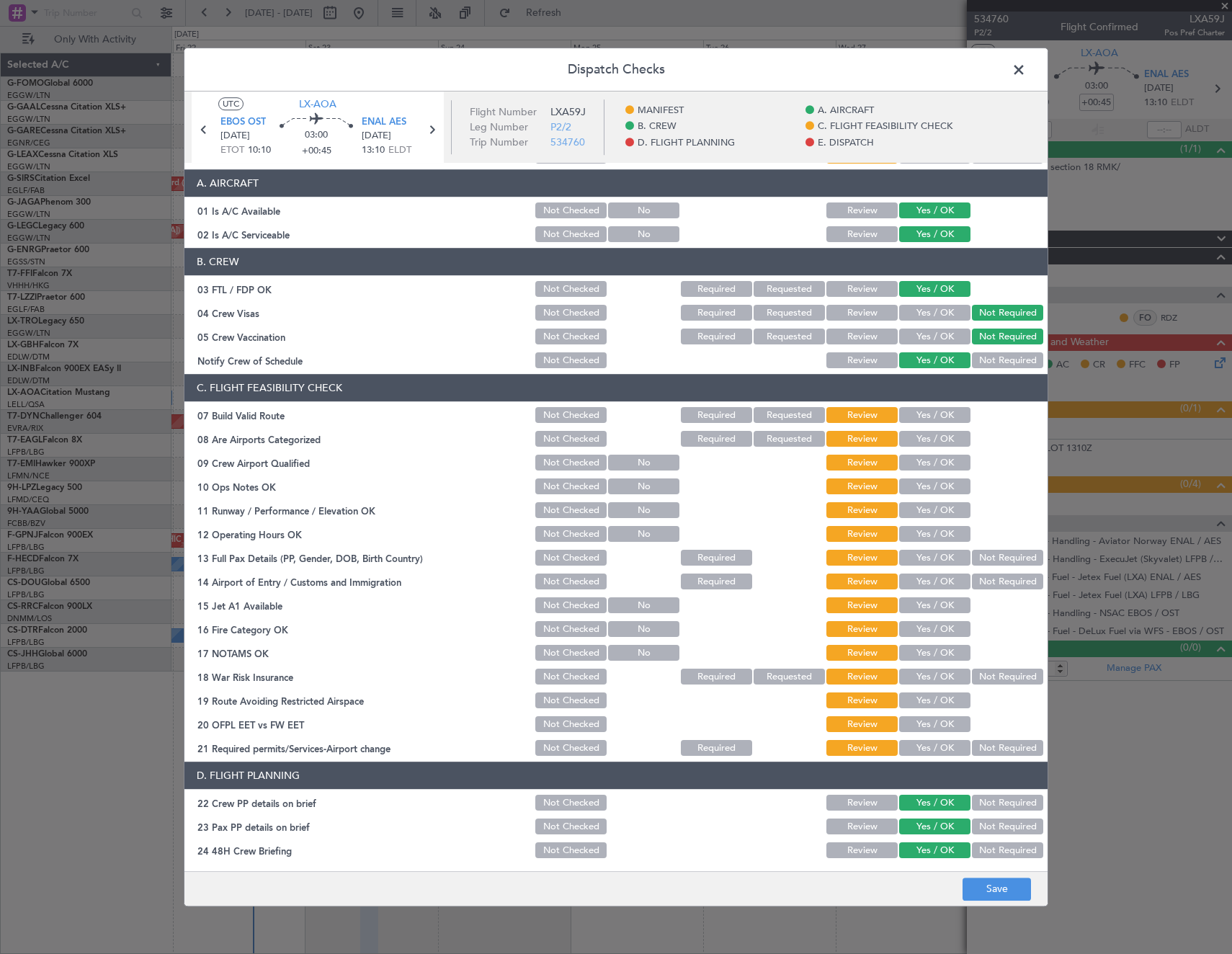
drag, startPoint x: 932, startPoint y: 412, endPoint x: 937, endPoint y: 439, distance: 27.5
click at [932, 413] on button "Yes / OK" at bounding box center [935, 415] width 72 height 15
drag, startPoint x: 937, startPoint y: 439, endPoint x: 937, endPoint y: 467, distance: 28.0
click at [937, 443] on button "Yes / OK" at bounding box center [935, 439] width 72 height 15
drag, startPoint x: 936, startPoint y: 468, endPoint x: 937, endPoint y: 483, distance: 15.0
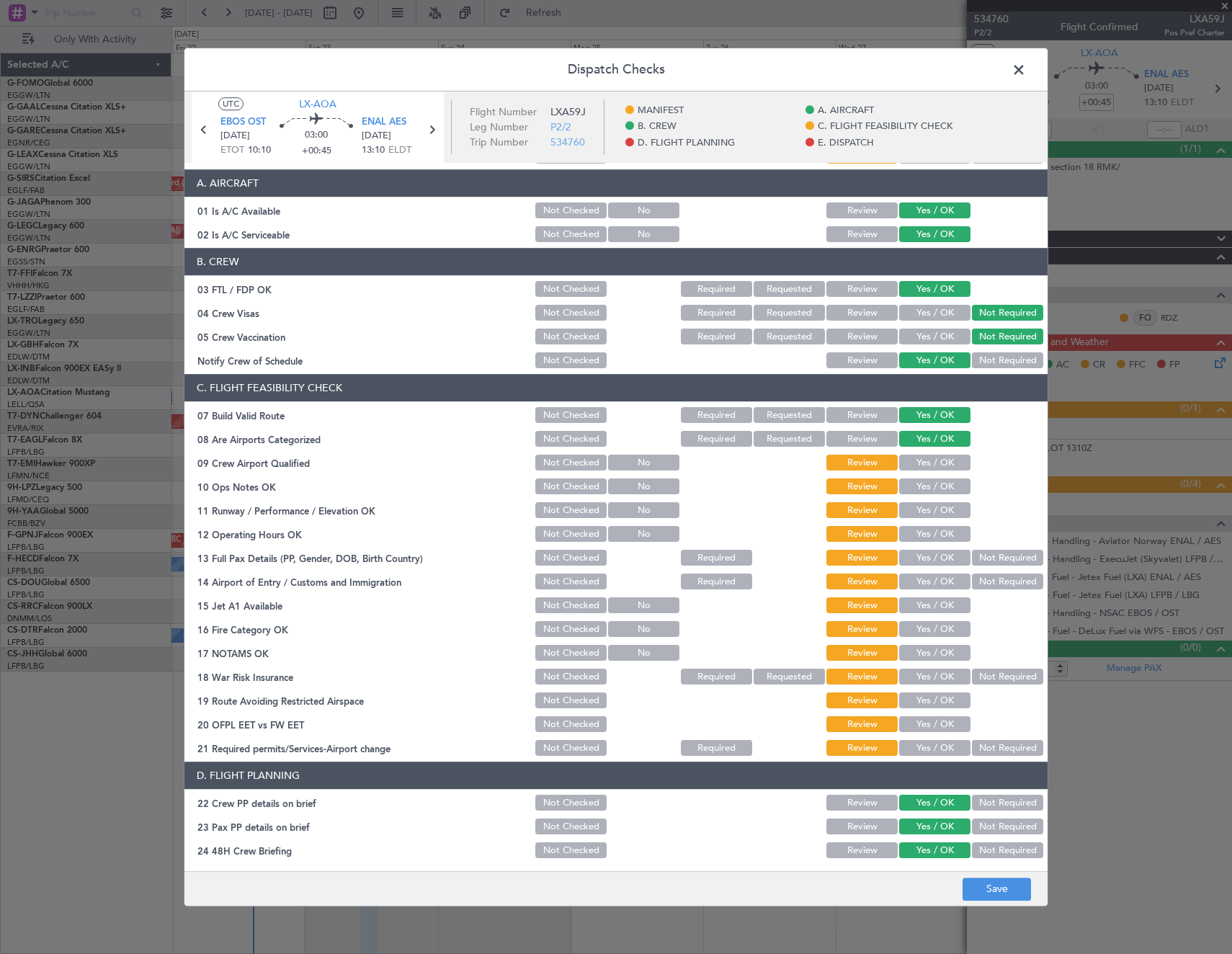
click at [936, 468] on button "Yes / OK" at bounding box center [935, 462] width 72 height 15
click at [939, 491] on button "Yes / OK" at bounding box center [935, 486] width 72 height 15
drag, startPoint x: 944, startPoint y: 517, endPoint x: 944, endPoint y: 527, distance: 10.0
click at [944, 517] on button "Yes / OK" at bounding box center [935, 511] width 72 height 15
click at [942, 535] on button "Yes / OK" at bounding box center [935, 534] width 72 height 15
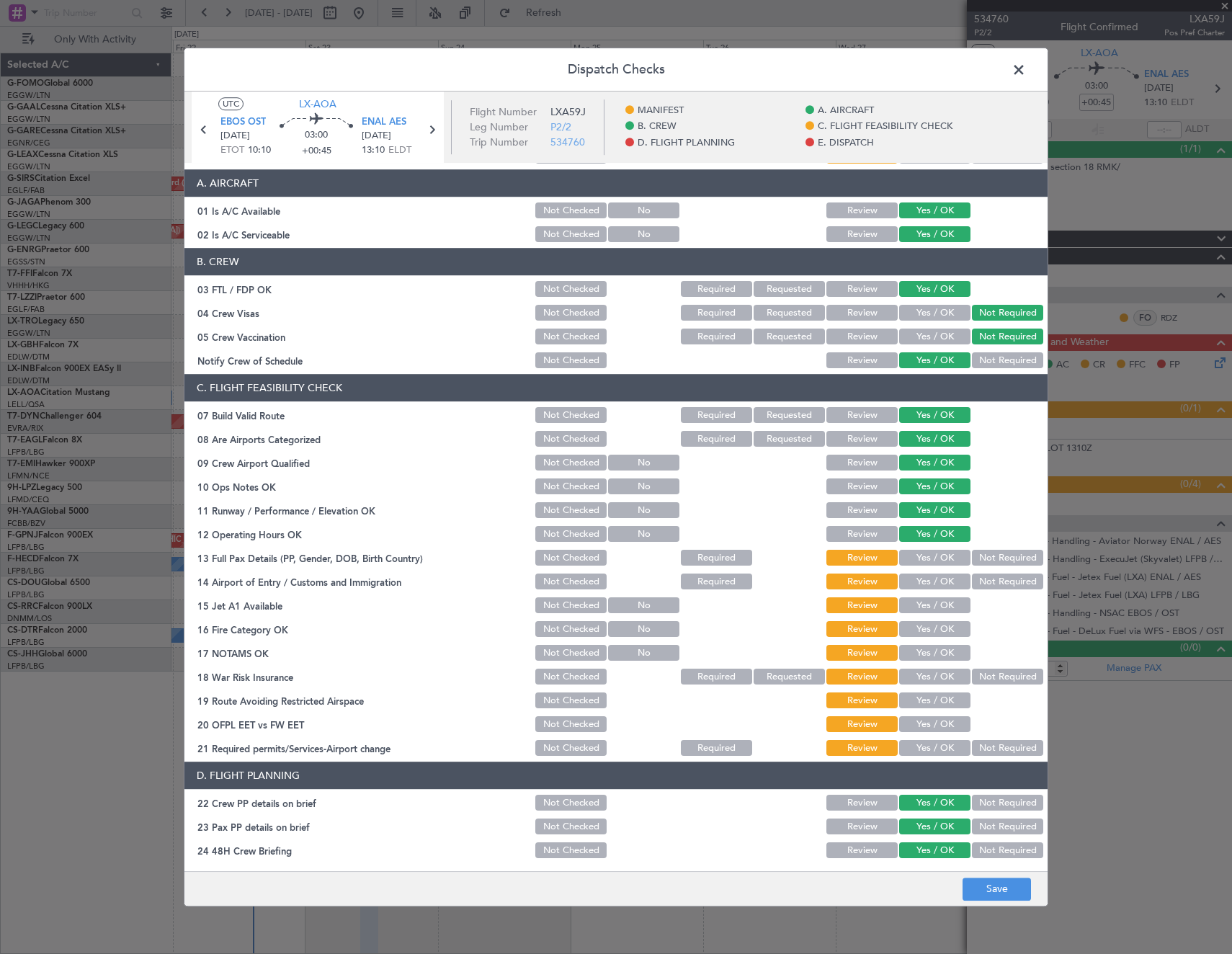
click at [990, 559] on button "Not Required" at bounding box center [1007, 558] width 72 height 15
click at [984, 586] on button "Not Required" at bounding box center [1007, 581] width 72 height 15
click at [938, 615] on div "Yes / OK" at bounding box center [933, 606] width 73 height 20
click at [932, 612] on button "Yes / OK" at bounding box center [935, 605] width 72 height 15
drag, startPoint x: 934, startPoint y: 628, endPoint x: 934, endPoint y: 650, distance: 22.0
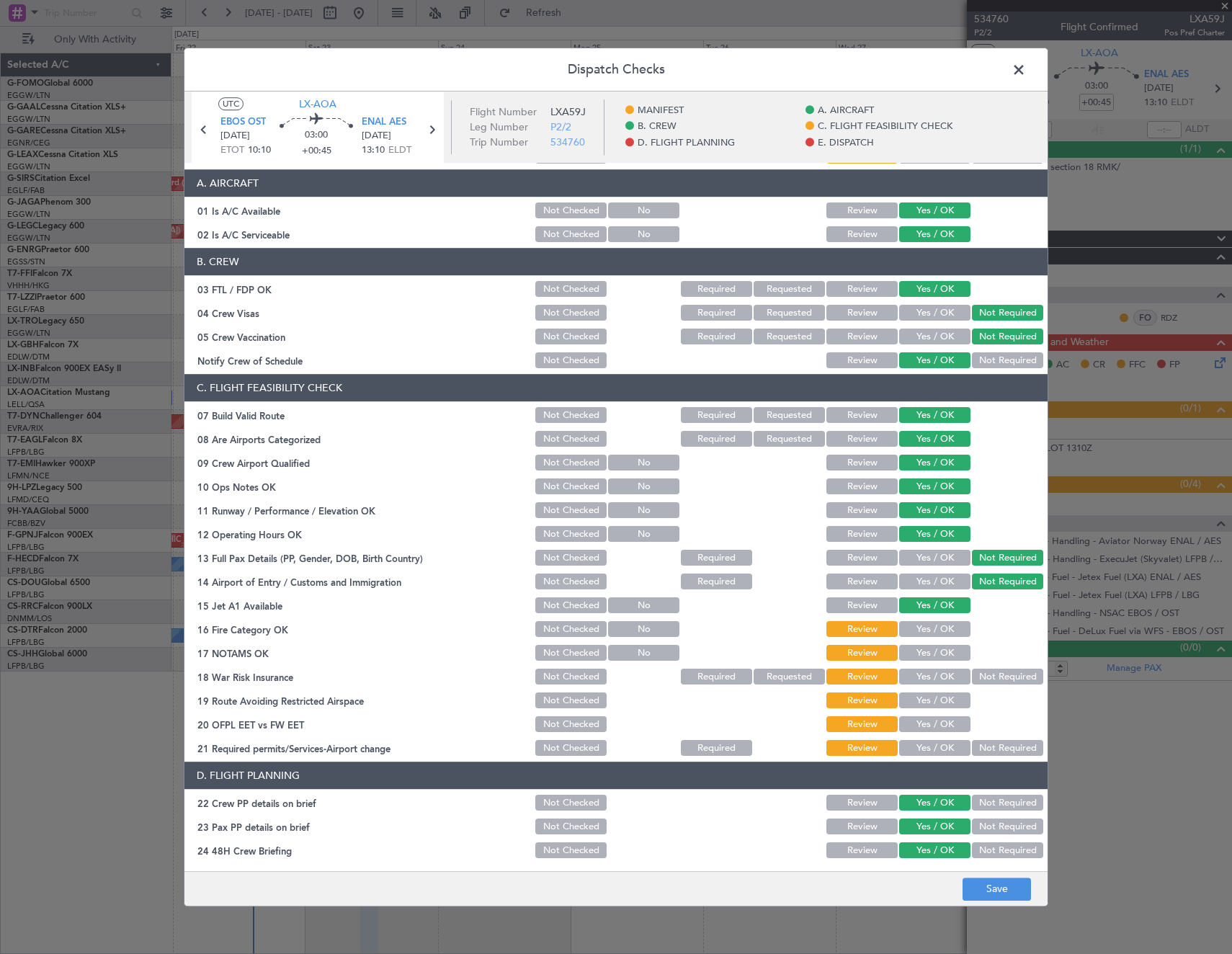
click at [934, 629] on button "Yes / OK" at bounding box center [935, 629] width 72 height 15
drag, startPoint x: 944, startPoint y: 654, endPoint x: 990, endPoint y: 670, distance: 48.7
click at [946, 655] on button "Yes / OK" at bounding box center [935, 653] width 72 height 15
drag, startPoint x: 996, startPoint y: 675, endPoint x: 986, endPoint y: 682, distance: 12.2
click at [996, 676] on button "Not Required" at bounding box center [1007, 677] width 72 height 15
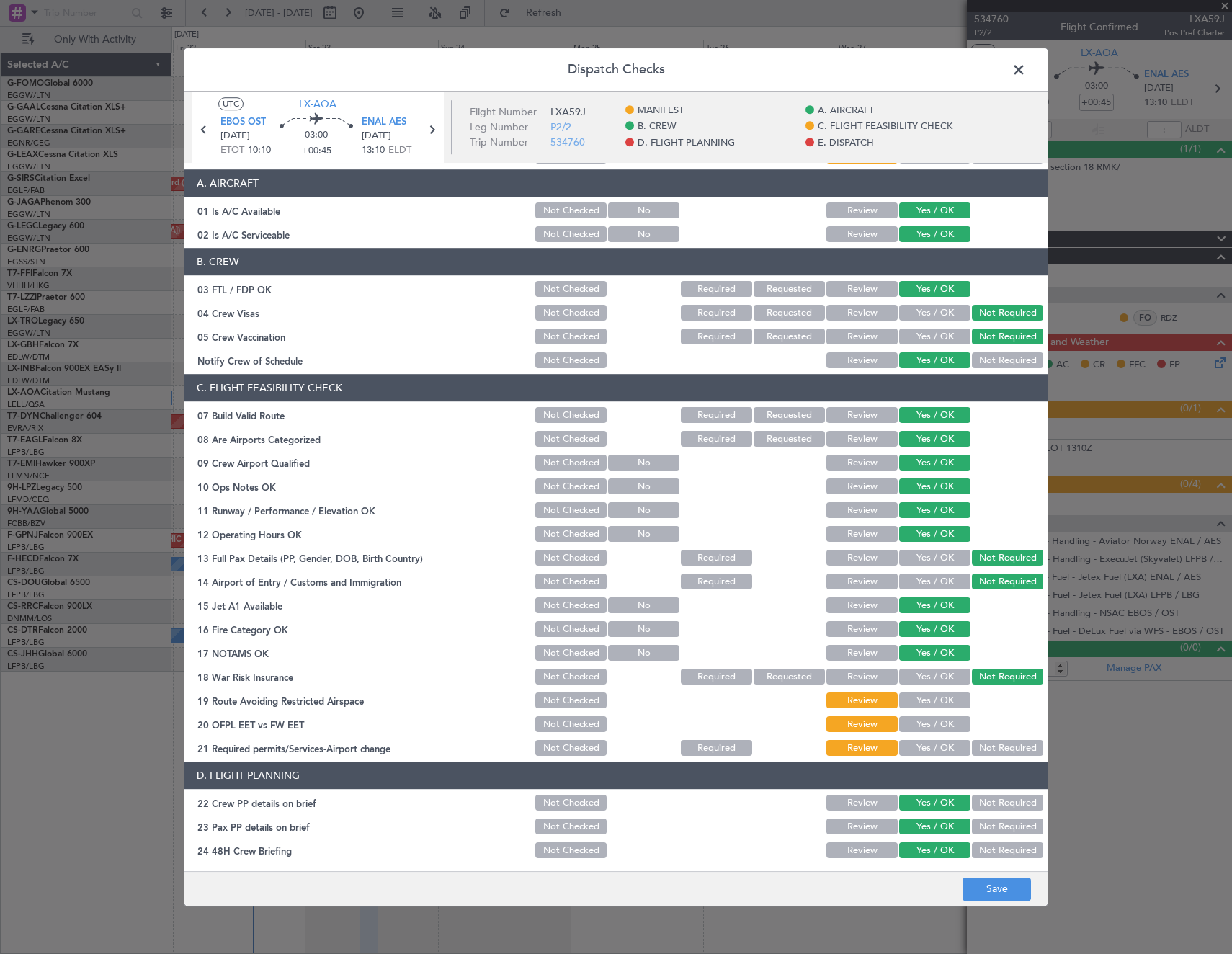
drag, startPoint x: 934, startPoint y: 703, endPoint x: 924, endPoint y: 730, distance: 28.8
click at [934, 707] on button "Yes / OK" at bounding box center [935, 700] width 72 height 15
drag, startPoint x: 924, startPoint y: 730, endPoint x: 924, endPoint y: 742, distance: 12.0
click at [924, 737] on section "C. FLIGHT FEASIBILITY CHECK 07 Build Valid Route Not Checked Required Requested…" at bounding box center [616, 566] width 863 height 384
click at [924, 752] on button "Yes / OK" at bounding box center [935, 748] width 72 height 15
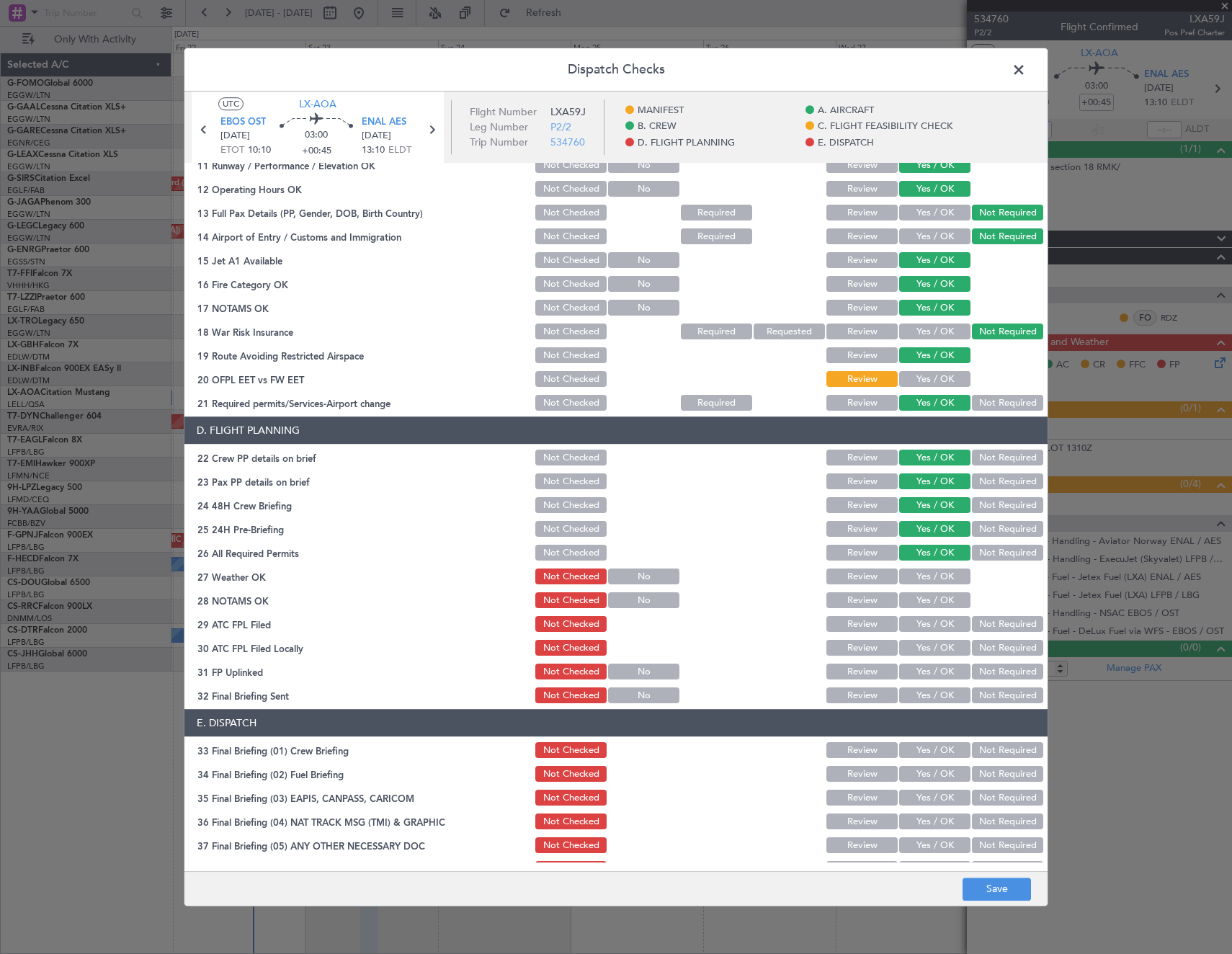
scroll to position [433, 0]
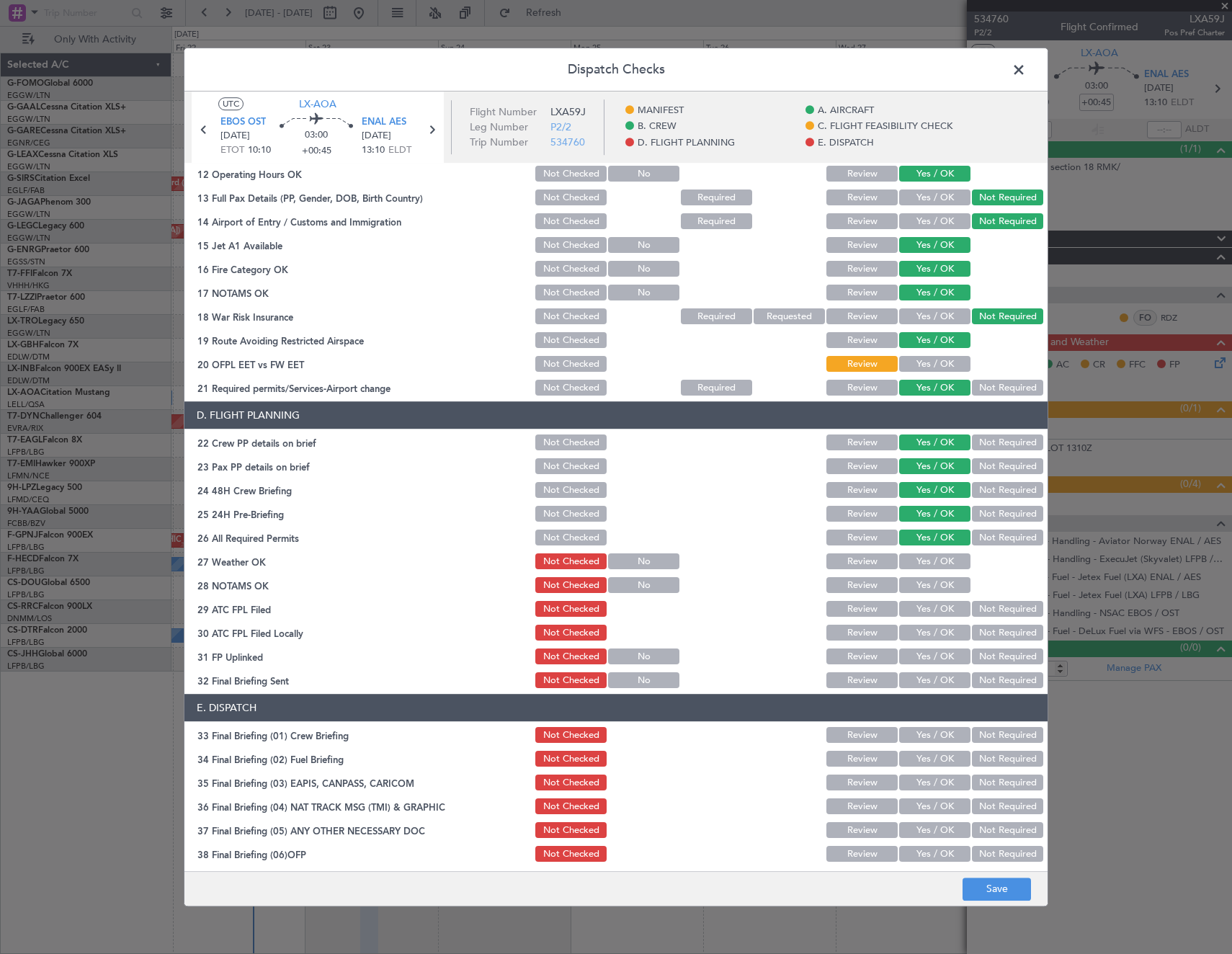
click at [907, 366] on button "Yes / OK" at bounding box center [935, 364] width 72 height 15
click at [1004, 896] on button "Save" at bounding box center [995, 889] width 68 height 23
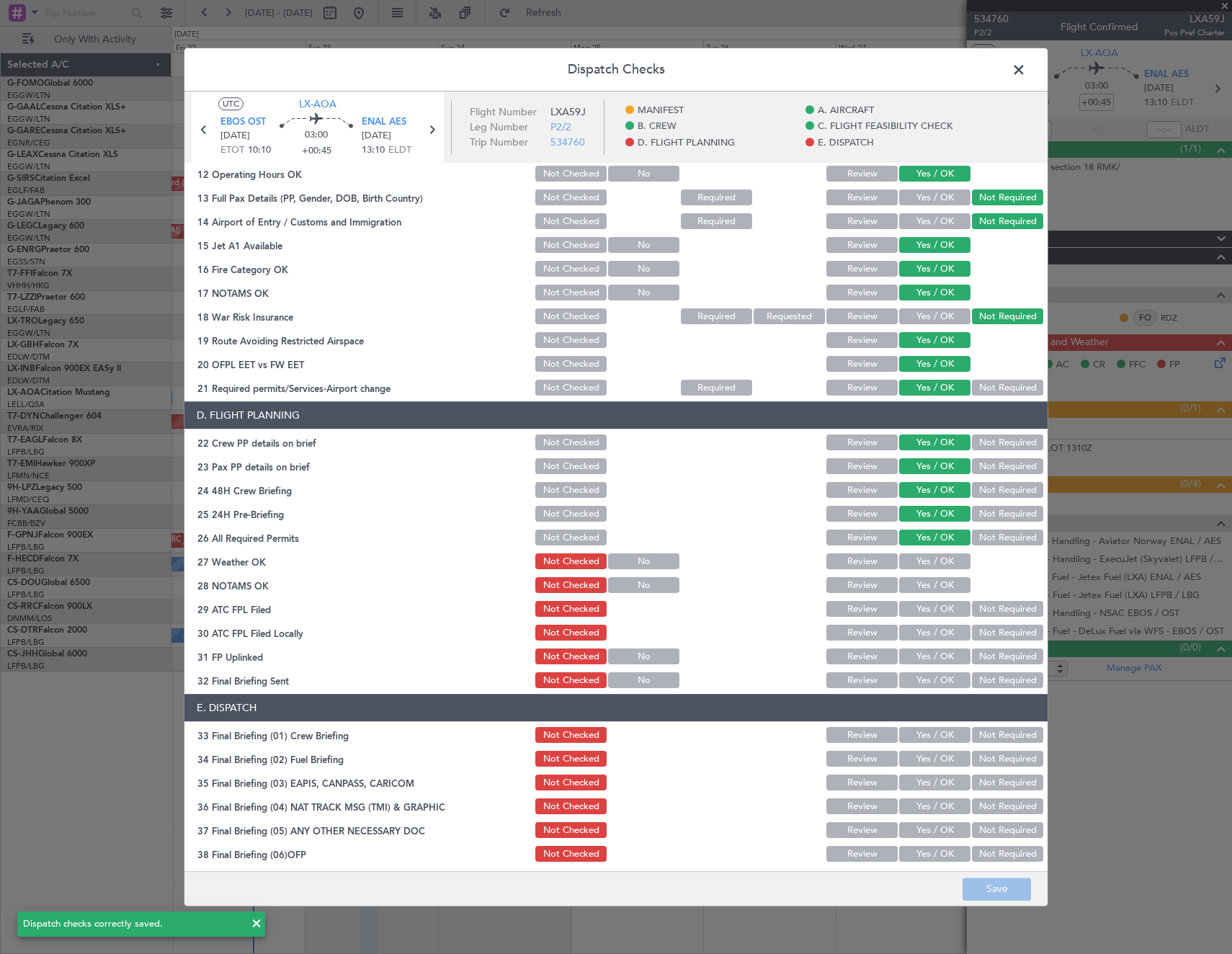
click at [1025, 66] on span at bounding box center [1025, 73] width 0 height 29
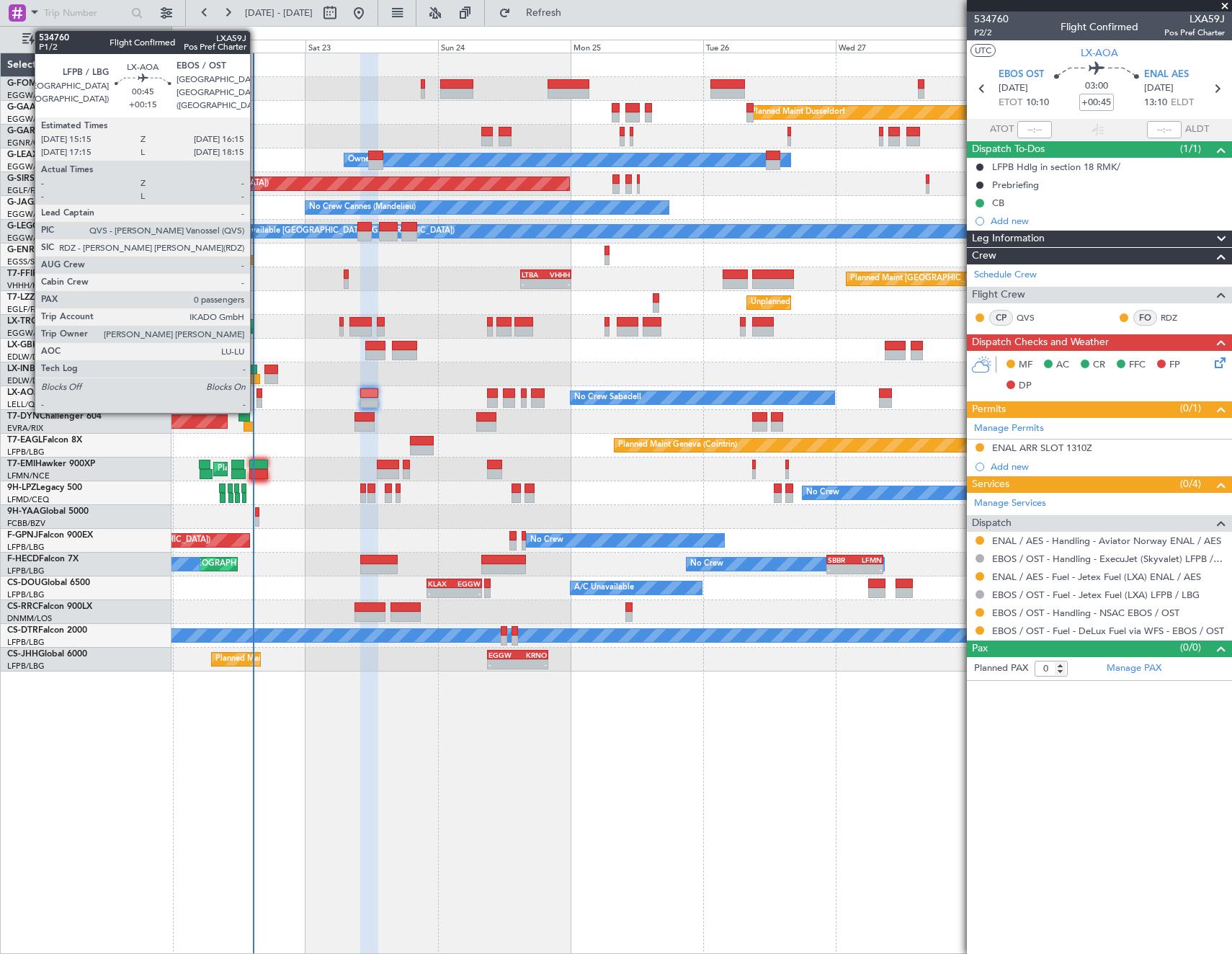
click at [257, 394] on div at bounding box center [259, 393] width 5 height 10
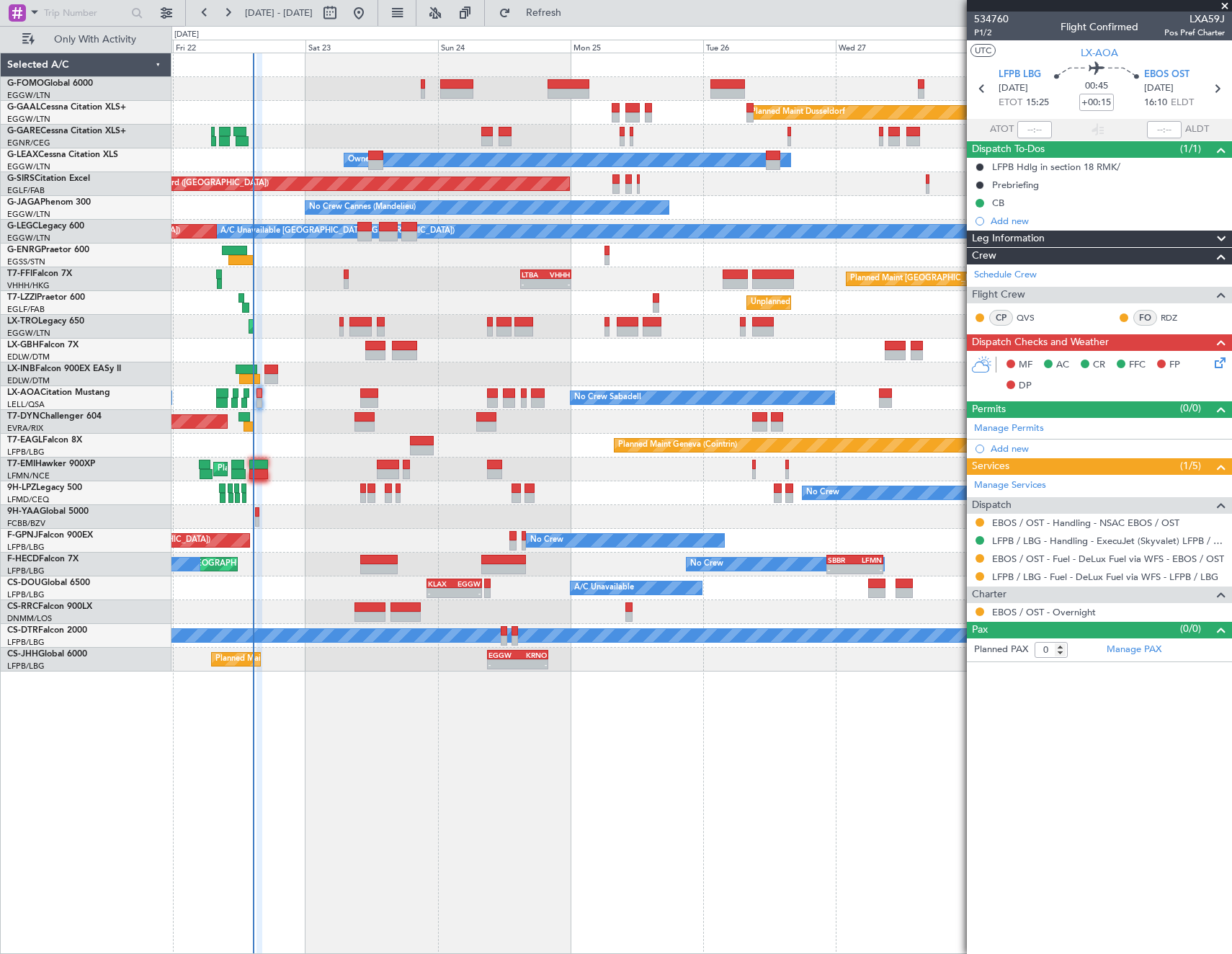
click at [1223, 355] on icon at bounding box center [1217, 360] width 12 height 12
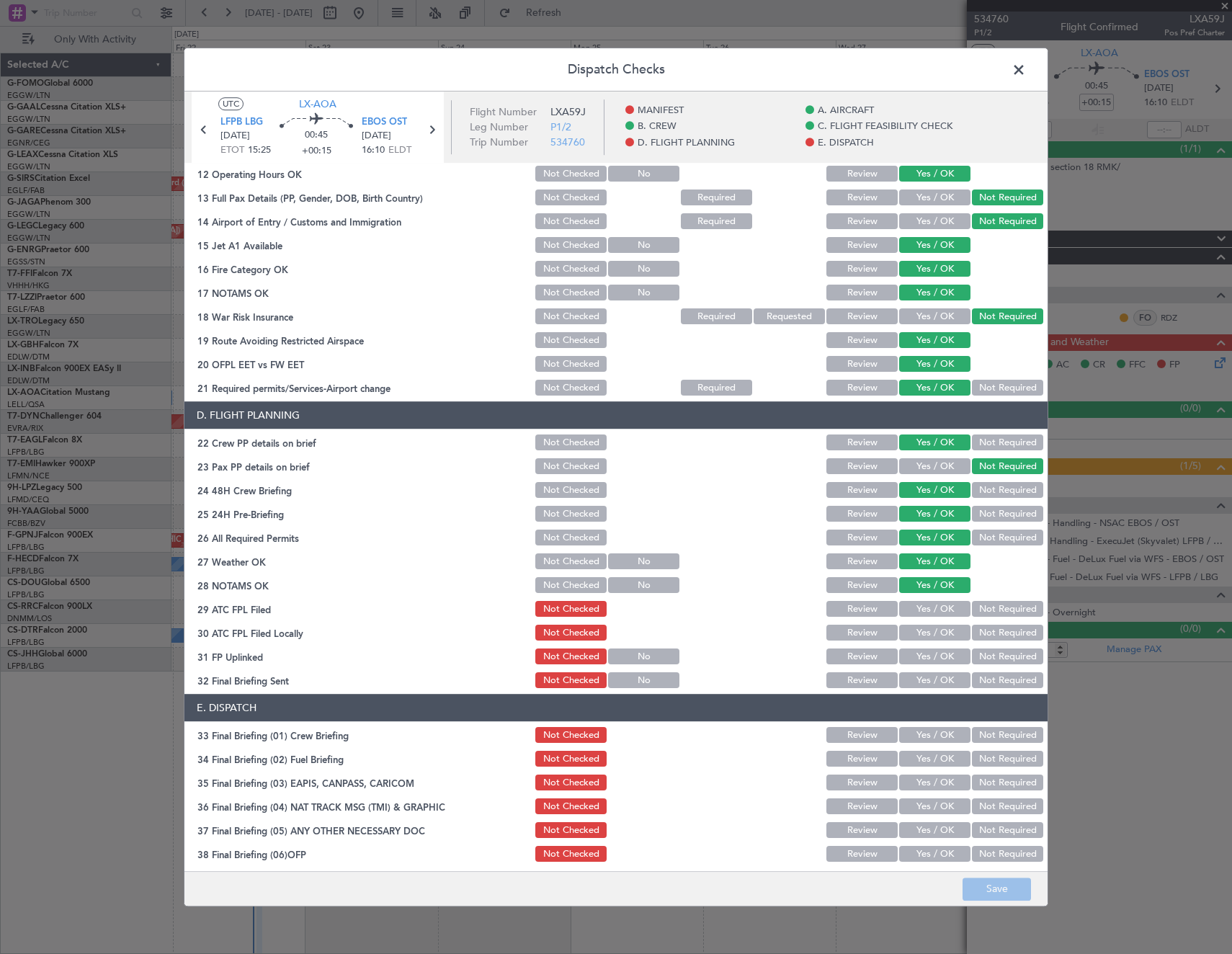
click at [986, 657] on button "Not Required" at bounding box center [1007, 657] width 72 height 15
click at [986, 680] on button "Not Required" at bounding box center [1007, 680] width 72 height 15
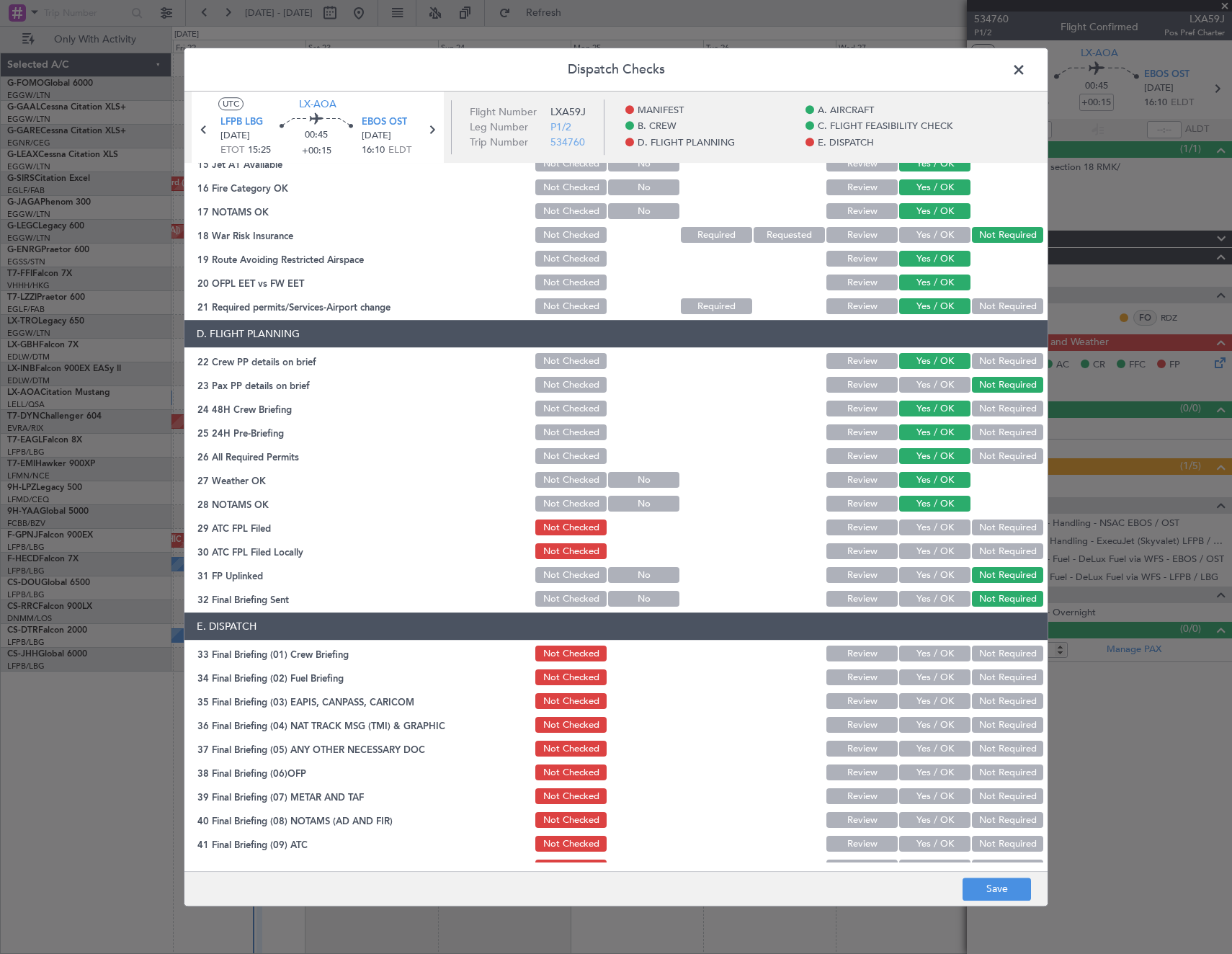
scroll to position [580, 0]
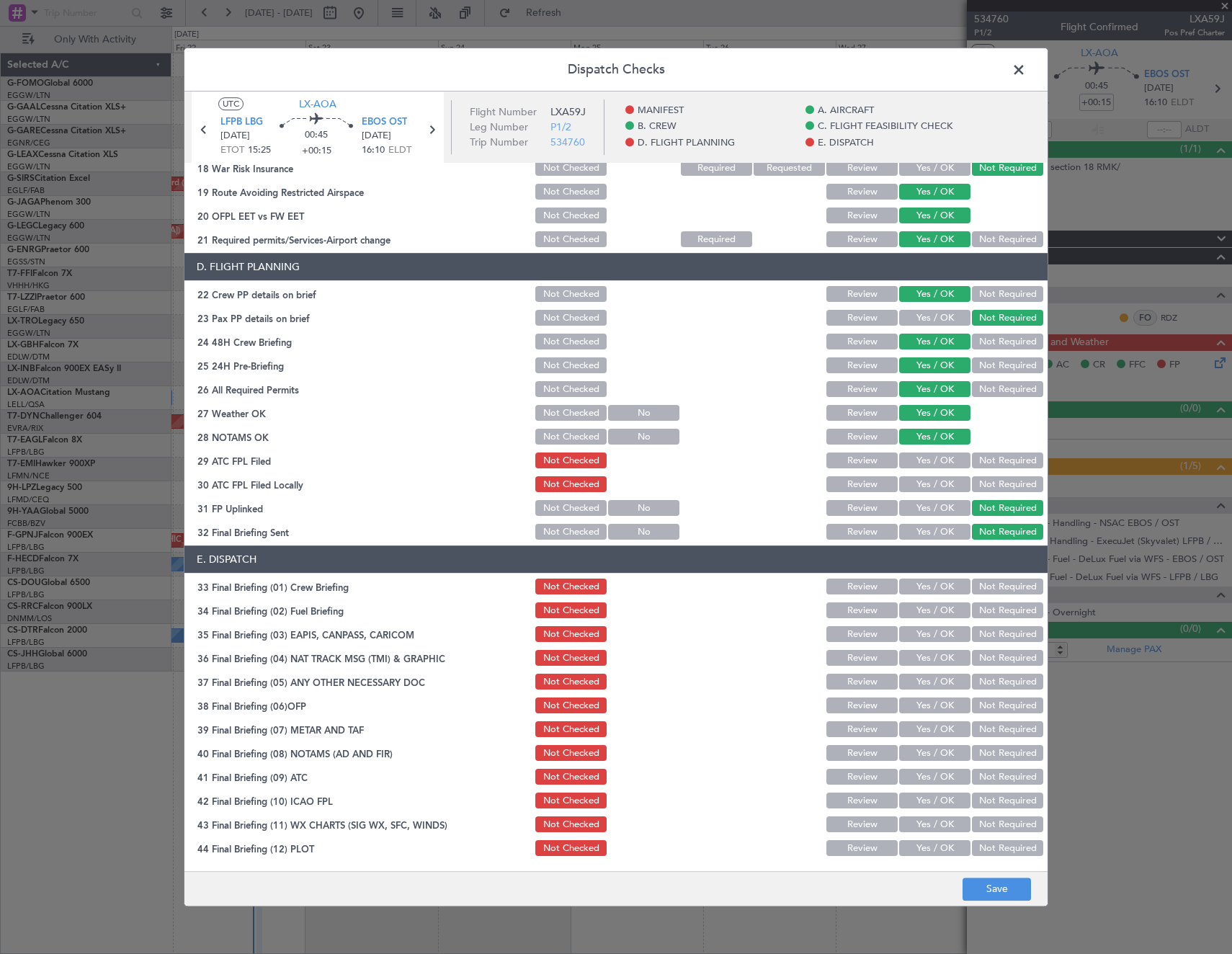
click at [985, 638] on button "Not Required" at bounding box center [1007, 634] width 72 height 15
click at [985, 661] on button "Not Required" at bounding box center [1007, 657] width 72 height 15
click at [937, 682] on button "Yes / OK" at bounding box center [935, 682] width 72 height 15
click at [936, 709] on button "Yes / OK" at bounding box center [935, 706] width 72 height 15
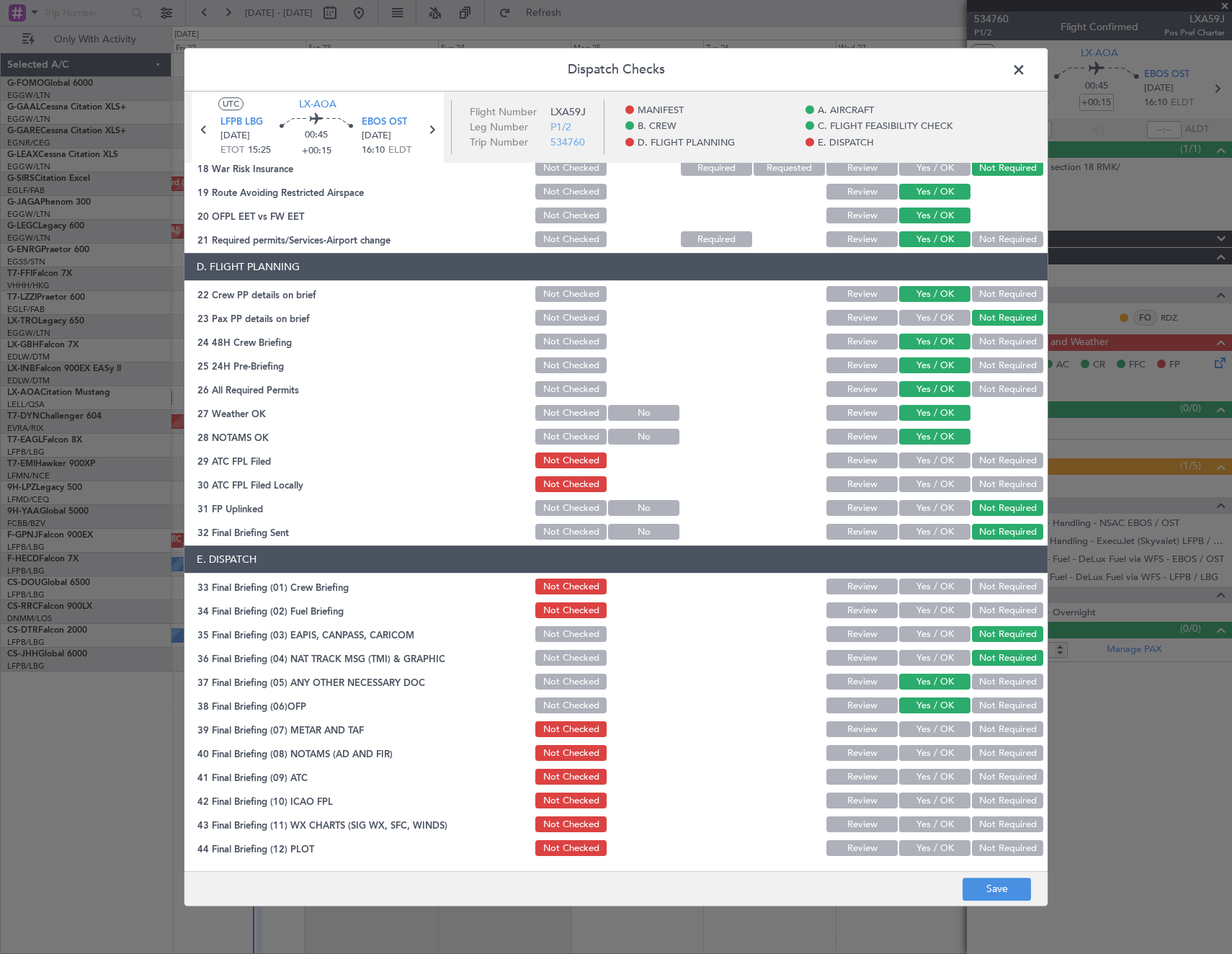
click at [928, 736] on button "Yes / OK" at bounding box center [935, 729] width 72 height 15
click at [928, 763] on div "Yes / OK" at bounding box center [933, 754] width 73 height 20
drag, startPoint x: 925, startPoint y: 757, endPoint x: 926, endPoint y: 782, distance: 25.0
click at [925, 759] on button "Yes / OK" at bounding box center [935, 753] width 72 height 15
click at [926, 782] on button "Yes / OK" at bounding box center [935, 777] width 72 height 15
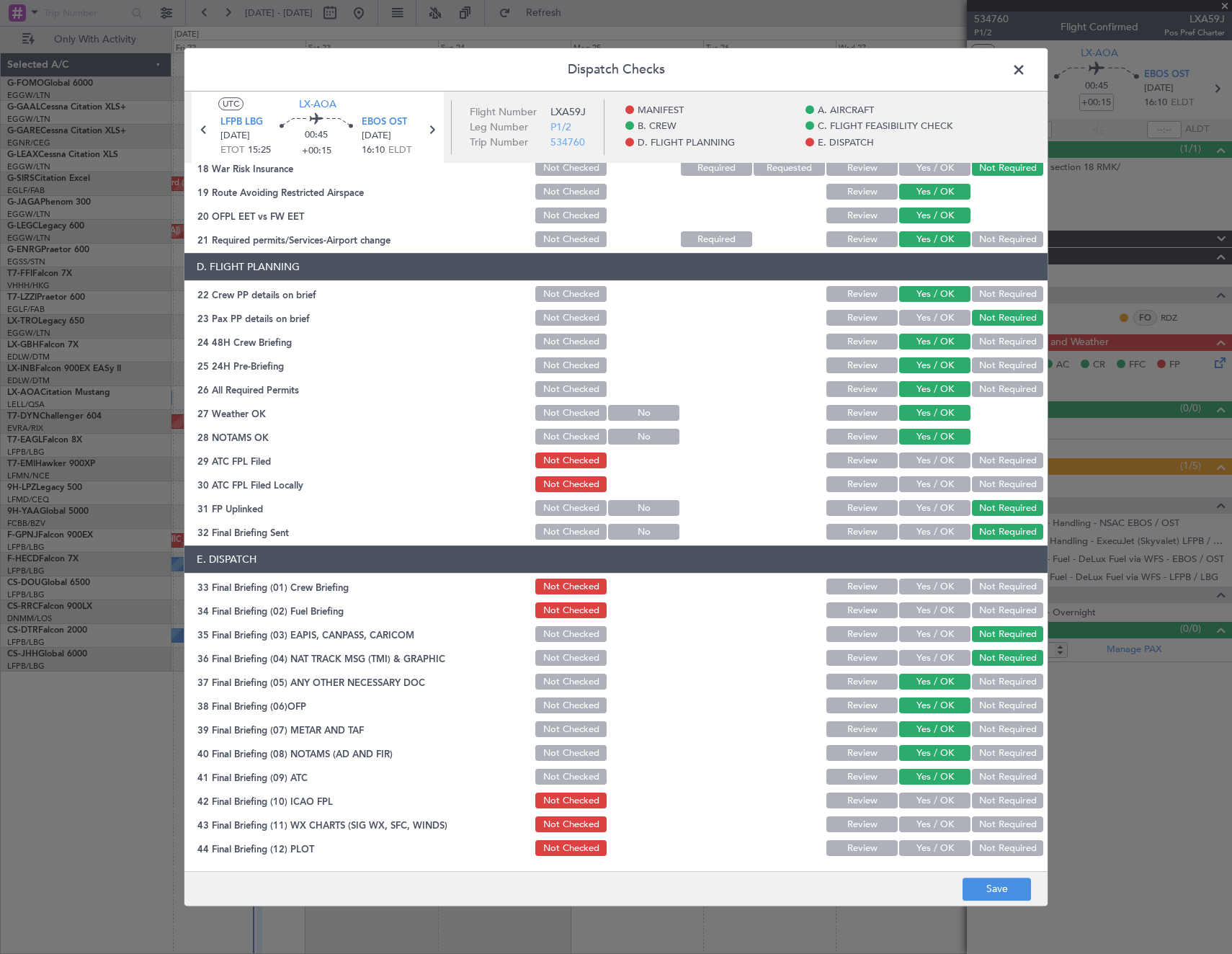
click at [919, 805] on button "Yes / OK" at bounding box center [935, 801] width 72 height 15
drag, startPoint x: 921, startPoint y: 826, endPoint x: 923, endPoint y: 847, distance: 21.1
click at [921, 828] on button "Yes / OK" at bounding box center [935, 824] width 72 height 15
click at [923, 848] on button "Yes / OK" at bounding box center [935, 848] width 72 height 15
click at [987, 878] on button "Save" at bounding box center [995, 889] width 68 height 23
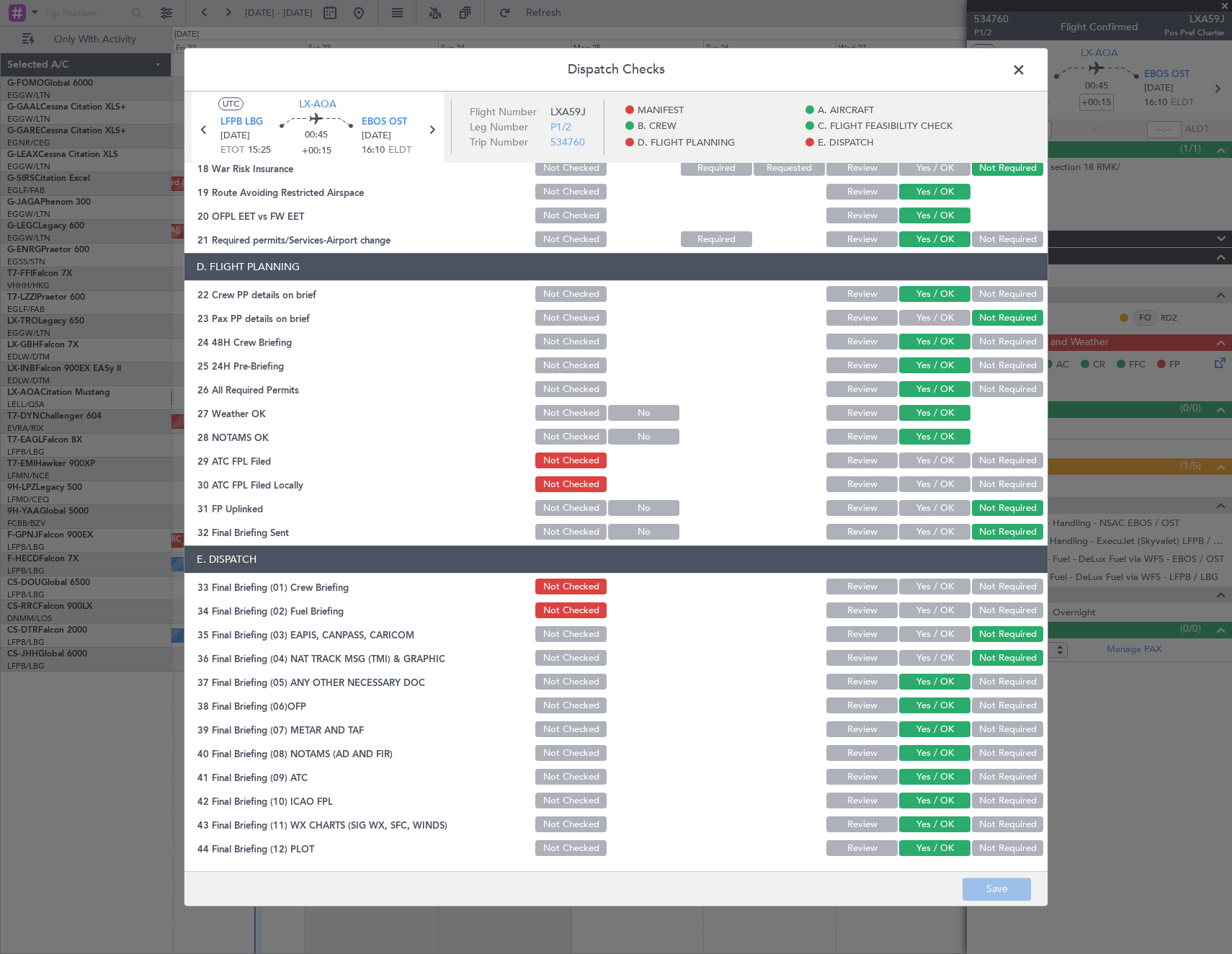
click at [1025, 68] on span at bounding box center [1025, 73] width 0 height 29
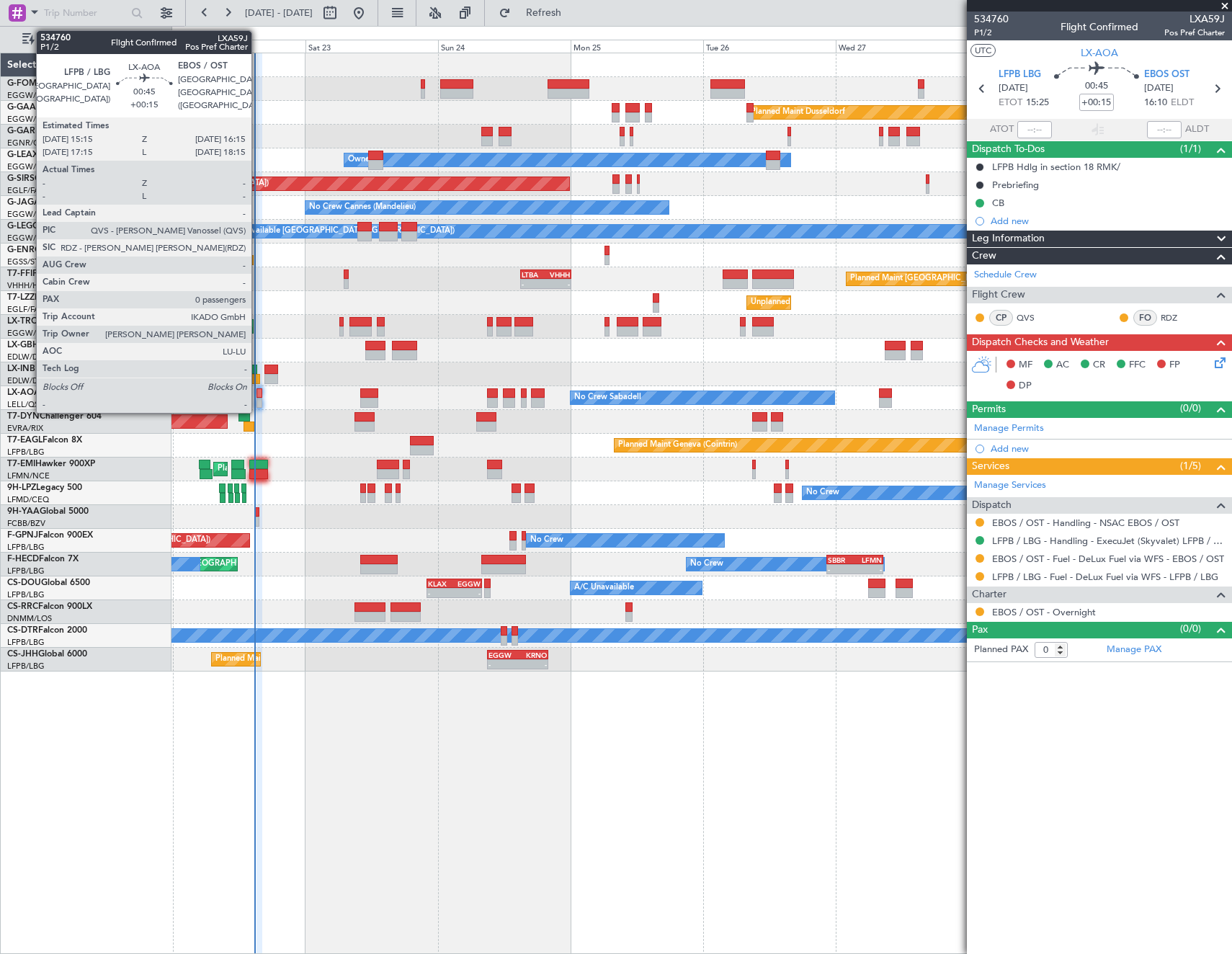
click at [257, 395] on div at bounding box center [259, 393] width 5 height 10
click at [260, 392] on div at bounding box center [259, 393] width 5 height 10
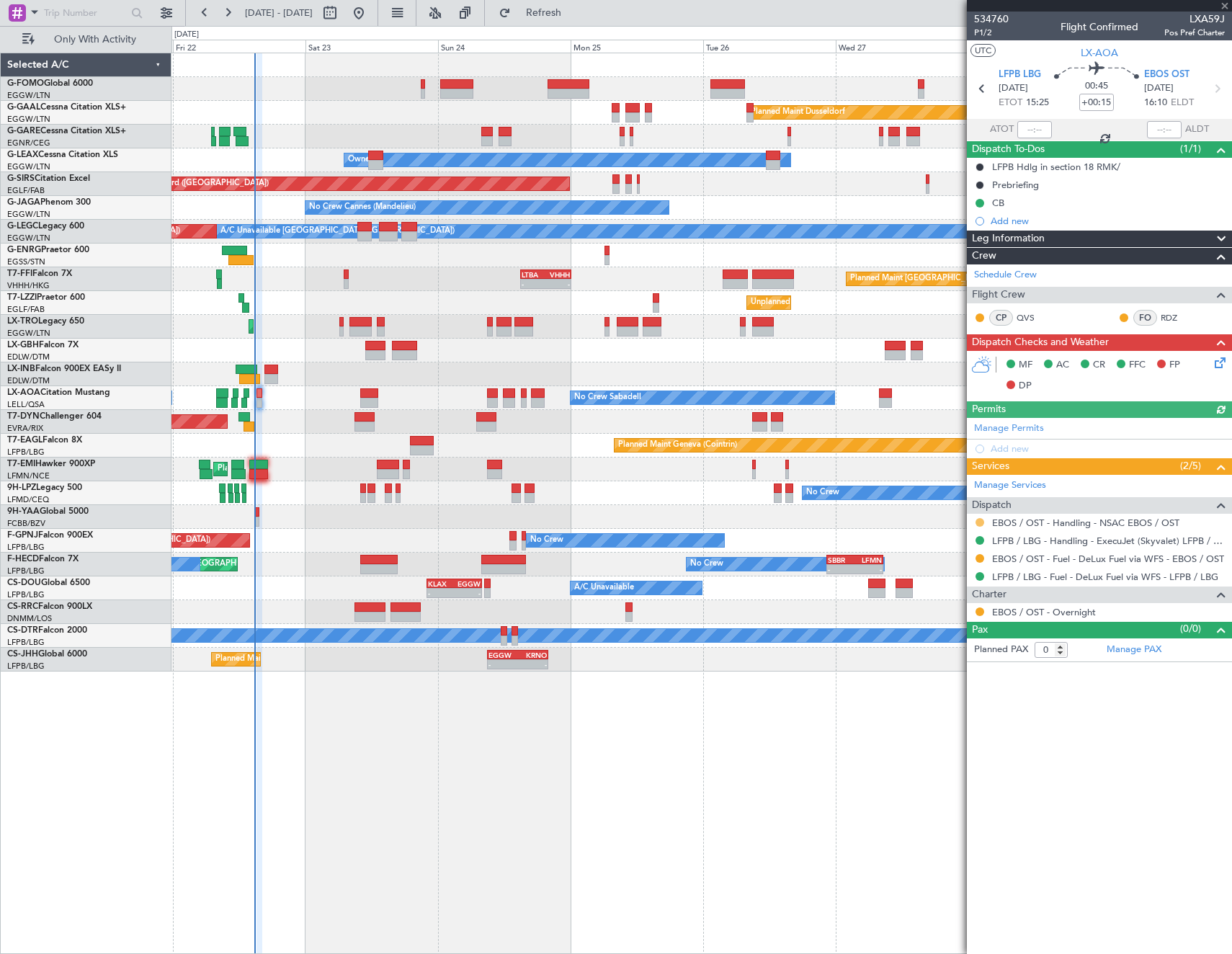
click at [978, 519] on button at bounding box center [980, 522] width 9 height 9
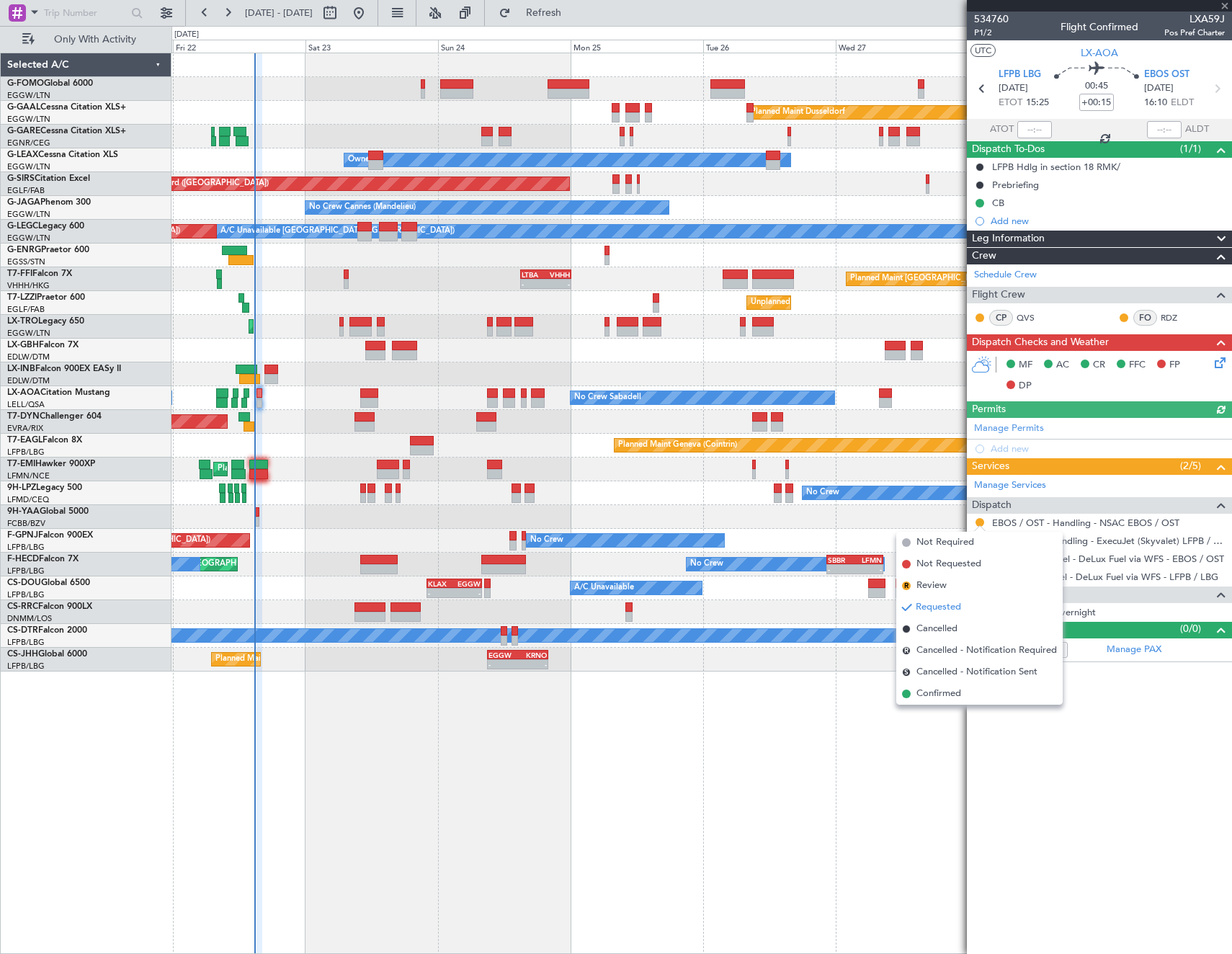
drag, startPoint x: 968, startPoint y: 696, endPoint x: 970, endPoint y: 684, distance: 12.2
click at [968, 693] on li "Confirmed" at bounding box center [979, 694] width 167 height 22
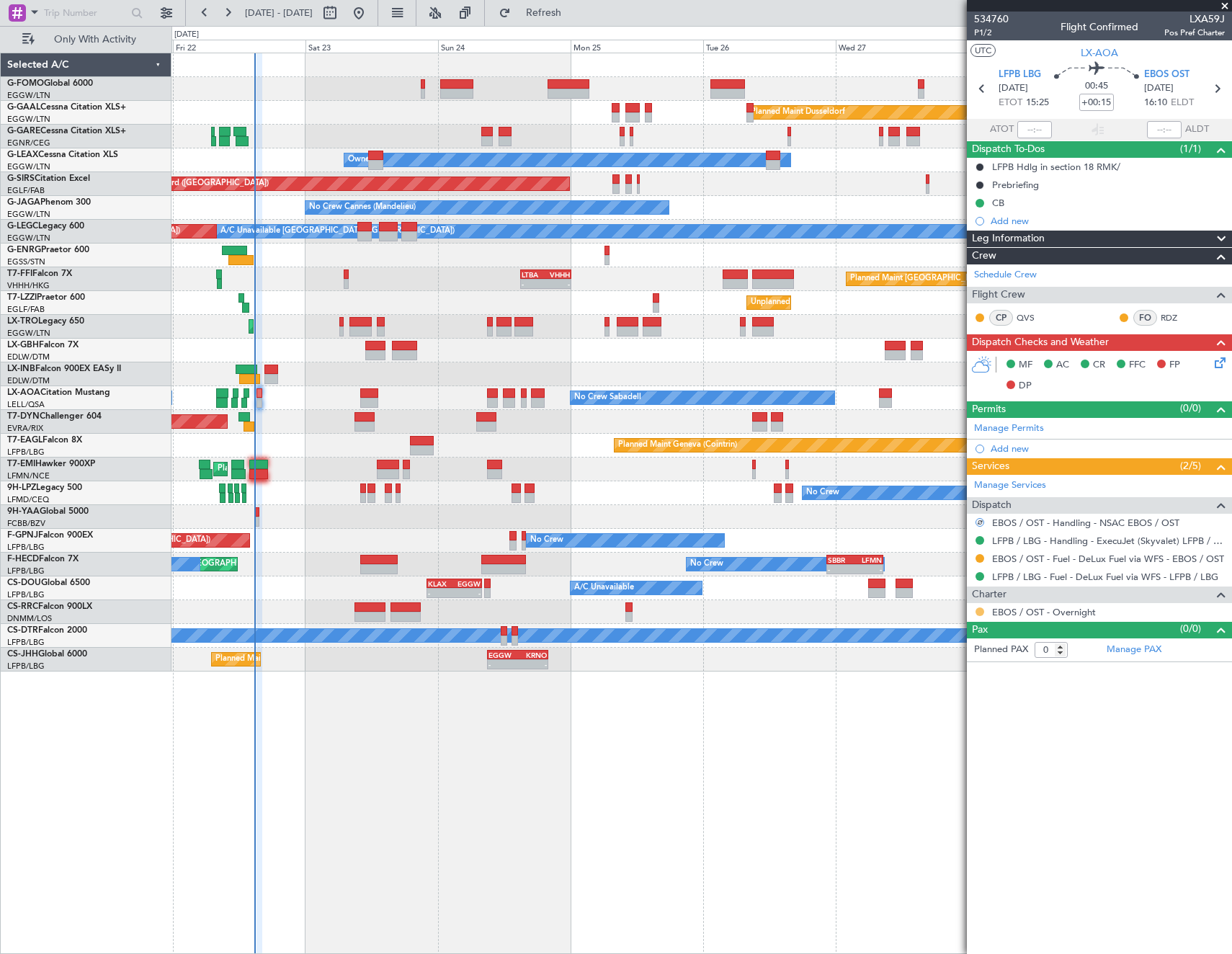
click at [979, 610] on button at bounding box center [980, 612] width 9 height 9
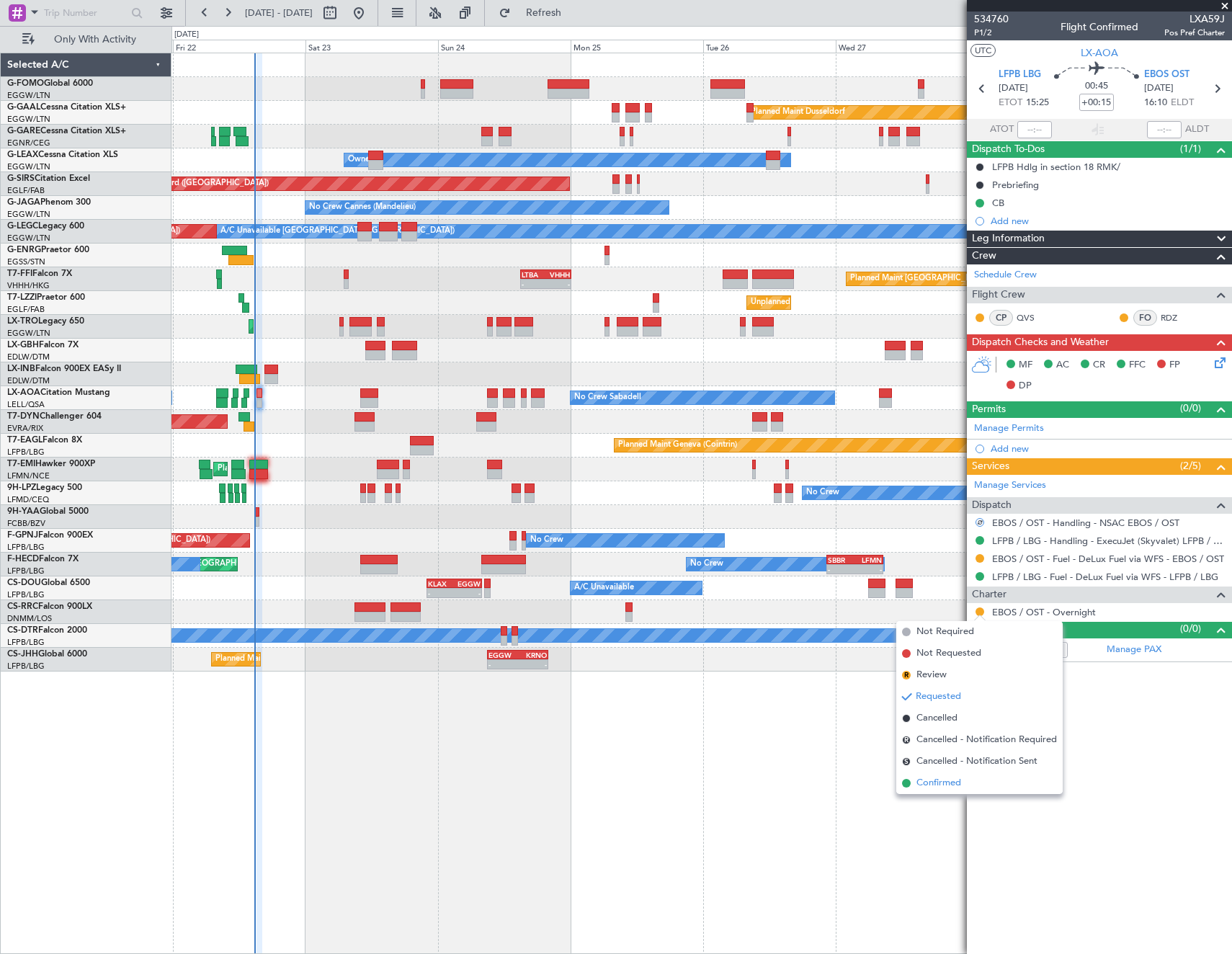
click at [943, 780] on span "Confirmed" at bounding box center [938, 784] width 44 height 15
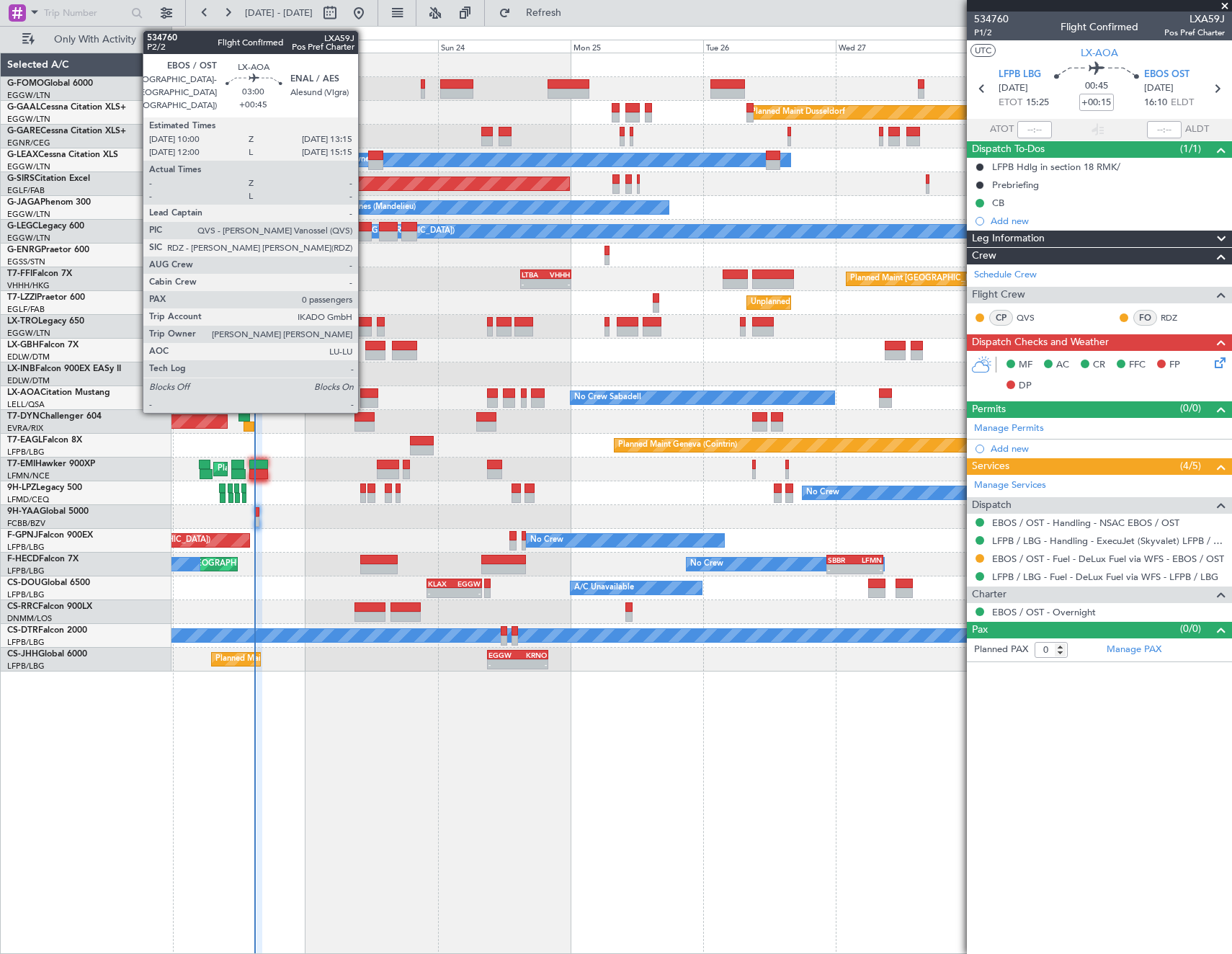
click at [364, 396] on div at bounding box center [369, 393] width 18 height 10
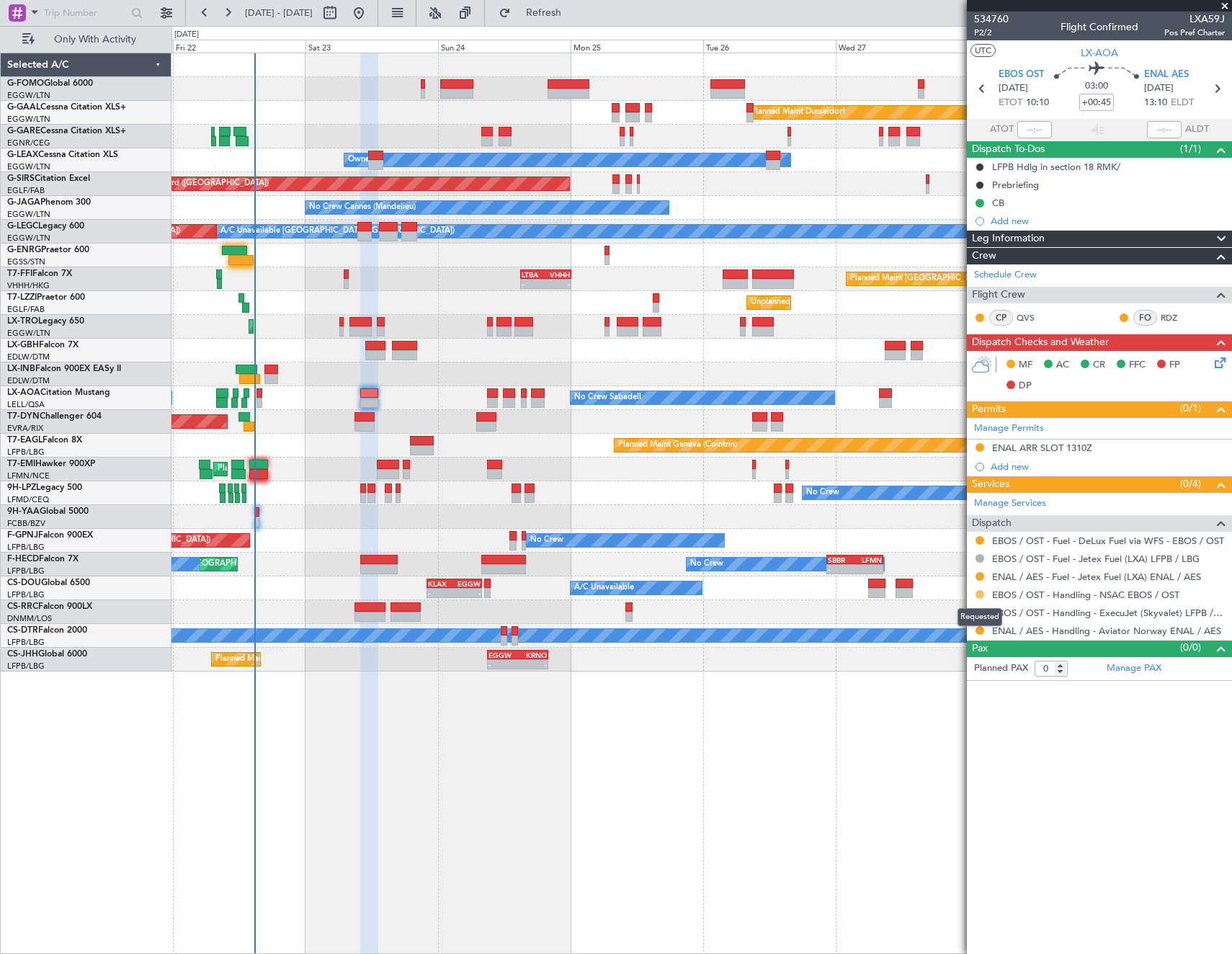
click at [983, 596] on button at bounding box center [980, 595] width 9 height 9
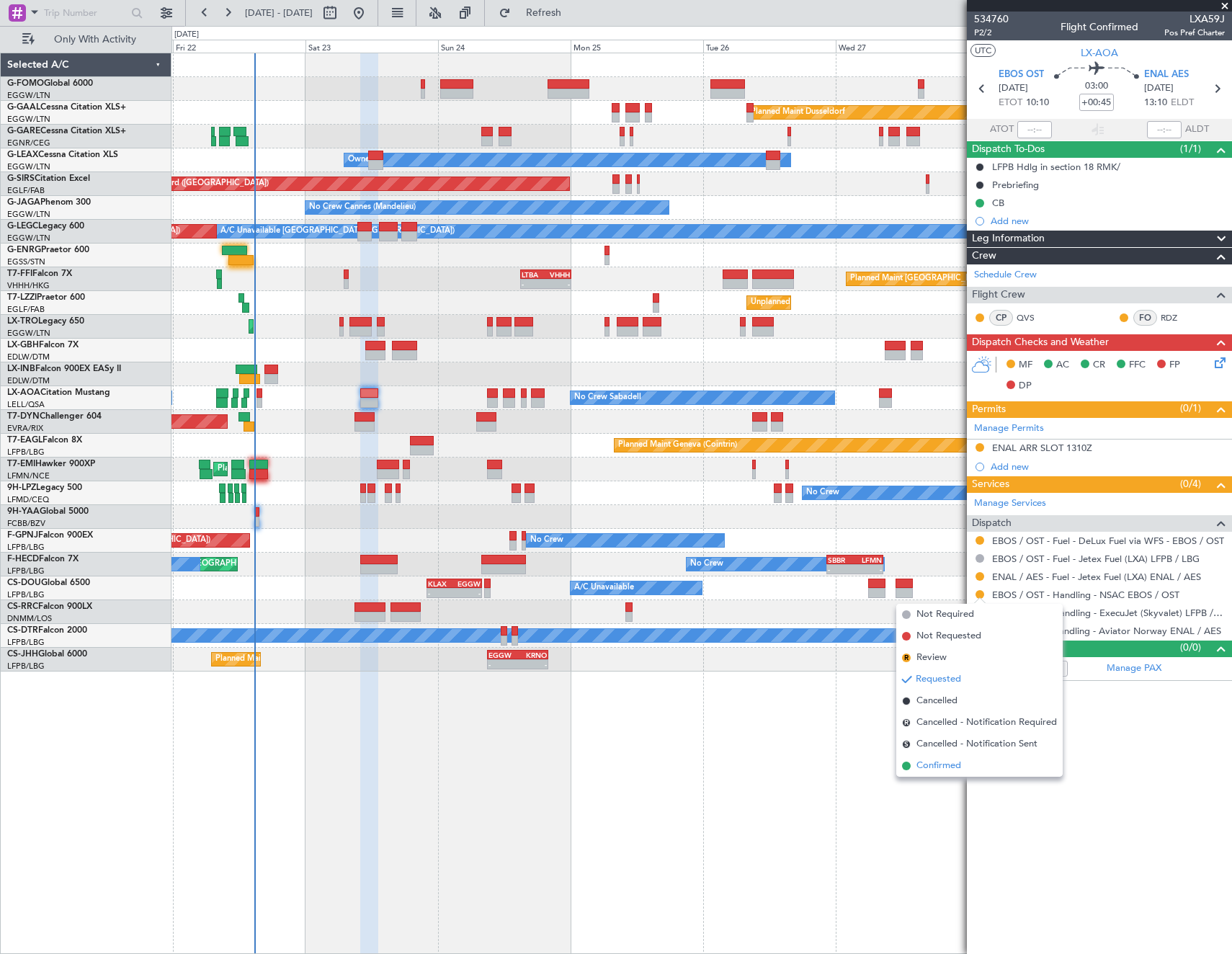
click at [970, 765] on li "Confirmed" at bounding box center [979, 766] width 167 height 22
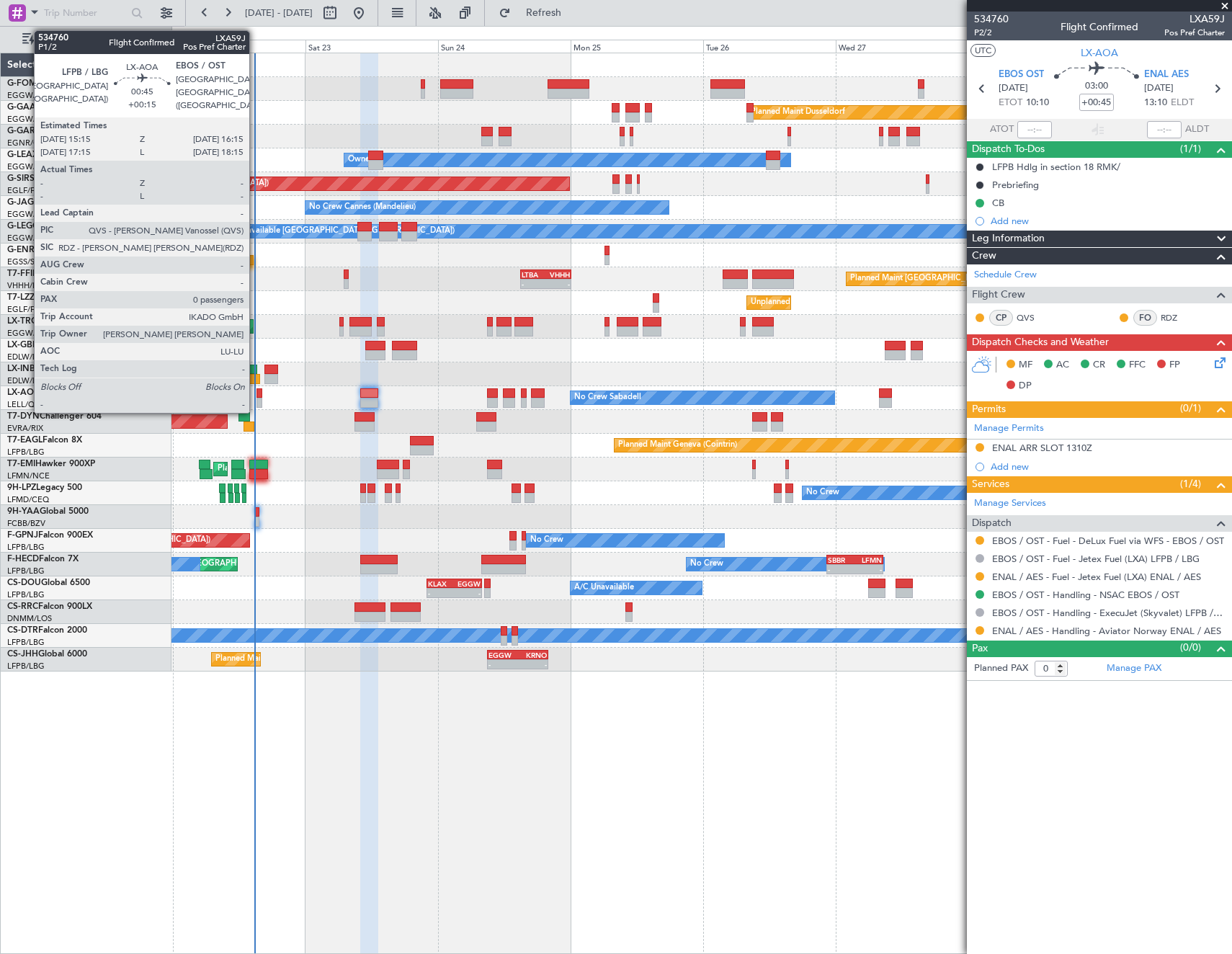
click at [257, 398] on div at bounding box center [259, 403] width 5 height 10
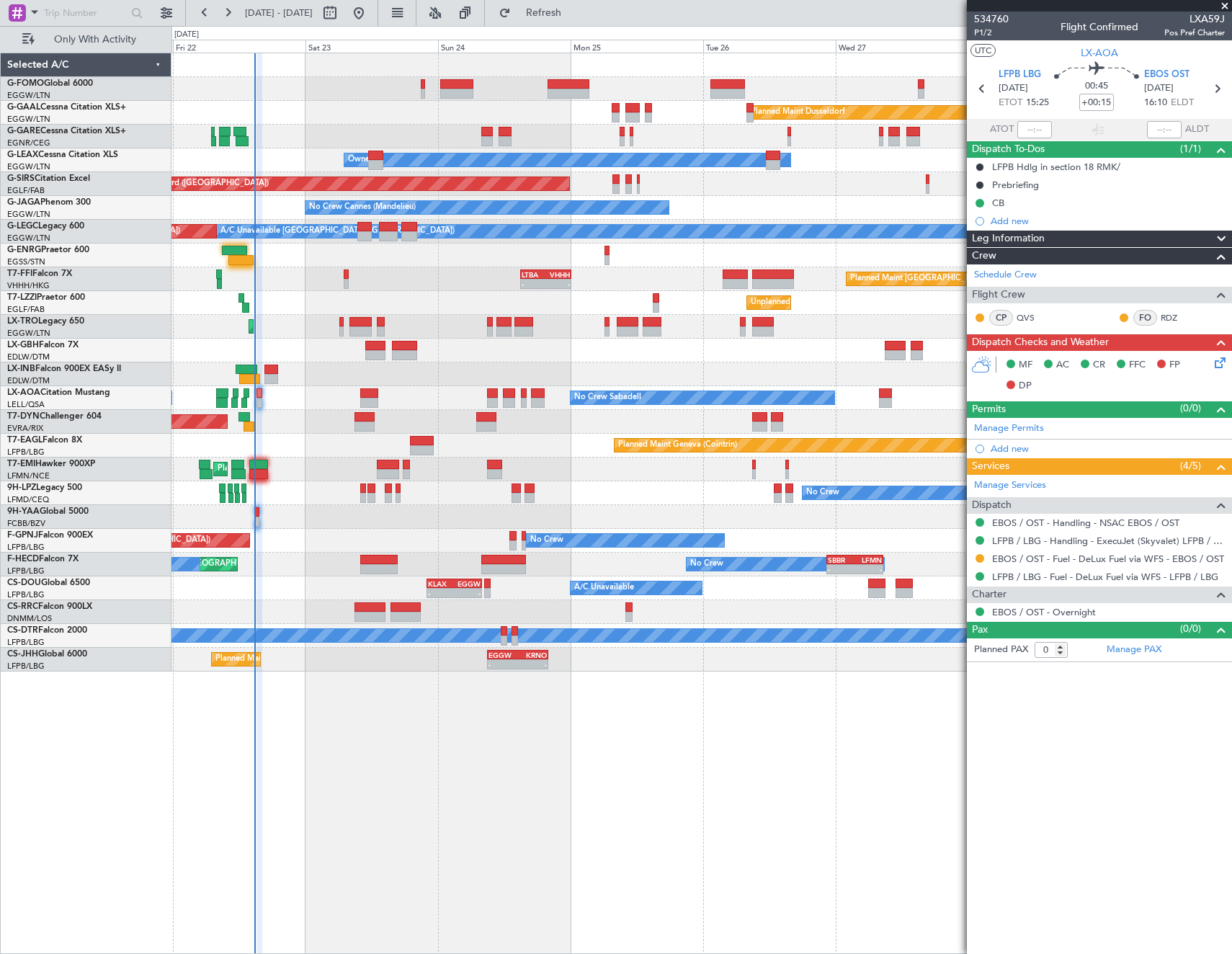
click at [1216, 366] on icon at bounding box center [1217, 360] width 12 height 12
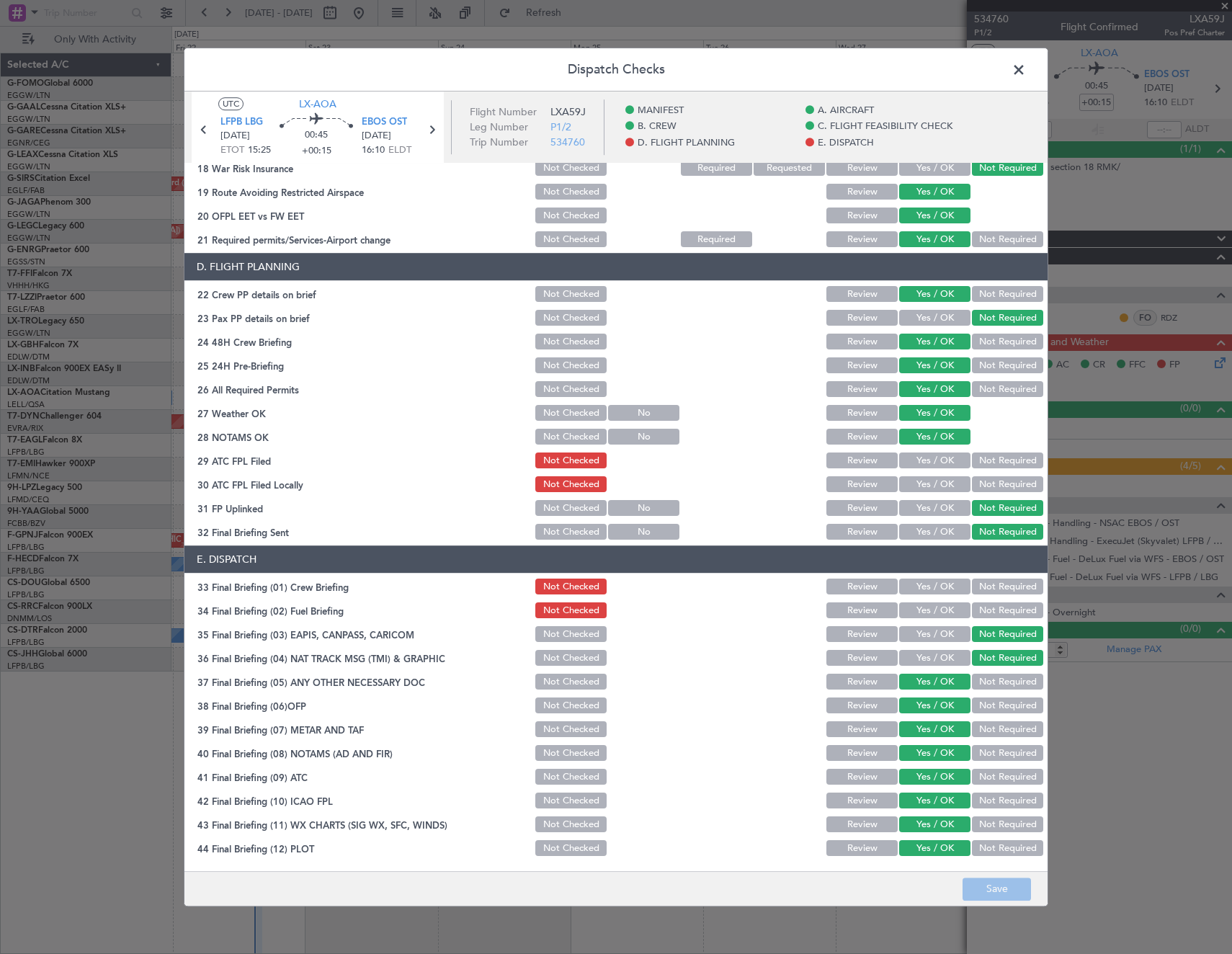
drag, startPoint x: 946, startPoint y: 460, endPoint x: 956, endPoint y: 460, distance: 10.0
click at [946, 460] on button "Yes / OK" at bounding box center [935, 461] width 72 height 15
click at [998, 483] on button "Not Required" at bounding box center [1007, 484] width 72 height 15
click at [924, 587] on button "Yes / OK" at bounding box center [935, 587] width 72 height 15
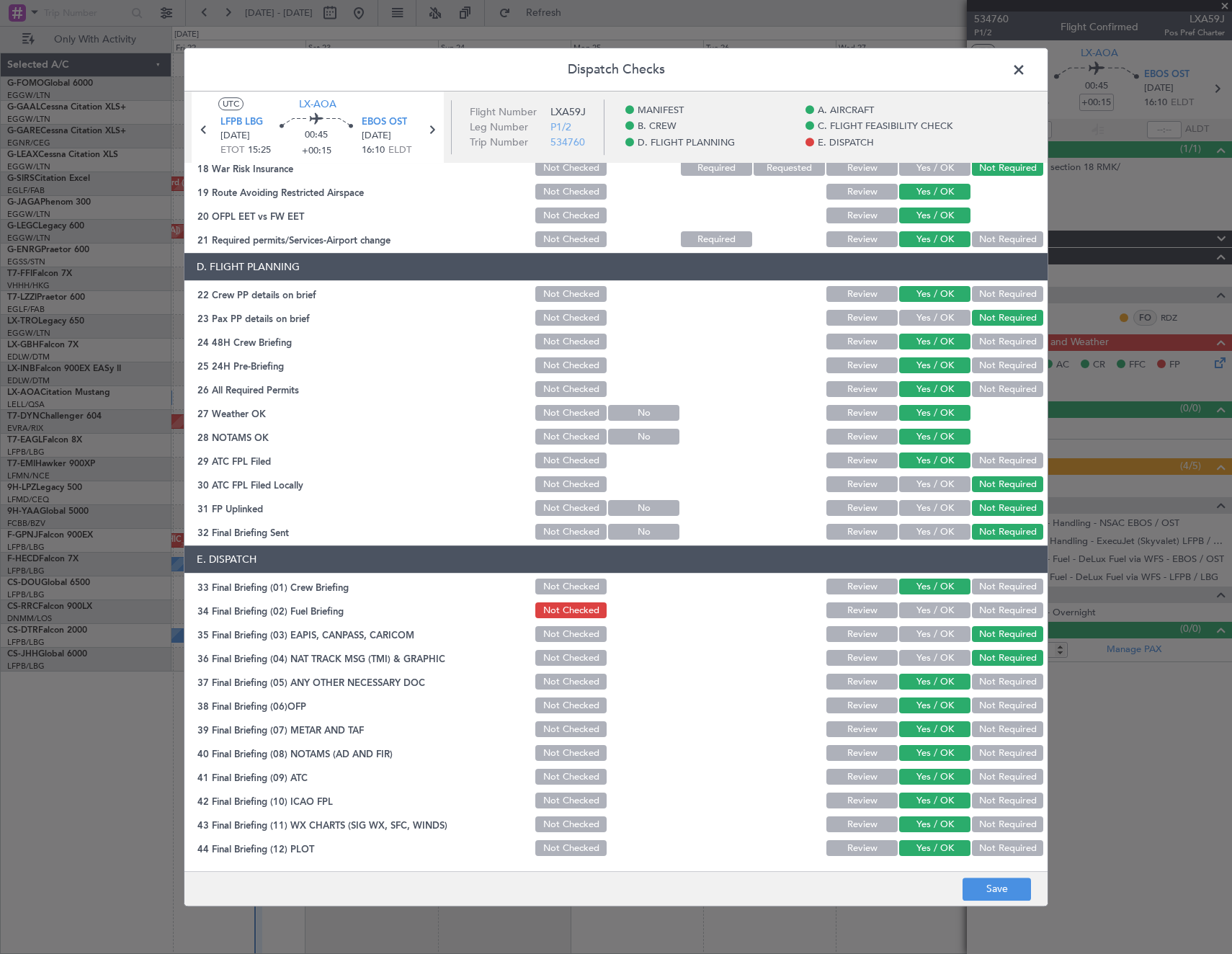
click at [930, 608] on button "Yes / OK" at bounding box center [935, 610] width 72 height 15
click at [1016, 889] on button "Save" at bounding box center [995, 889] width 68 height 23
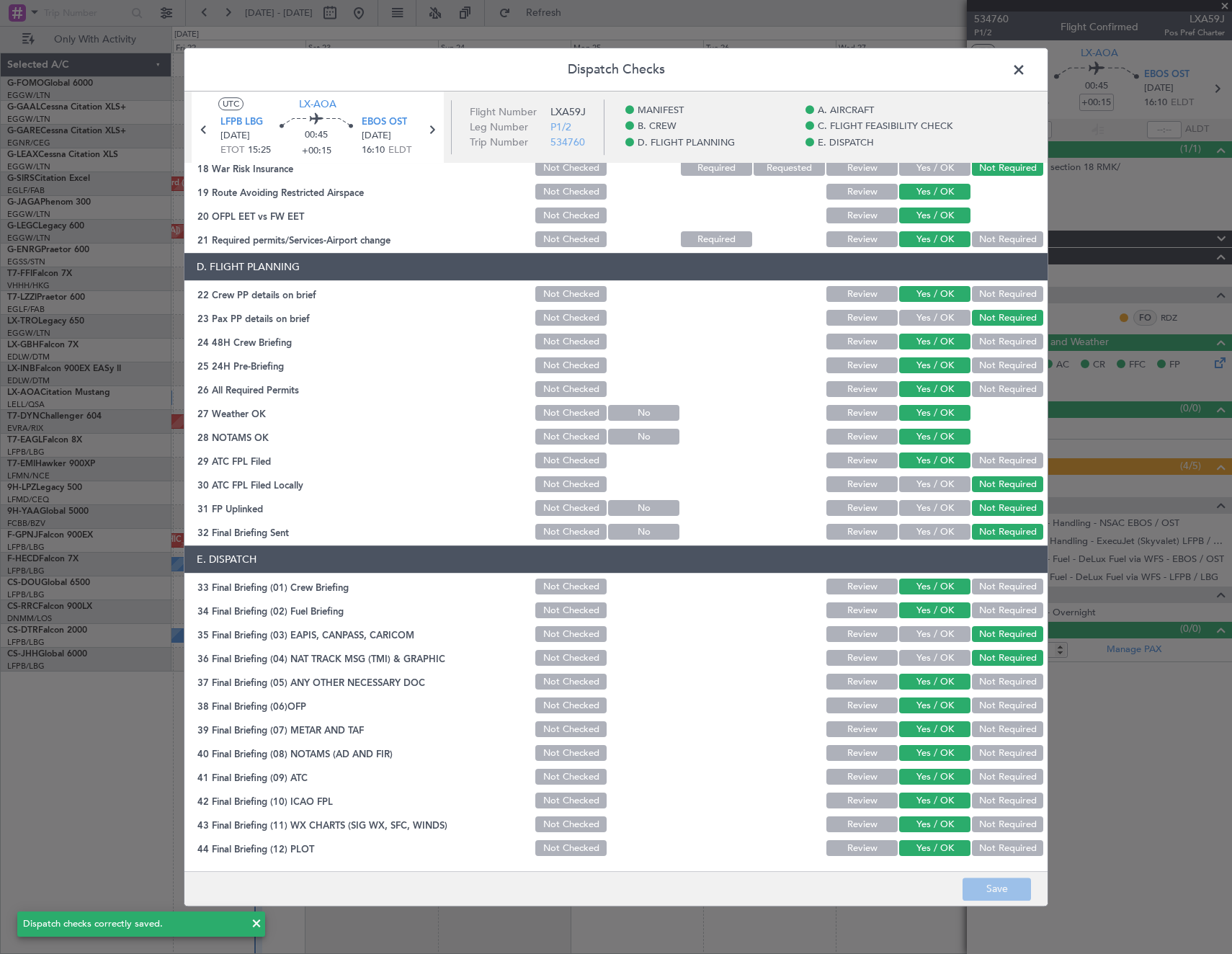
click at [1025, 72] on span at bounding box center [1025, 73] width 0 height 29
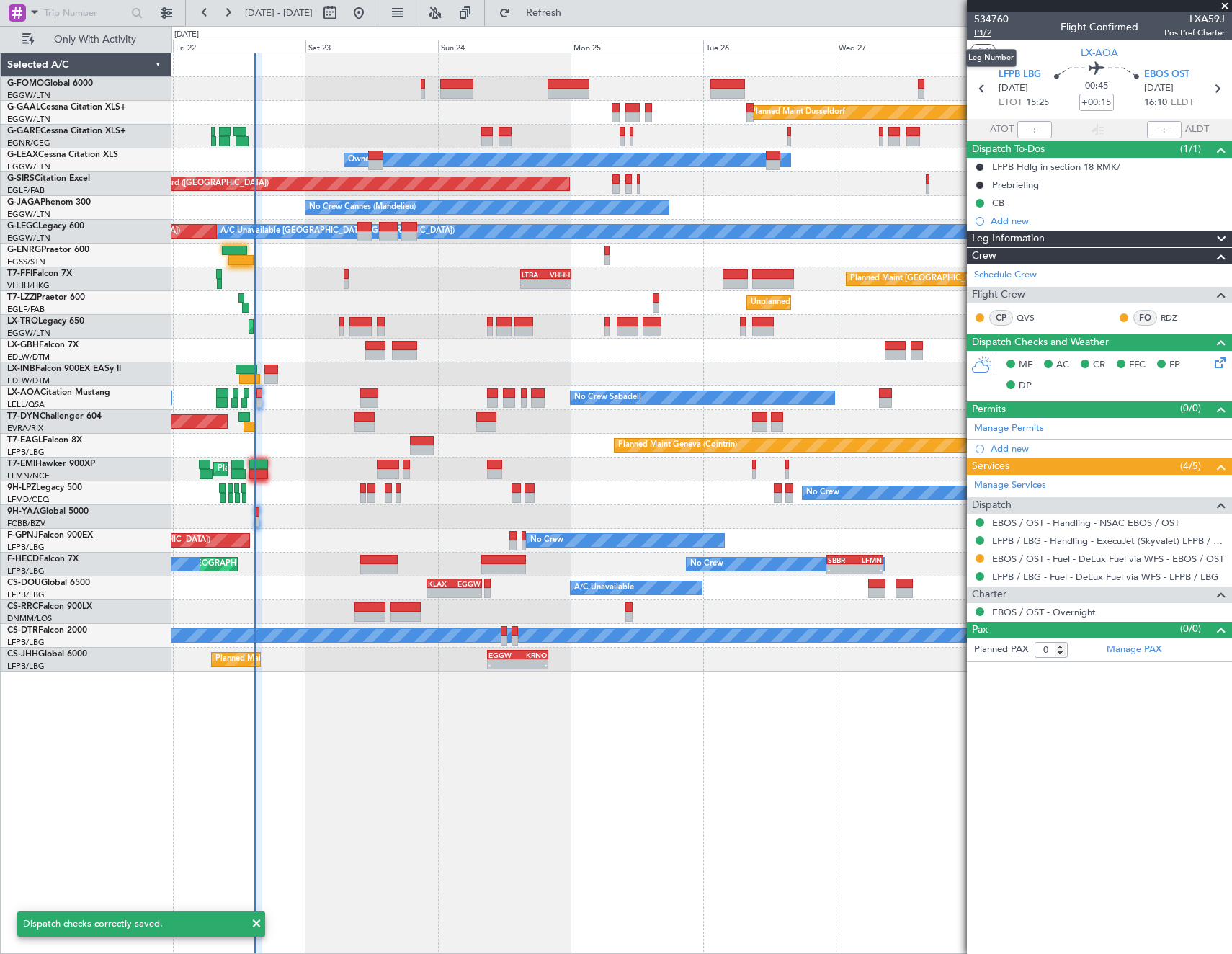
click at [983, 30] on span "P1/2" at bounding box center [991, 33] width 34 height 13
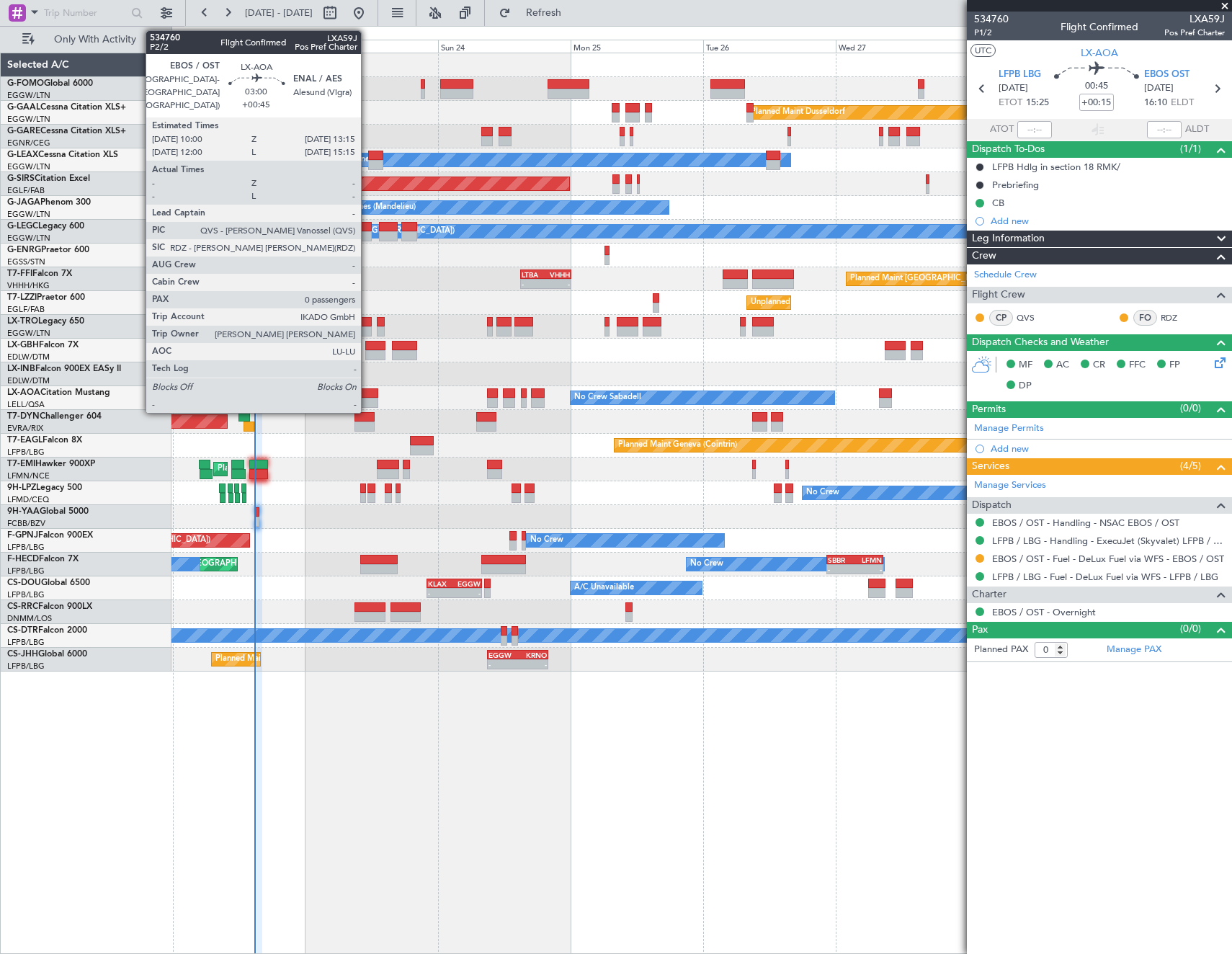
click at [367, 394] on div at bounding box center [369, 393] width 18 height 10
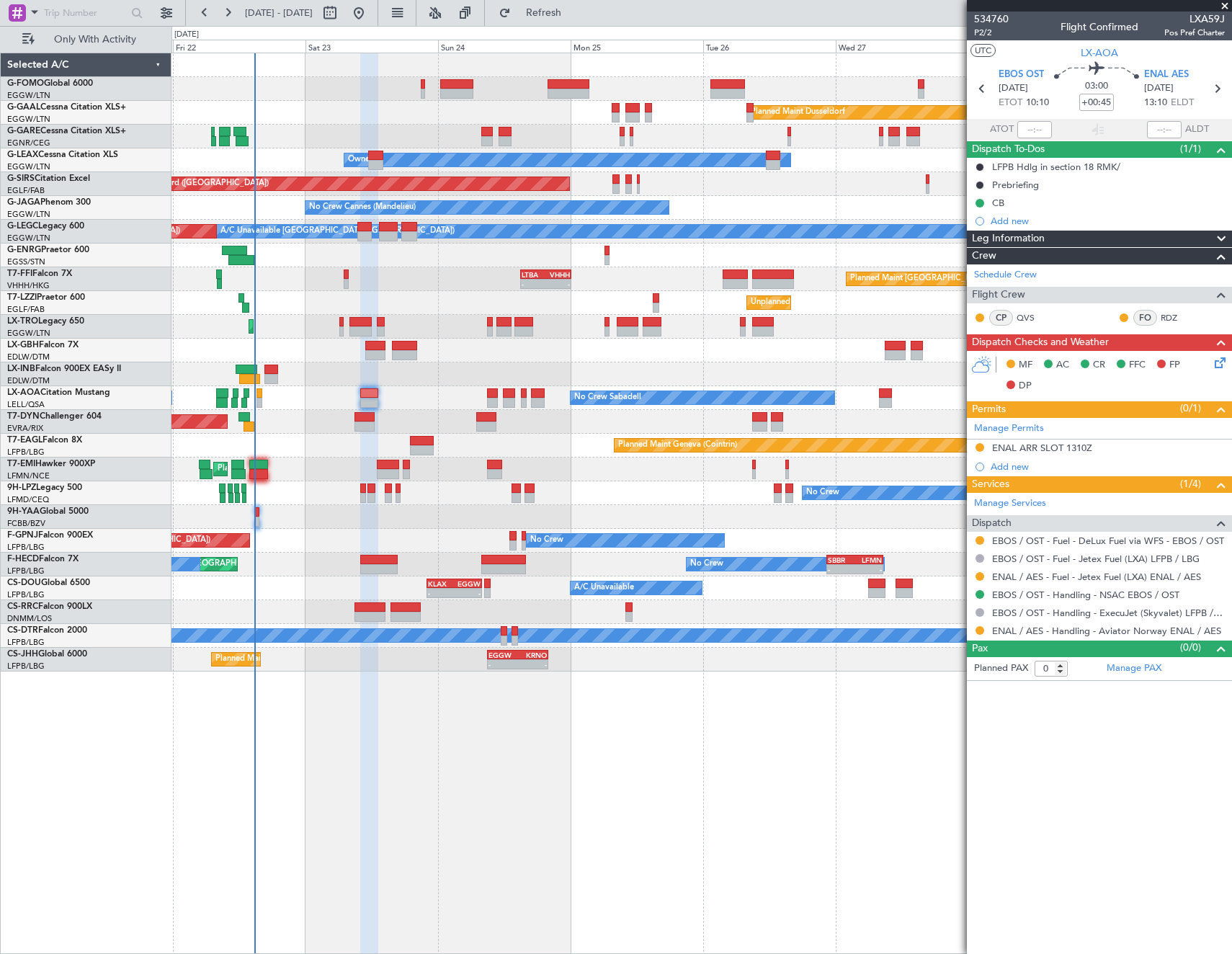
click at [250, 417] on div "Planned Maint [GEOGRAPHIC_DATA]-[GEOGRAPHIC_DATA]" at bounding box center [701, 422] width 1060 height 24
click at [246, 431] on div at bounding box center [249, 426] width 12 height 10
click at [577, 19] on button "Refresh" at bounding box center [535, 13] width 86 height 23
type input "+00:10"
type input "12:52"
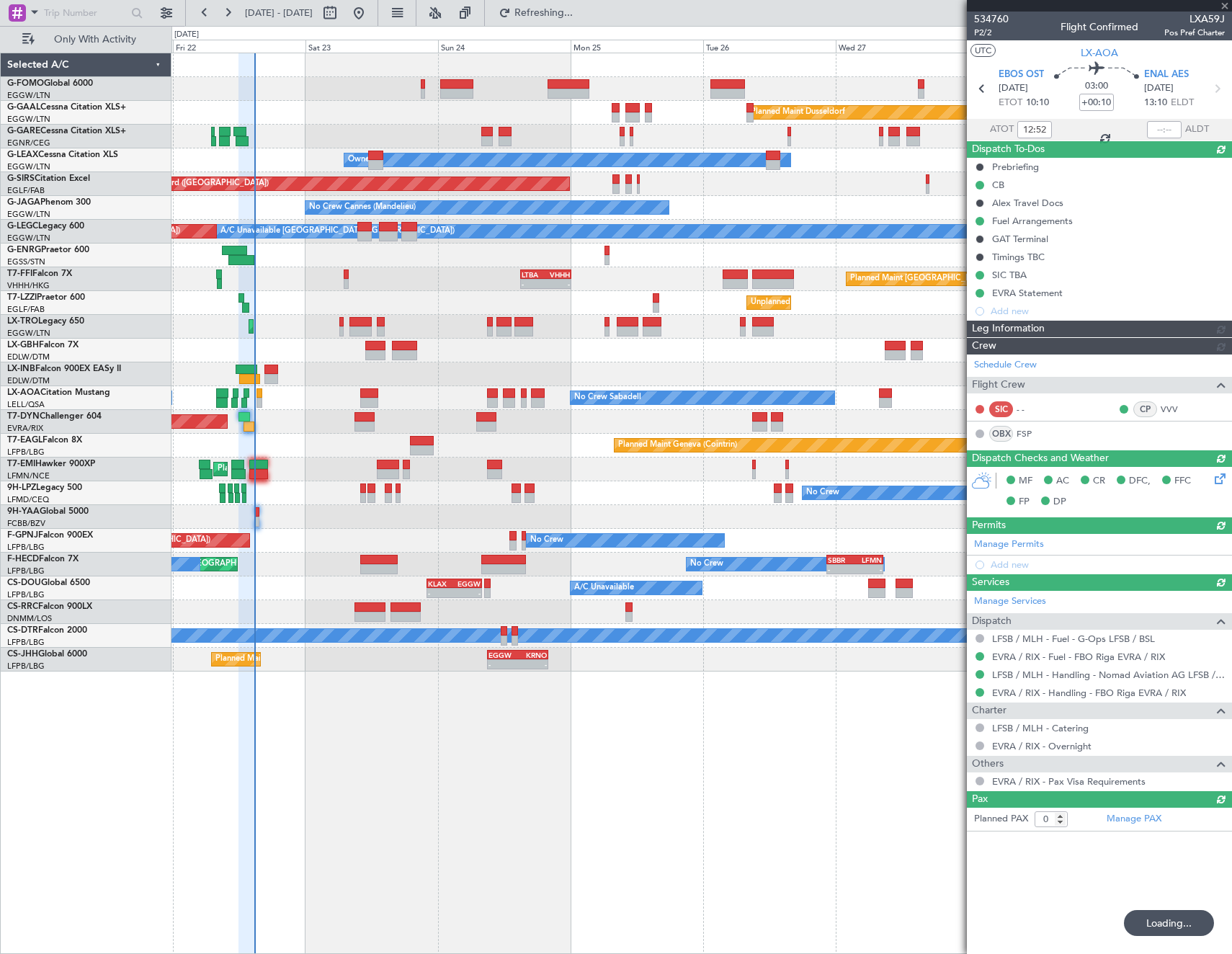
type input "+00:45"
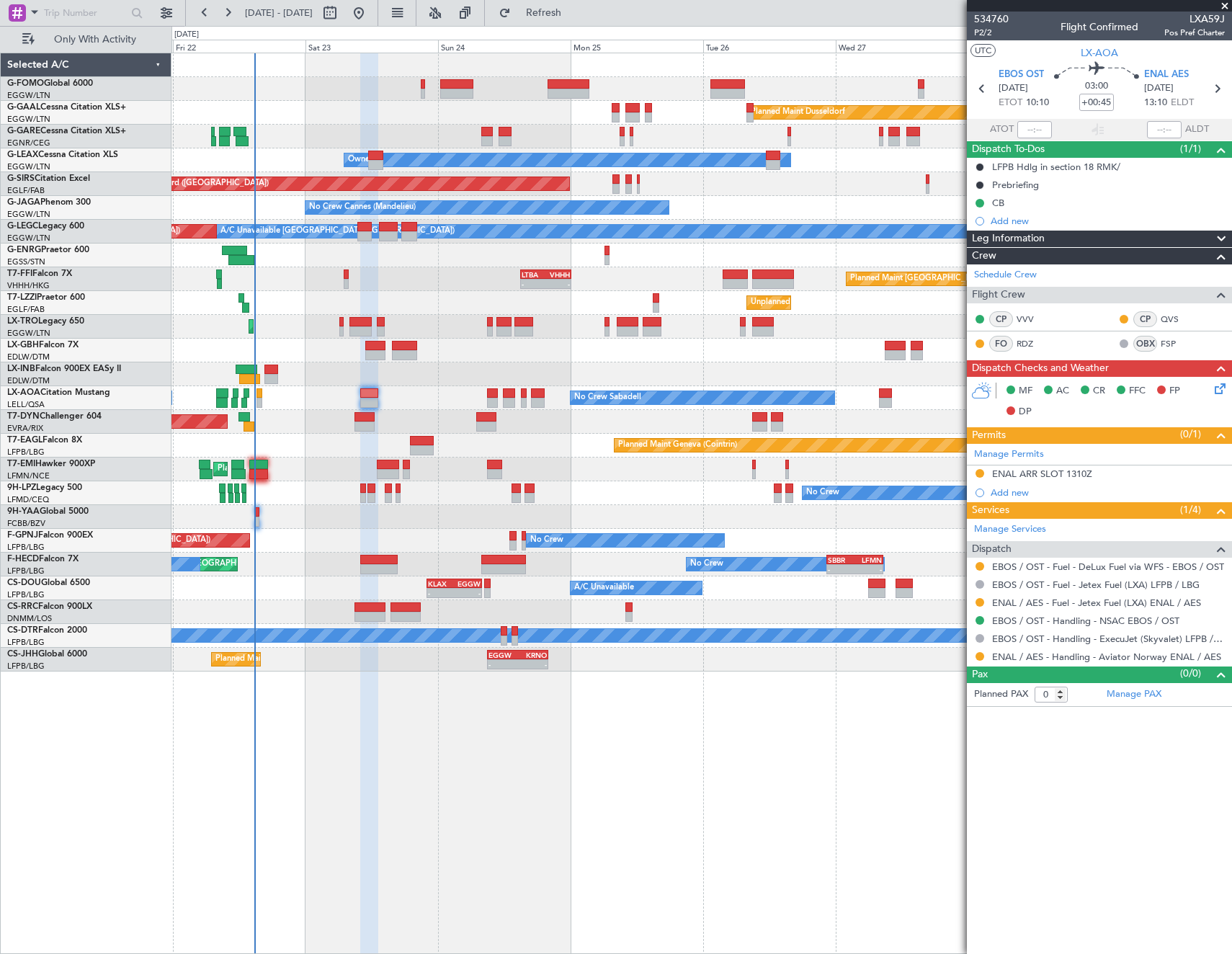
click at [240, 423] on div "Planned Maint [GEOGRAPHIC_DATA]-[GEOGRAPHIC_DATA]" at bounding box center [701, 422] width 1060 height 24
click at [257, 426] on div "Planned Maint [GEOGRAPHIC_DATA]-[GEOGRAPHIC_DATA]" at bounding box center [701, 422] width 1060 height 24
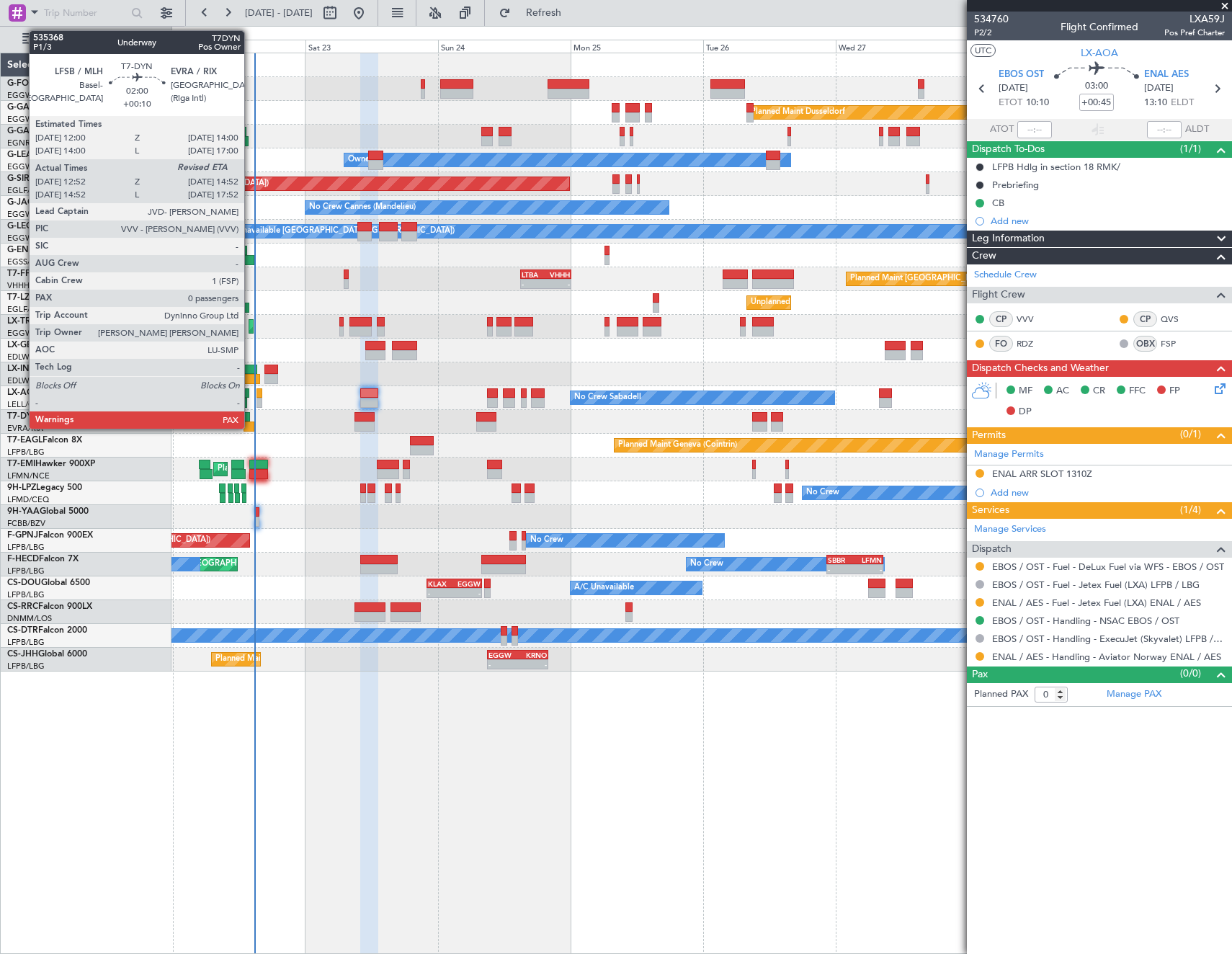
click at [250, 423] on div at bounding box center [249, 426] width 12 height 10
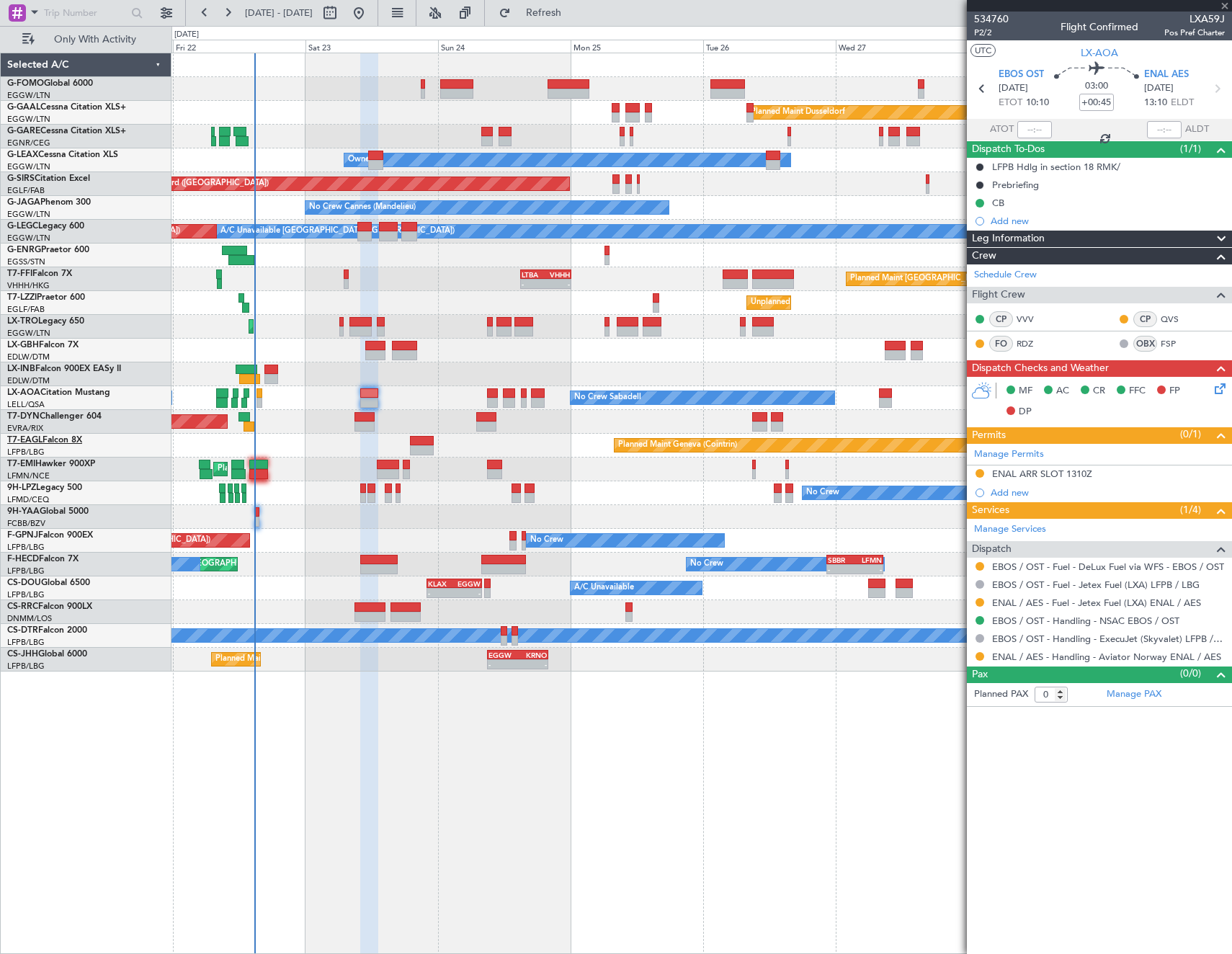
type input "+00:10"
type input "12:52"
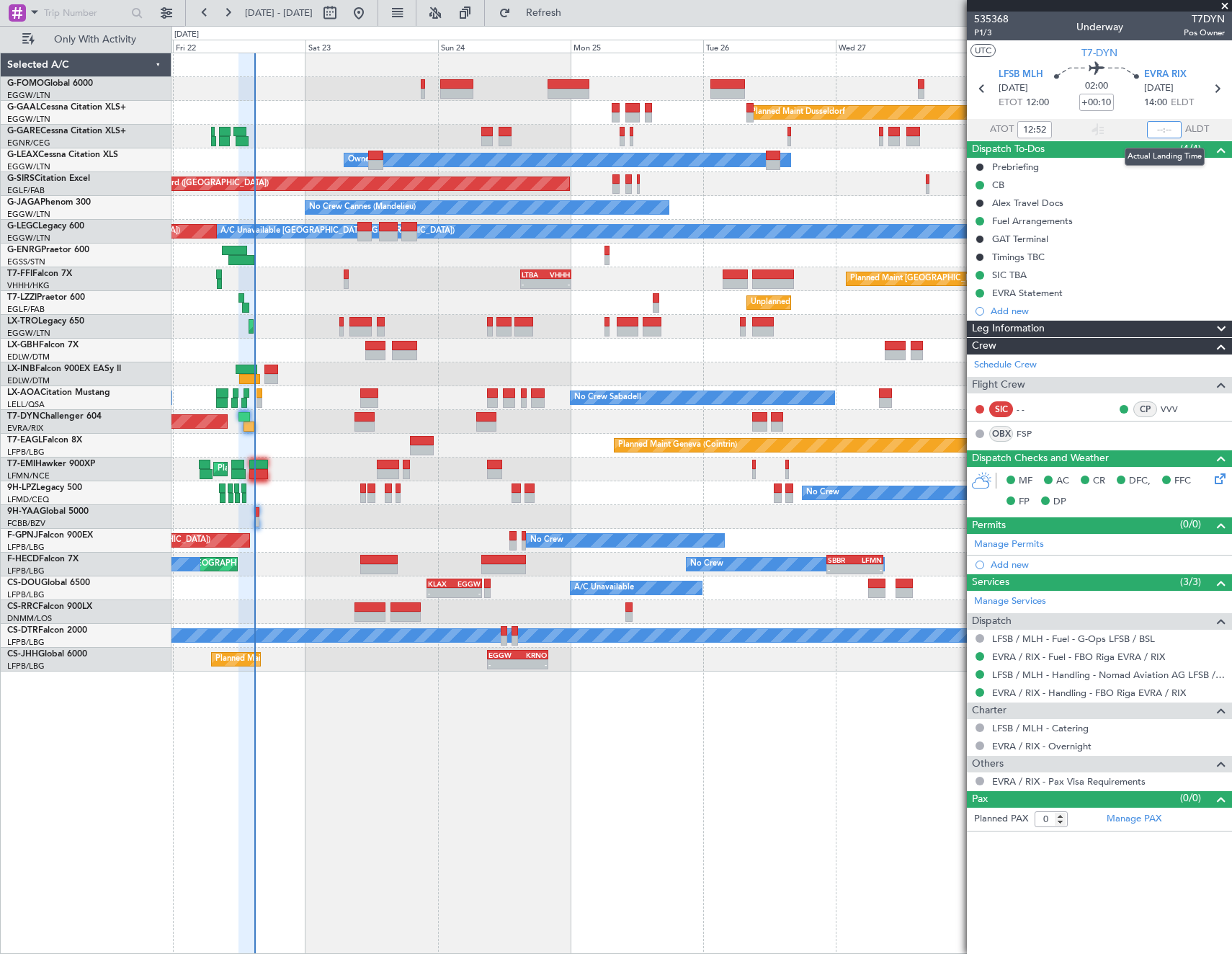
click at [1159, 131] on input "text" at bounding box center [1164, 129] width 34 height 17
click at [1042, 840] on article "535368 P1/3 Underway T7DYN Pos Owner UTC T7-DYN LFSB MLH 22/08/2025 ETOT 12:00 …" at bounding box center [1099, 482] width 265 height 942
type input "14:50"
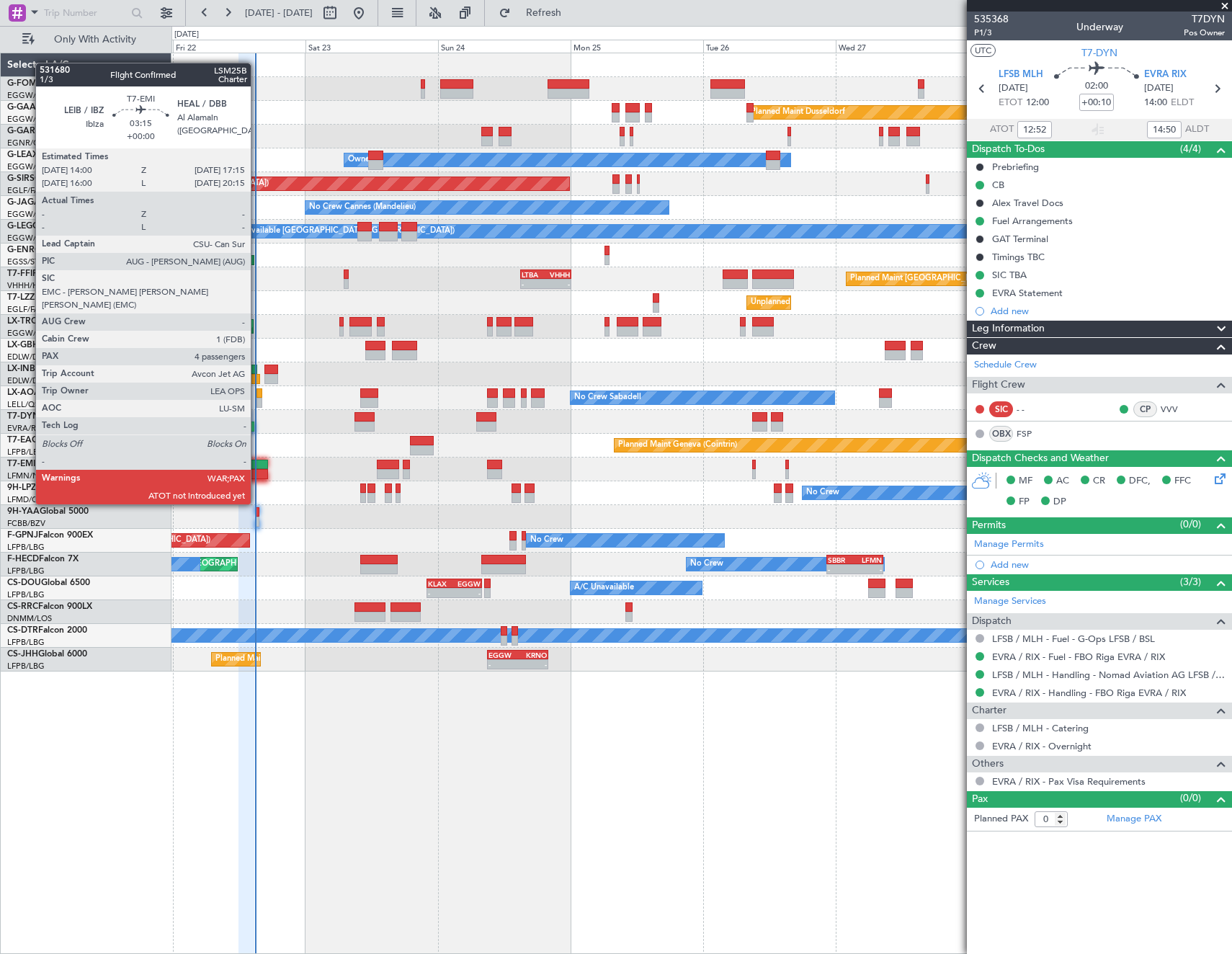
click at [257, 477] on div at bounding box center [258, 473] width 18 height 10
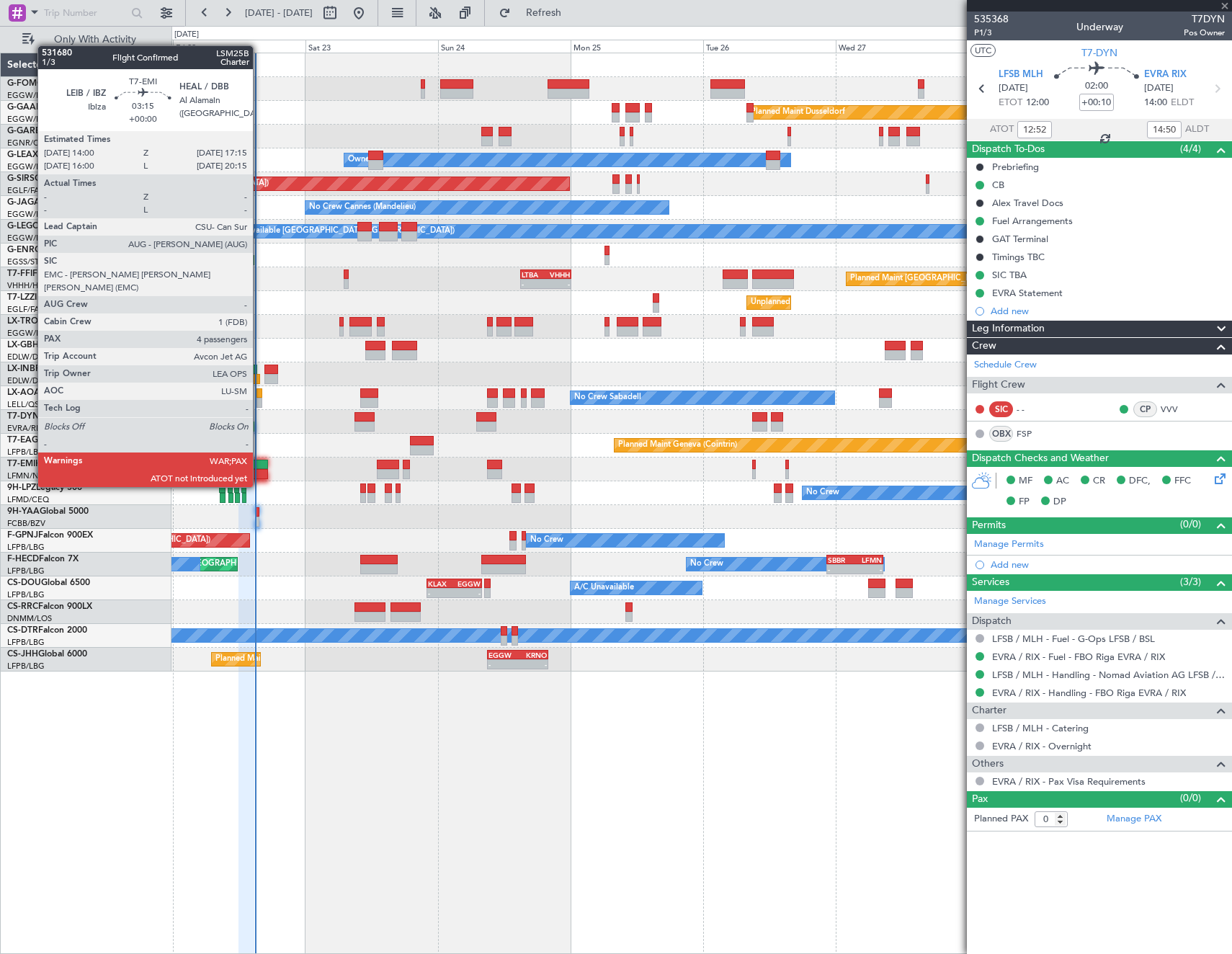
type input "4"
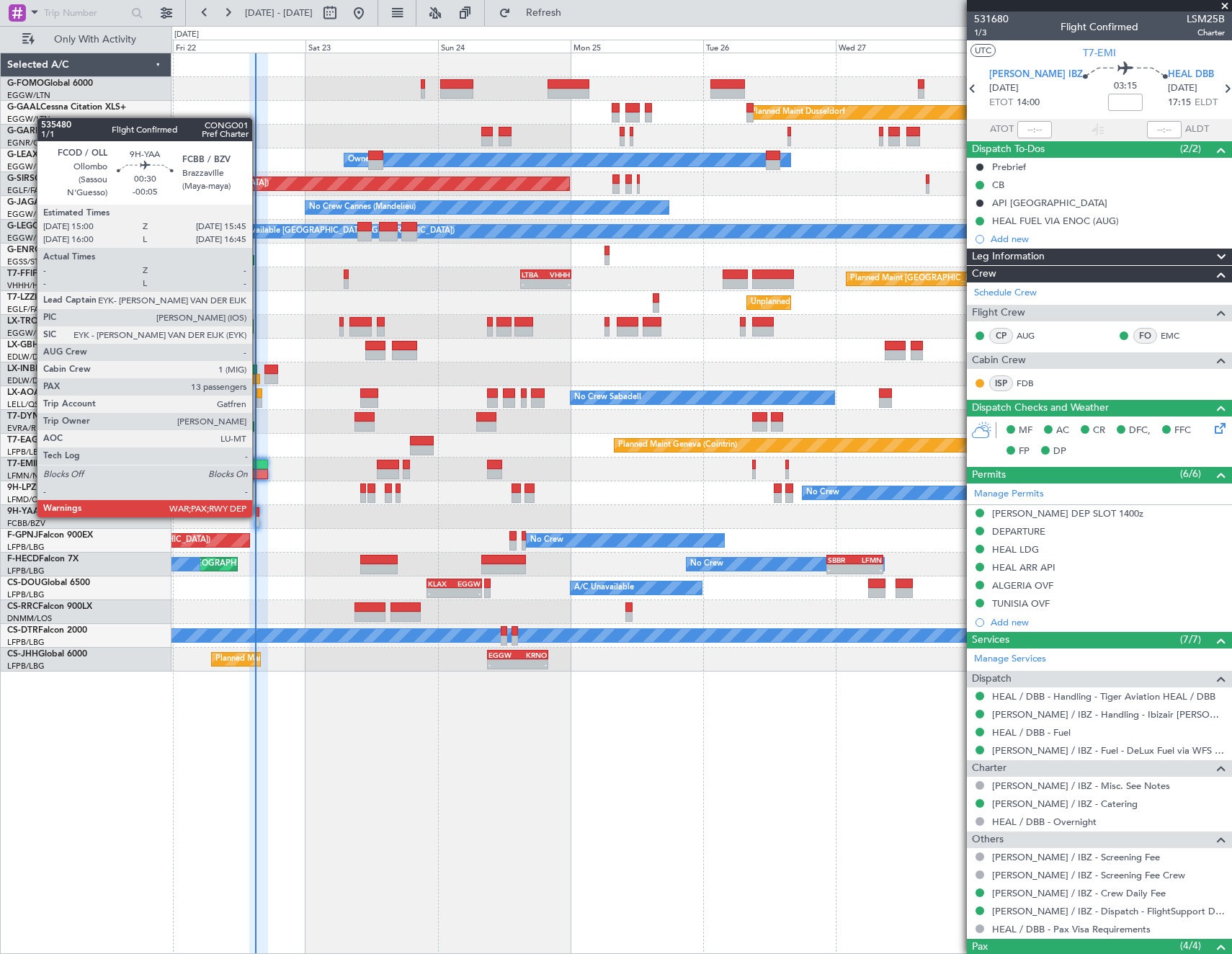
click at [258, 516] on div at bounding box center [257, 511] width 5 height 10
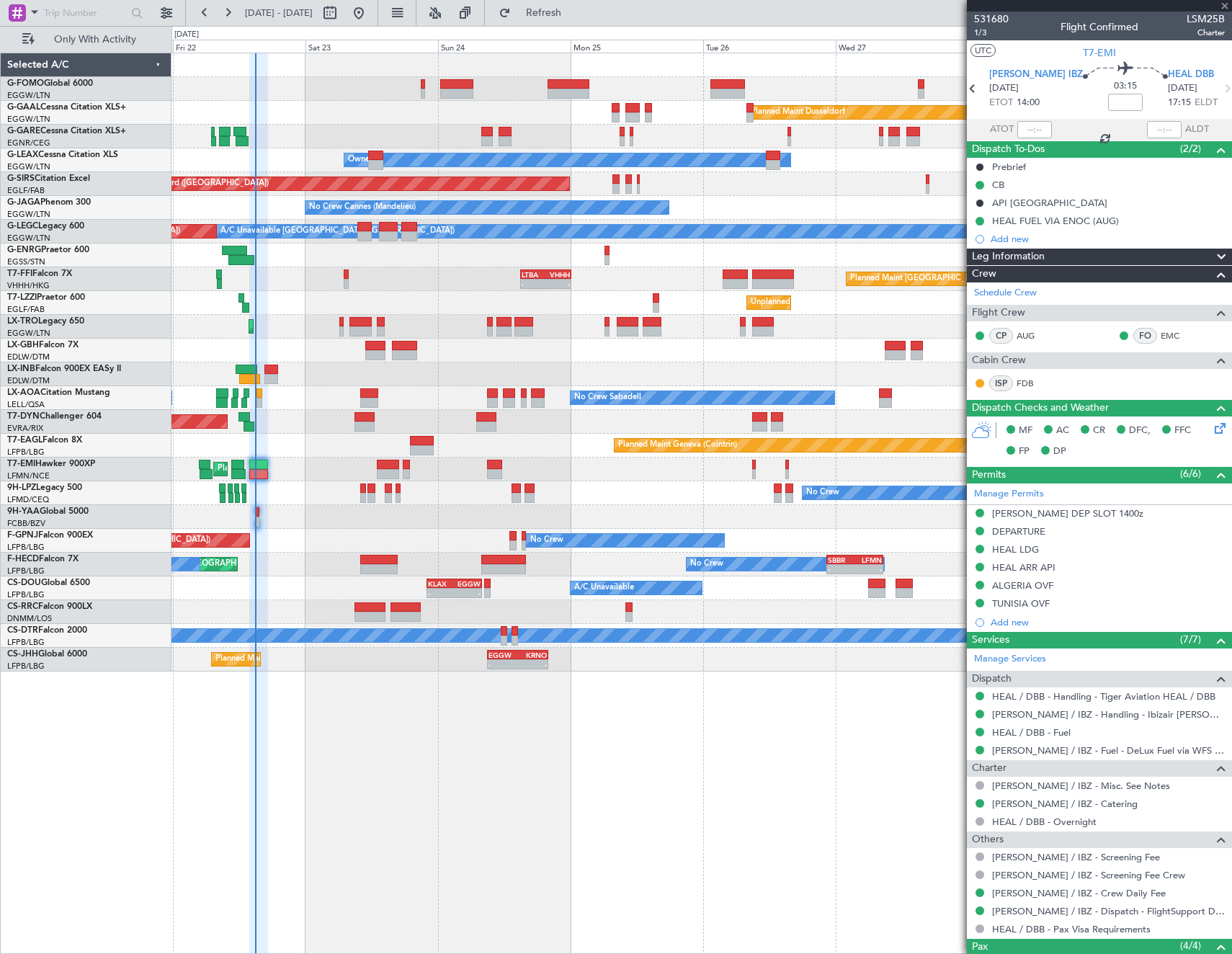
type input "-00:05"
type input "13"
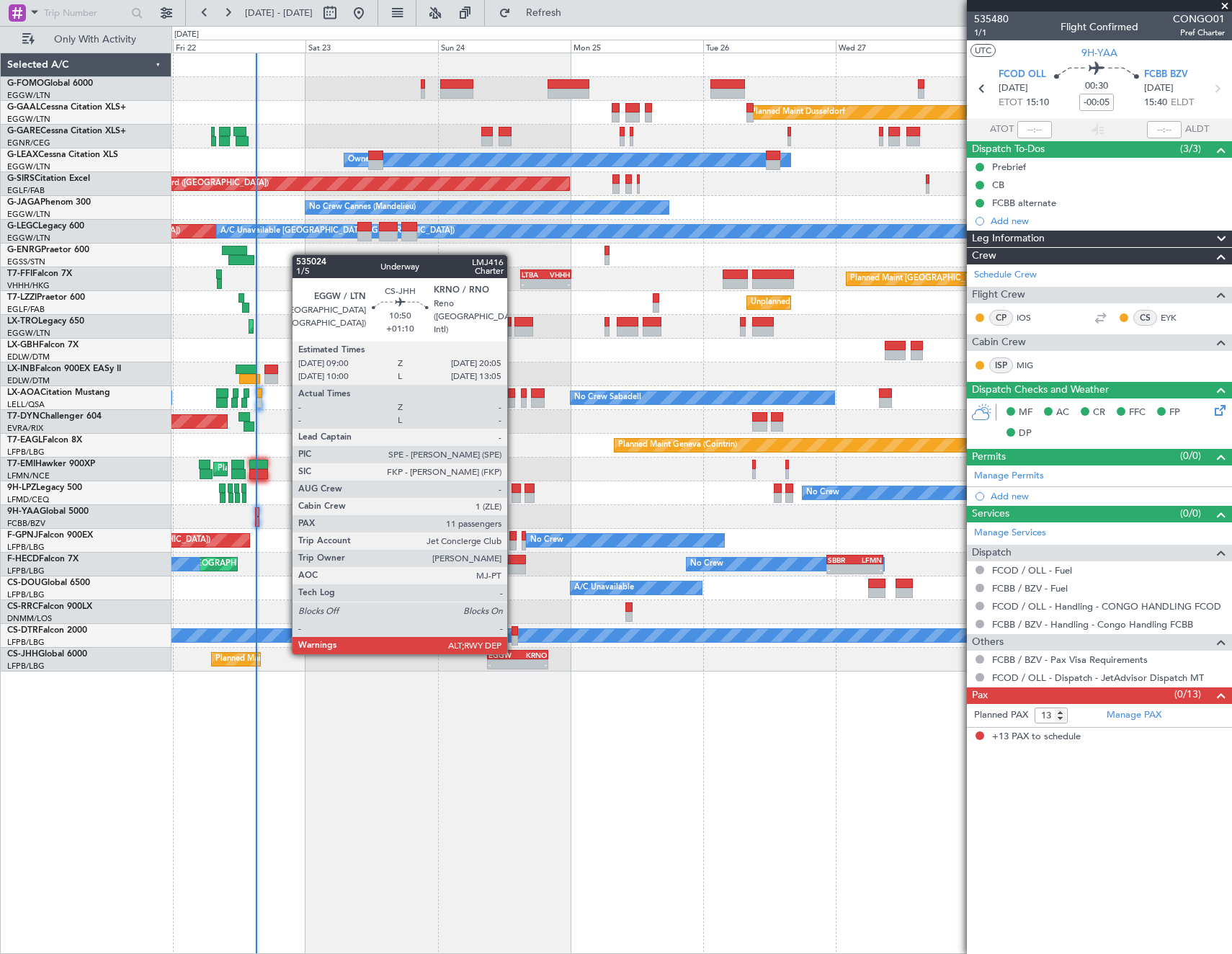
click at [513, 653] on div "EGGW" at bounding box center [503, 655] width 30 height 9
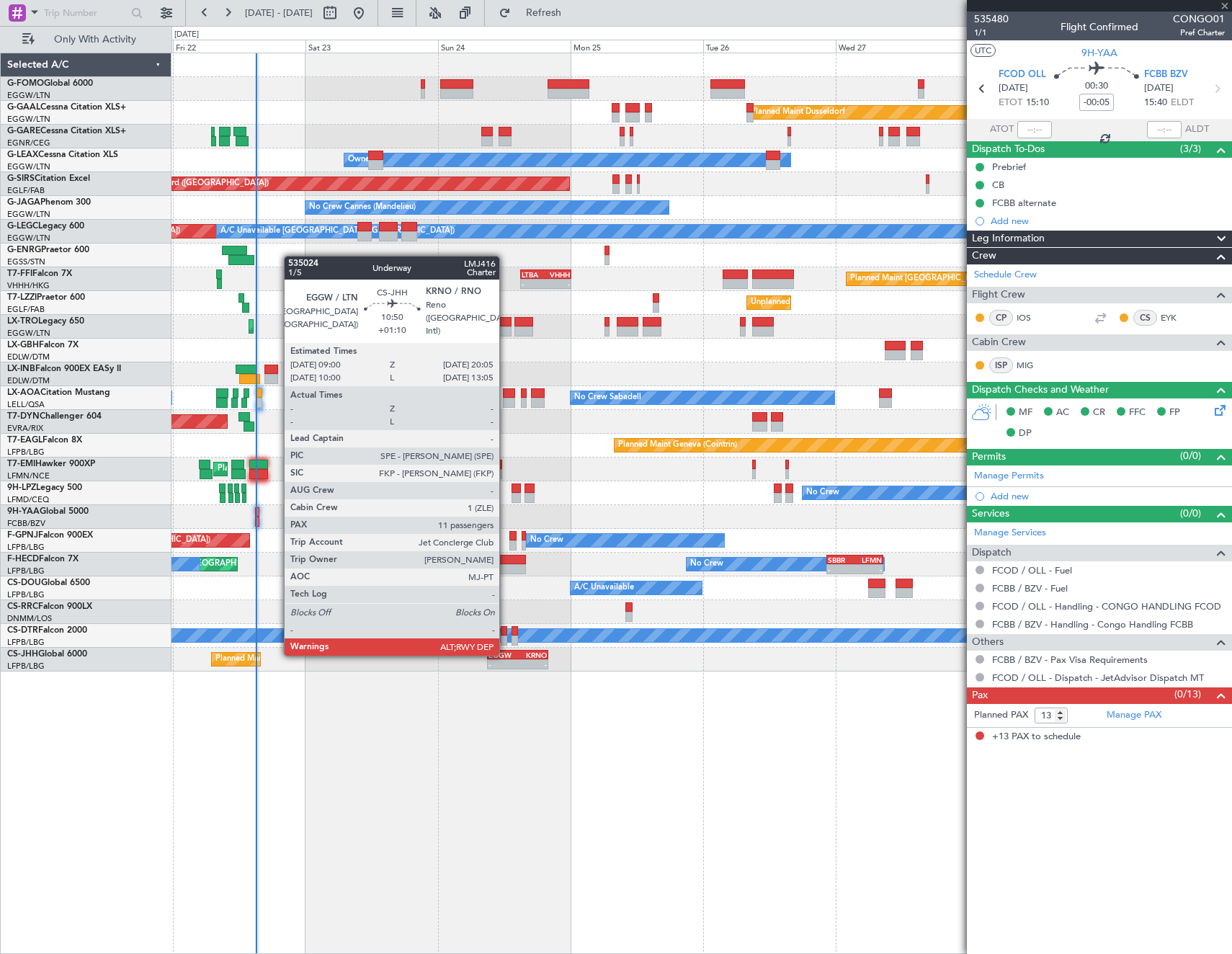
type input "+01:10"
type input "11"
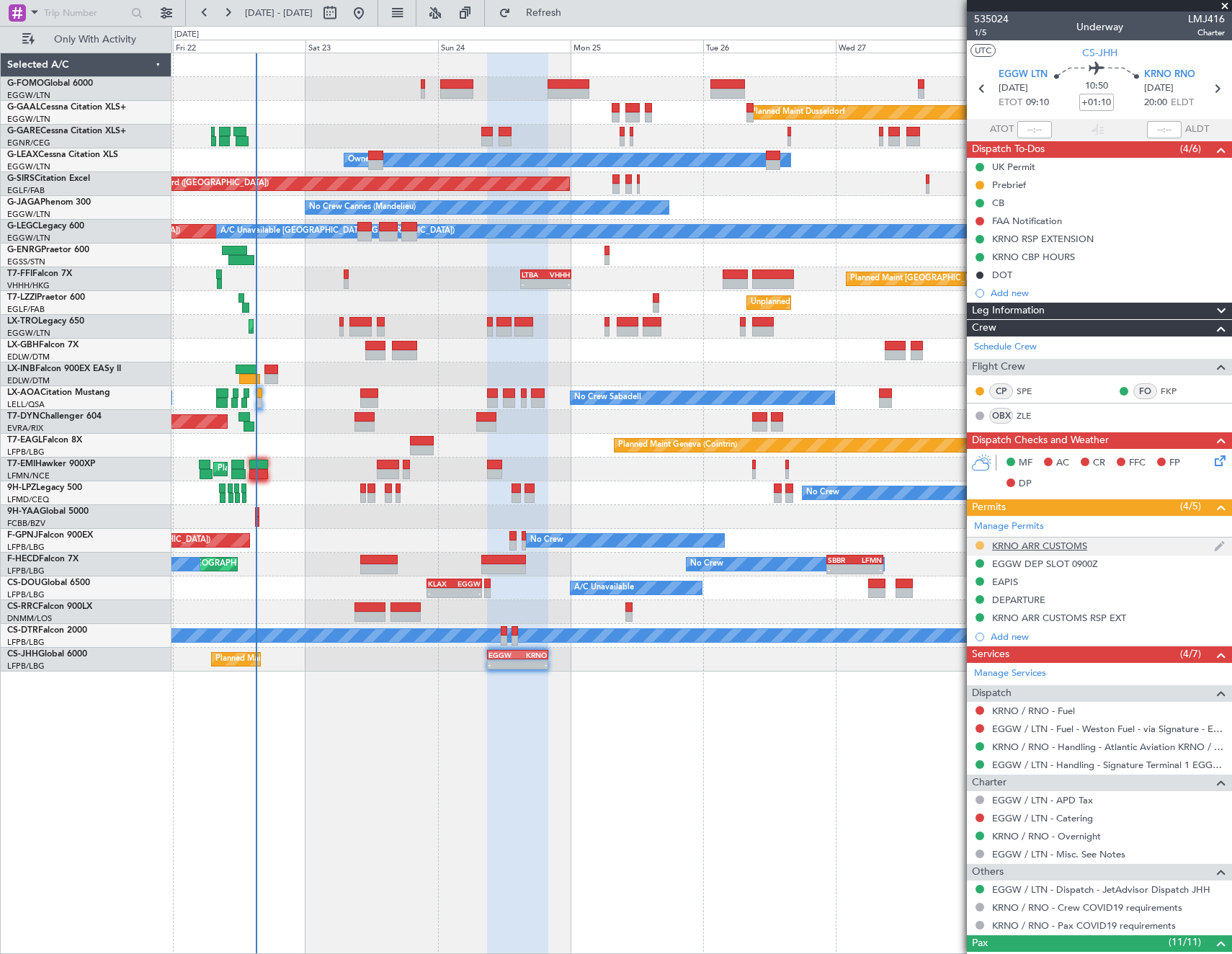
click at [975, 544] on button at bounding box center [980, 546] width 9 height 9
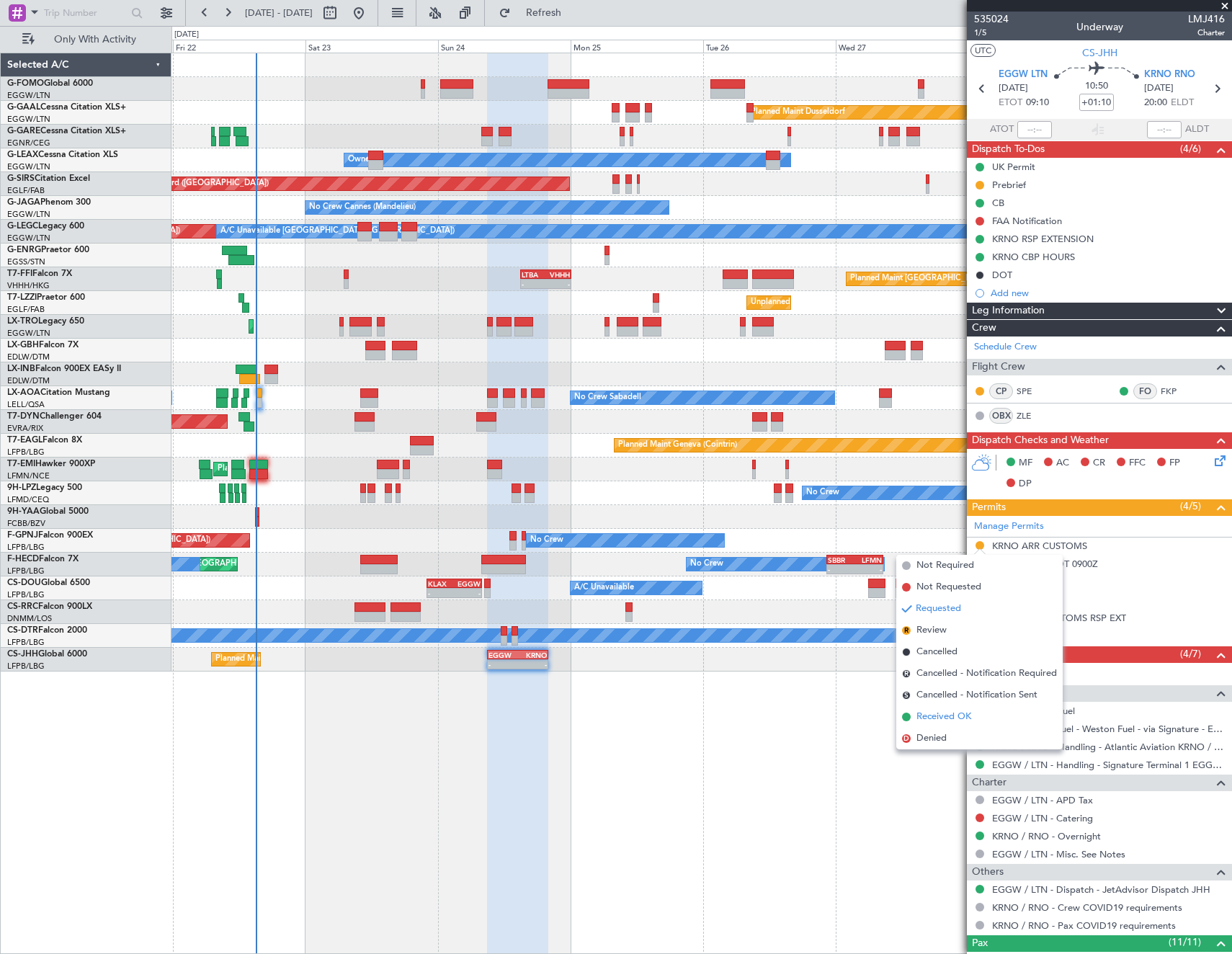
click at [963, 714] on span "Received OK" at bounding box center [944, 717] width 54 height 15
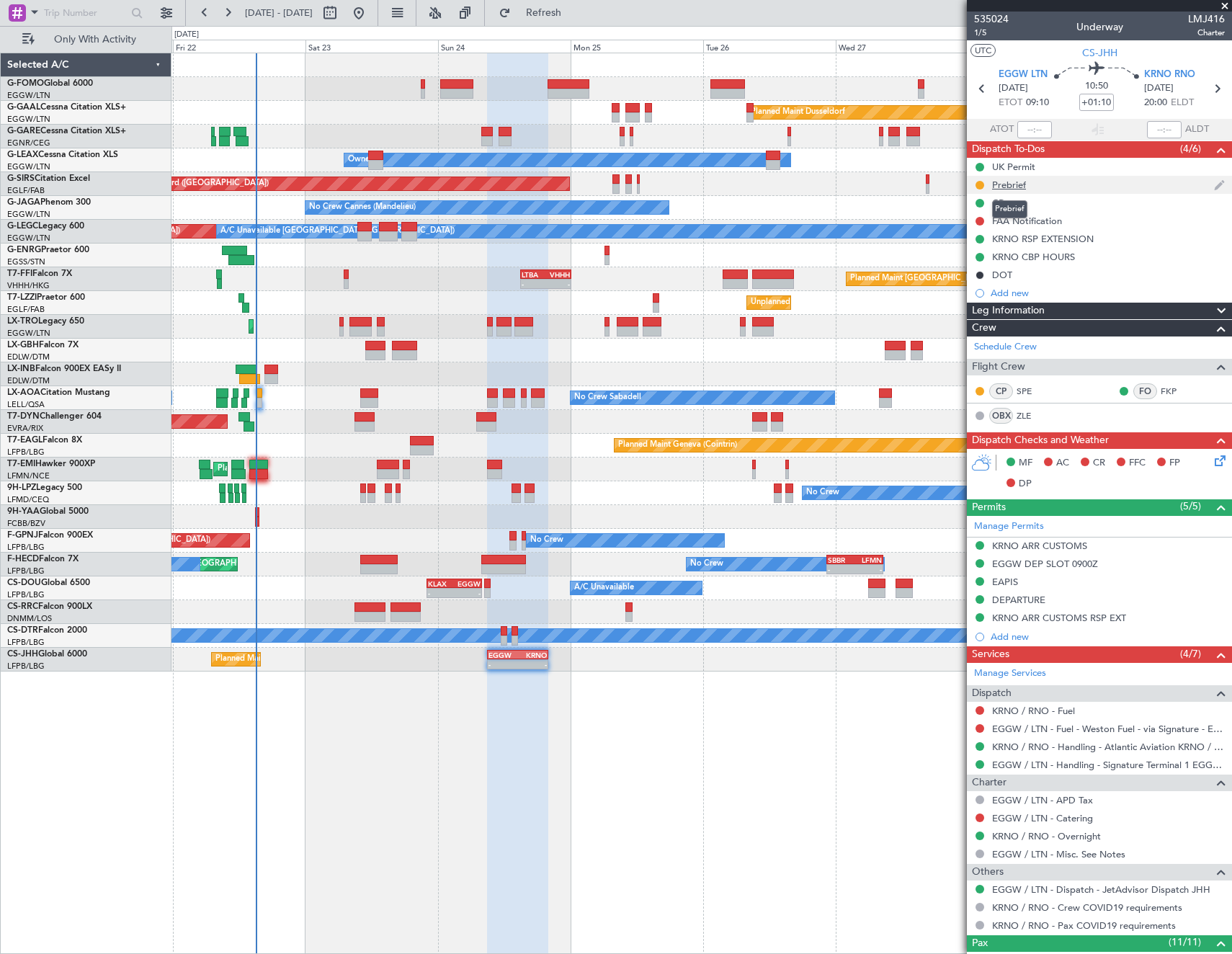
click at [1012, 186] on div "Prebrief" at bounding box center [1008, 185] width 34 height 13
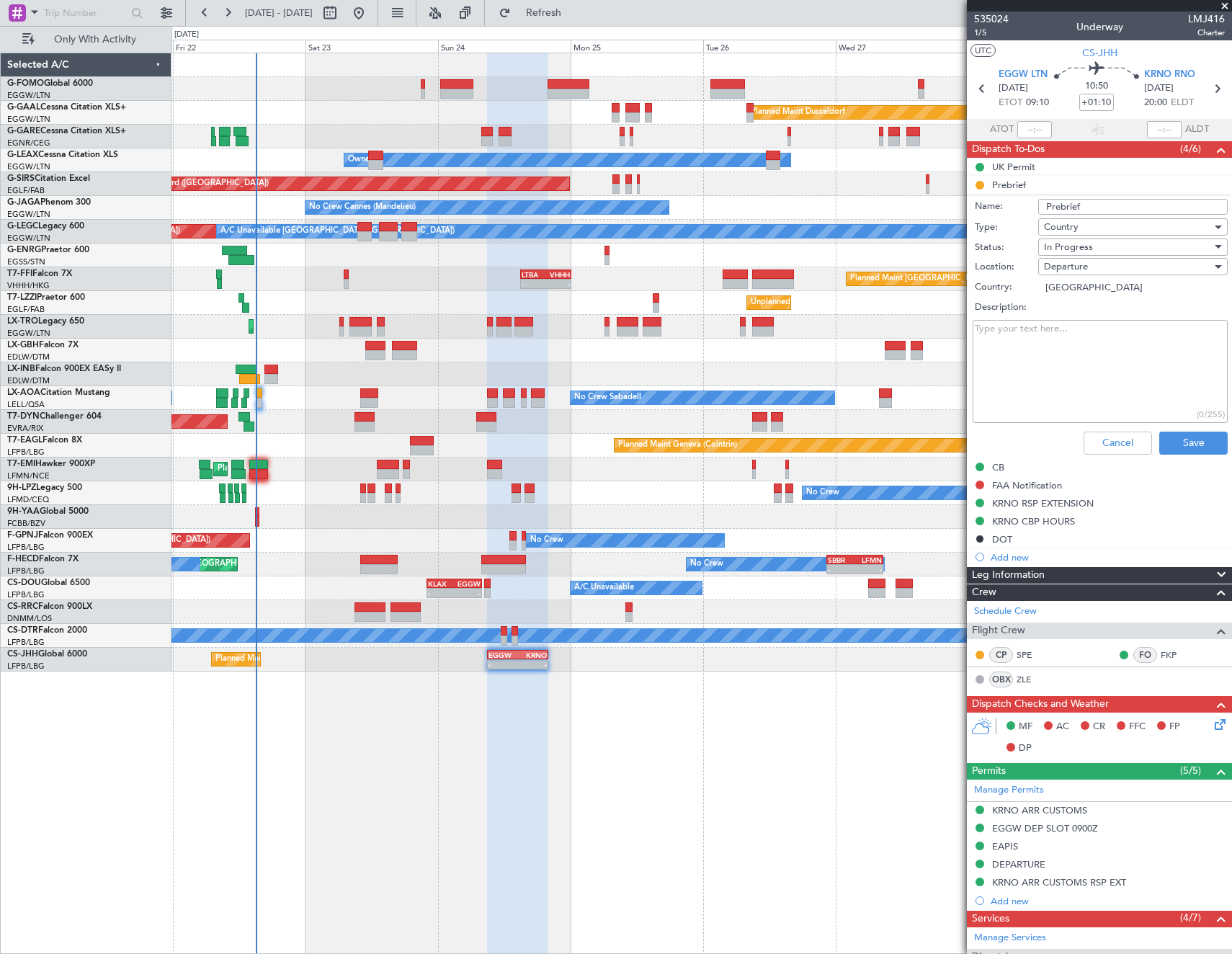
click at [1088, 353] on textarea "Description:" at bounding box center [1100, 372] width 255 height 103
click at [1097, 248] on div "In Progress" at bounding box center [1127, 248] width 168 height 22
click at [1085, 323] on span "Completed" at bounding box center [1126, 319] width 169 height 22
click at [1169, 436] on button "Save" at bounding box center [1192, 443] width 68 height 23
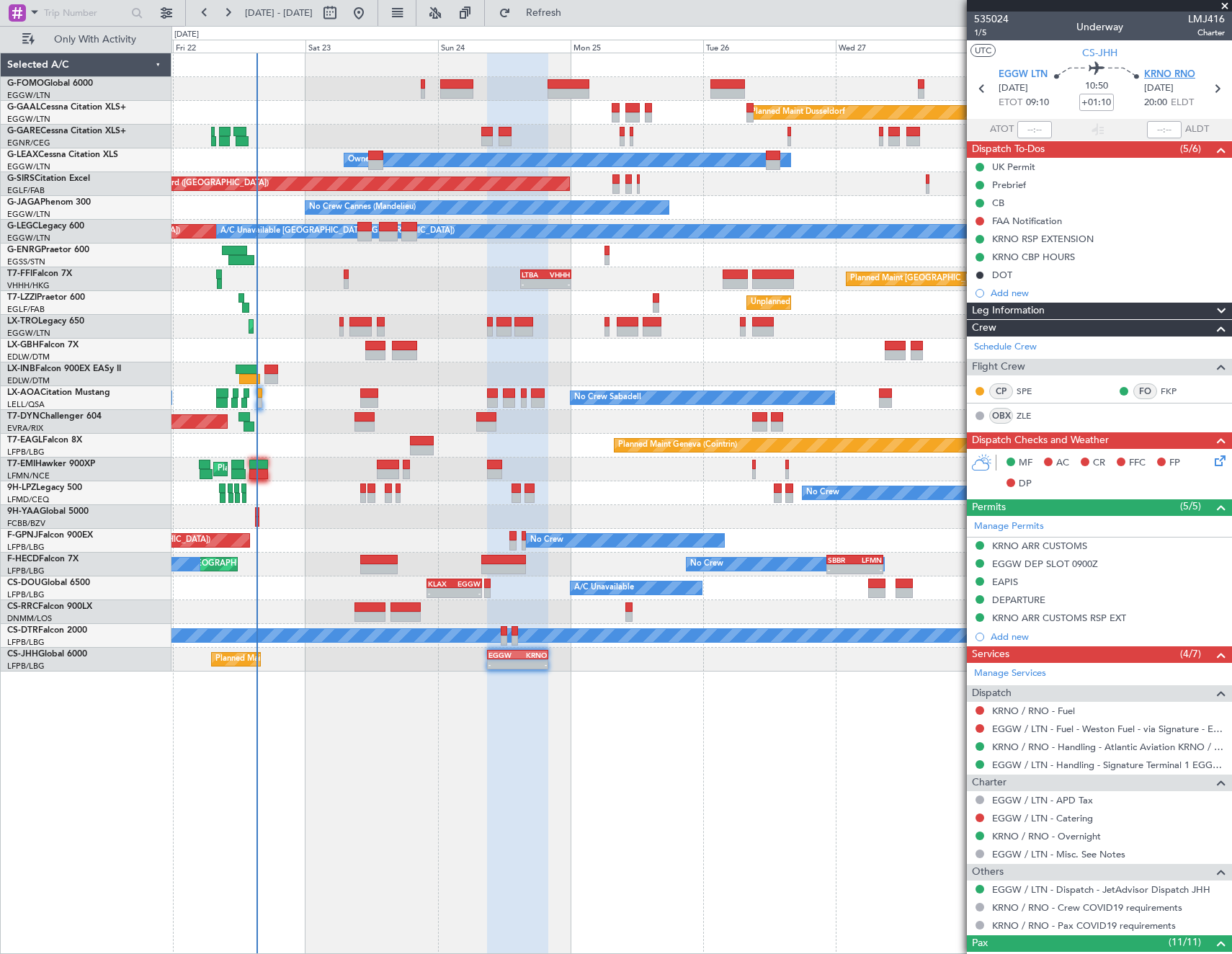
click at [1161, 73] on span "KRNO RNO" at bounding box center [1169, 75] width 51 height 15
